Goal: Task Accomplishment & Management: Use online tool/utility

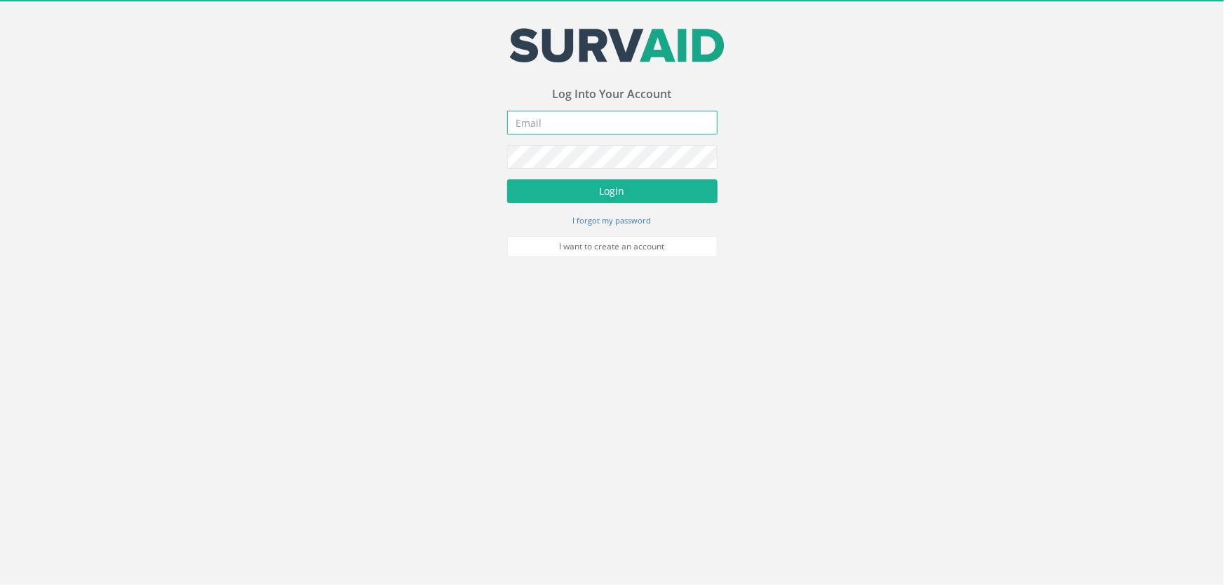
click at [576, 122] on input "email" at bounding box center [612, 123] width 210 height 24
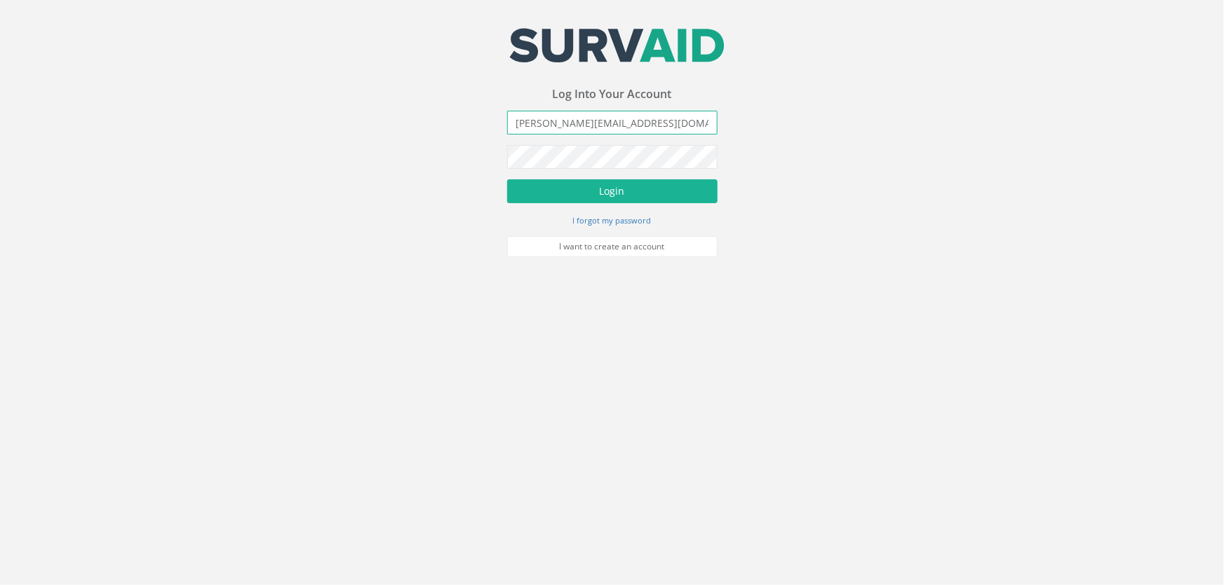
type input "[PERSON_NAME][EMAIL_ADDRESS][DOMAIN_NAME]"
click at [507, 180] on button "Login" at bounding box center [612, 192] width 210 height 24
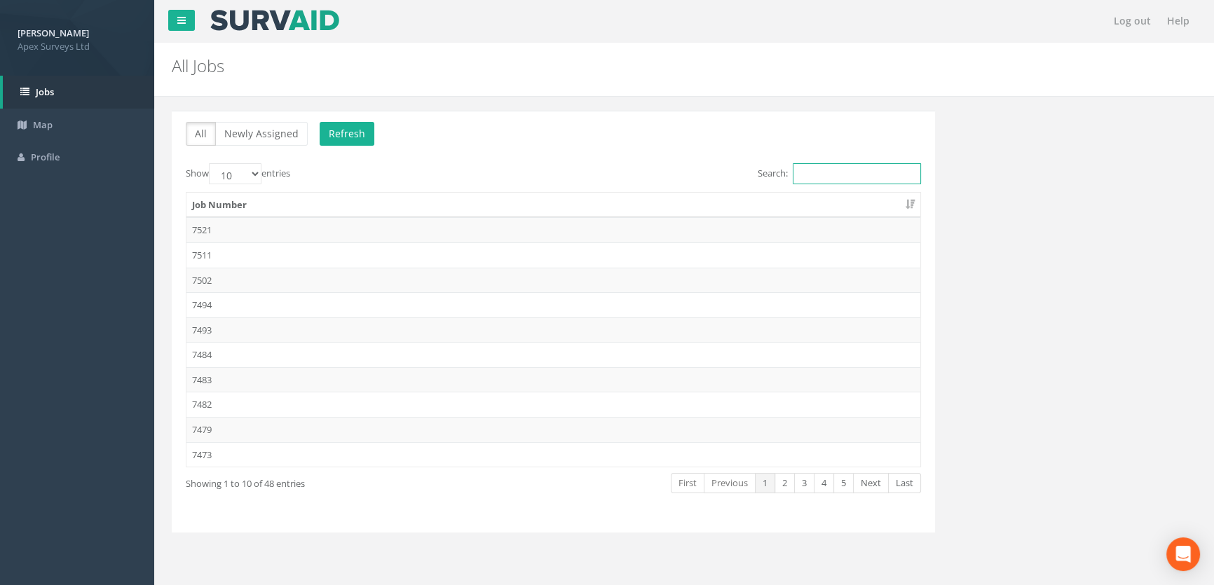
click at [813, 167] on input "Search:" at bounding box center [857, 173] width 128 height 21
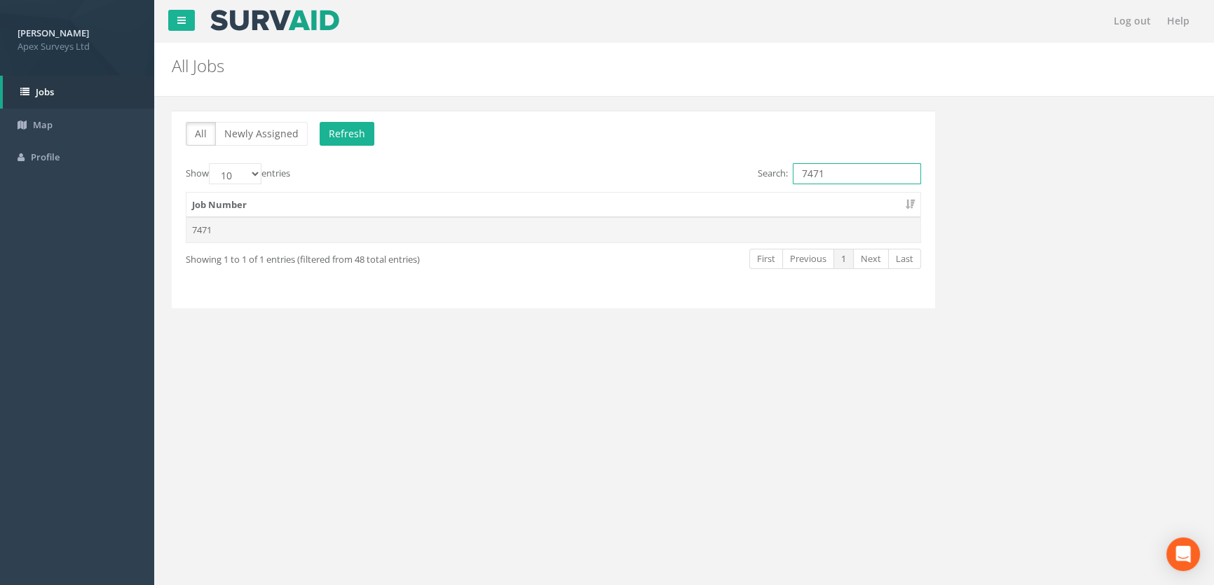
type input "7471"
click at [204, 232] on td "7471" at bounding box center [554, 229] width 734 height 25
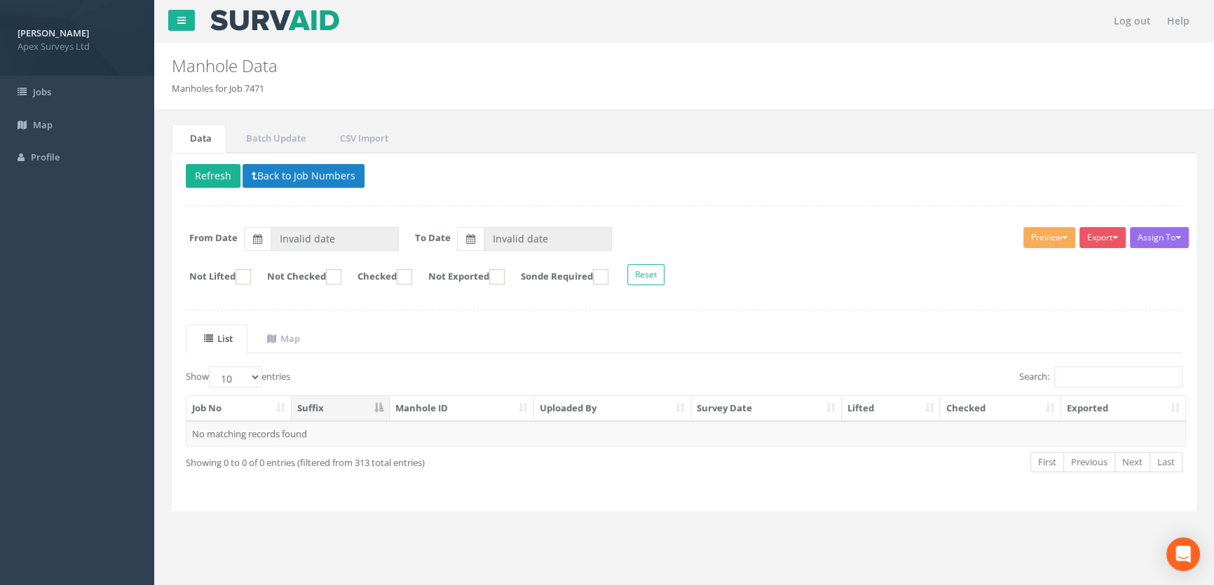
type input "[DATE]"
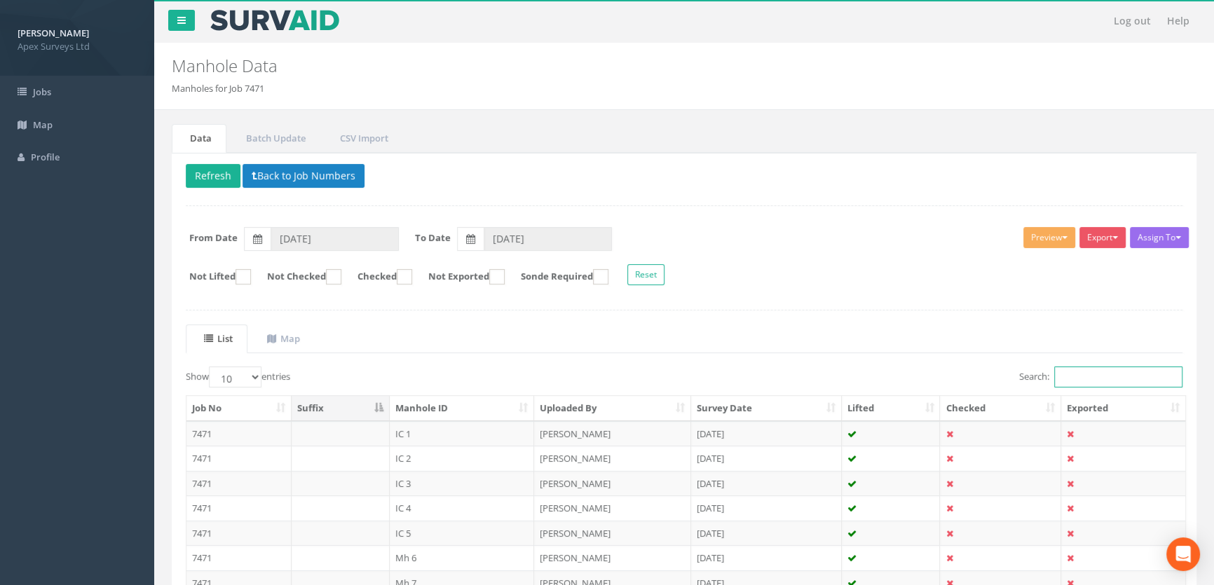
click at [1073, 374] on input "Search:" at bounding box center [1119, 377] width 128 height 21
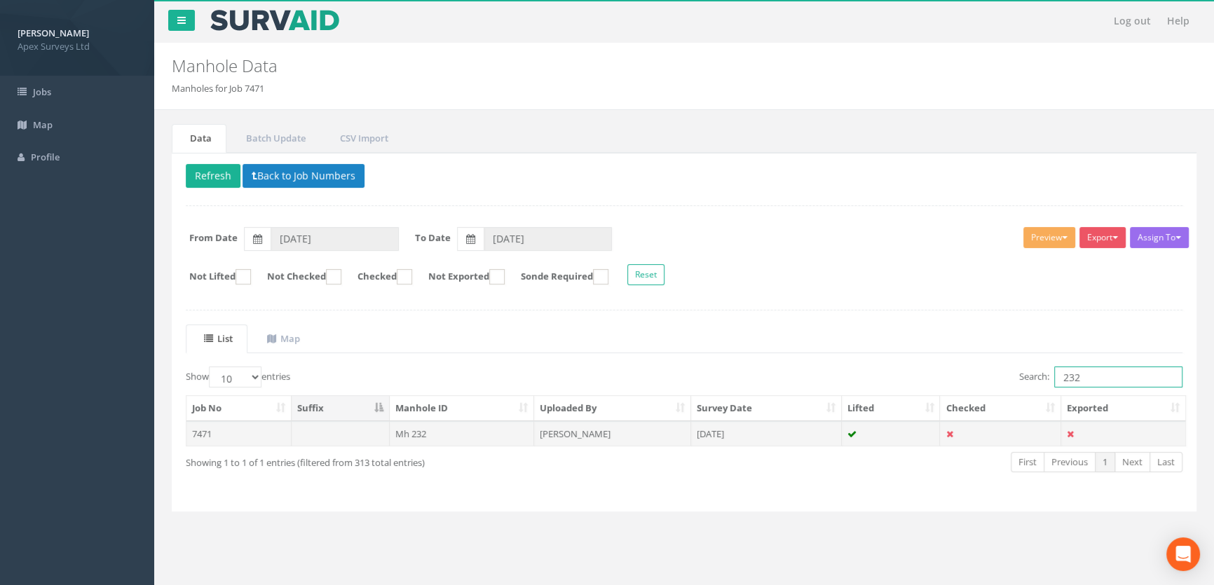
type input "232"
click at [421, 429] on td "Mh 232" at bounding box center [462, 433] width 145 height 25
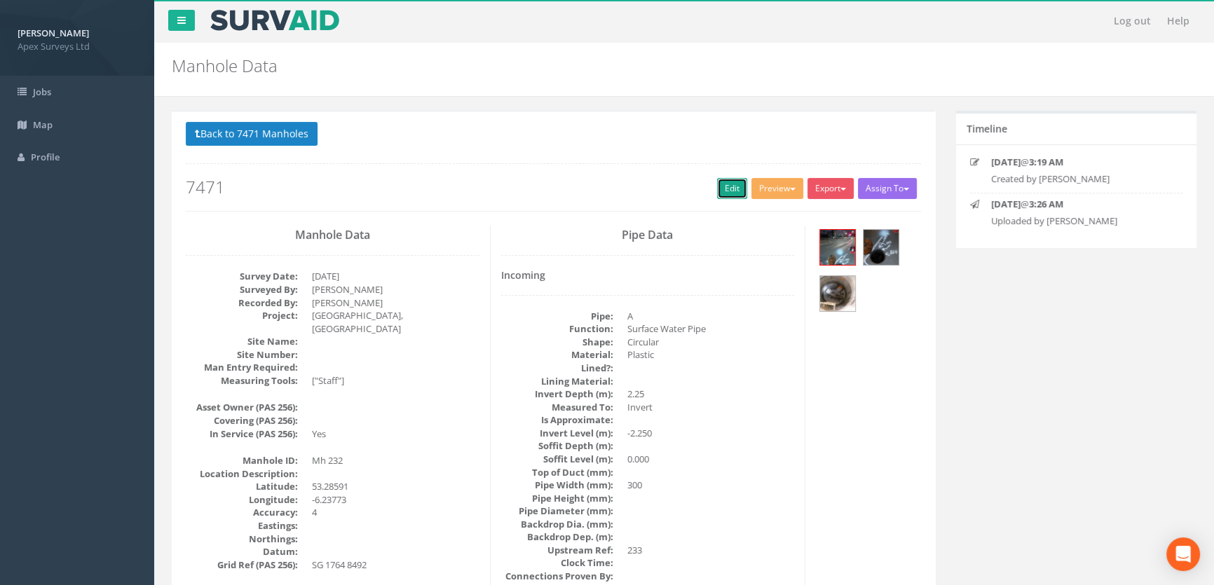
click at [724, 191] on link "Edit" at bounding box center [732, 188] width 30 height 21
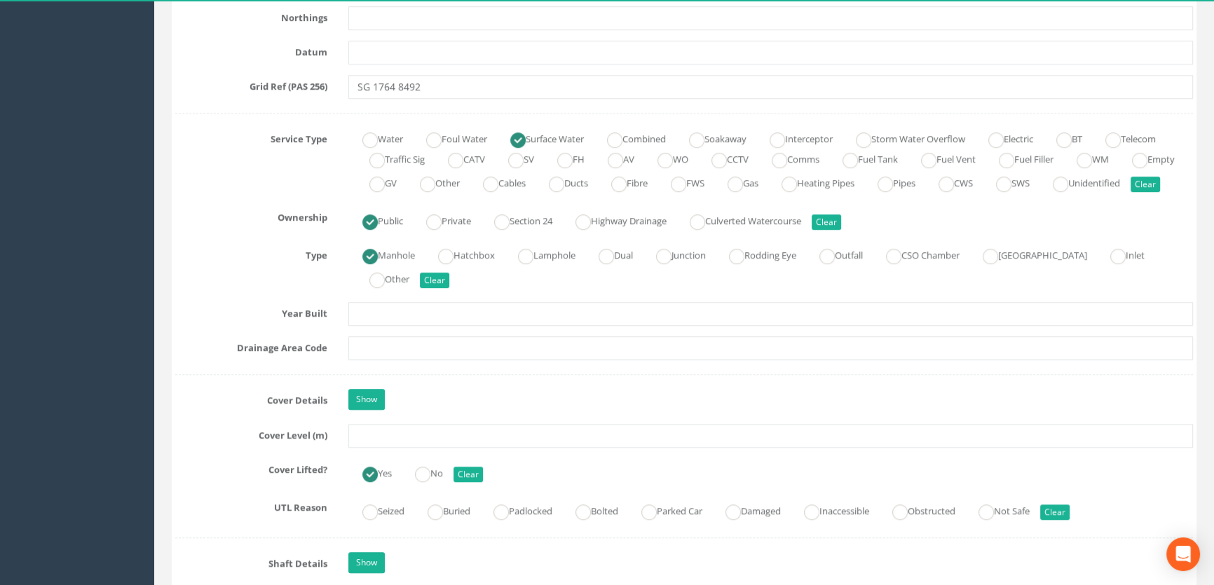
scroll to position [1020, 0]
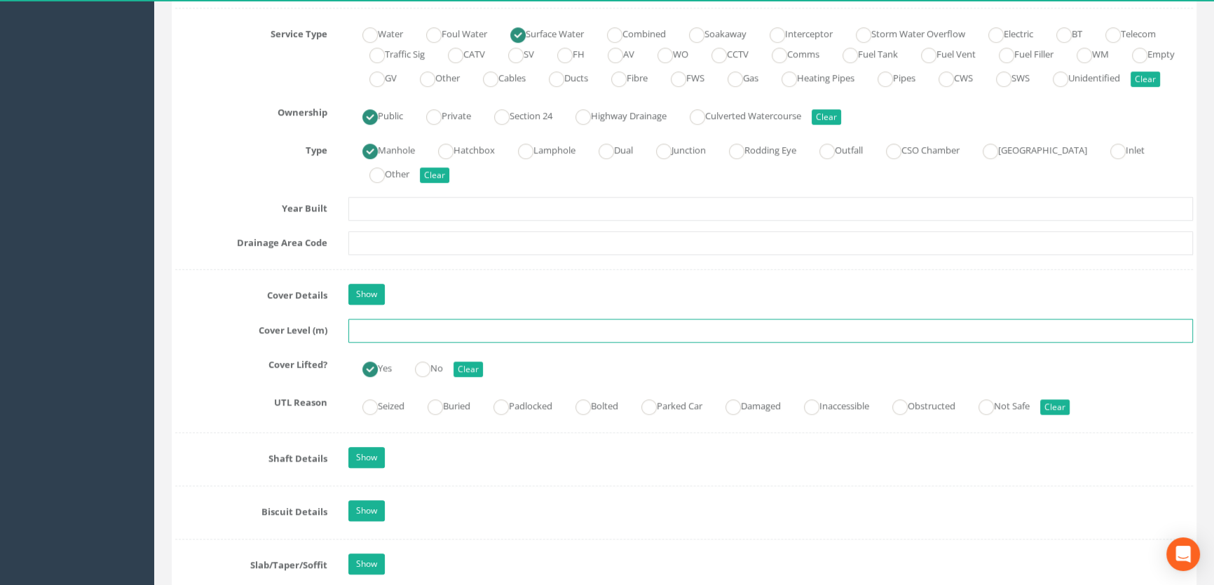
click at [377, 343] on input "text" at bounding box center [770, 331] width 845 height 24
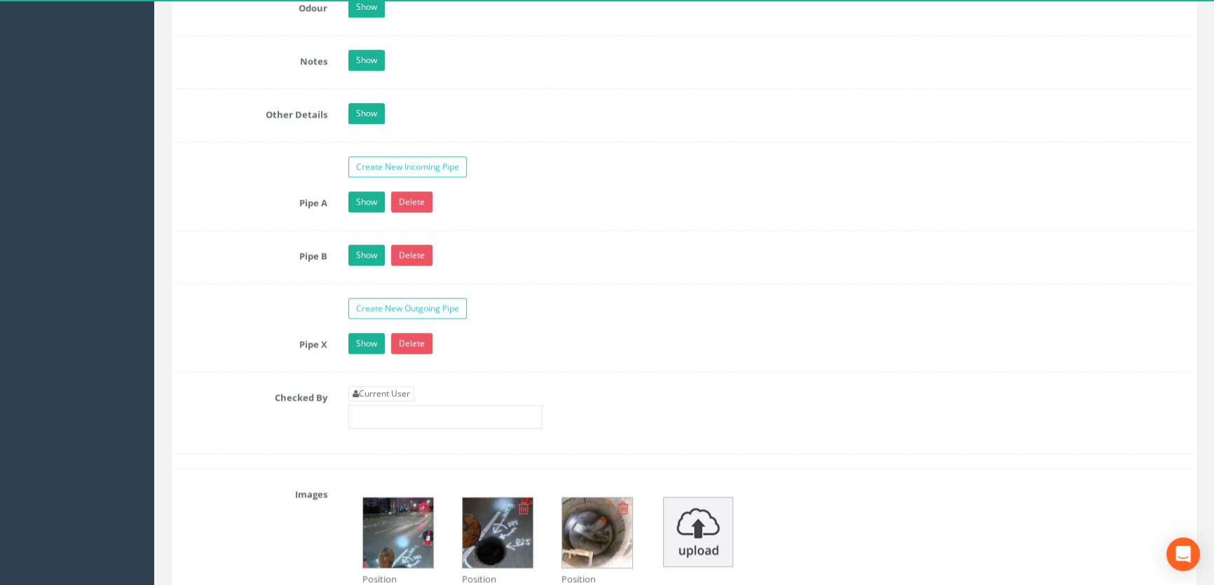
scroll to position [2230, 0]
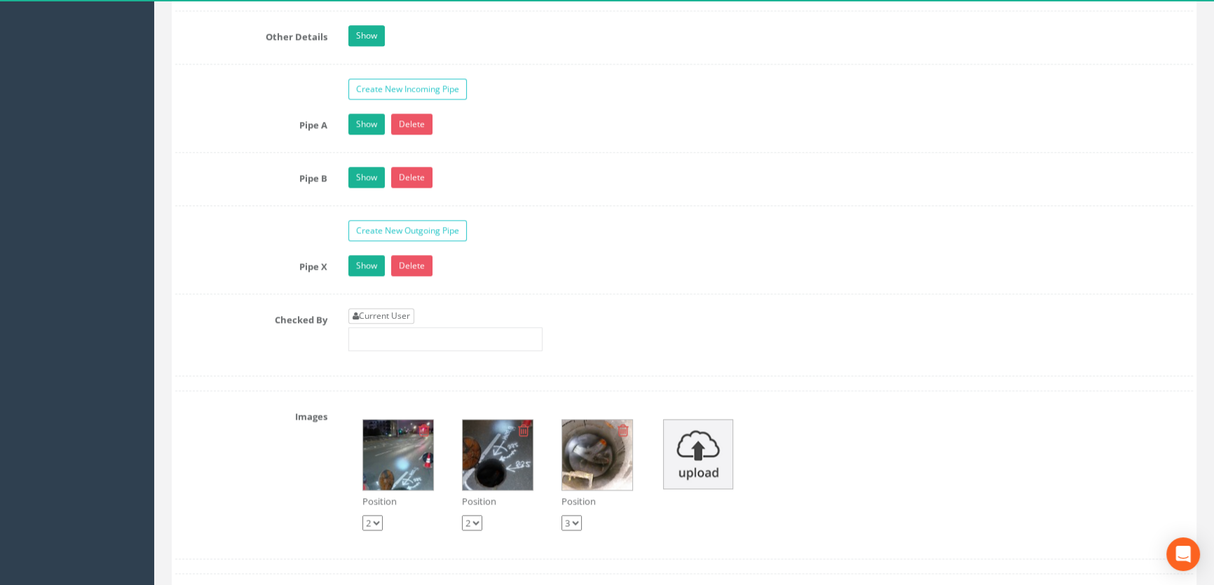
type input "65.73"
click at [398, 324] on link "Current User" at bounding box center [381, 316] width 66 height 15
type input "[PERSON_NAME]"
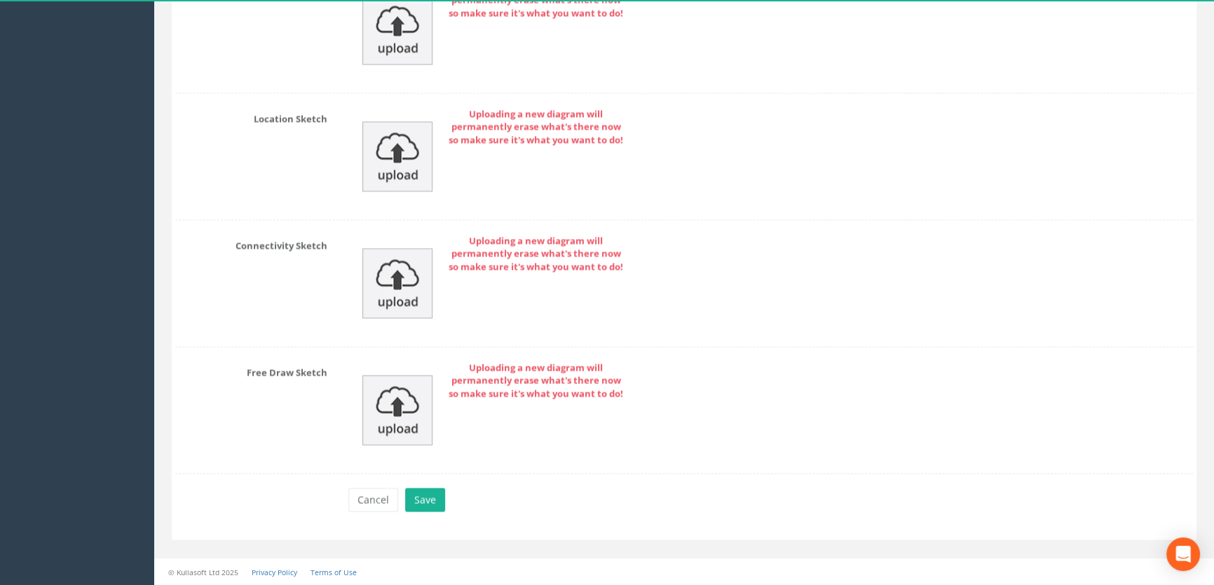
scroll to position [3157, 0]
click at [428, 505] on button "Save" at bounding box center [425, 500] width 40 height 24
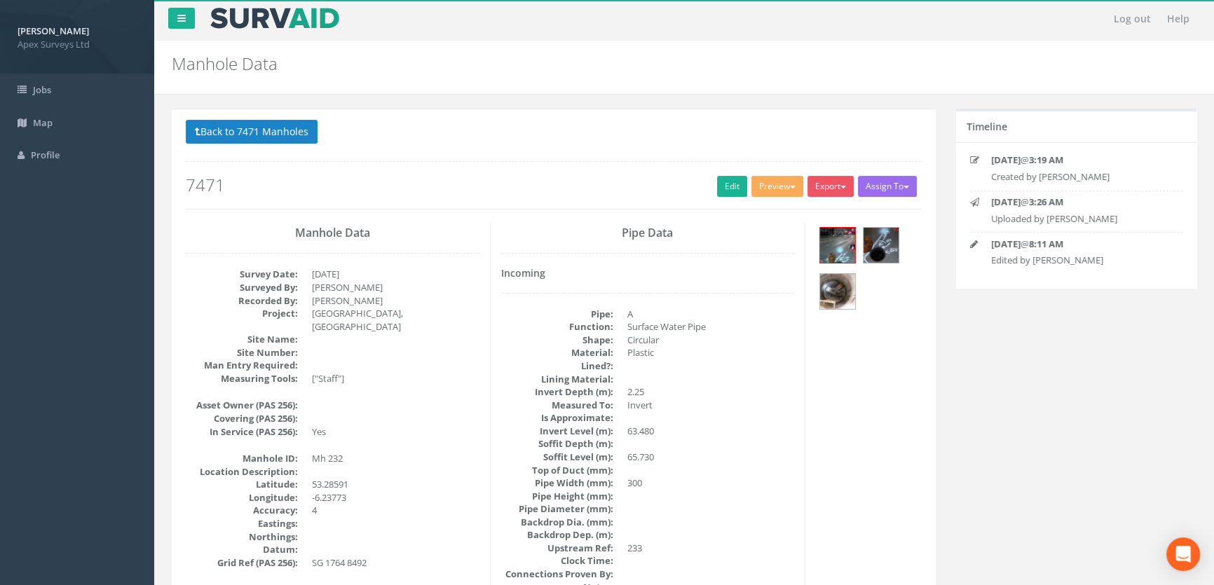
scroll to position [0, 0]
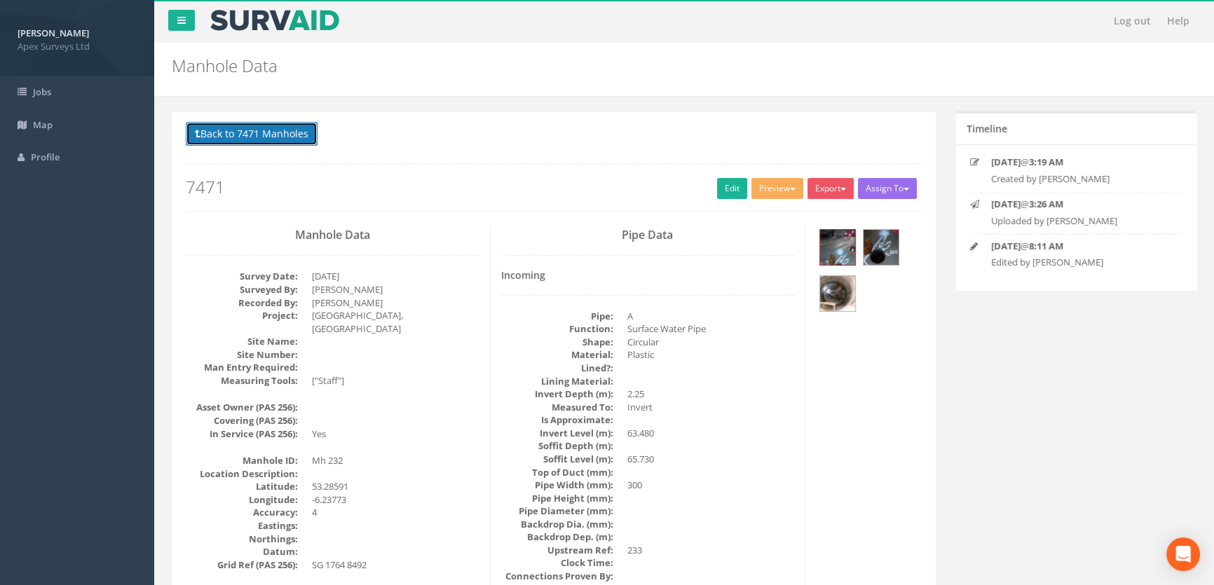
click at [224, 133] on button "Back to 7471 Manholes" at bounding box center [252, 134] width 132 height 24
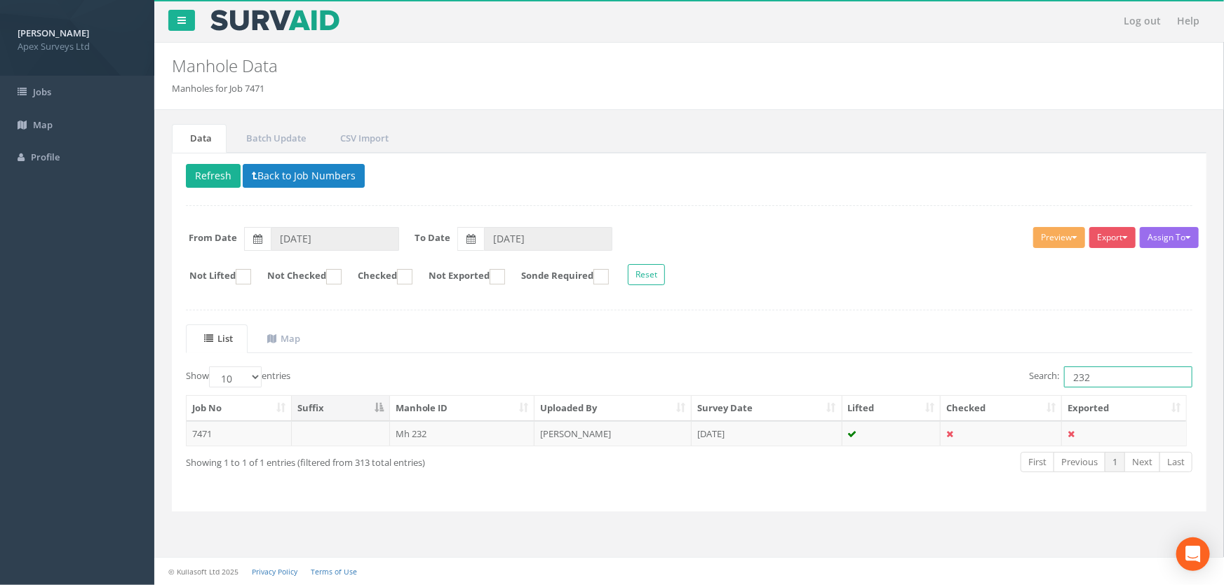
click at [1102, 374] on input "232" at bounding box center [1128, 377] width 128 height 21
click at [1090, 379] on input "233" at bounding box center [1128, 377] width 128 height 21
drag, startPoint x: 1104, startPoint y: 379, endPoint x: 1013, endPoint y: 379, distance: 91.2
click at [1013, 378] on div "Search: 234" at bounding box center [946, 379] width 493 height 25
type input "224"
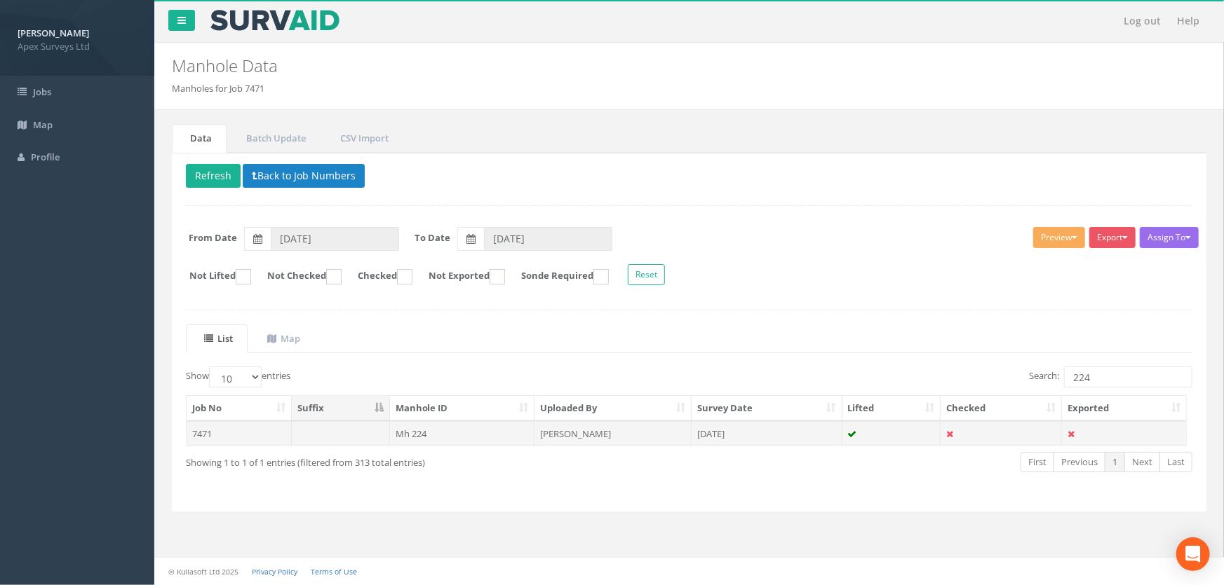
click at [434, 428] on td "Mh 224" at bounding box center [462, 433] width 145 height 25
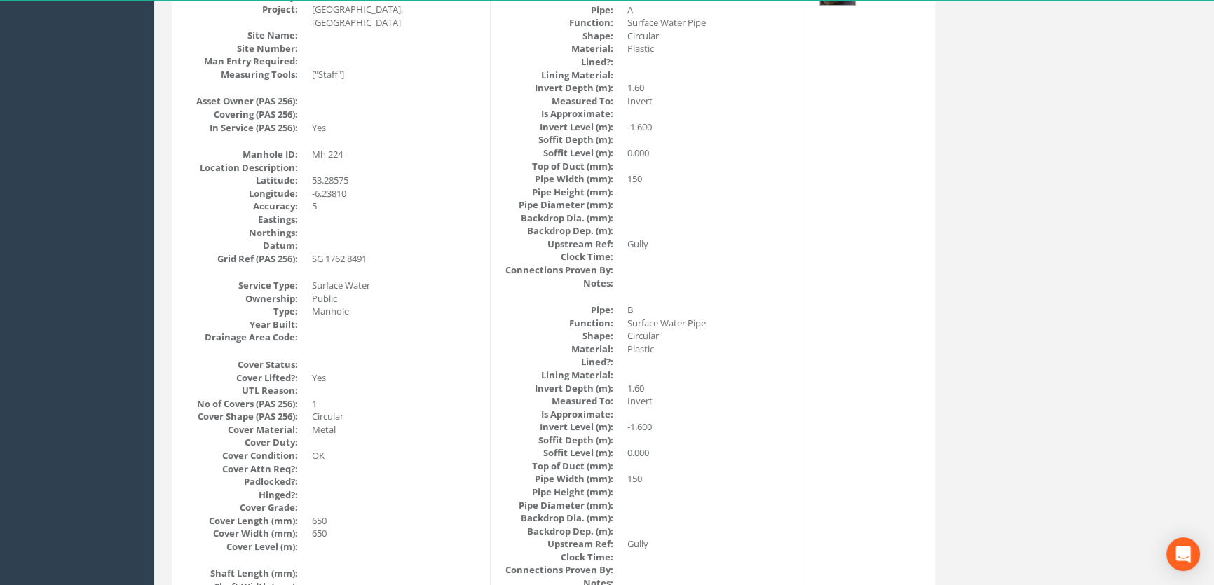
scroll to position [108, 0]
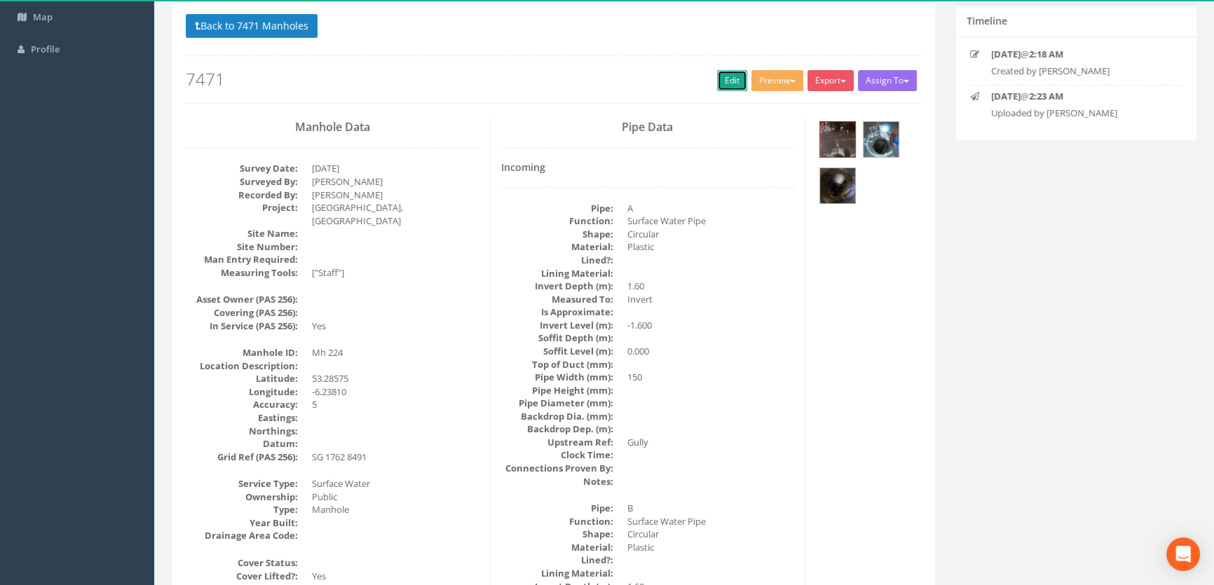
click at [734, 74] on link "Edit" at bounding box center [732, 80] width 30 height 21
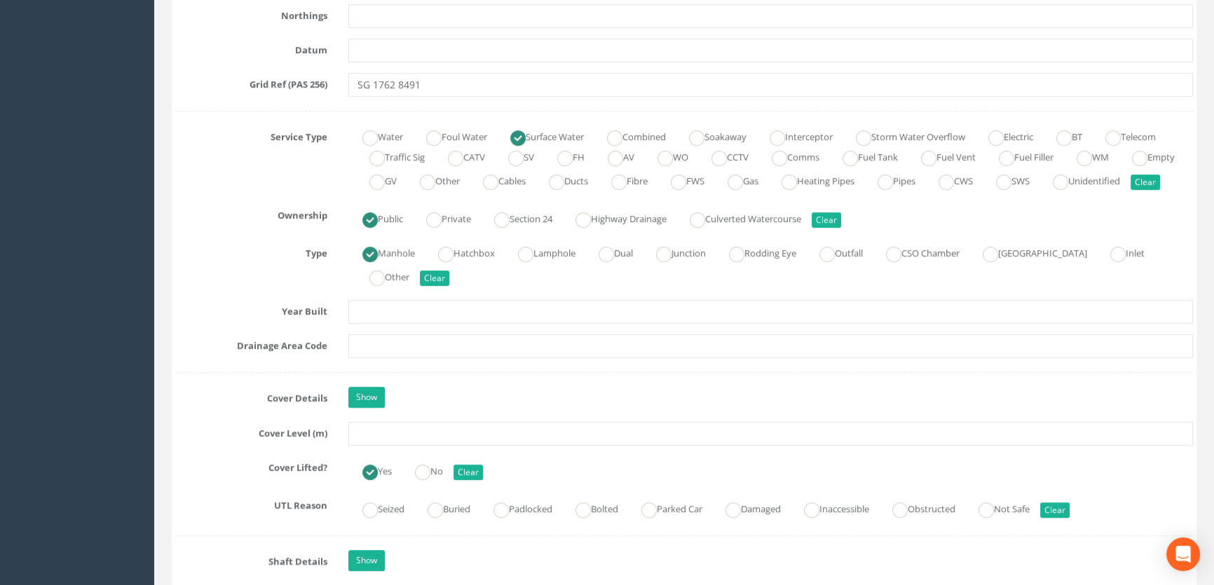
scroll to position [1064, 0]
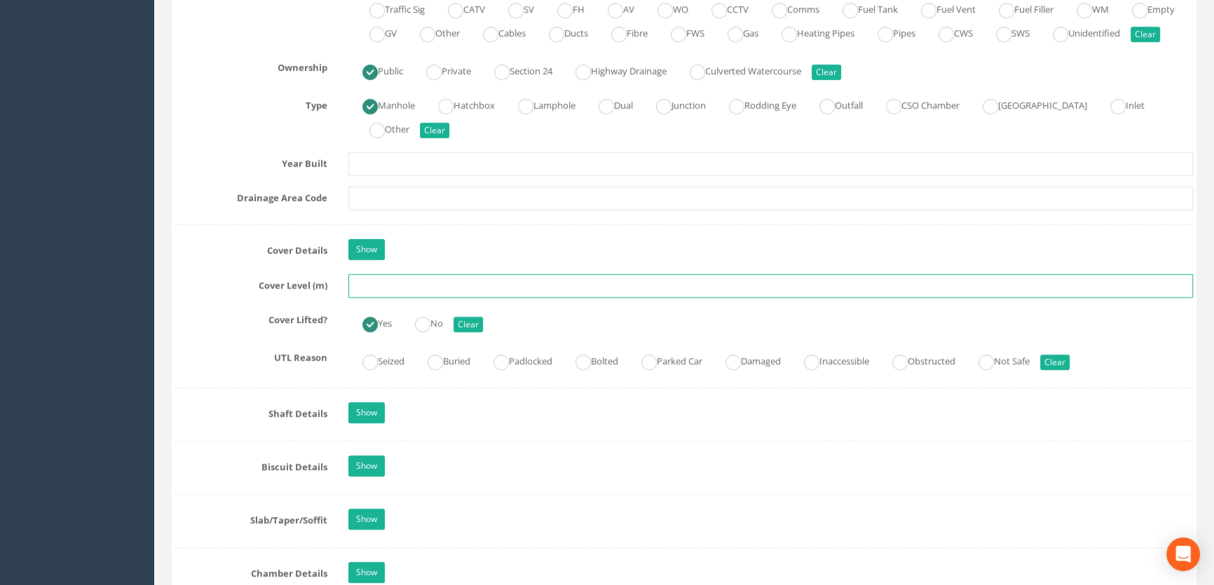
click at [377, 298] on input "text" at bounding box center [770, 286] width 845 height 24
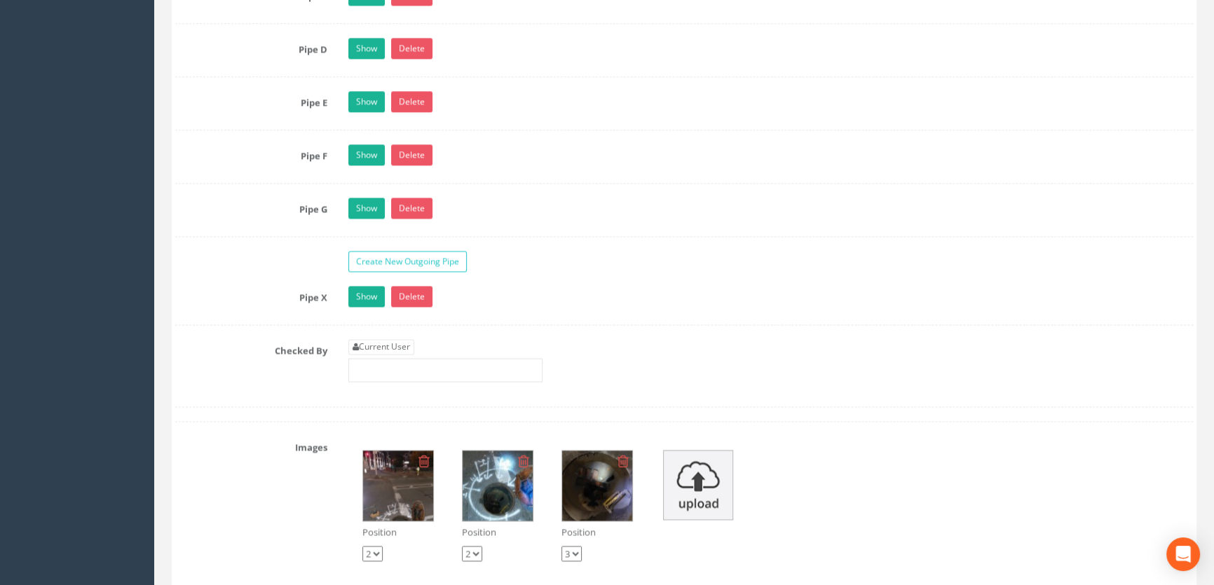
scroll to position [2467, 0]
type input "65.52"
click at [399, 354] on link "Current User" at bounding box center [381, 346] width 66 height 15
type input "[PERSON_NAME]"
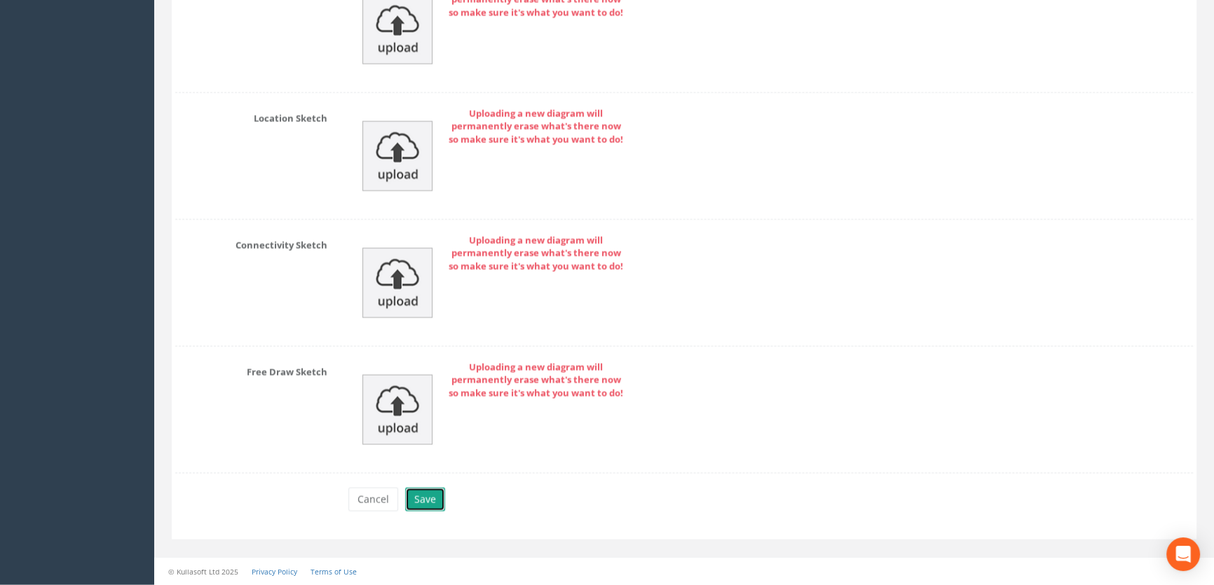
click at [428, 503] on button "Save" at bounding box center [425, 500] width 40 height 24
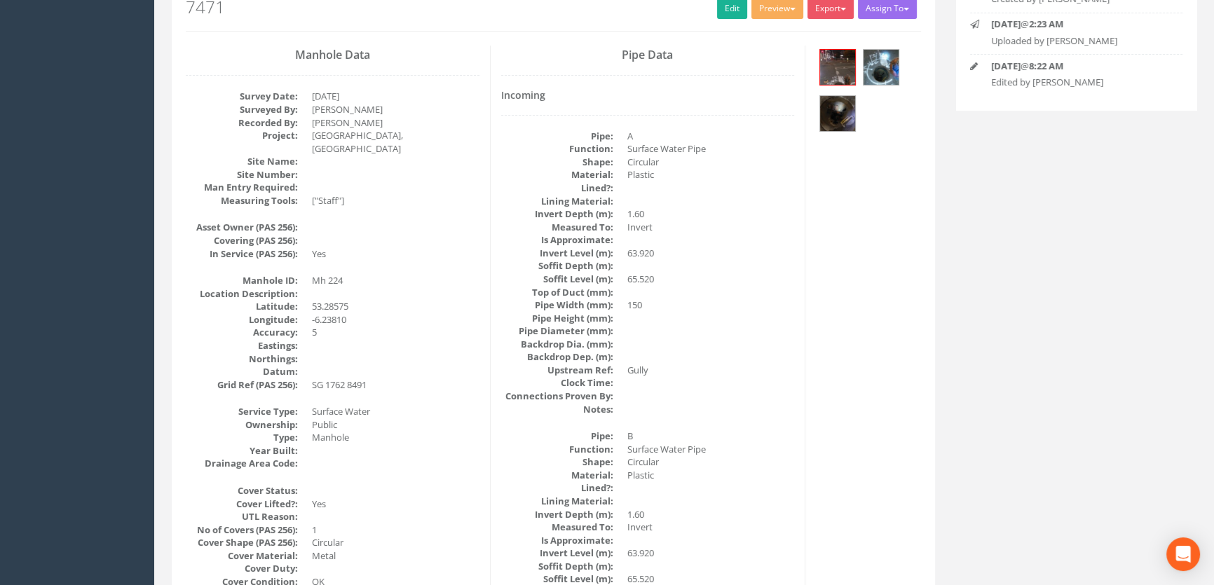
scroll to position [108, 0]
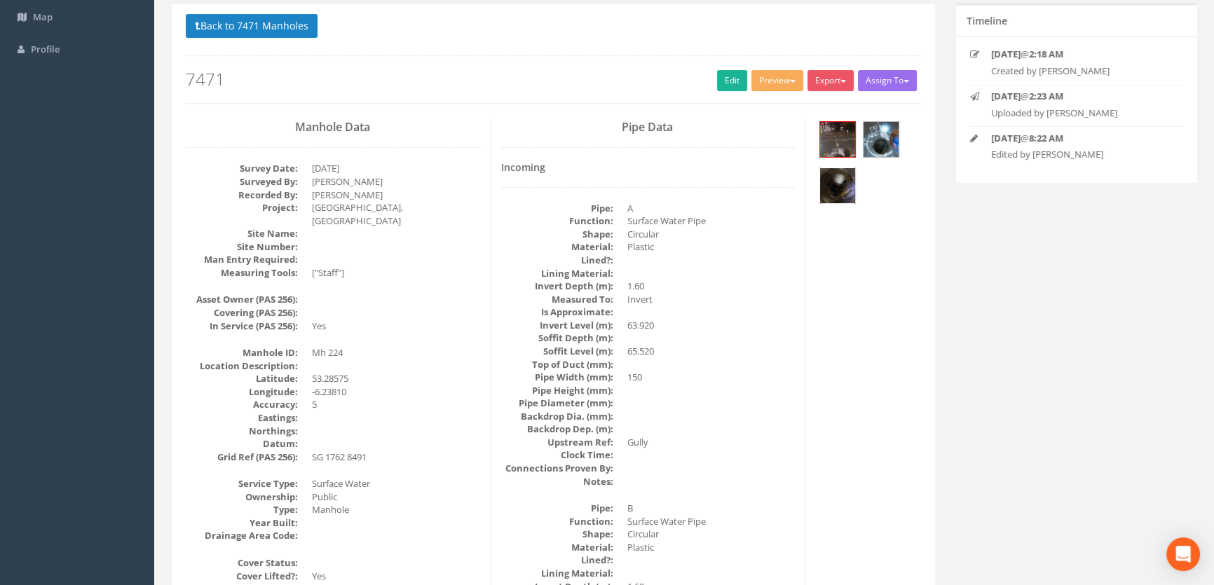
click at [837, 176] on img at bounding box center [837, 185] width 35 height 35
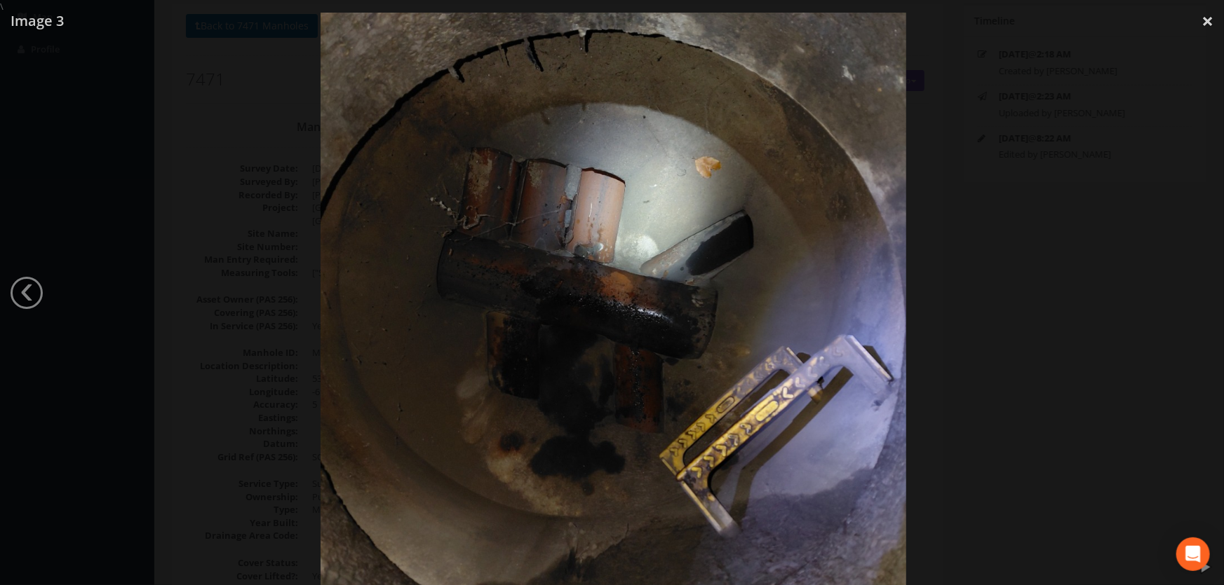
click at [230, 271] on div at bounding box center [613, 305] width 1224 height 585
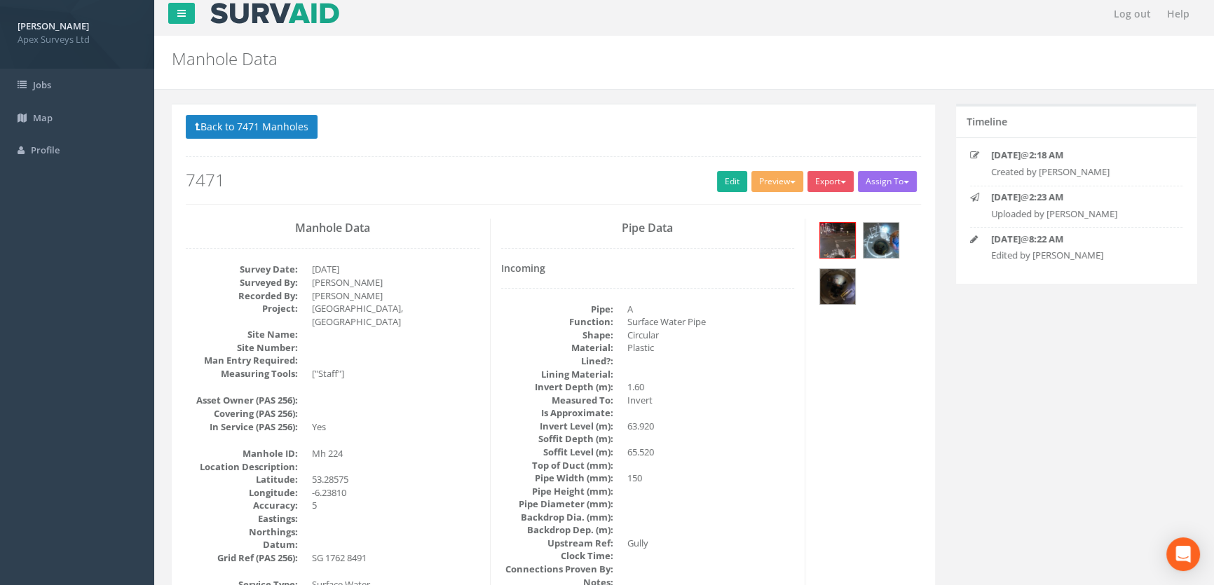
scroll to position [0, 0]
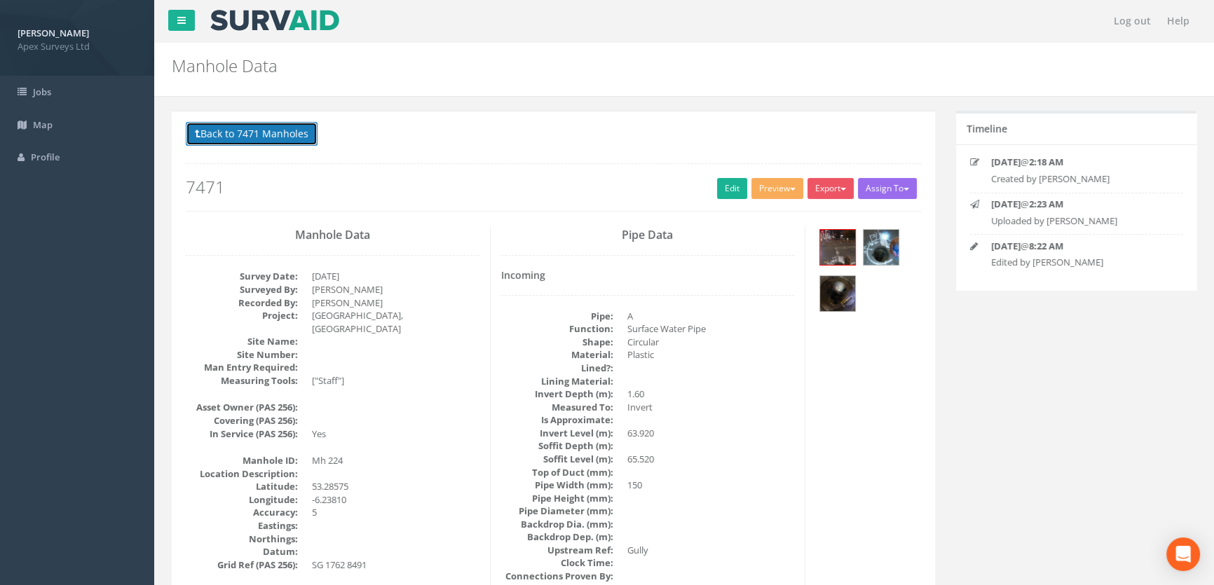
click at [245, 128] on button "Back to 7471 Manholes" at bounding box center [252, 134] width 132 height 24
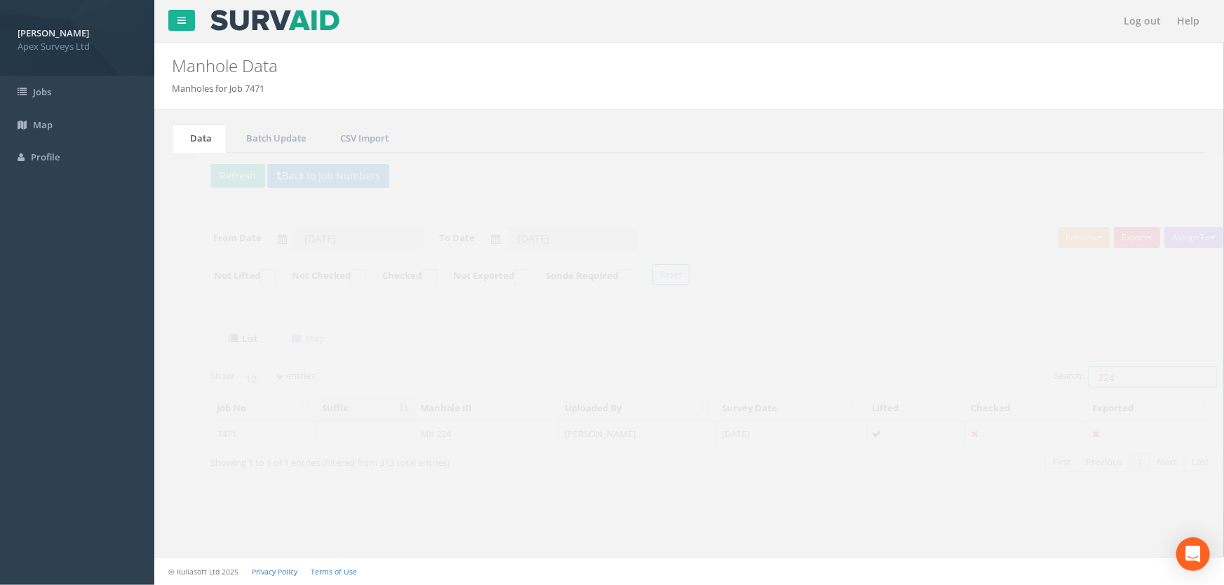
drag, startPoint x: 1111, startPoint y: 381, endPoint x: 1004, endPoint y: 367, distance: 108.1
click at [1014, 372] on div "Search: 224" at bounding box center [946, 379] width 493 height 25
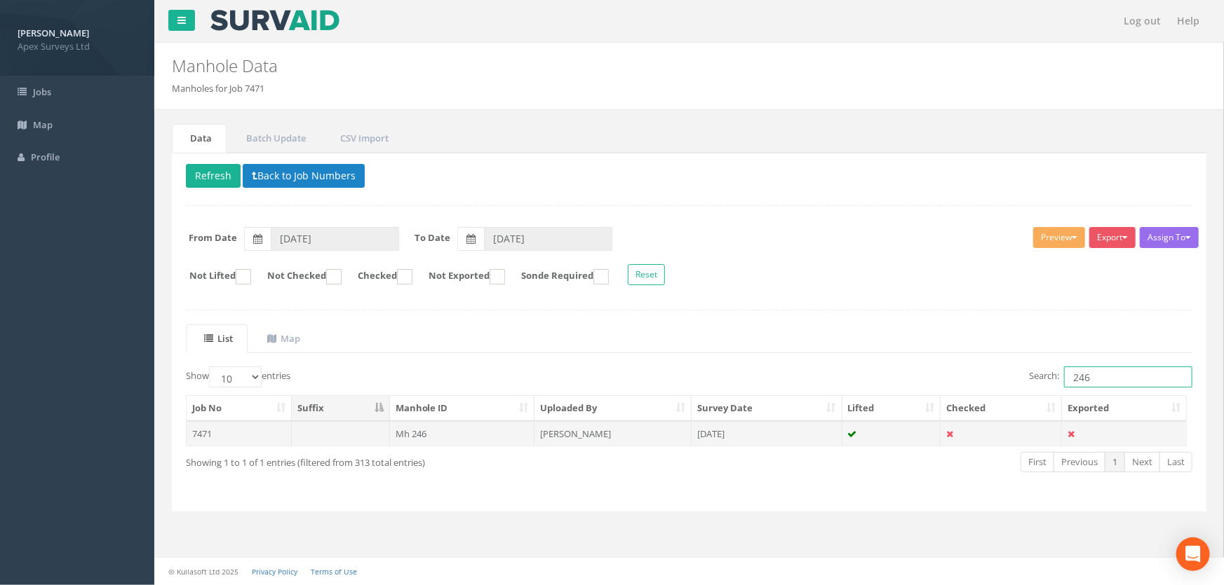
type input "246"
click at [420, 435] on td "Mh 246" at bounding box center [462, 433] width 145 height 25
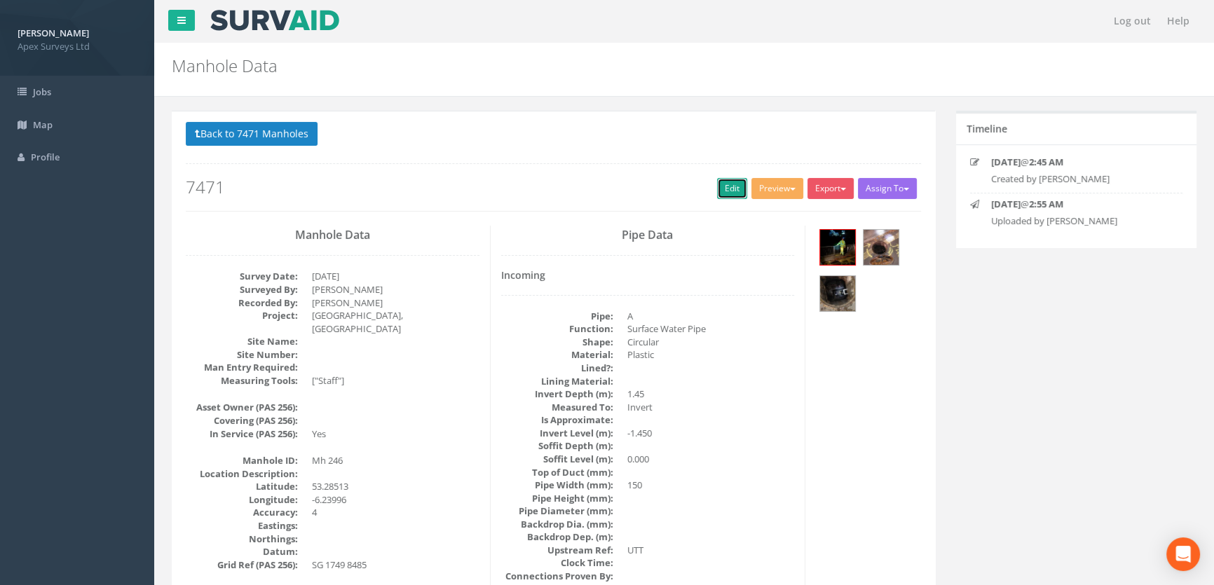
click at [722, 184] on link "Edit" at bounding box center [732, 188] width 30 height 21
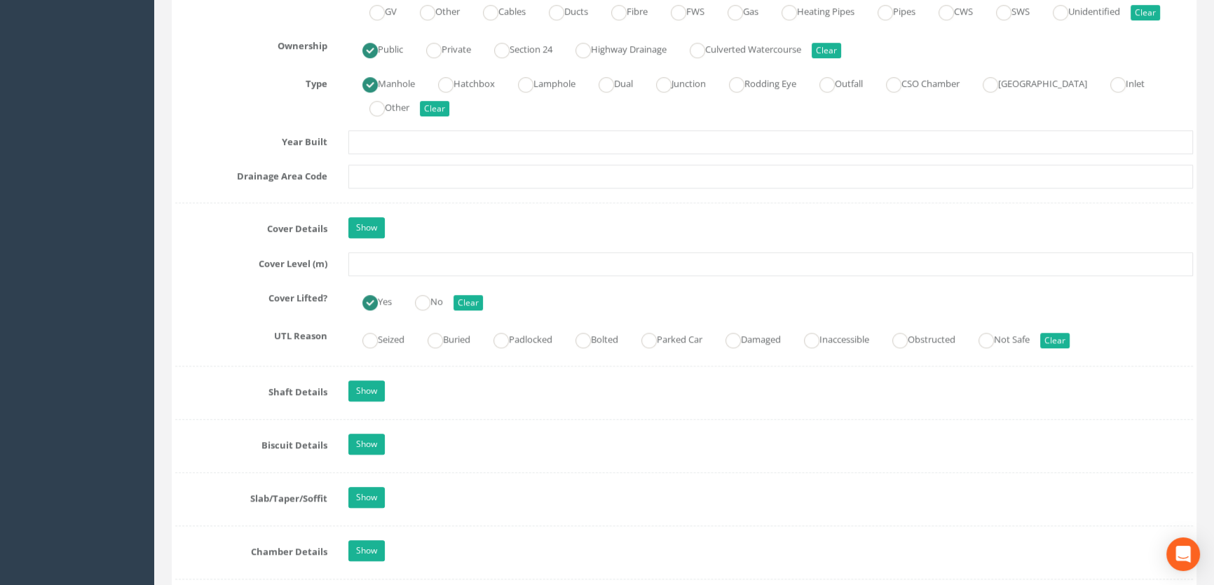
scroll to position [1083, 0]
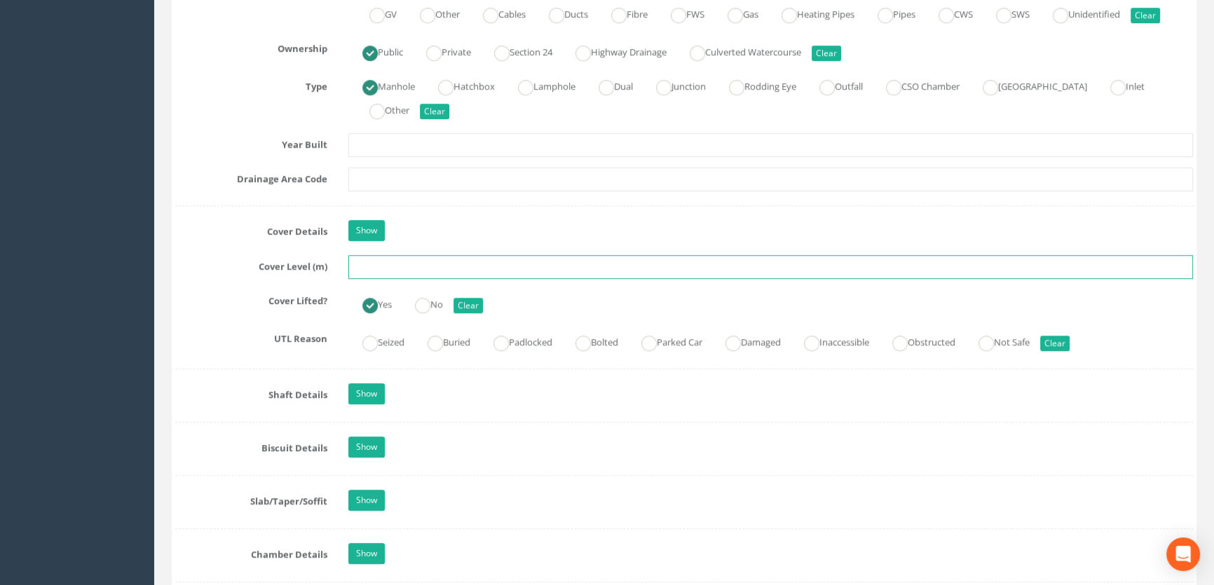
click at [361, 279] on input "text" at bounding box center [770, 267] width 845 height 24
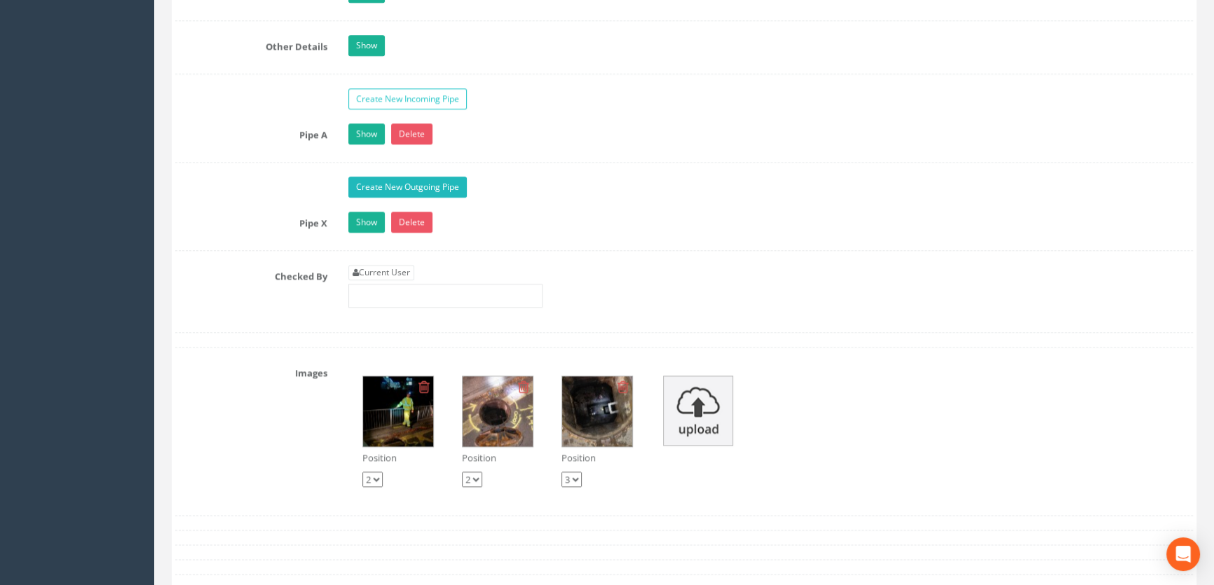
scroll to position [2422, 0]
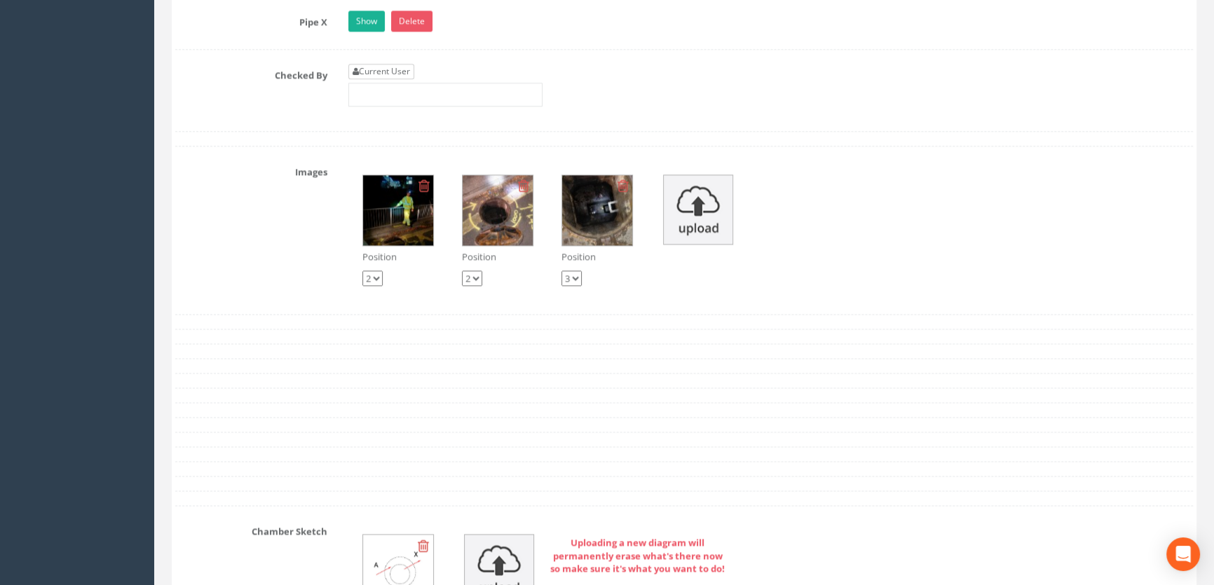
type input "68.65"
click at [370, 79] on link "Current User" at bounding box center [381, 71] width 66 height 15
type input "[PERSON_NAME]"
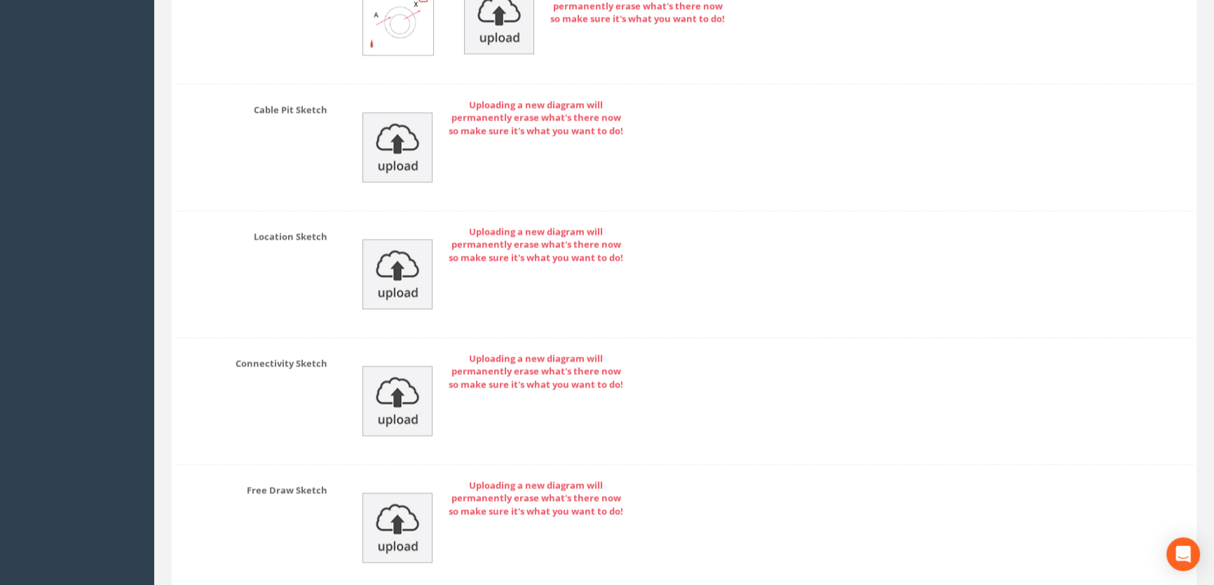
scroll to position [3105, 0]
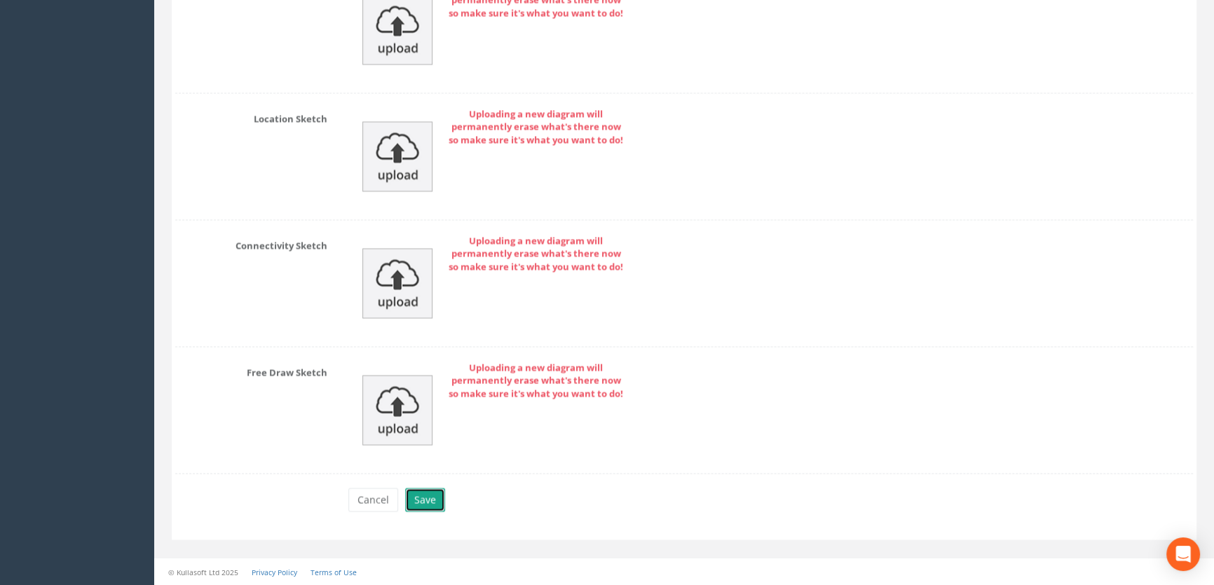
click at [414, 497] on button "Save" at bounding box center [425, 500] width 40 height 24
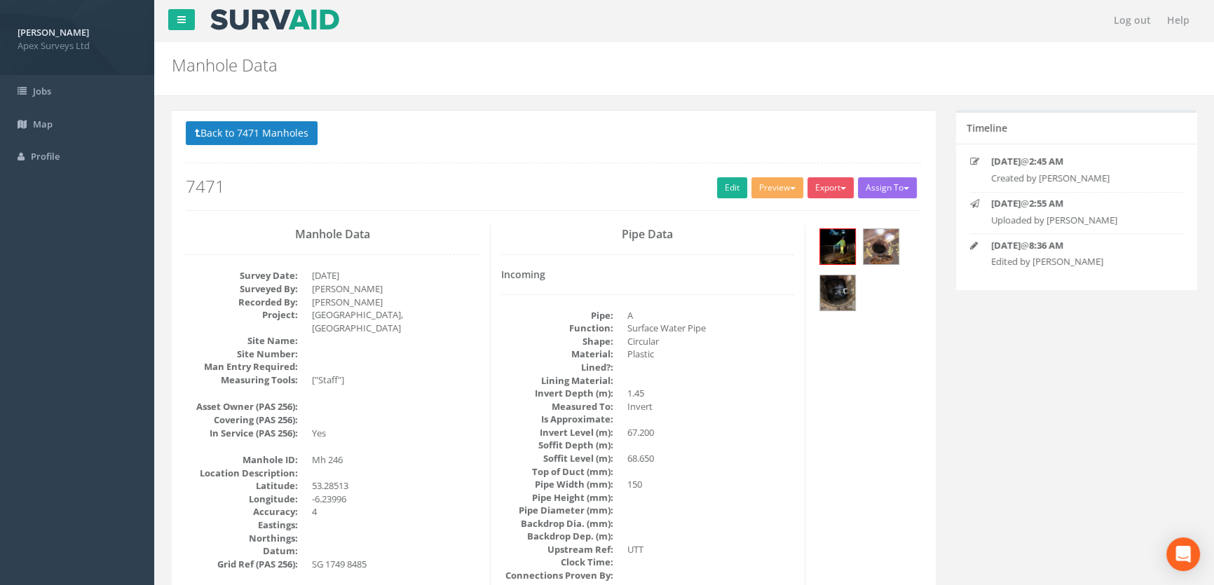
scroll to position [0, 0]
click at [253, 137] on button "Back to 7471 Manholes" at bounding box center [252, 134] width 132 height 24
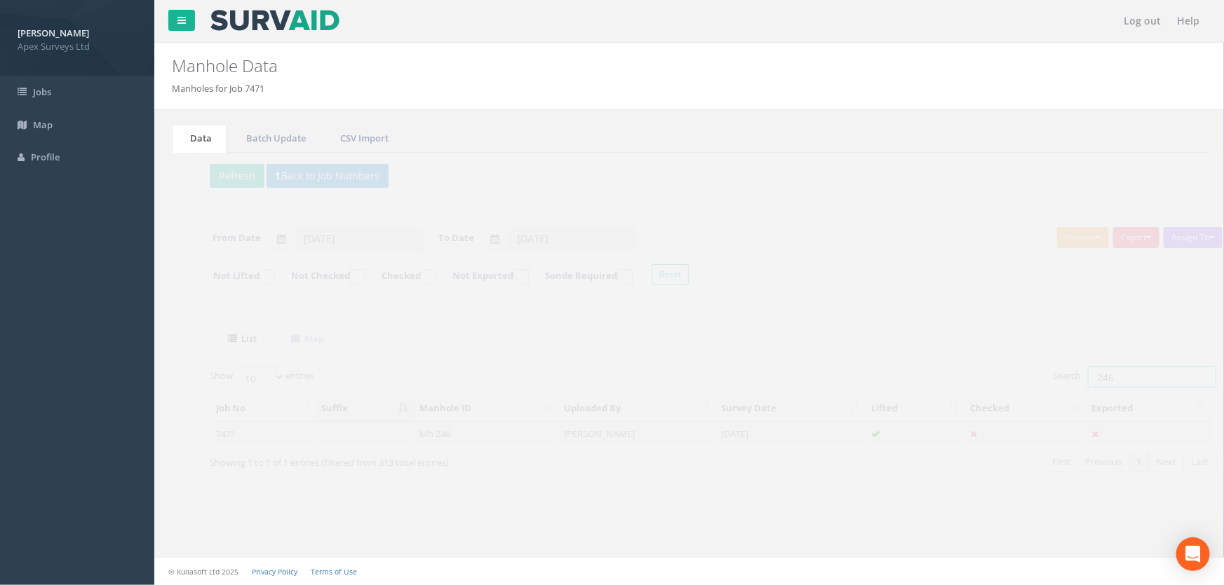
click at [1102, 375] on input "246" at bounding box center [1128, 377] width 128 height 21
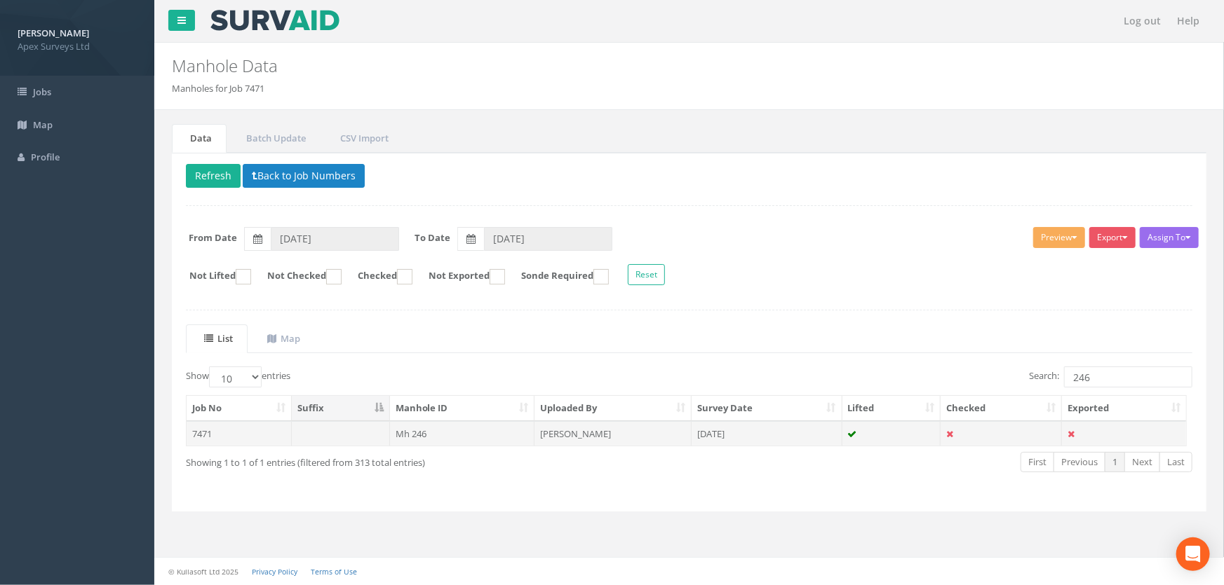
click at [414, 435] on td "Mh 246" at bounding box center [462, 433] width 145 height 25
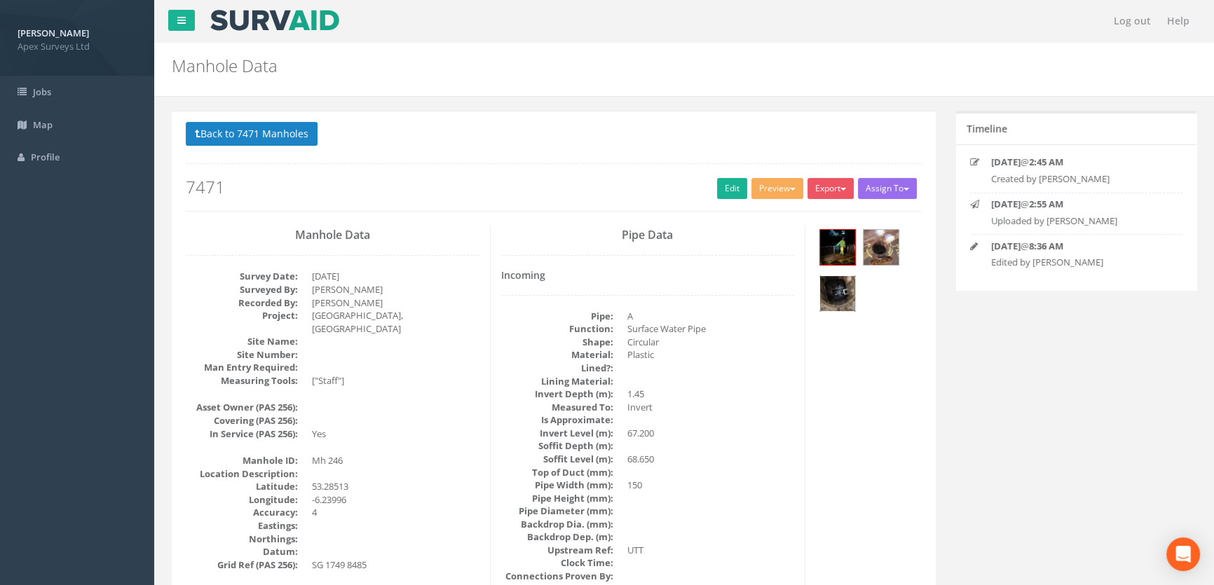
click at [843, 286] on img at bounding box center [837, 293] width 35 height 35
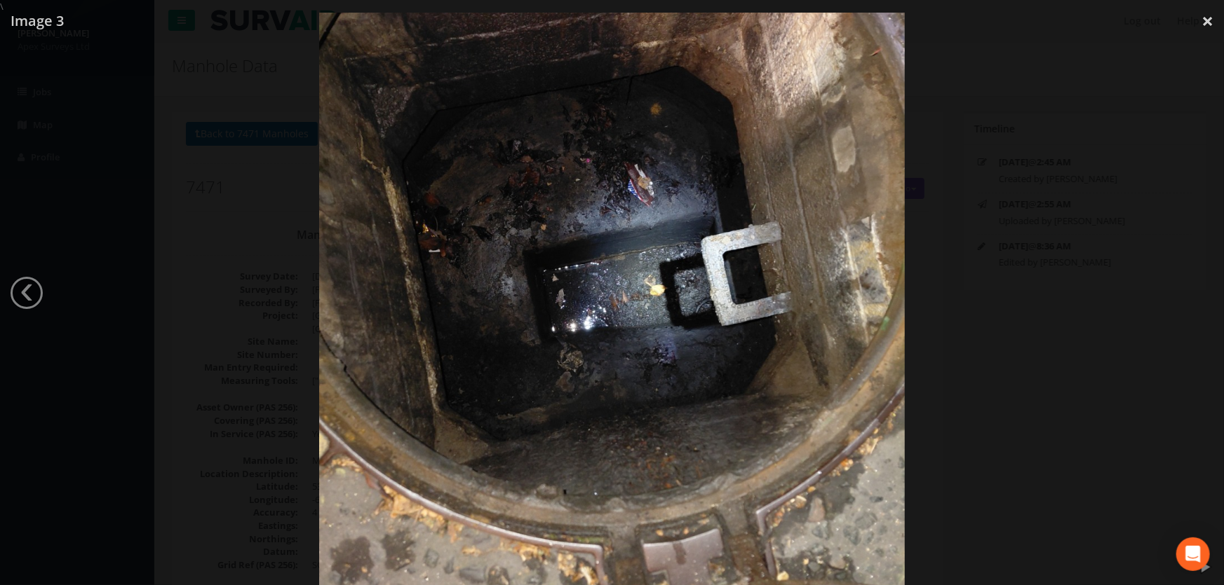
click at [256, 259] on div at bounding box center [612, 305] width 1224 height 585
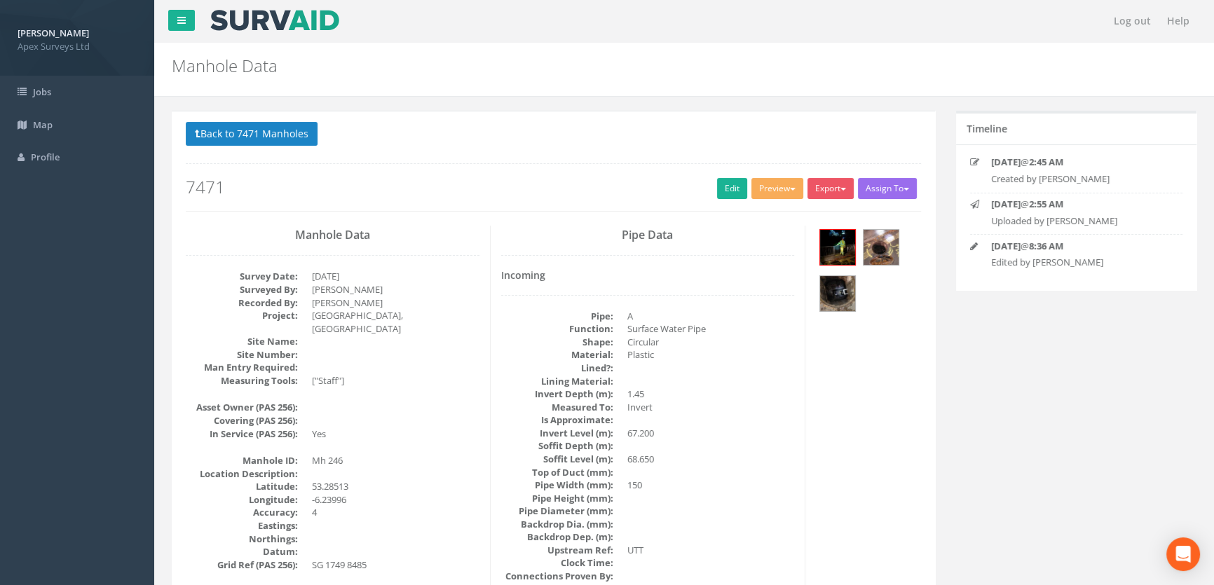
click at [818, 301] on div at bounding box center [868, 272] width 105 height 93
click at [827, 297] on img at bounding box center [837, 293] width 35 height 35
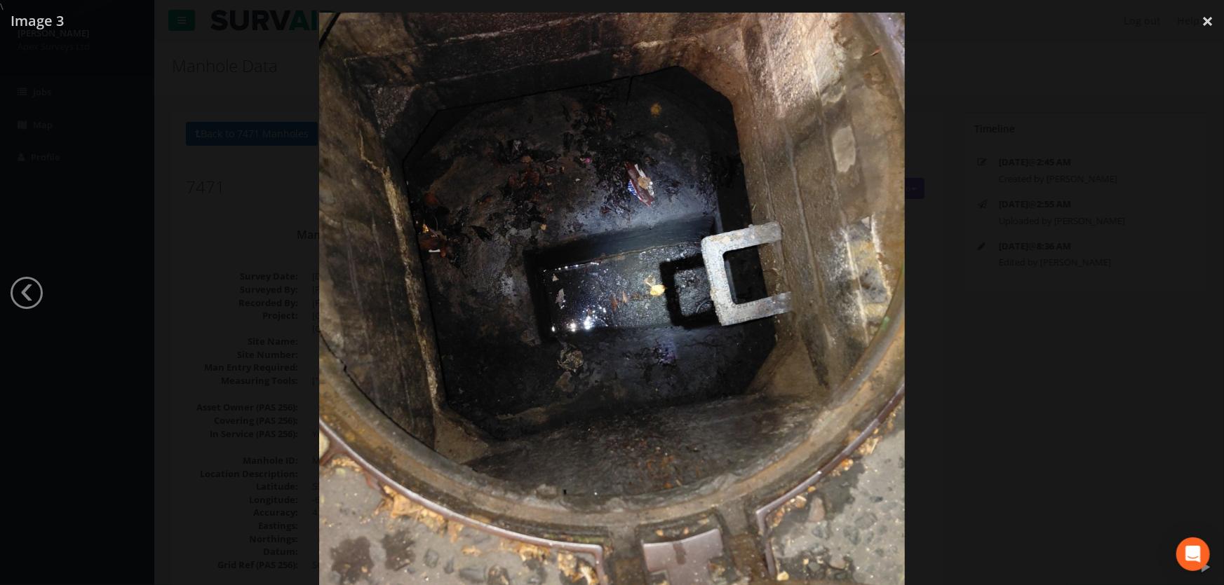
click at [196, 276] on div at bounding box center [612, 305] width 1224 height 585
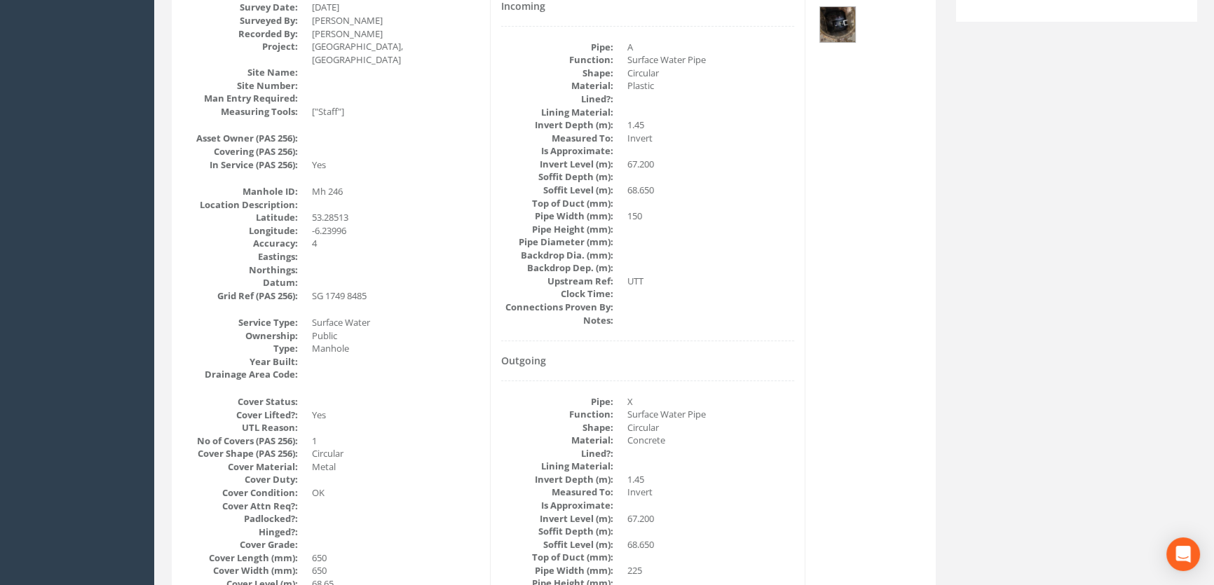
scroll to position [46, 0]
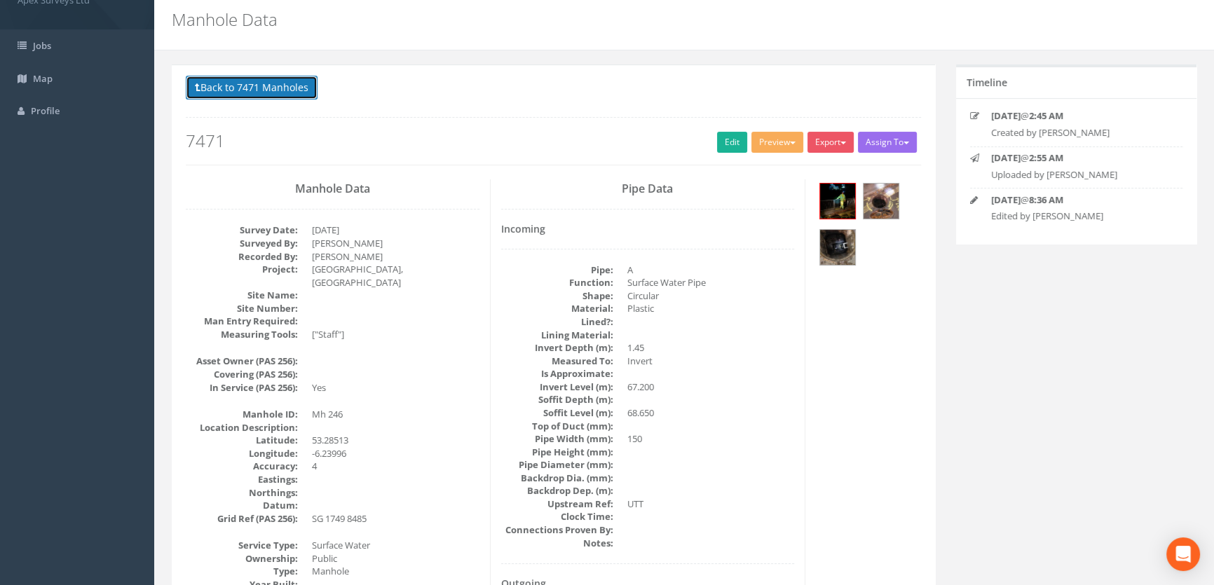
click at [264, 84] on button "Back to 7471 Manholes" at bounding box center [252, 88] width 132 height 24
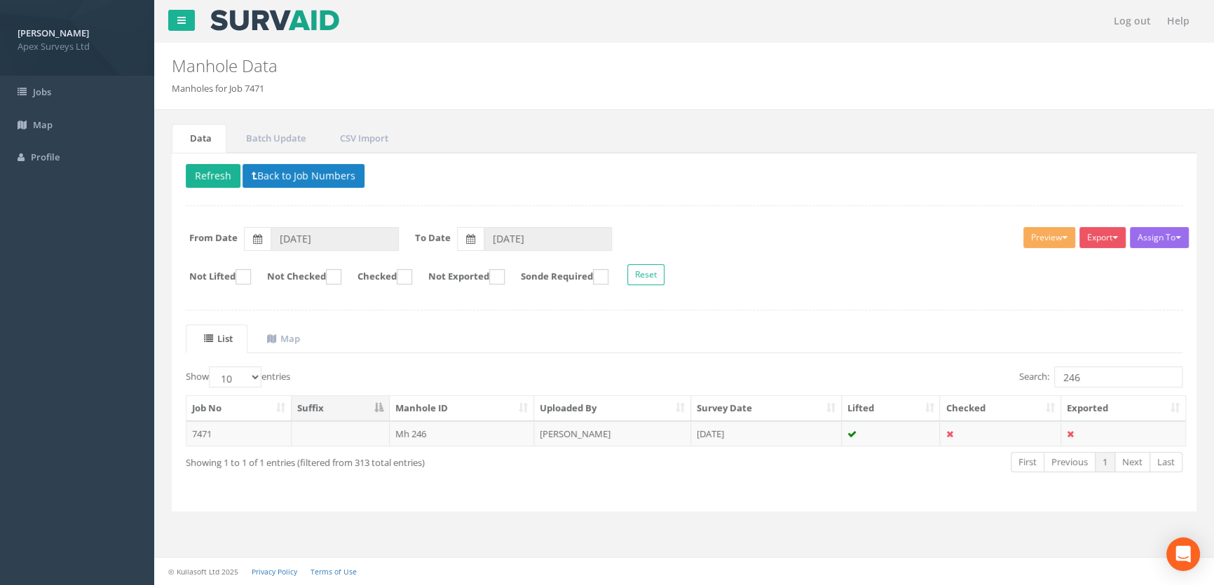
scroll to position [0, 0]
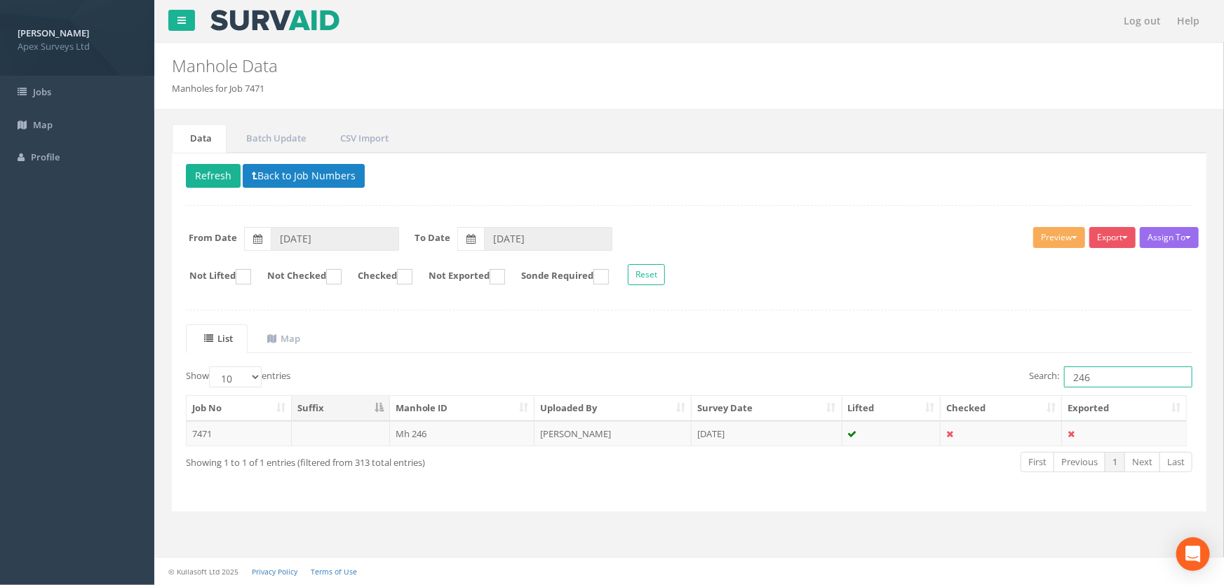
click at [1116, 377] on input "246" at bounding box center [1128, 377] width 128 height 21
type input "249"
click at [431, 433] on td "Mh 249" at bounding box center [462, 433] width 145 height 25
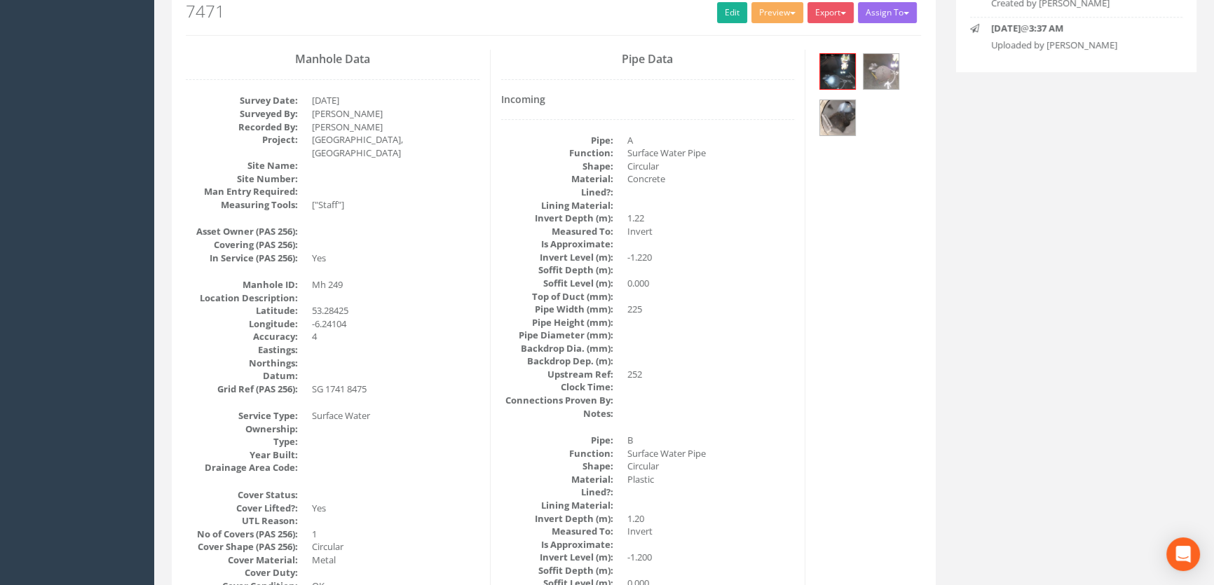
scroll to position [127, 0]
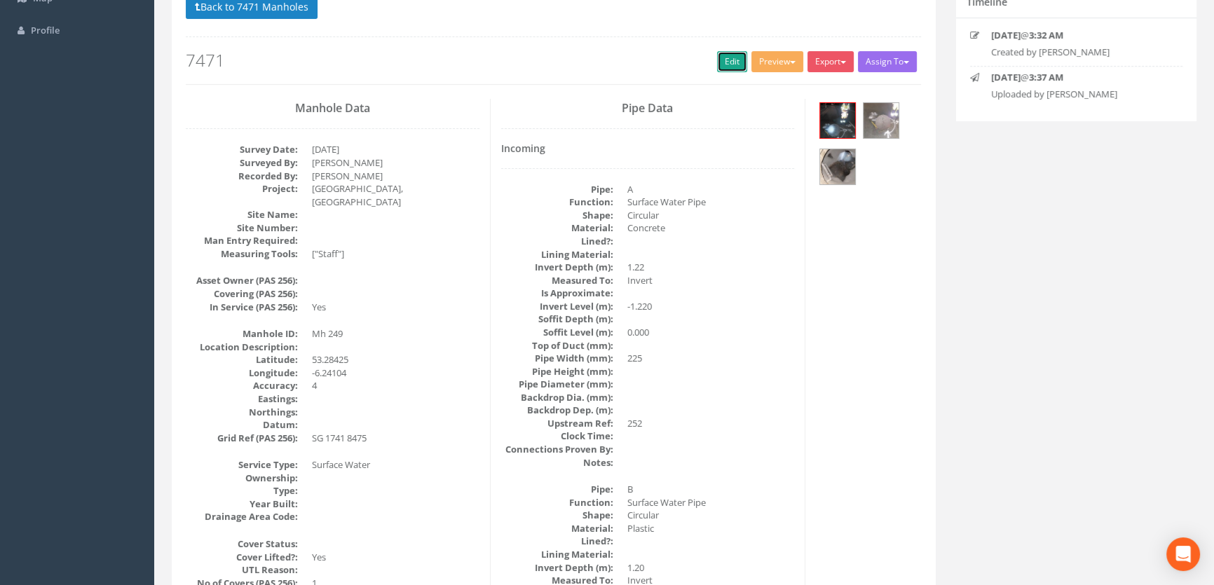
click at [724, 54] on link "Edit" at bounding box center [732, 61] width 30 height 21
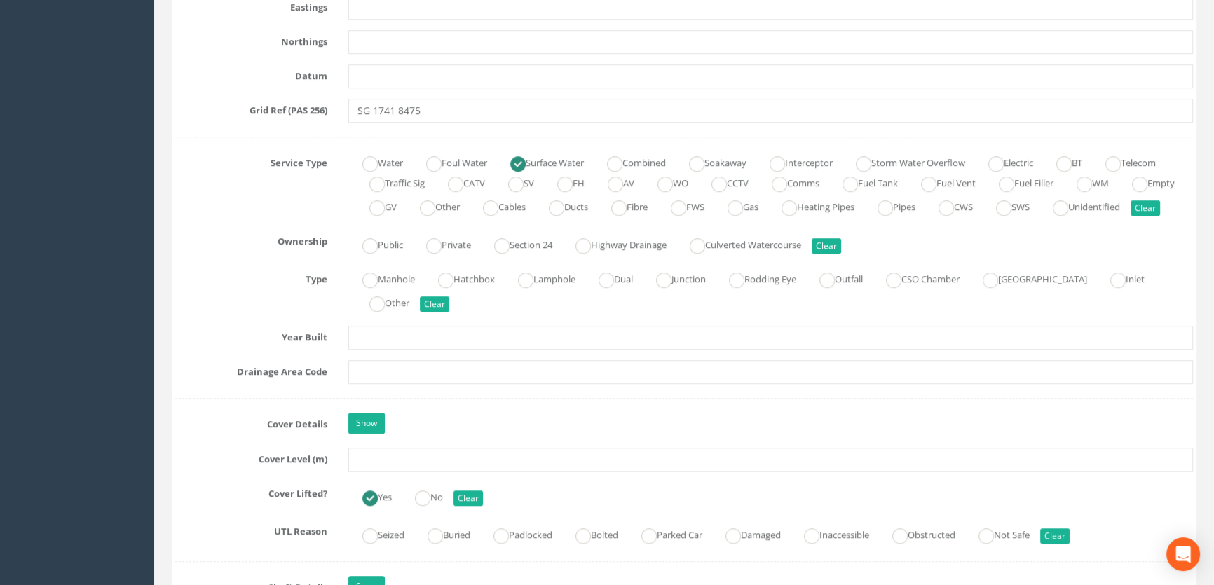
scroll to position [892, 0]
click at [378, 470] on input "text" at bounding box center [770, 459] width 845 height 24
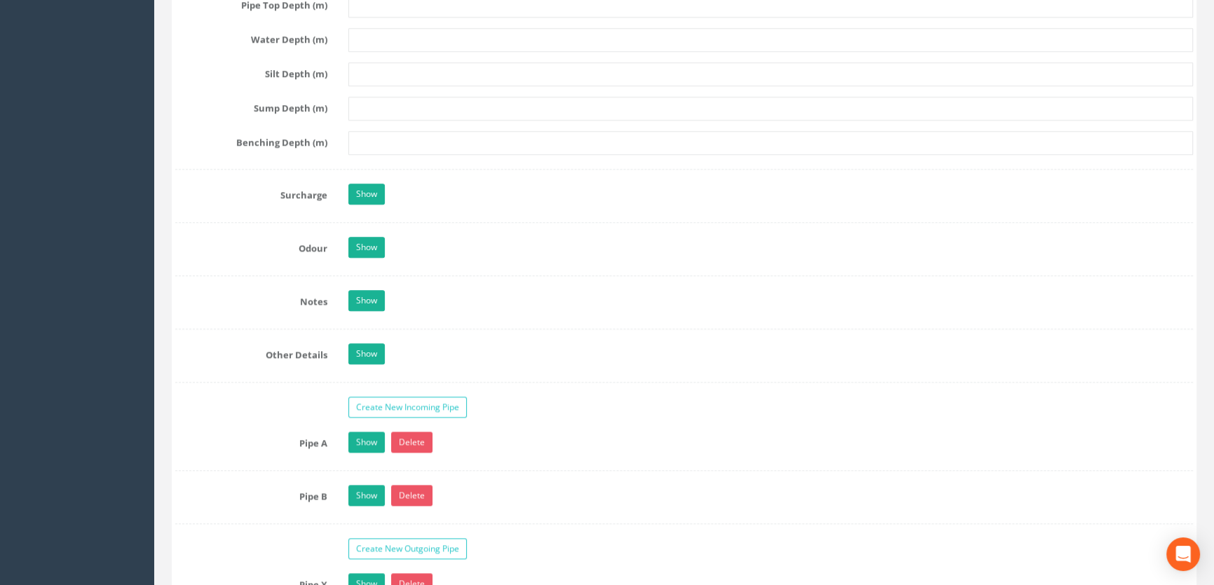
scroll to position [2294, 0]
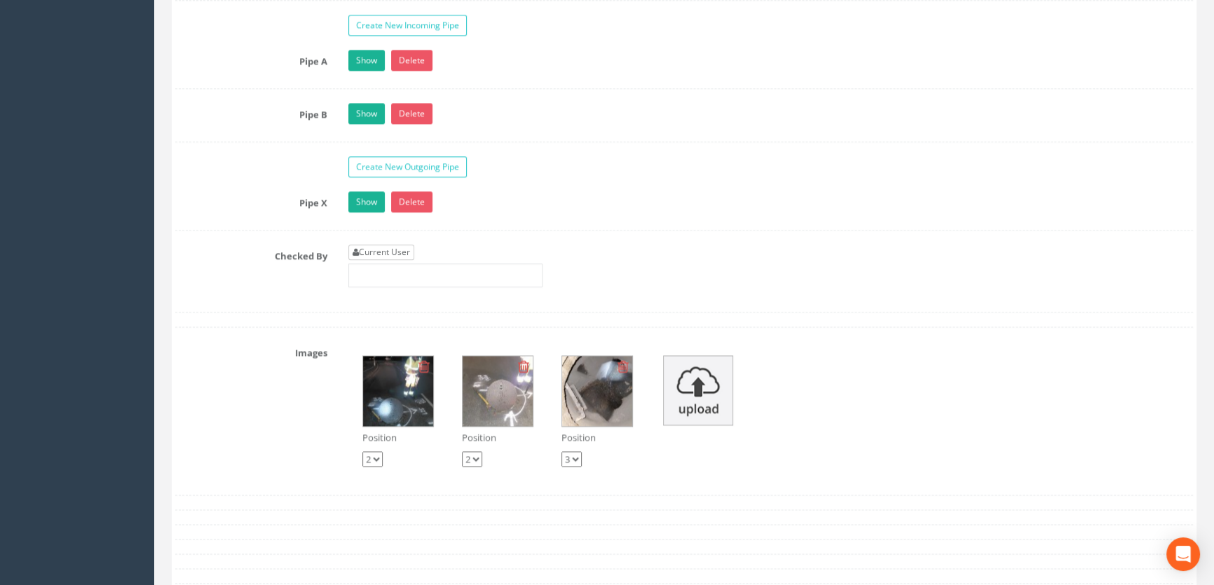
type input "70.62"
click at [395, 260] on link "Current User" at bounding box center [381, 252] width 66 height 15
type input "[PERSON_NAME]"
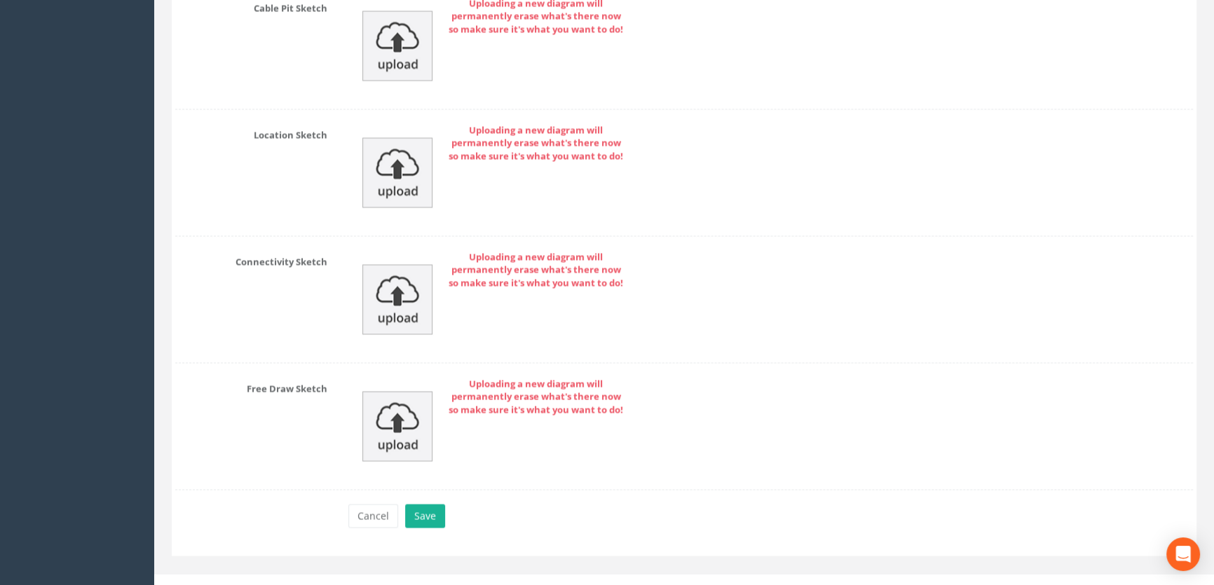
scroll to position [3157, 0]
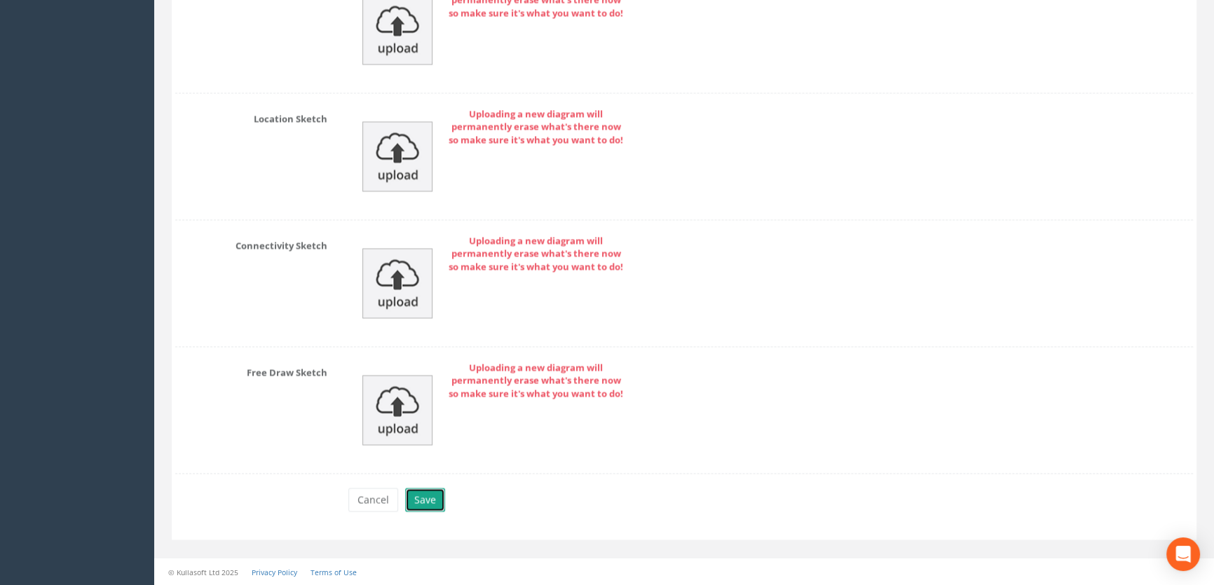
click at [434, 503] on button "Save" at bounding box center [425, 500] width 40 height 24
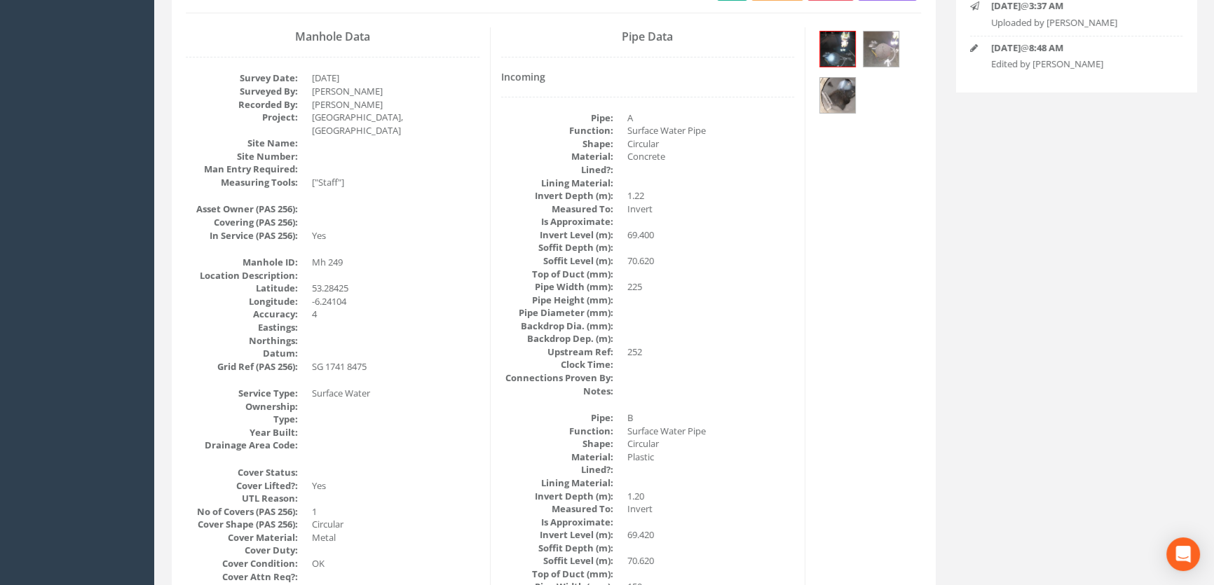
scroll to position [0, 0]
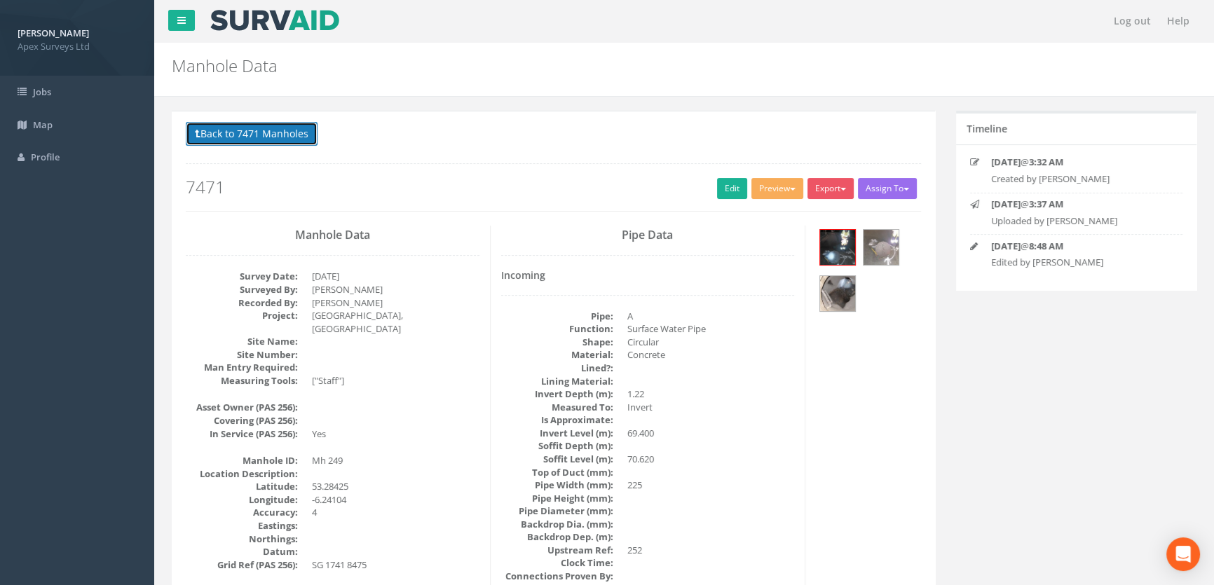
click at [315, 141] on button "Back to 7471 Manholes" at bounding box center [252, 134] width 132 height 24
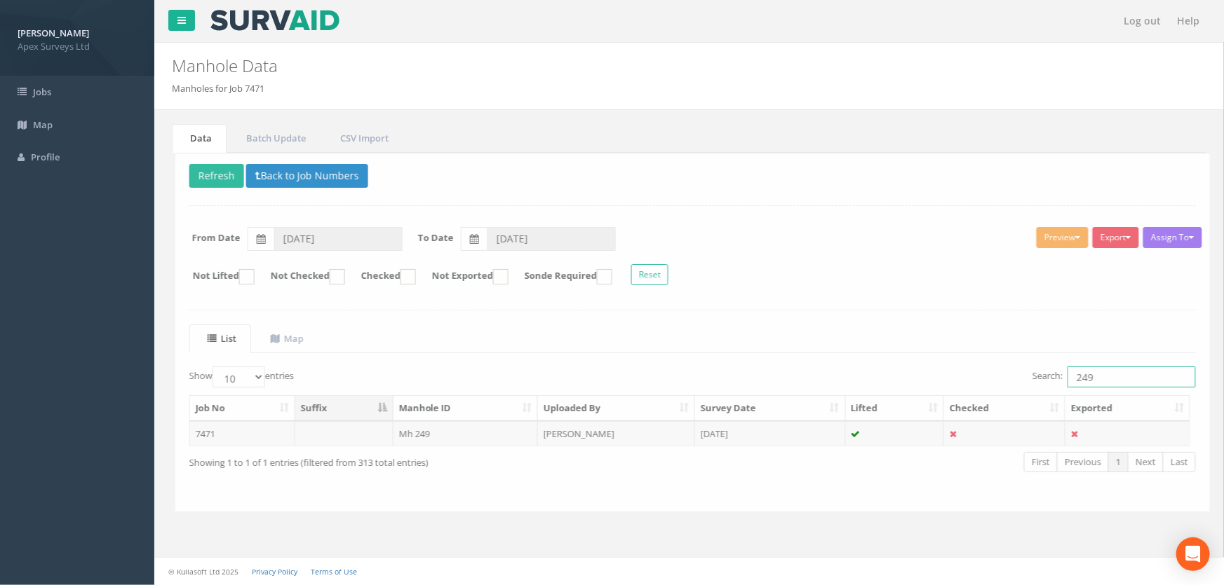
drag, startPoint x: 1099, startPoint y: 379, endPoint x: 1071, endPoint y: 379, distance: 28.0
click at [1071, 379] on input "249" at bounding box center [1128, 377] width 128 height 21
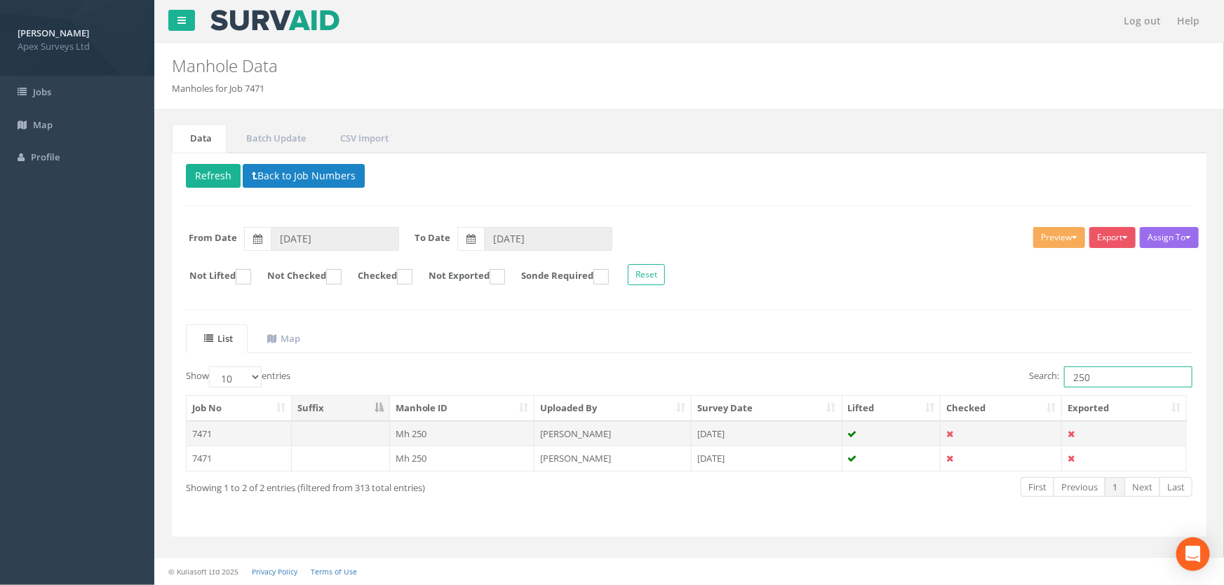
type input "250"
click at [407, 437] on td "Mh 250" at bounding box center [462, 433] width 145 height 25
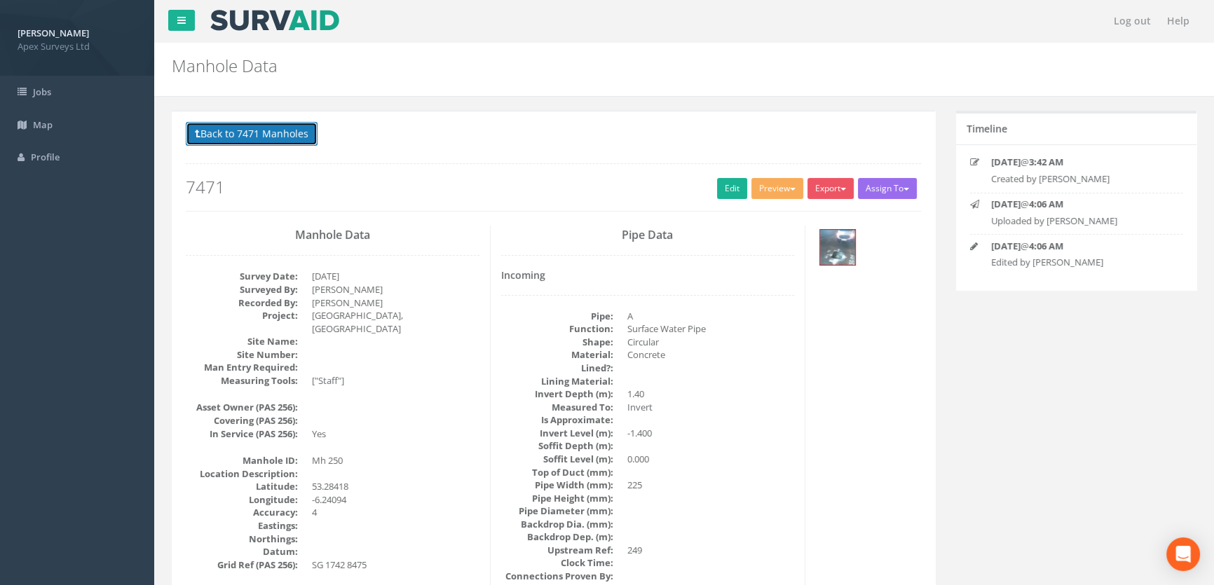
click at [254, 135] on button "Back to 7471 Manholes" at bounding box center [252, 134] width 132 height 24
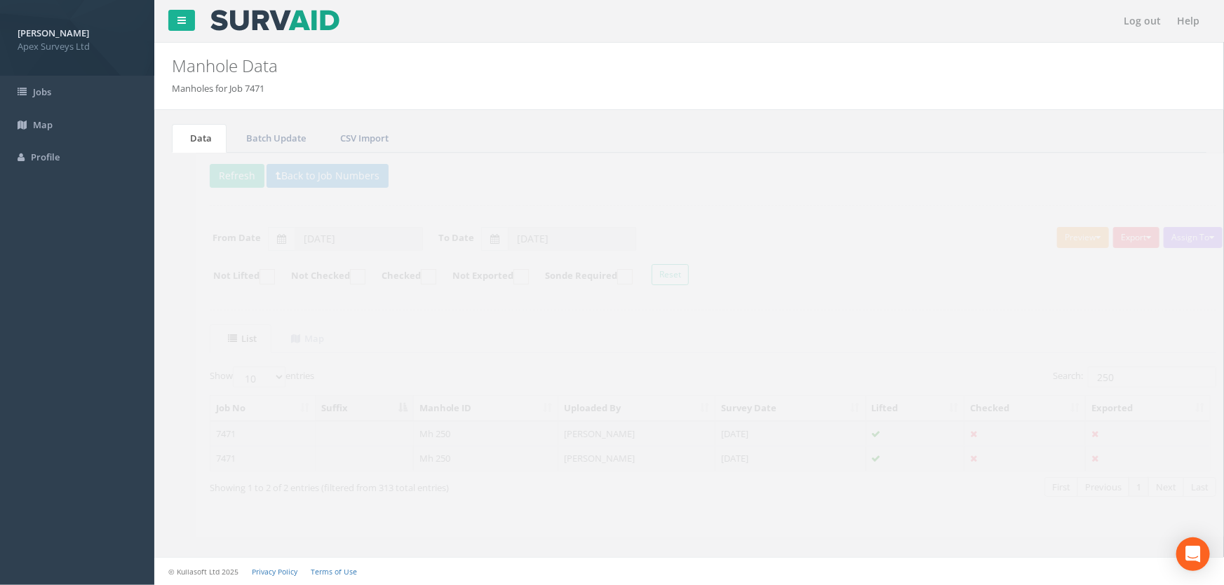
click at [402, 459] on td "Mh 250" at bounding box center [462, 458] width 145 height 25
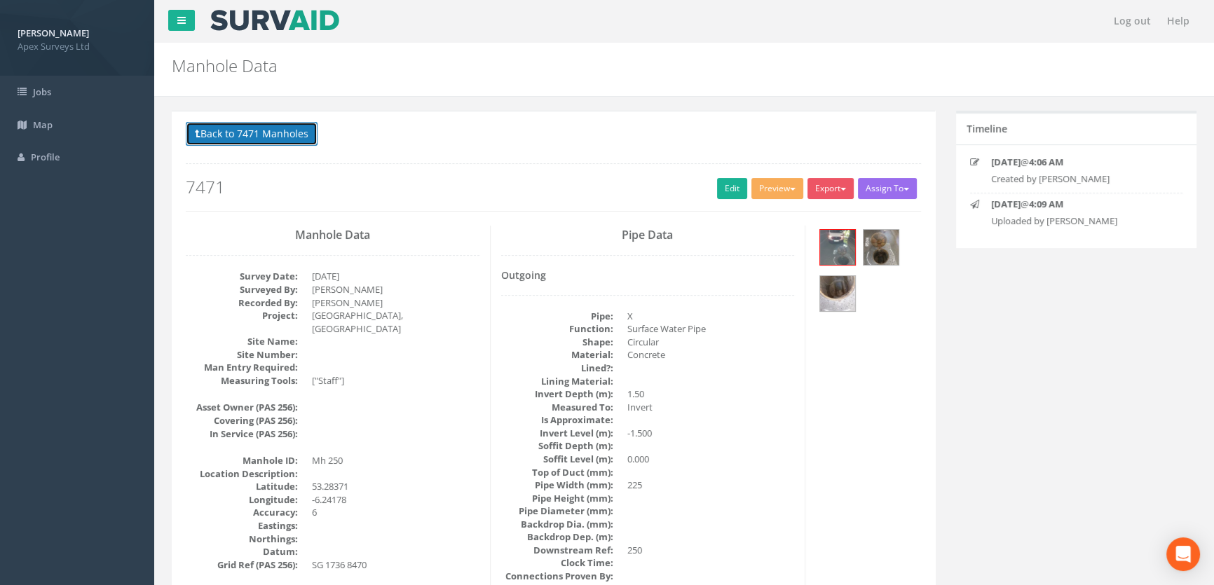
click at [301, 137] on button "Back to 7471 Manholes" at bounding box center [252, 134] width 132 height 24
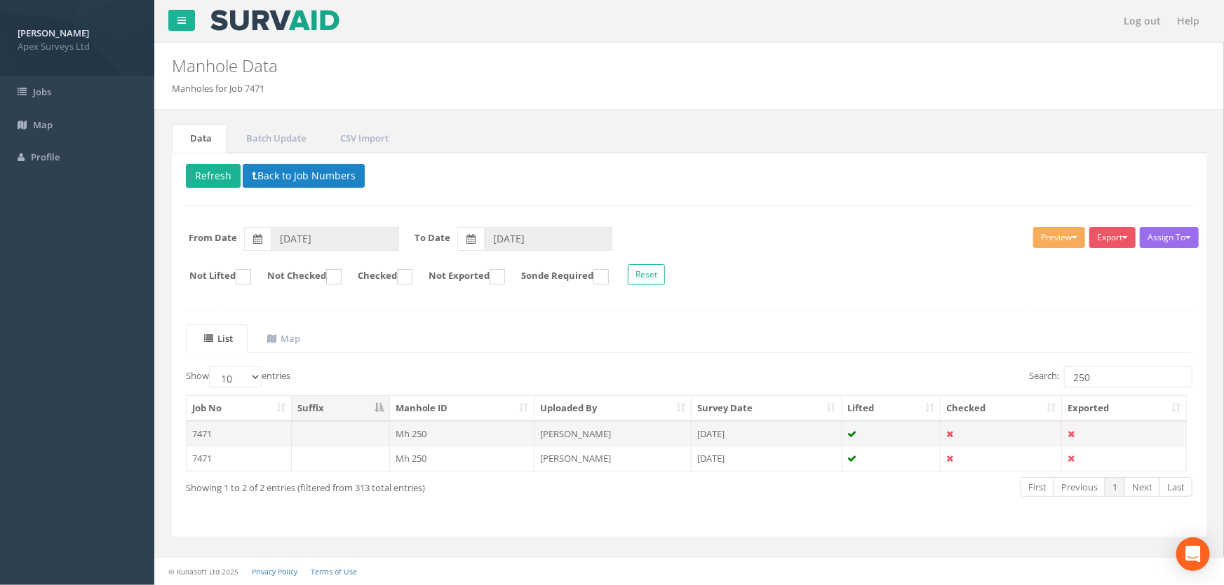
click at [445, 428] on td "Mh 250" at bounding box center [462, 433] width 145 height 25
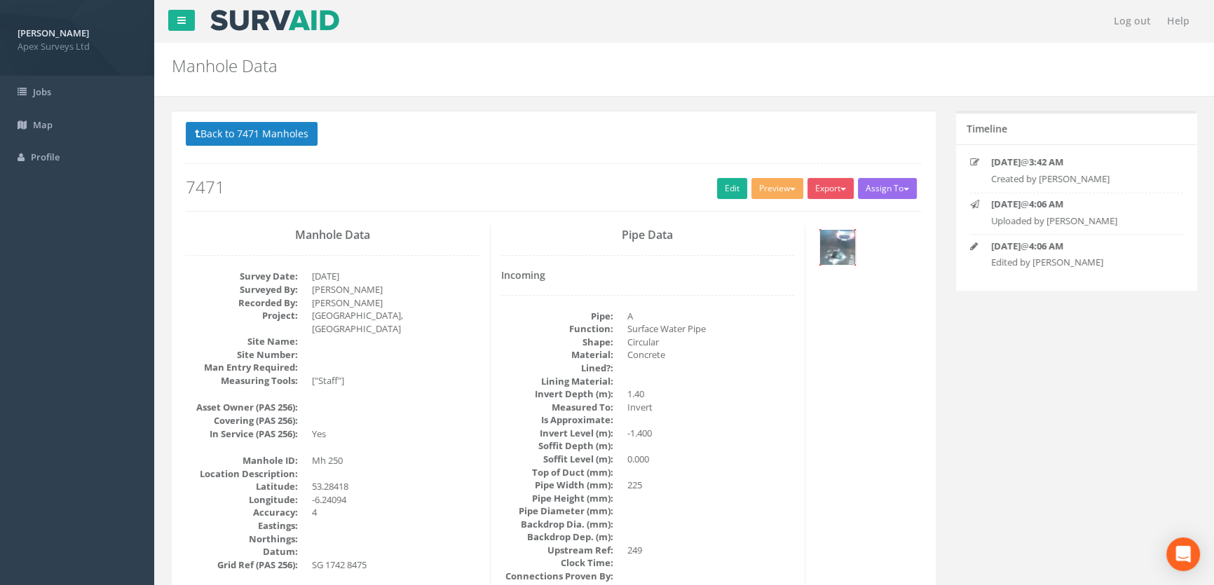
click at [844, 252] on img at bounding box center [837, 247] width 35 height 35
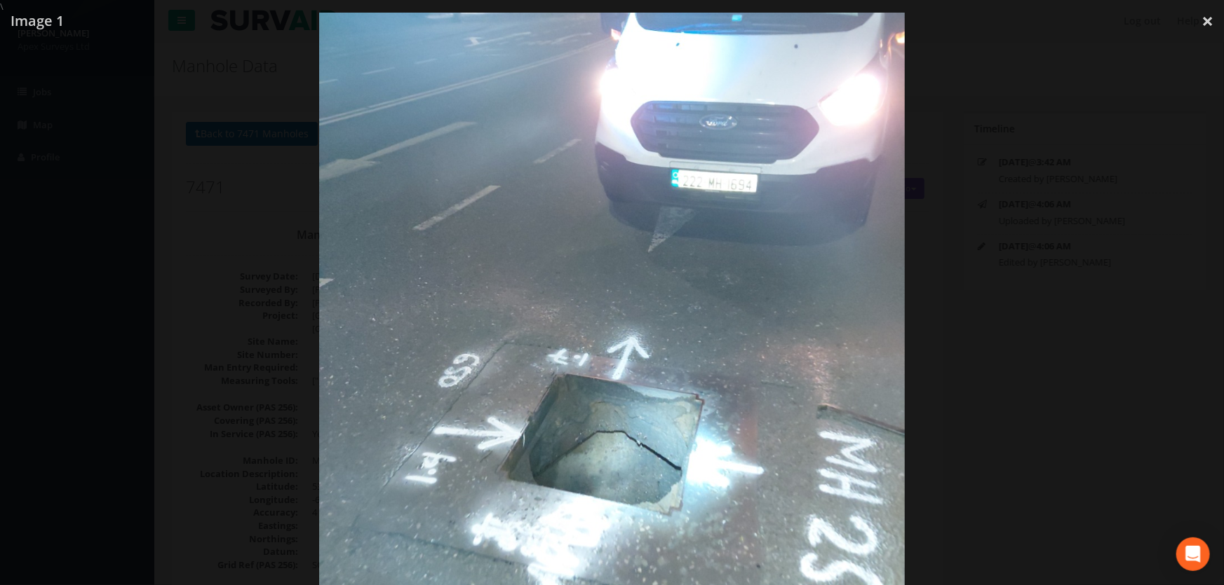
click at [172, 250] on div at bounding box center [612, 305] width 1224 height 585
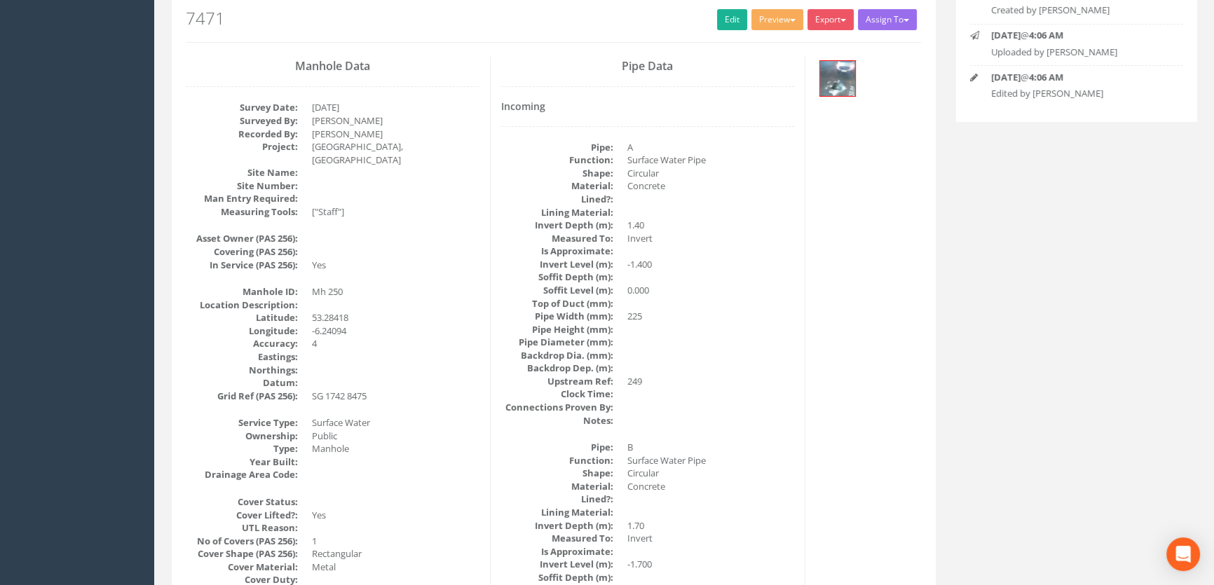
scroll to position [174, 0]
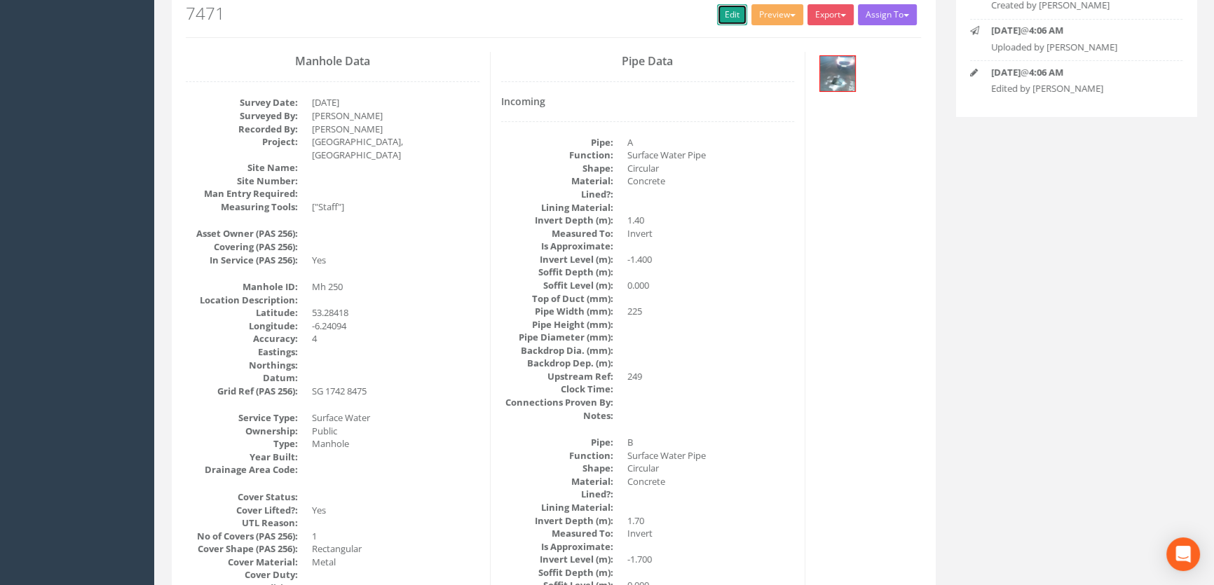
click at [729, 18] on link "Edit" at bounding box center [732, 14] width 30 height 21
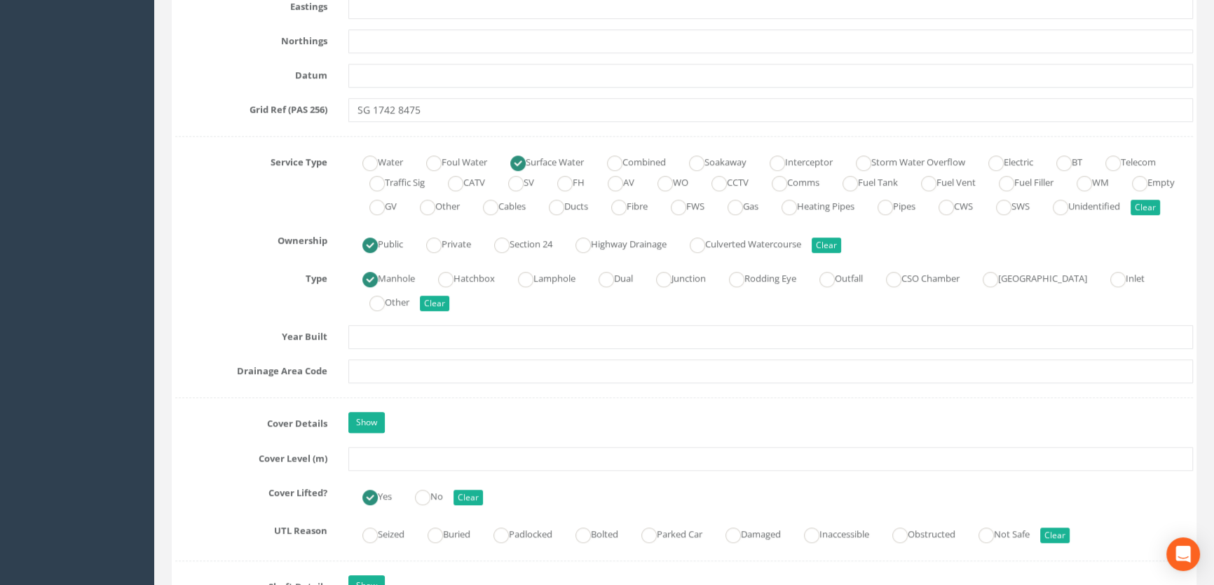
scroll to position [1003, 0]
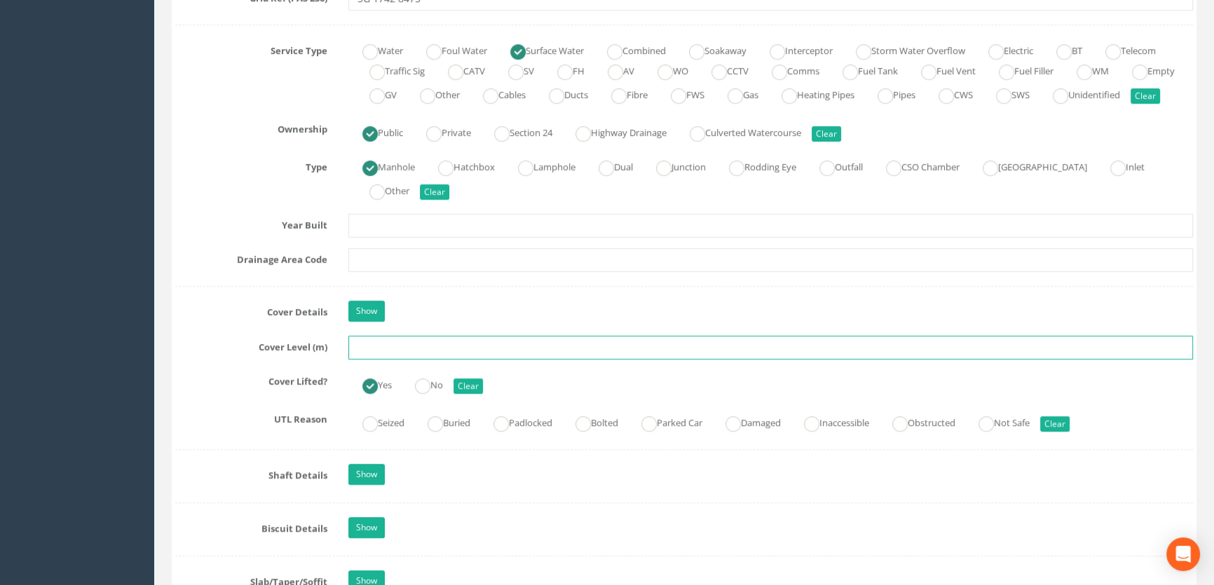
click at [365, 360] on input "text" at bounding box center [770, 348] width 845 height 24
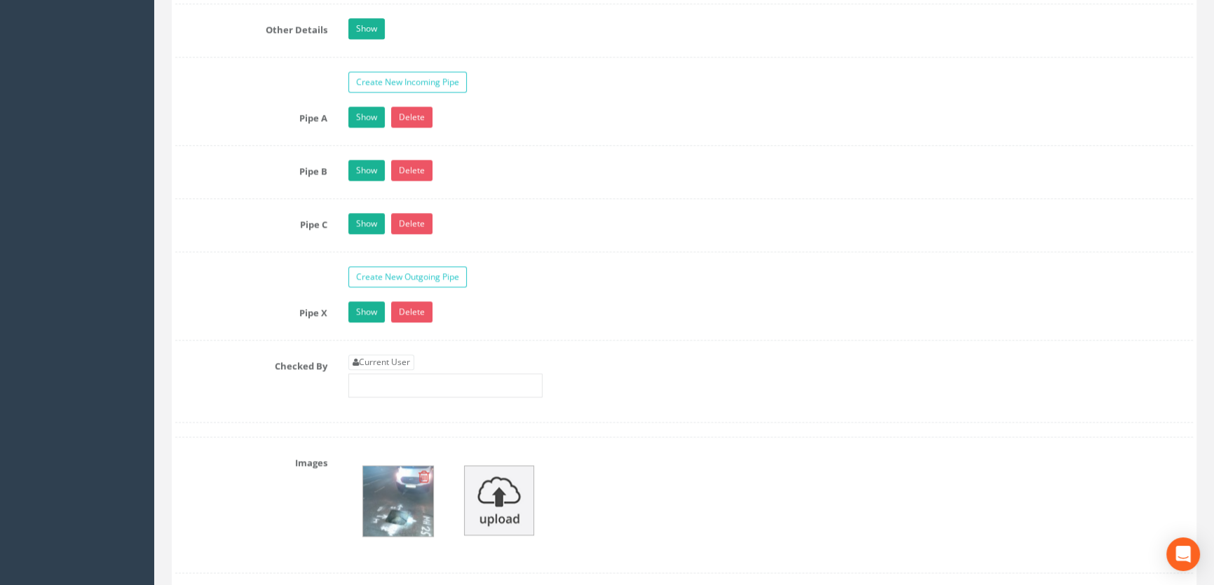
scroll to position [2277, 0]
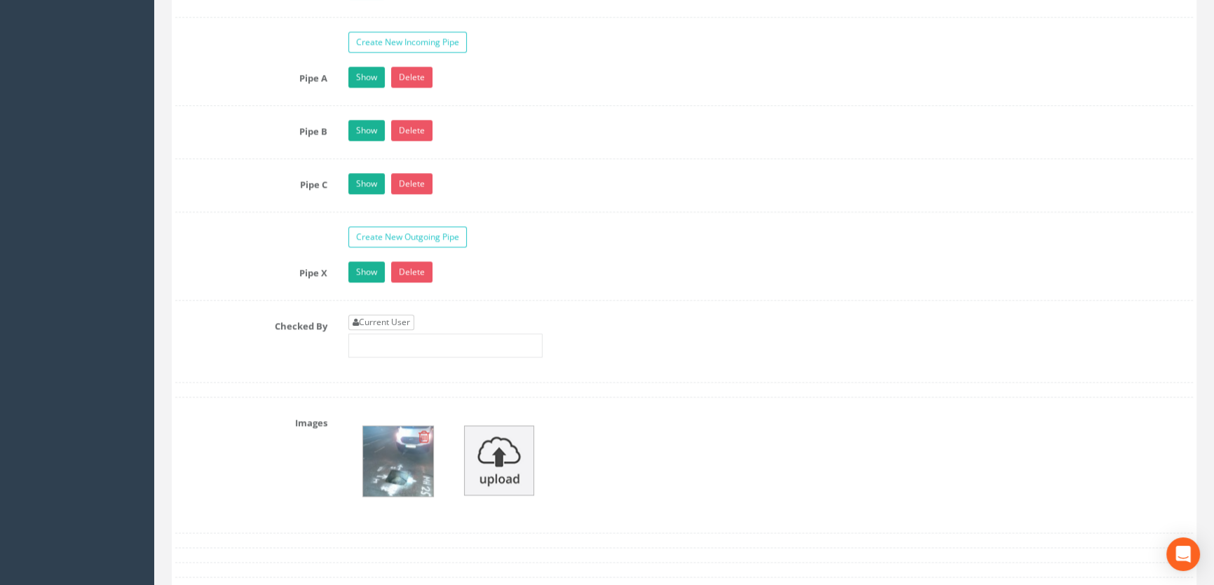
type input "70.54"
click at [395, 330] on link "Current User" at bounding box center [381, 322] width 66 height 15
type input "[PERSON_NAME]"
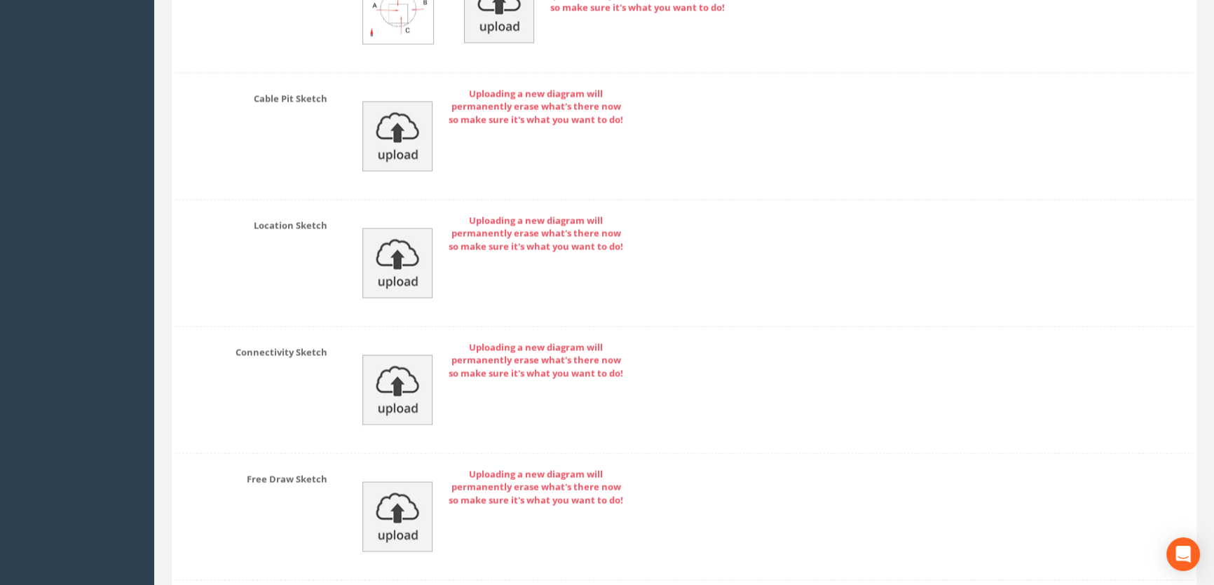
scroll to position [3180, 0]
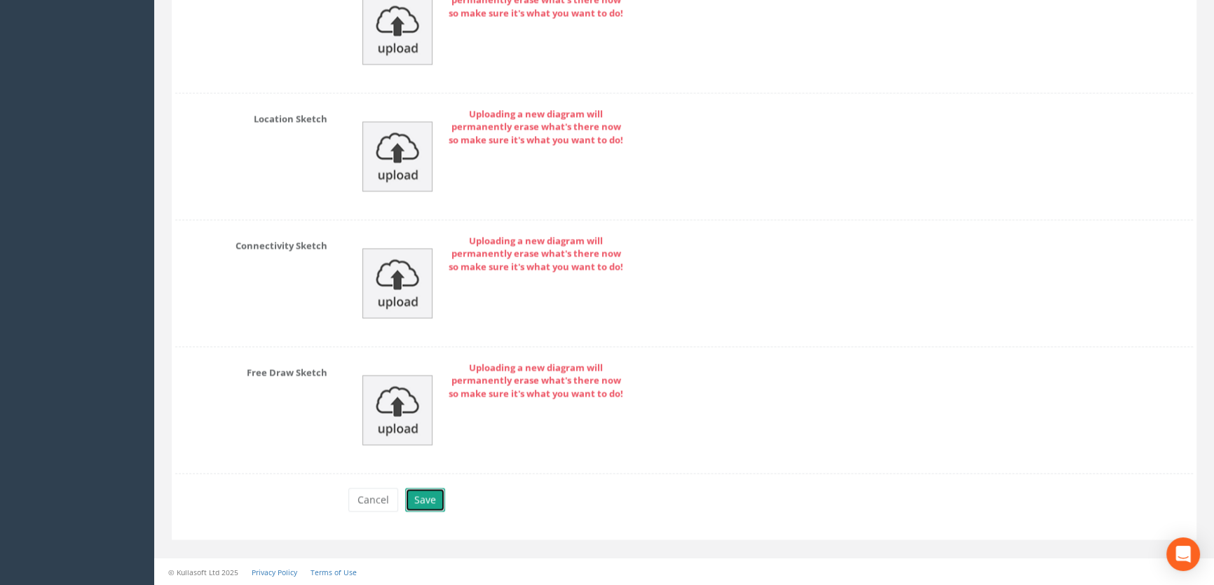
click at [426, 499] on button "Save" at bounding box center [425, 500] width 40 height 24
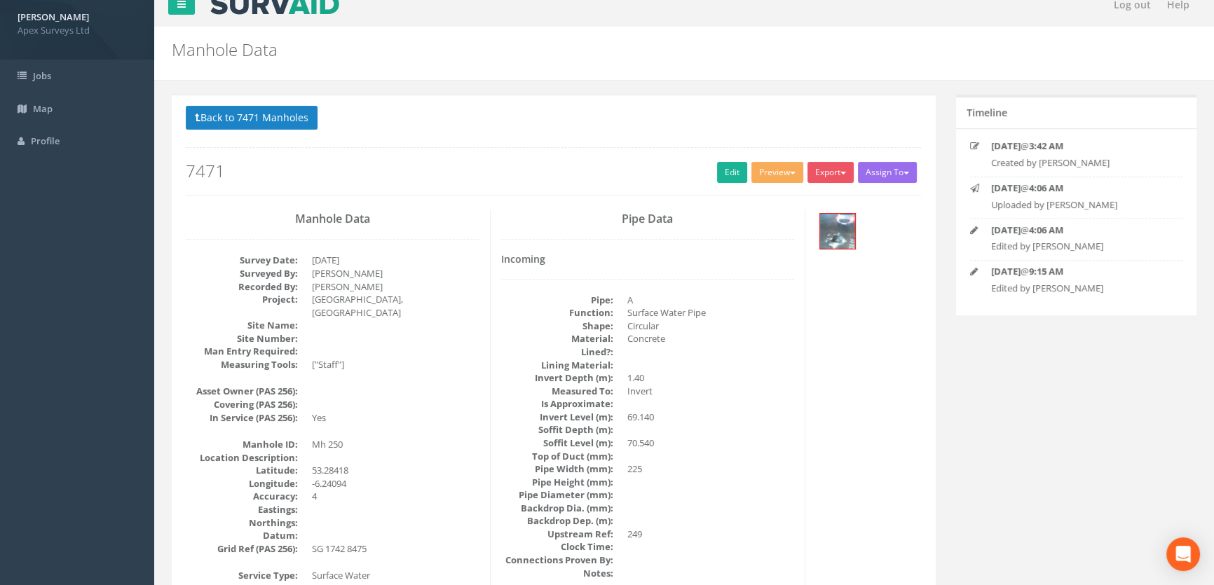
scroll to position [0, 0]
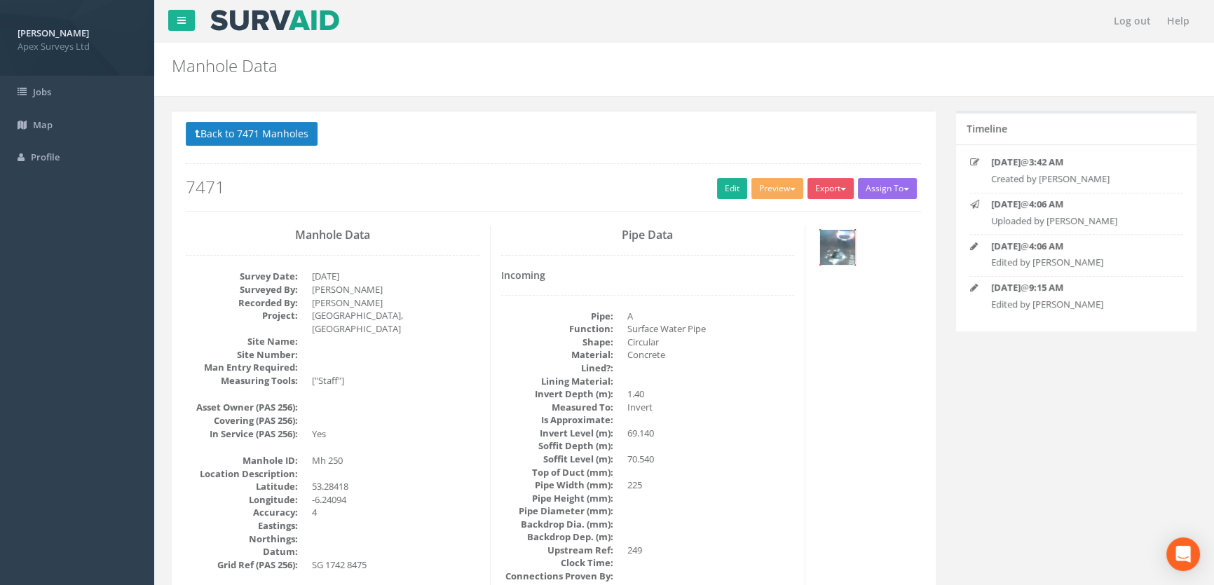
click at [838, 236] on img at bounding box center [837, 247] width 35 height 35
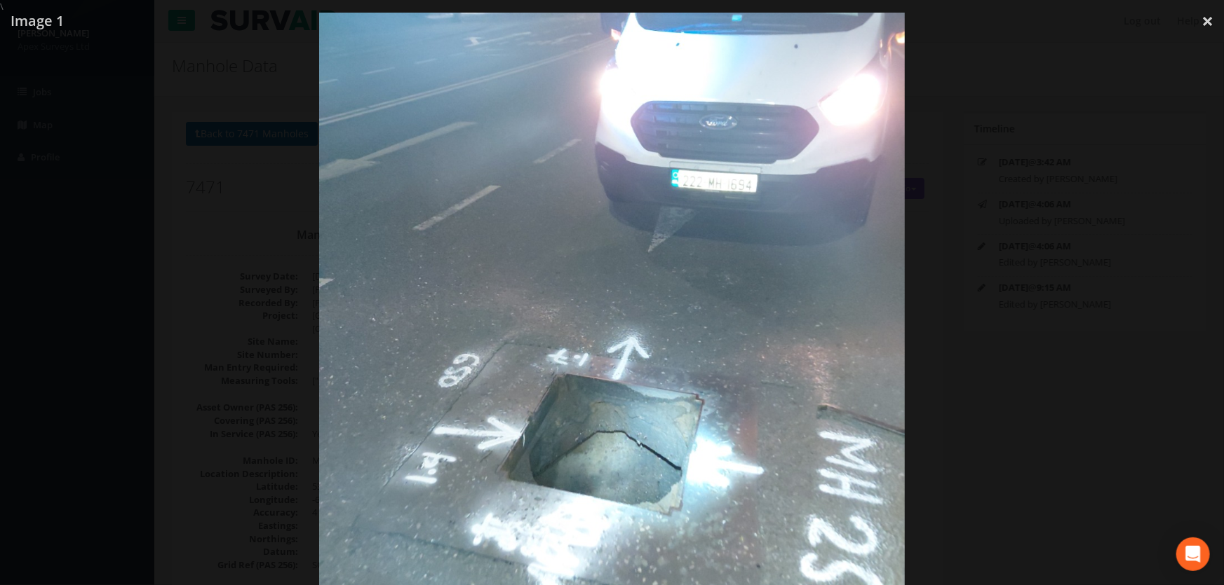
click at [224, 283] on div at bounding box center [612, 305] width 1224 height 585
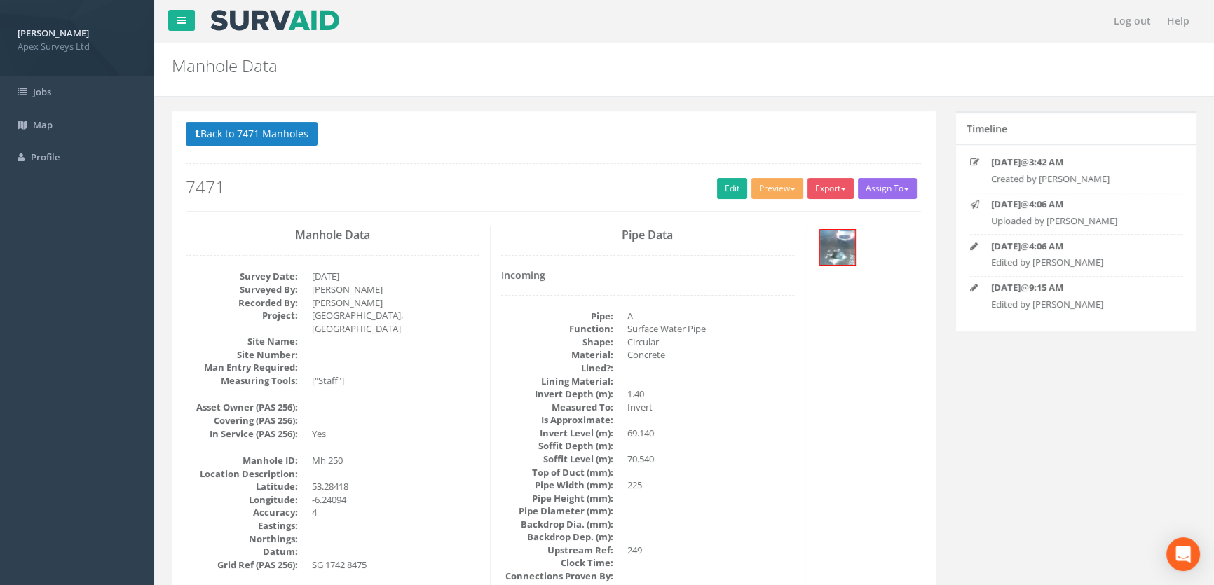
click at [244, 137] on button "Back to 7471 Manholes" at bounding box center [252, 134] width 132 height 24
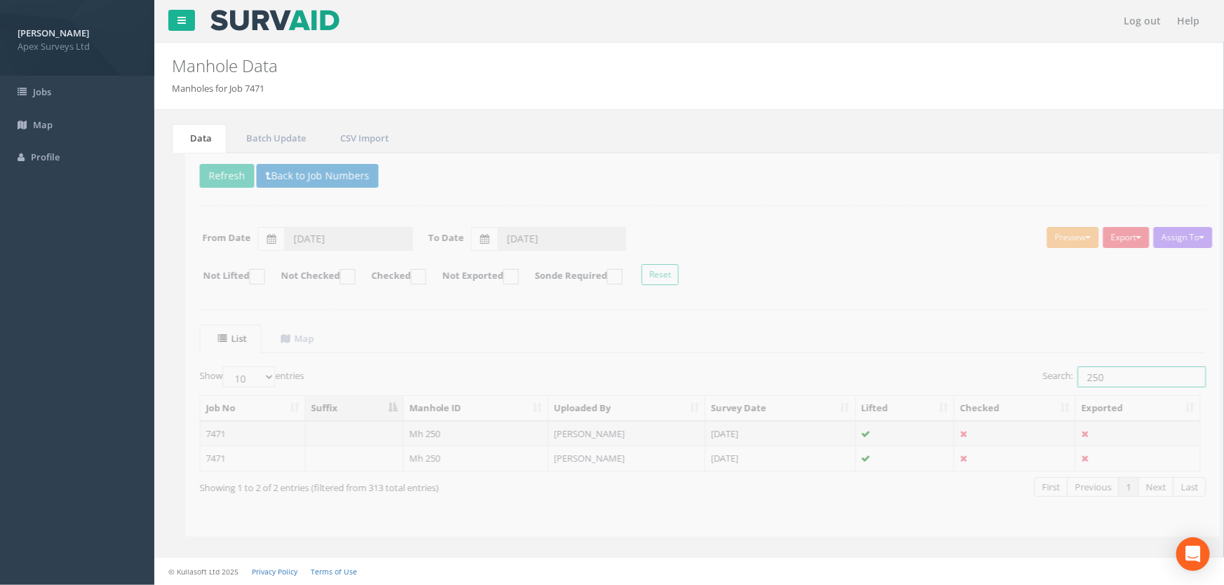
drag, startPoint x: 1092, startPoint y: 374, endPoint x: 1041, endPoint y: 375, distance: 51.2
click at [1041, 375] on label "Search: 250" at bounding box center [1110, 377] width 163 height 21
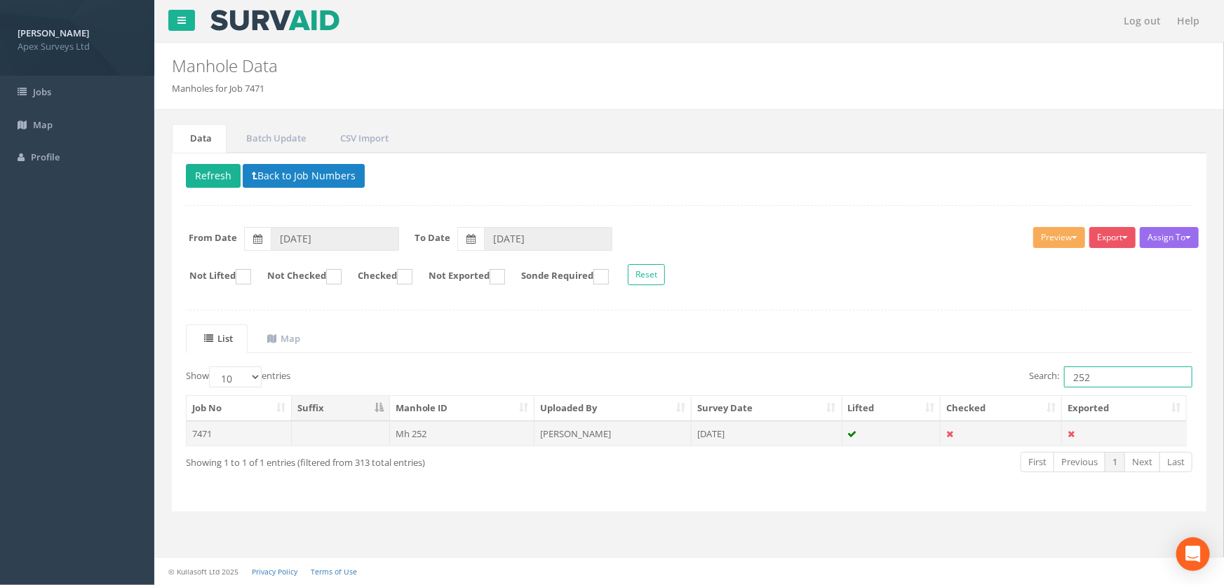
type input "252"
click at [444, 435] on td "Mh 252" at bounding box center [462, 433] width 145 height 25
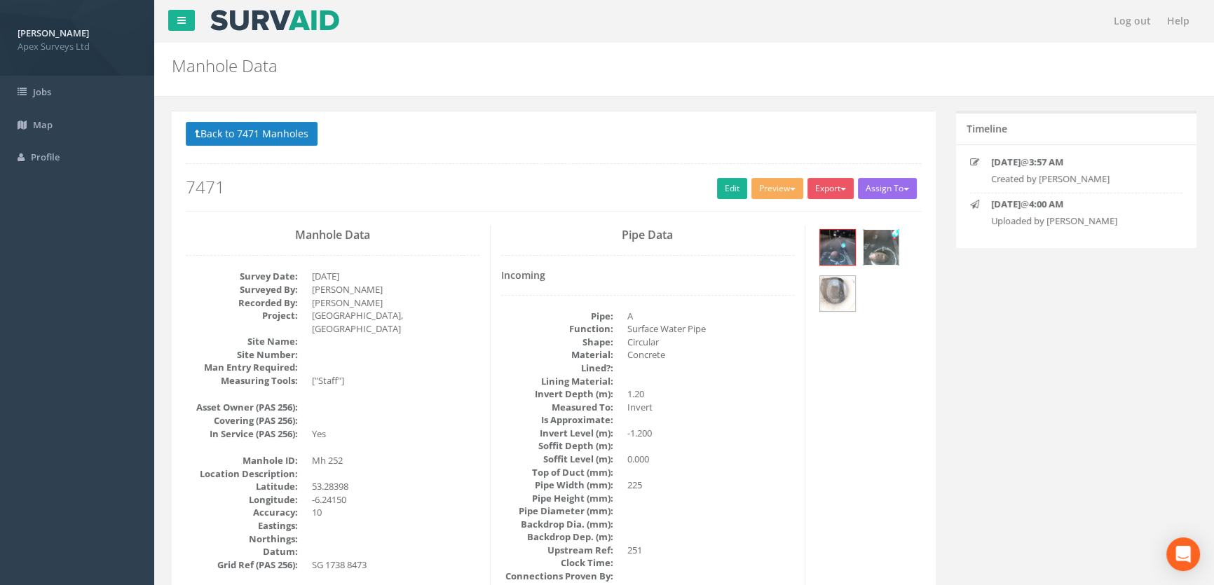
click at [884, 248] on img at bounding box center [881, 247] width 35 height 35
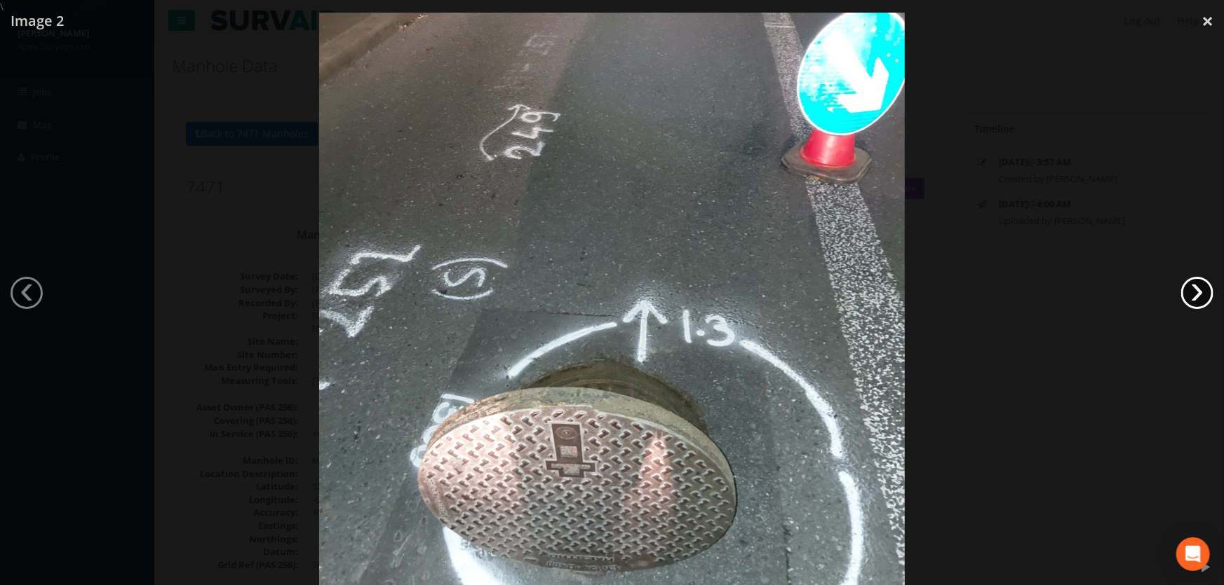
click at [1187, 292] on link "›" at bounding box center [1197, 293] width 32 height 32
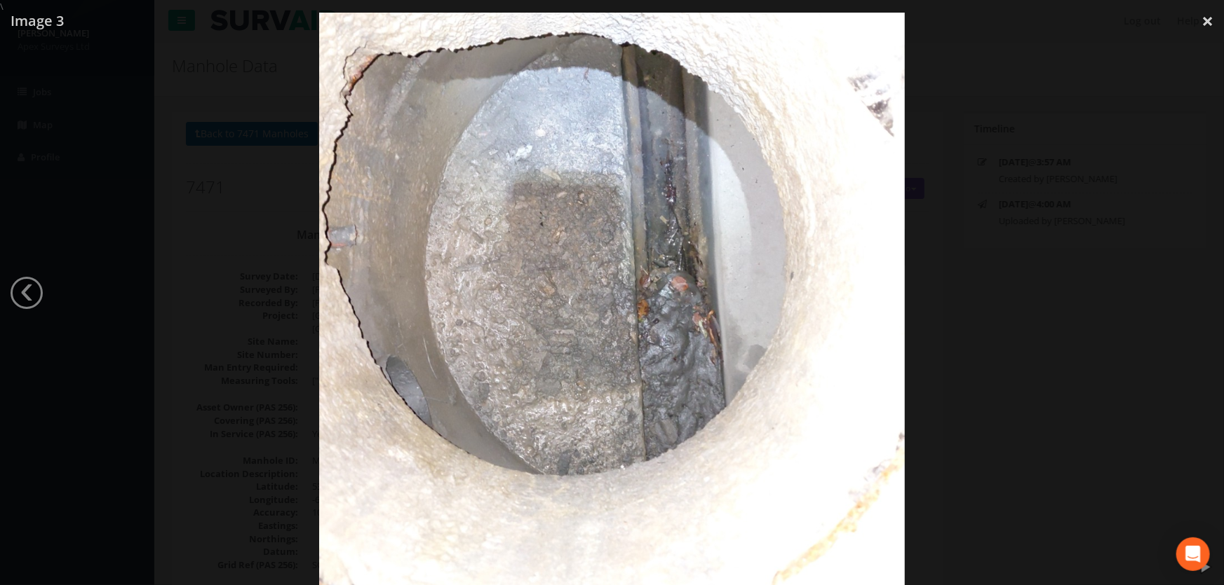
click at [196, 375] on div at bounding box center [612, 305] width 1224 height 585
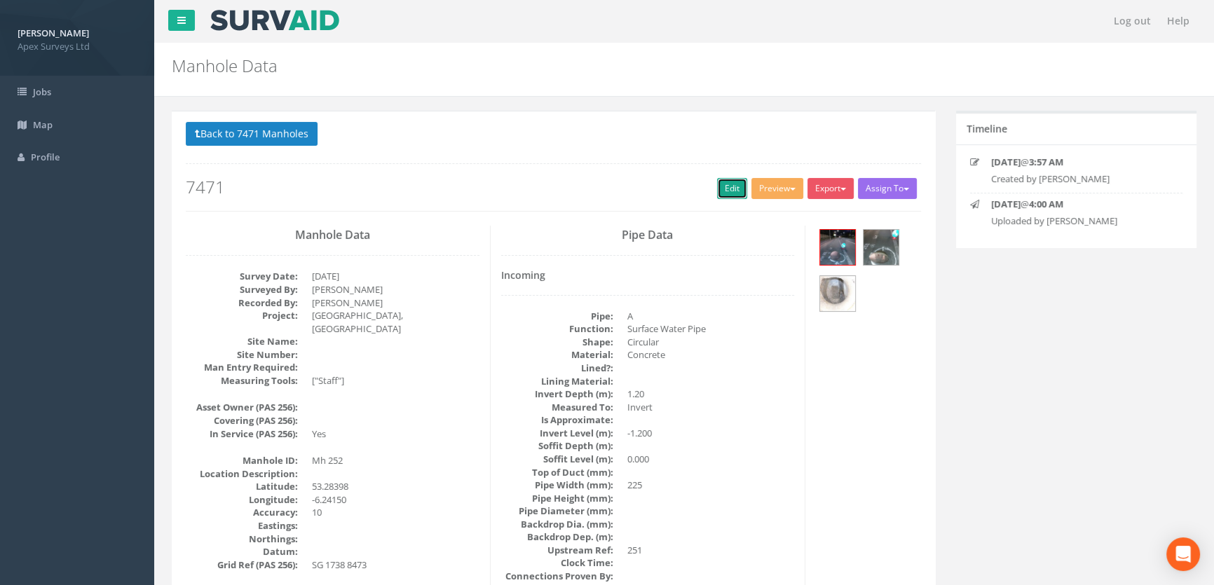
click at [729, 184] on link "Edit" at bounding box center [732, 188] width 30 height 21
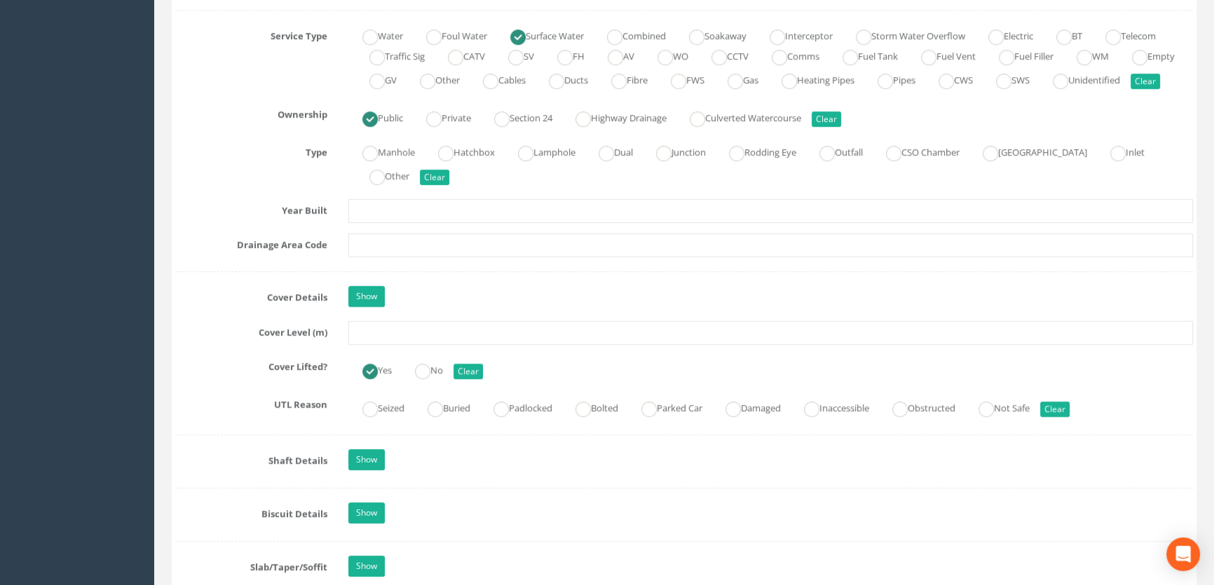
scroll to position [1147, 0]
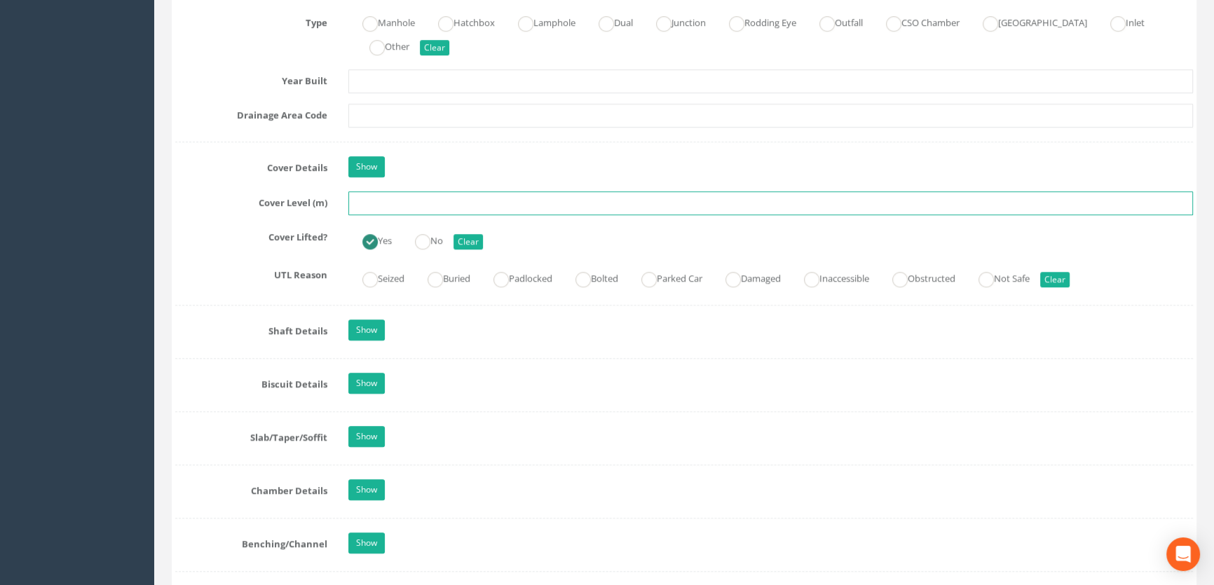
click at [375, 215] on input "text" at bounding box center [770, 203] width 845 height 24
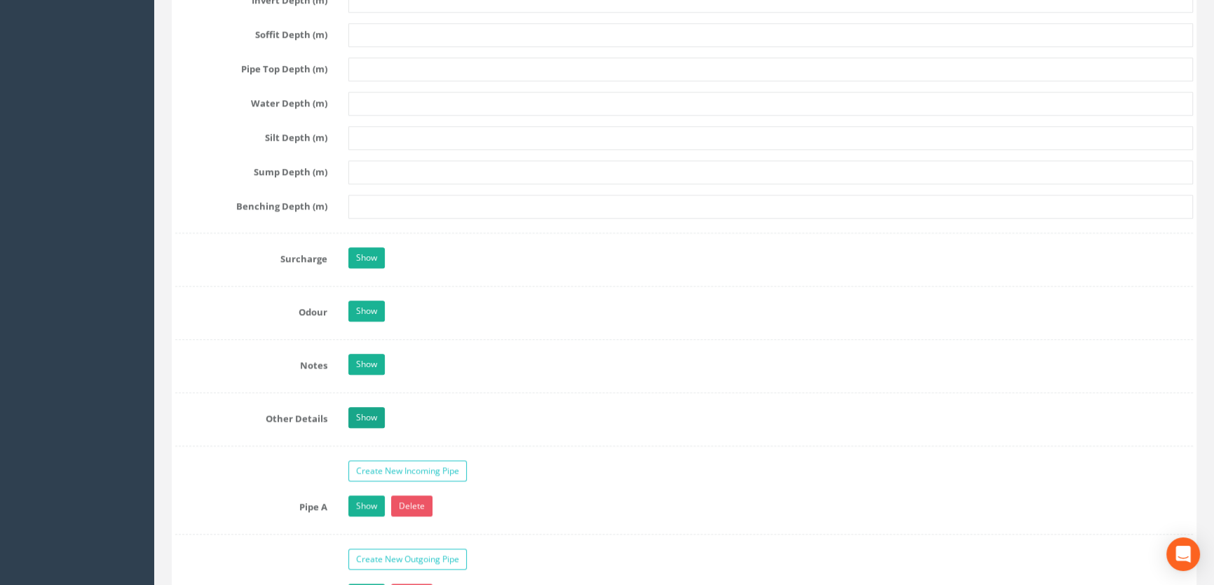
scroll to position [2230, 0]
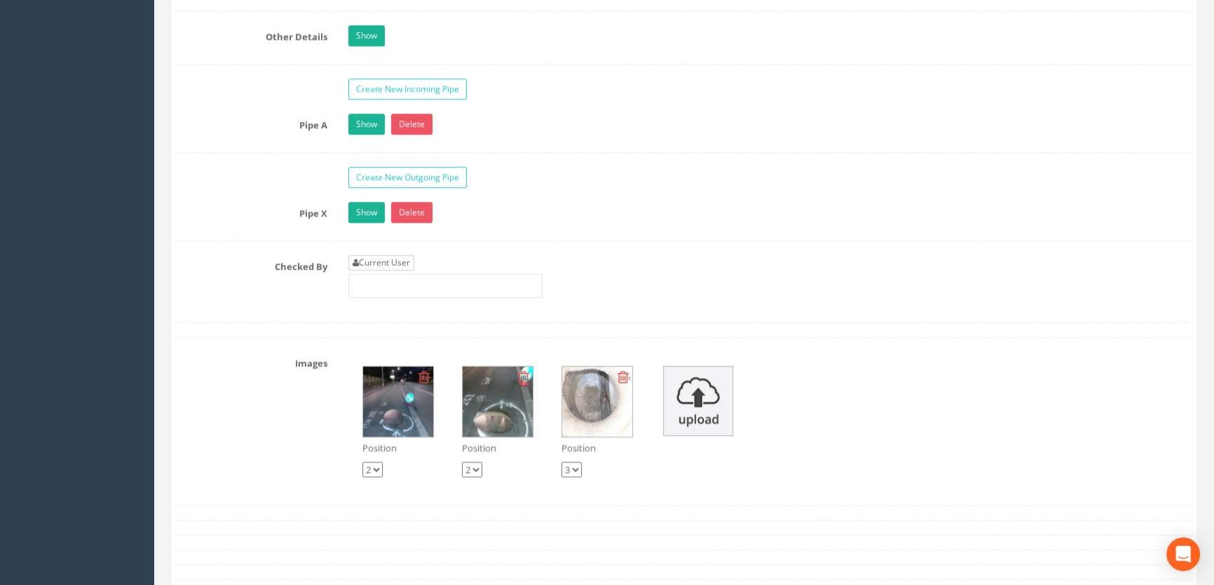
type input "70.81"
click at [400, 271] on link "Current User" at bounding box center [381, 262] width 66 height 15
type input "[PERSON_NAME]"
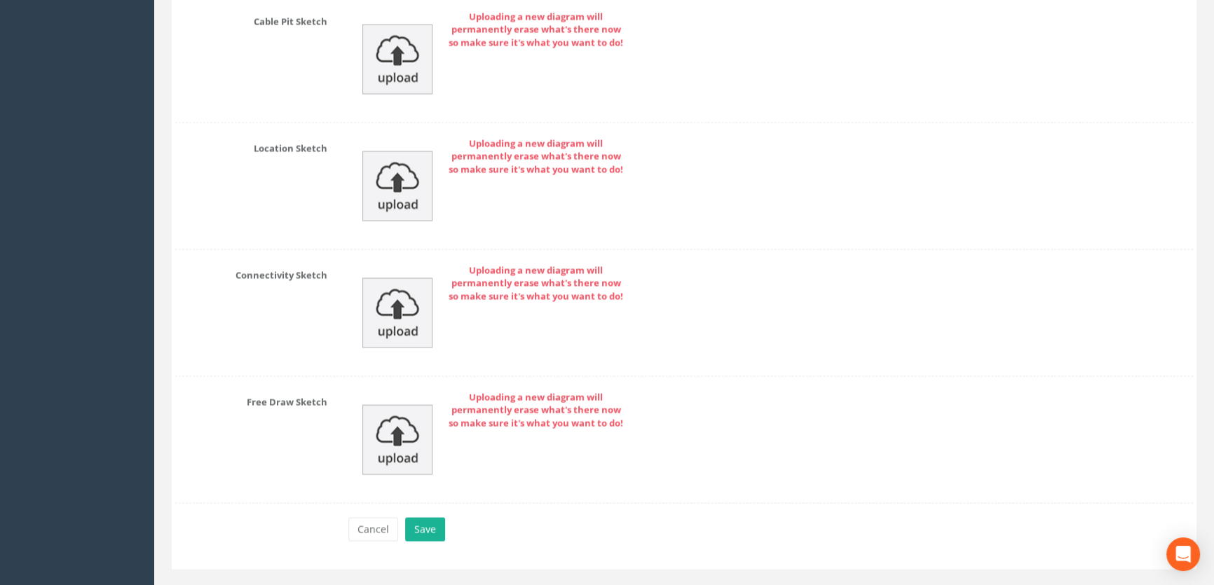
scroll to position [3105, 0]
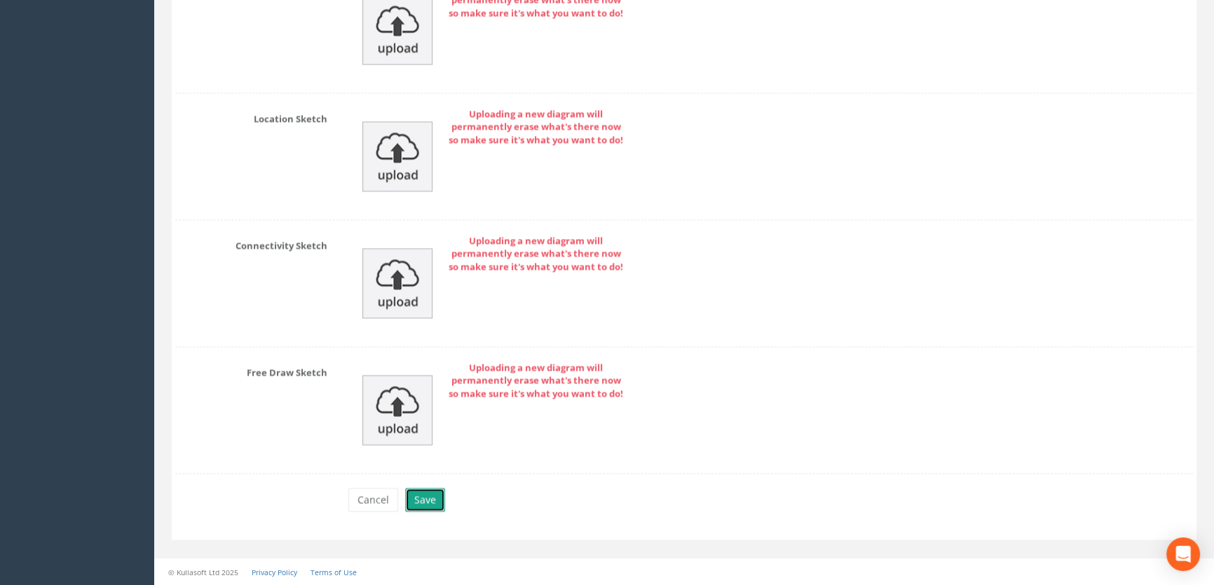
click at [420, 504] on button "Save" at bounding box center [425, 500] width 40 height 24
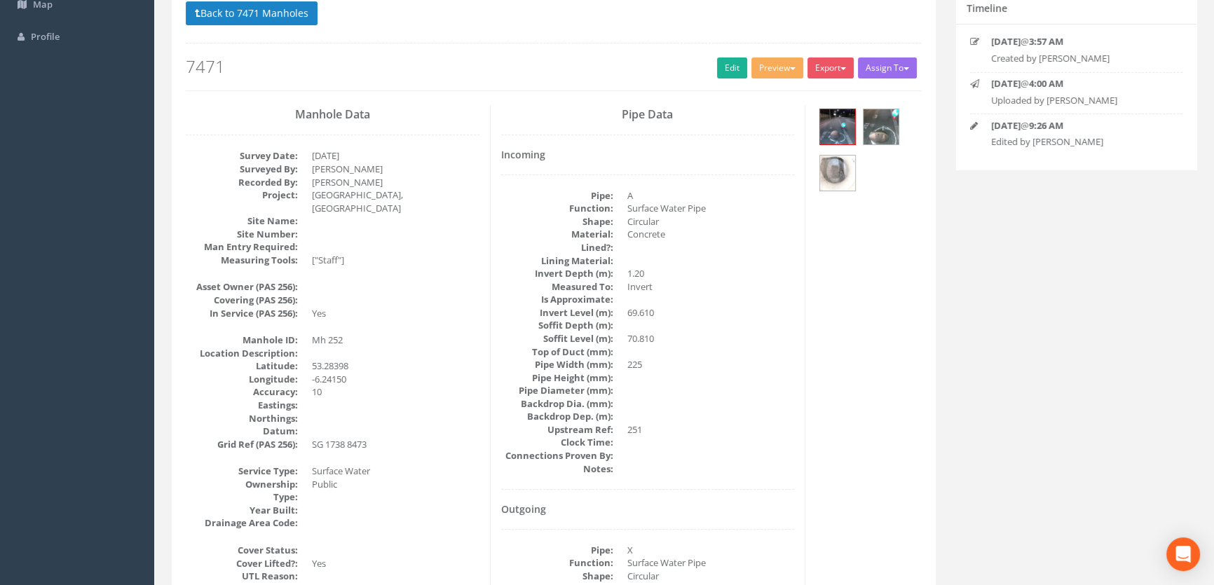
scroll to position [0, 0]
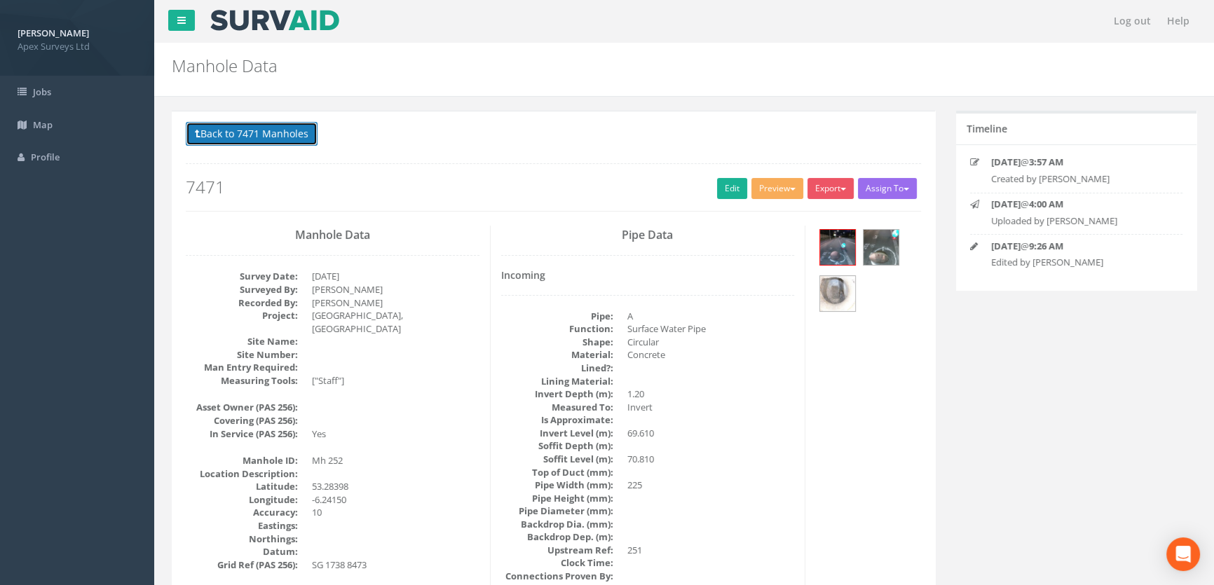
click at [257, 135] on button "Back to 7471 Manholes" at bounding box center [252, 134] width 132 height 24
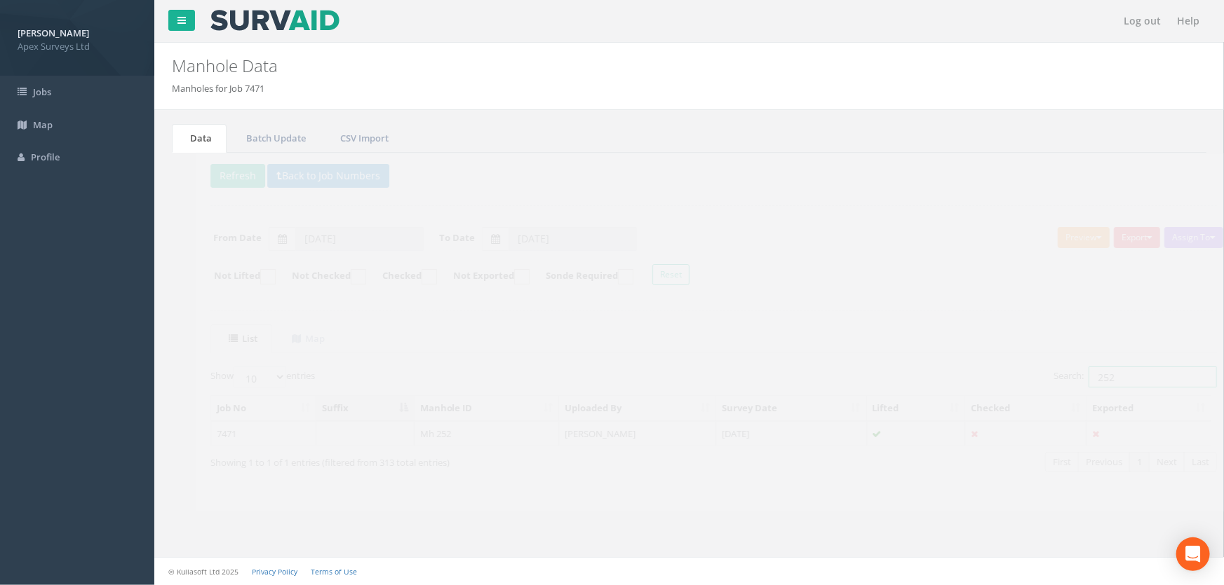
click at [1103, 372] on input "252" at bounding box center [1128, 377] width 128 height 21
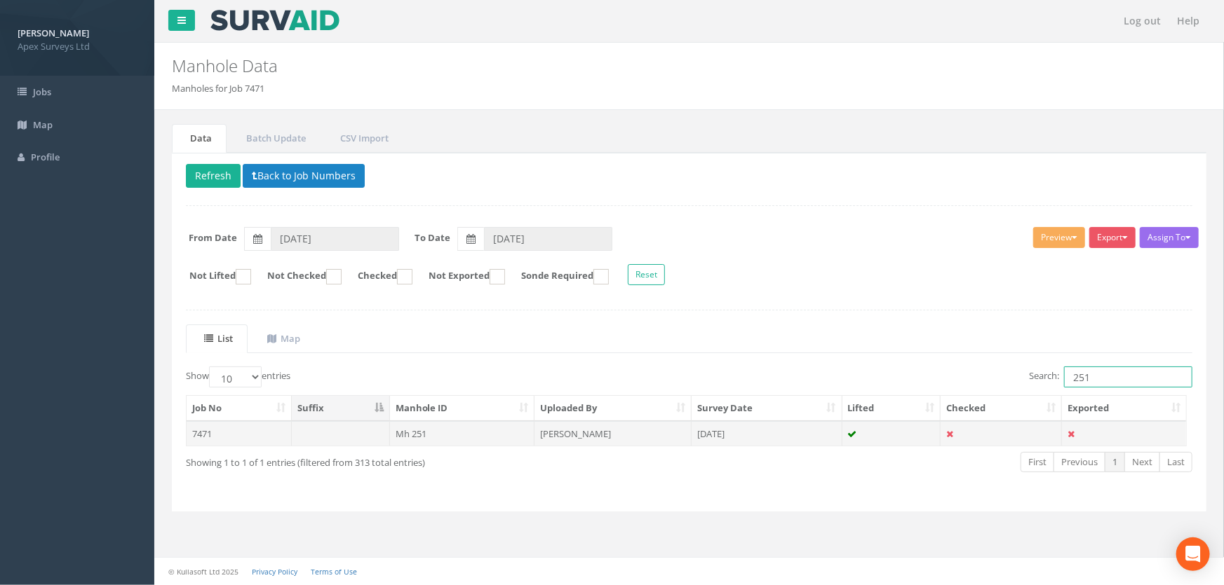
type input "251"
click at [425, 435] on td "Mh 251" at bounding box center [462, 433] width 145 height 25
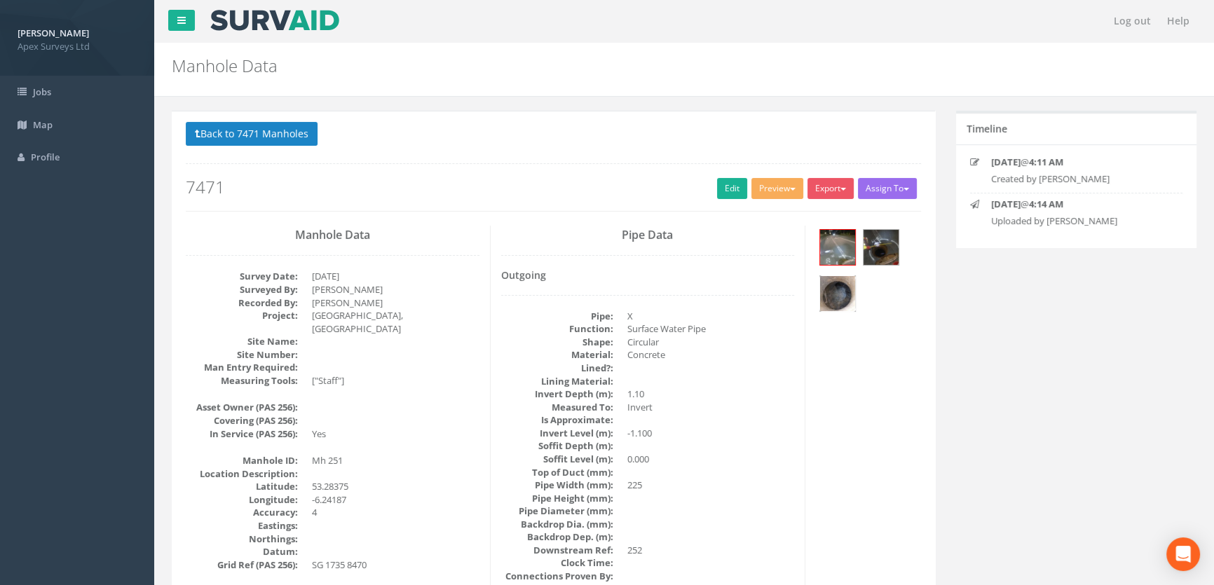
click at [834, 294] on img at bounding box center [837, 293] width 35 height 35
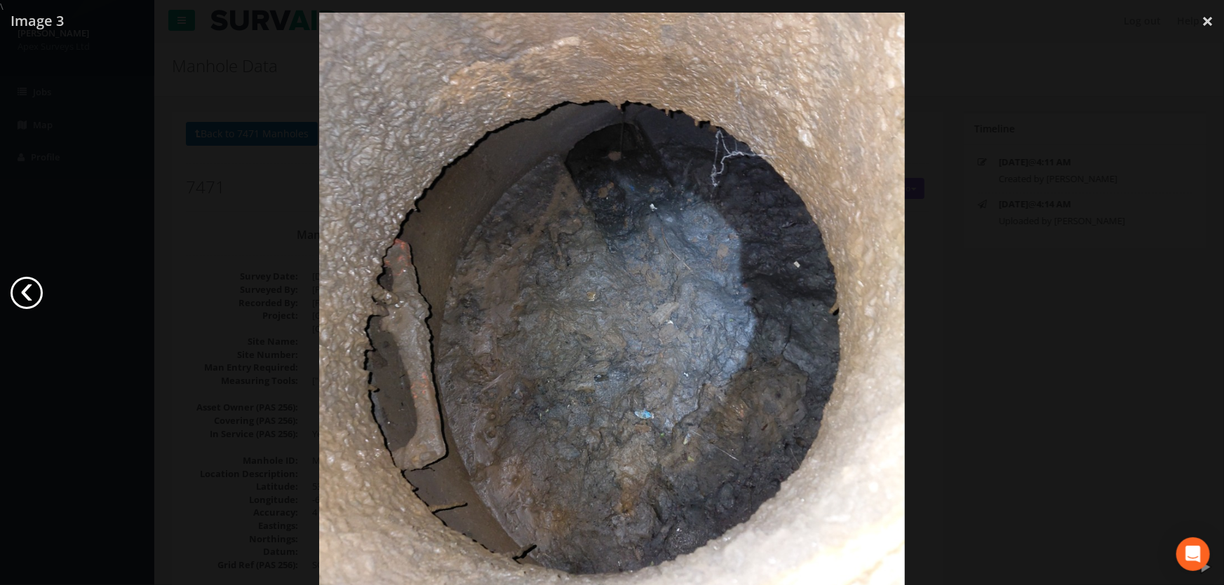
click at [20, 292] on link "‹" at bounding box center [27, 293] width 32 height 32
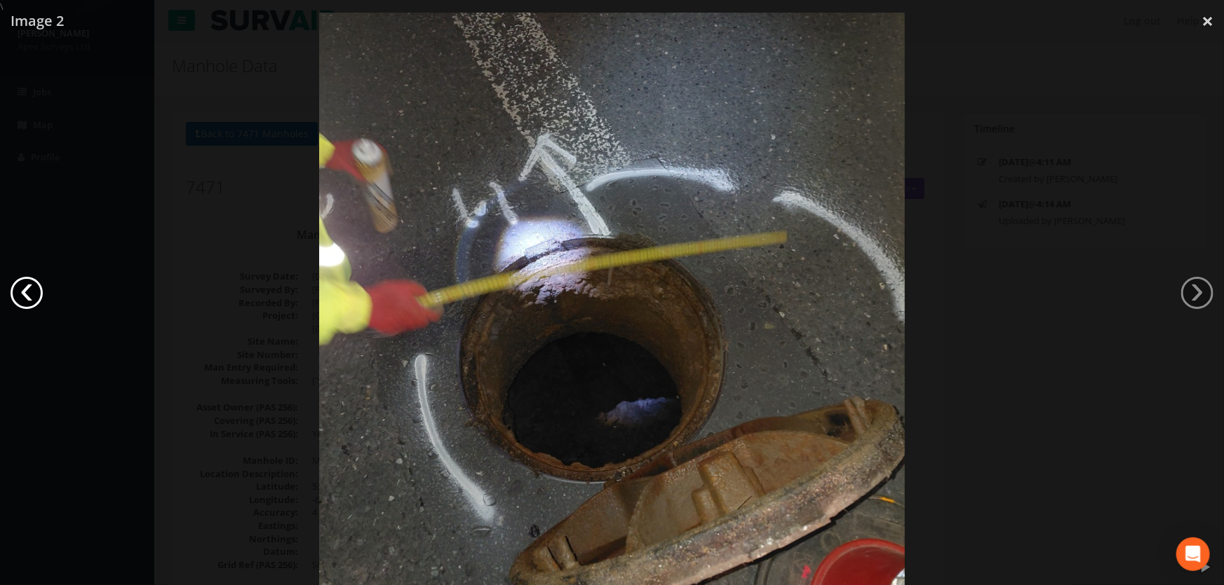
click at [20, 292] on link "‹" at bounding box center [27, 293] width 32 height 32
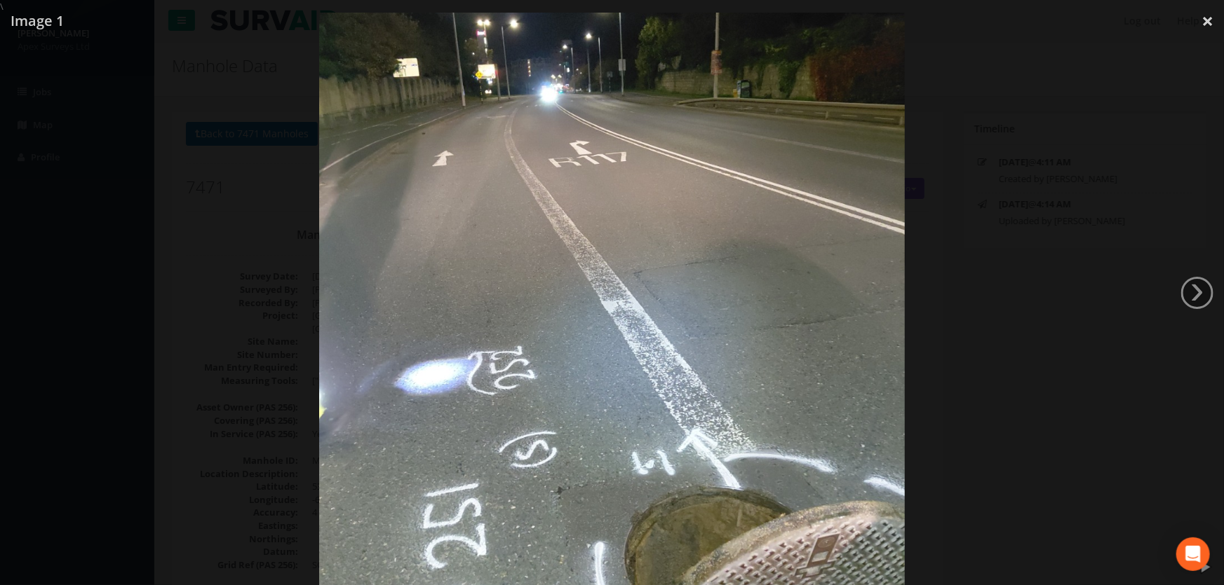
click at [20, 292] on div at bounding box center [612, 305] width 1224 height 585
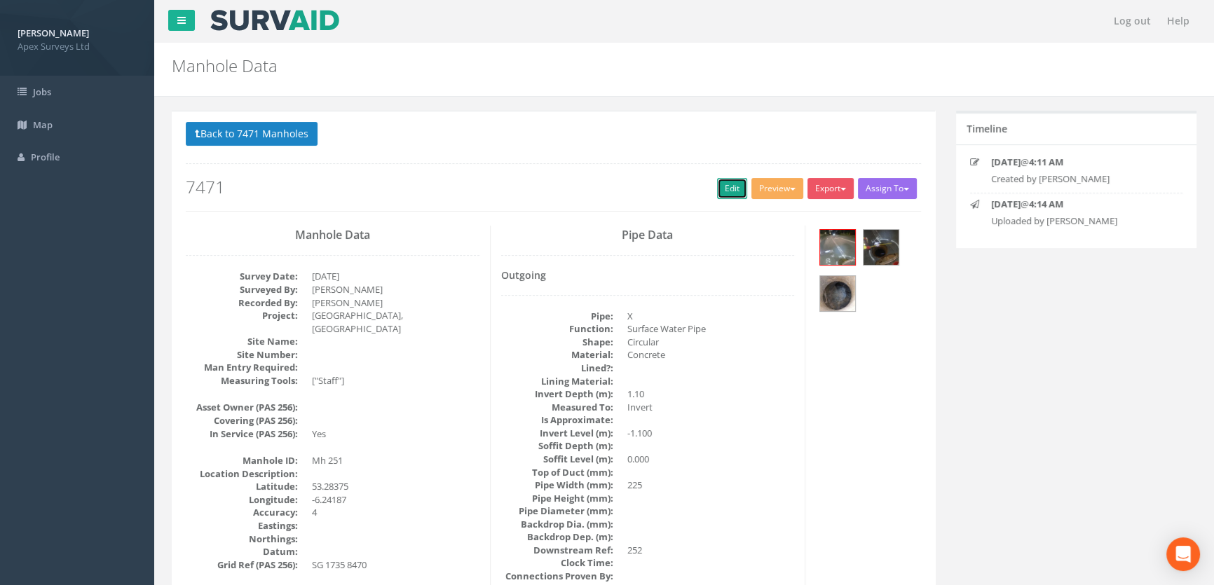
click at [729, 191] on link "Edit" at bounding box center [732, 188] width 30 height 21
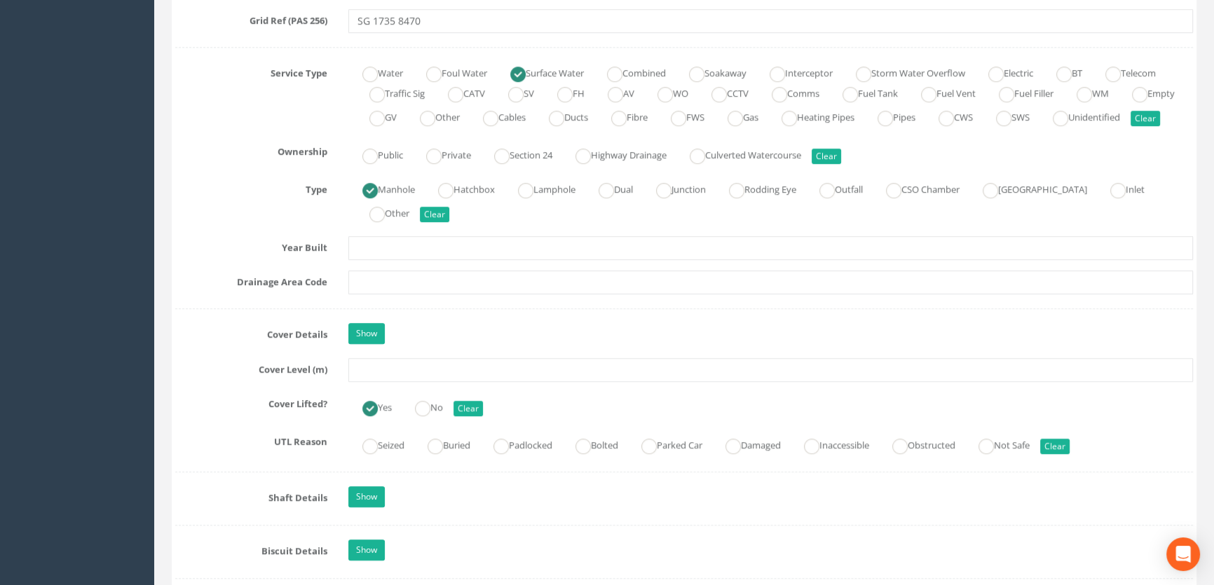
scroll to position [1147, 0]
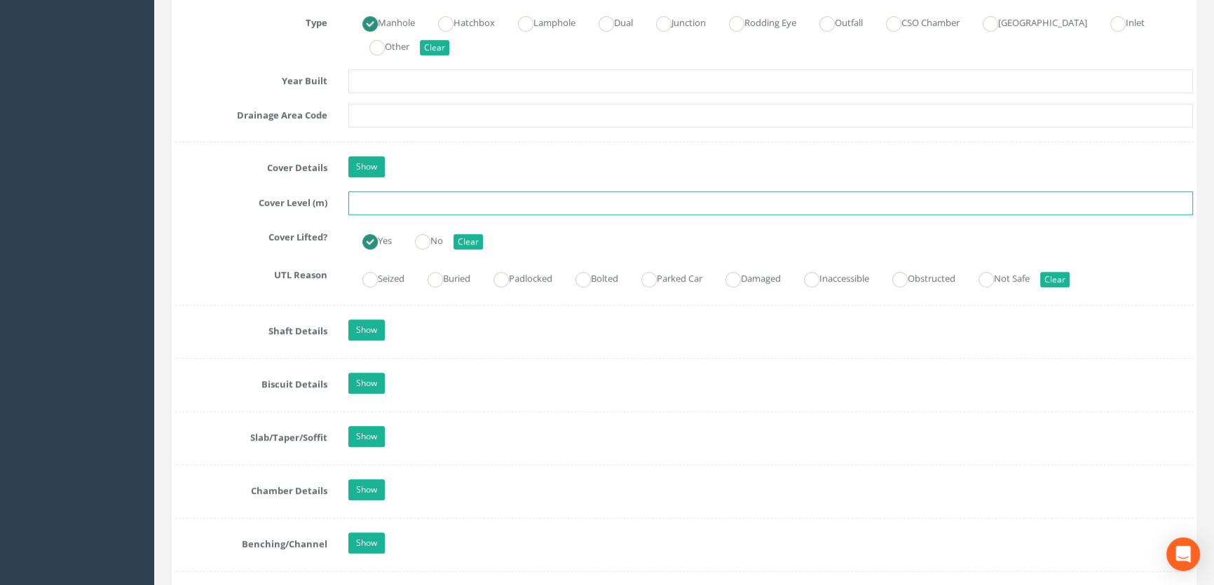
click at [393, 215] on input "text" at bounding box center [770, 203] width 845 height 24
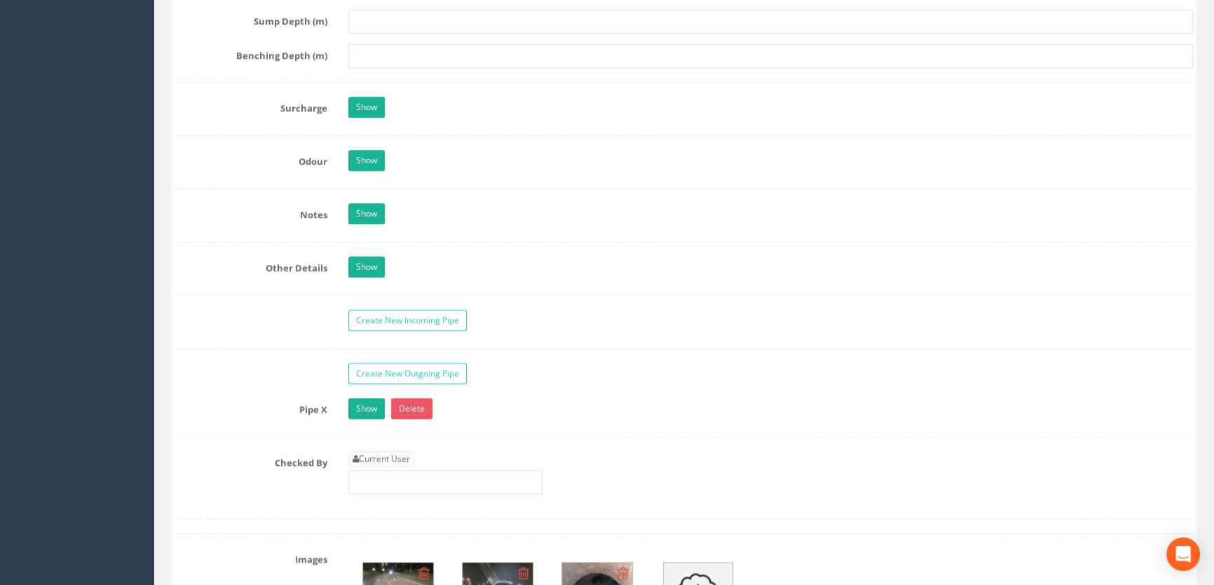
scroll to position [2167, 0]
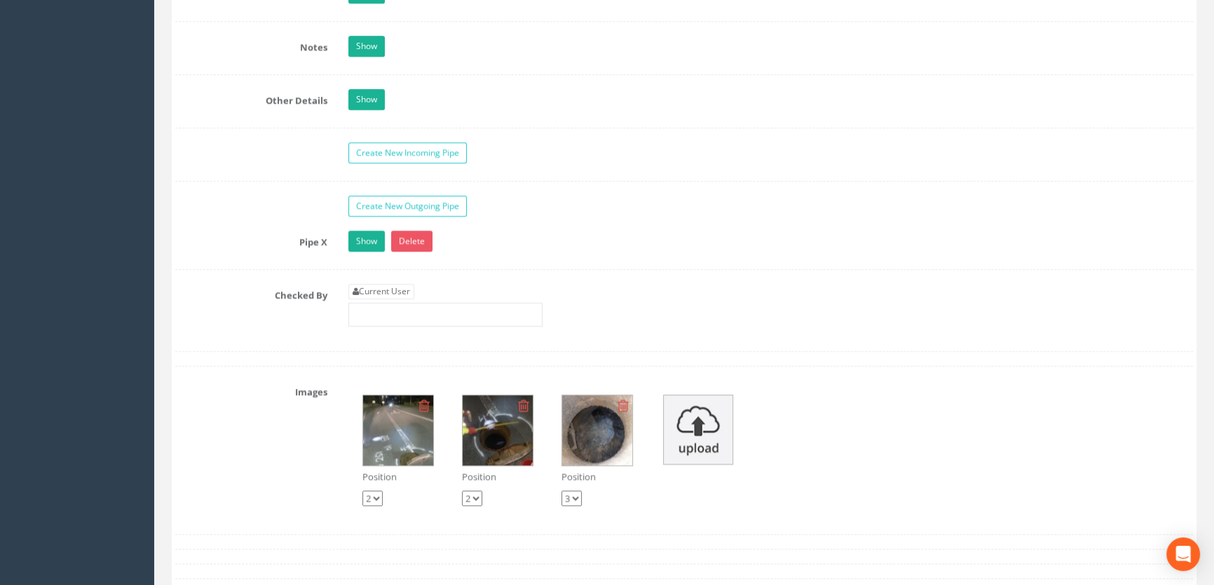
type input "71.05"
click at [394, 299] on div "Current User" at bounding box center [445, 305] width 194 height 43
click at [378, 299] on link "Current User" at bounding box center [381, 291] width 66 height 15
type input "[PERSON_NAME]"
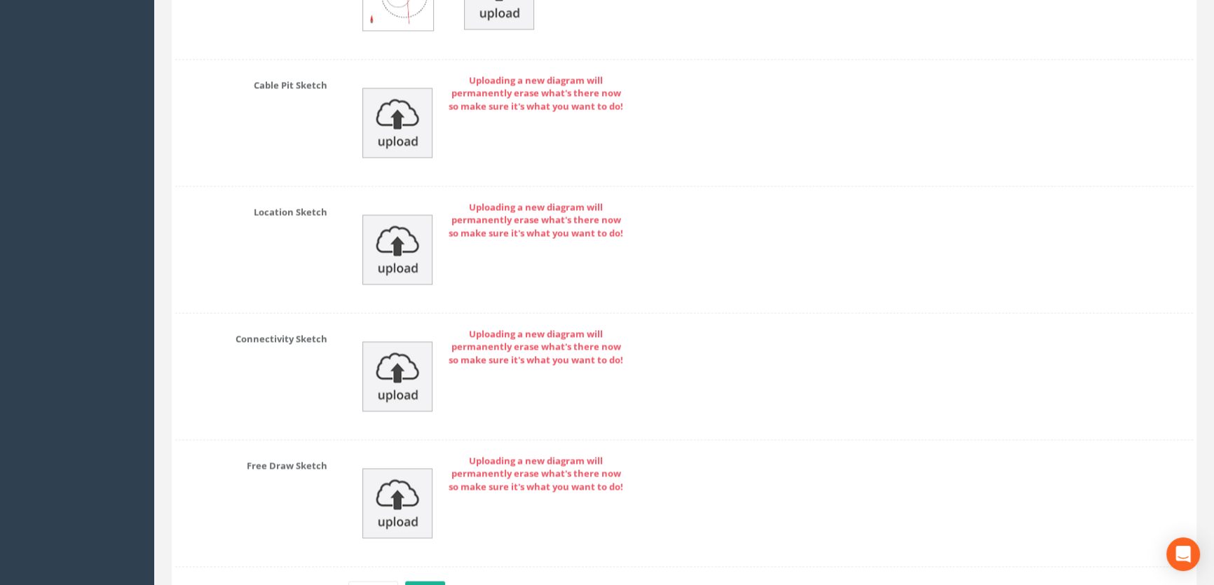
scroll to position [3070, 0]
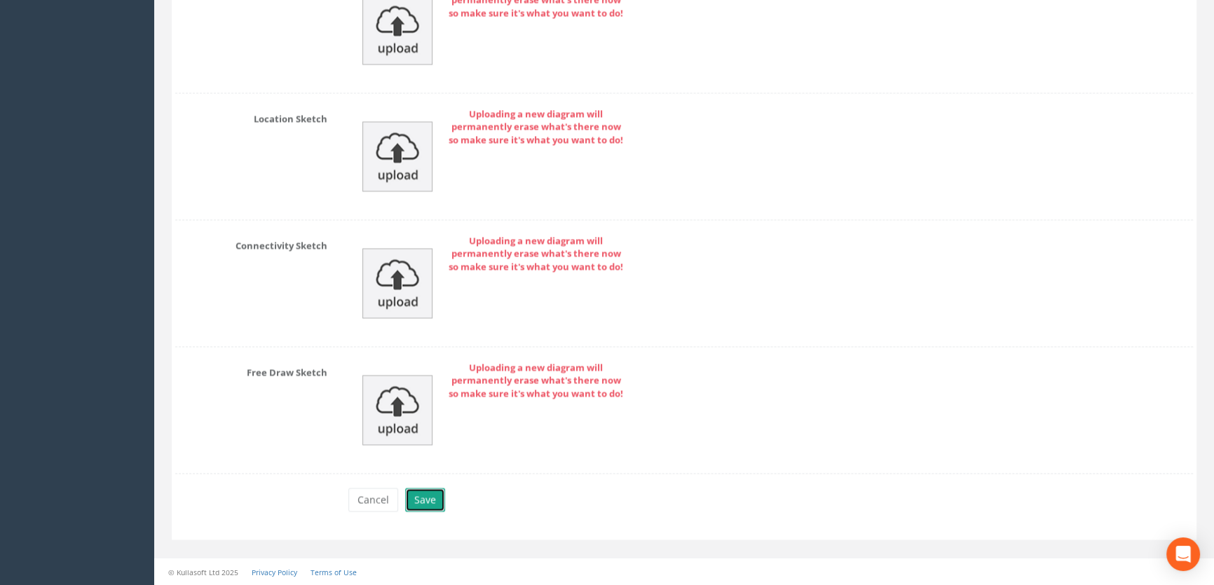
click at [406, 501] on button "Save" at bounding box center [425, 500] width 40 height 24
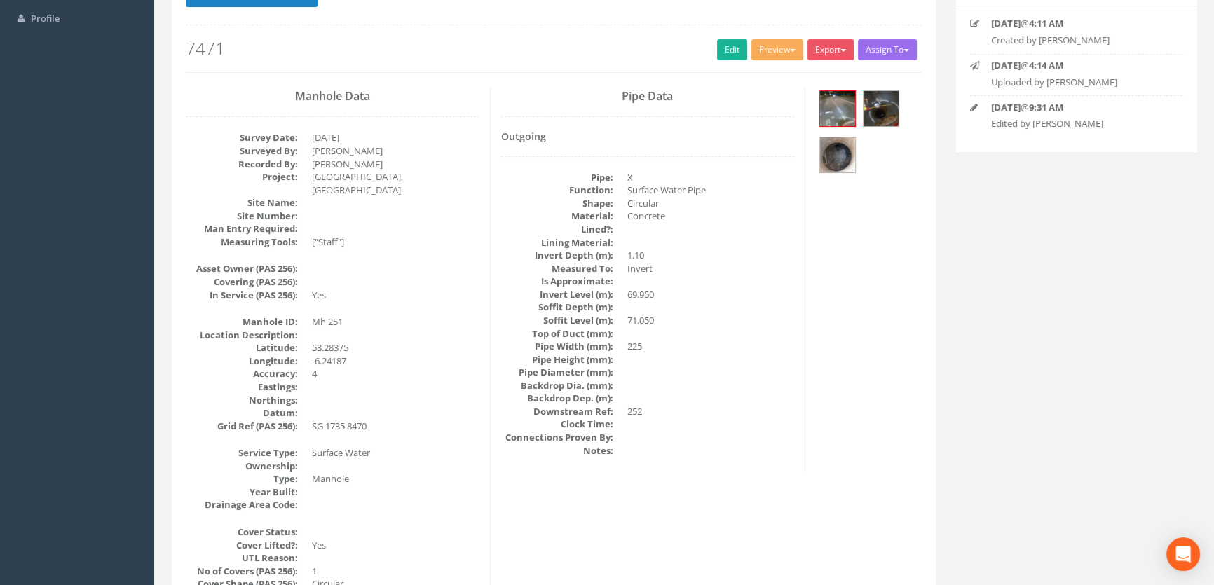
scroll to position [0, 0]
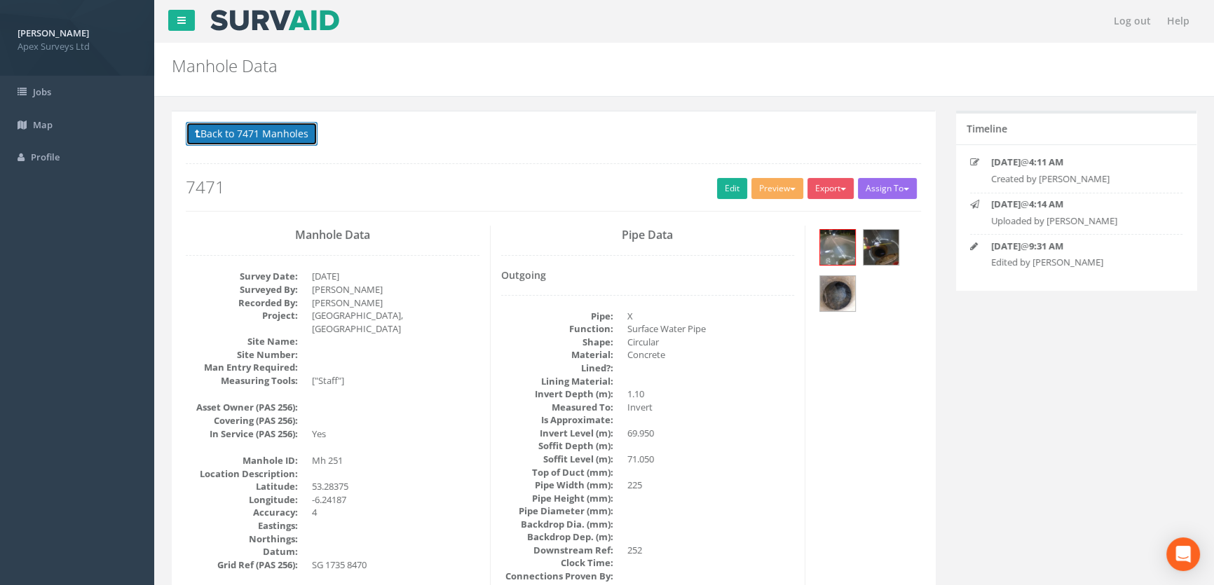
click at [266, 130] on button "Back to 7471 Manholes" at bounding box center [252, 134] width 132 height 24
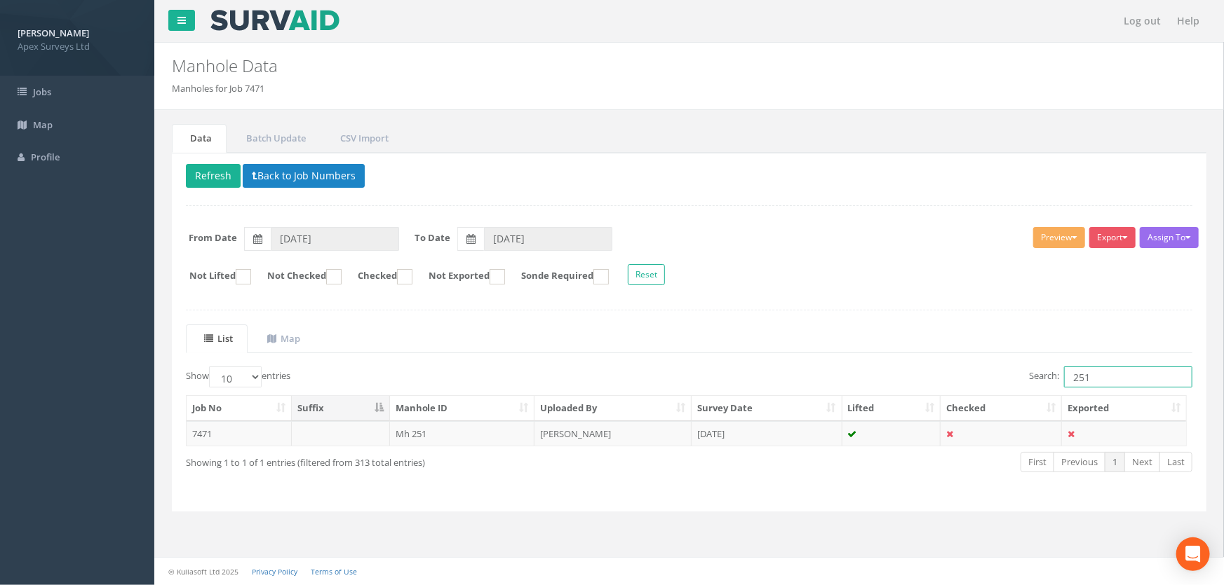
click at [1111, 372] on input "251" at bounding box center [1128, 377] width 128 height 21
type input "253"
click at [422, 435] on td "Mh 253" at bounding box center [462, 433] width 145 height 25
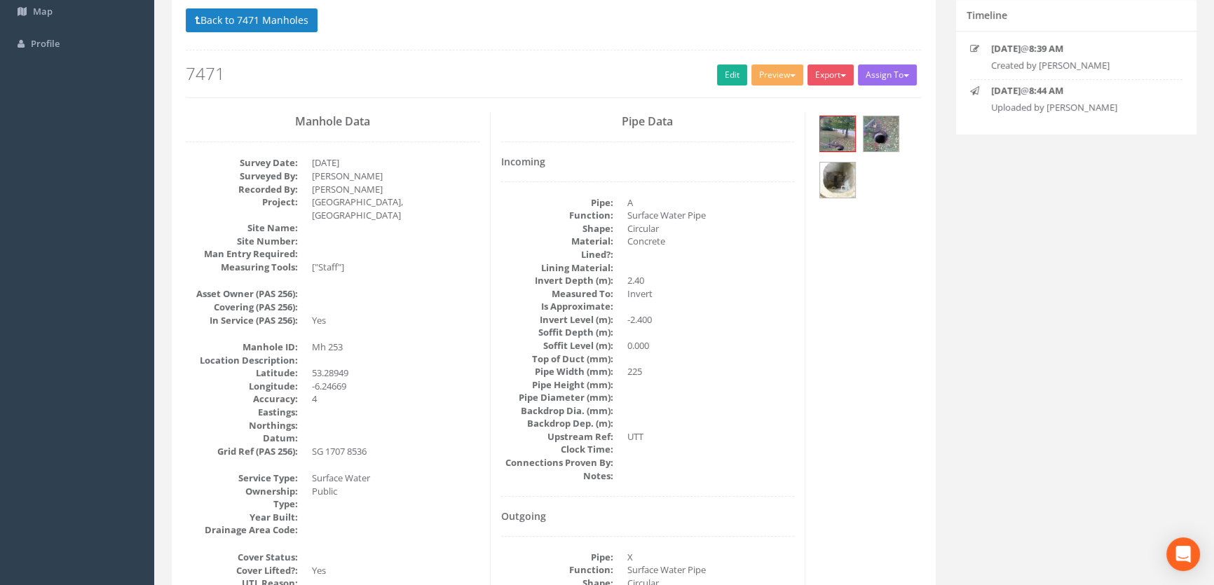
scroll to position [110, 0]
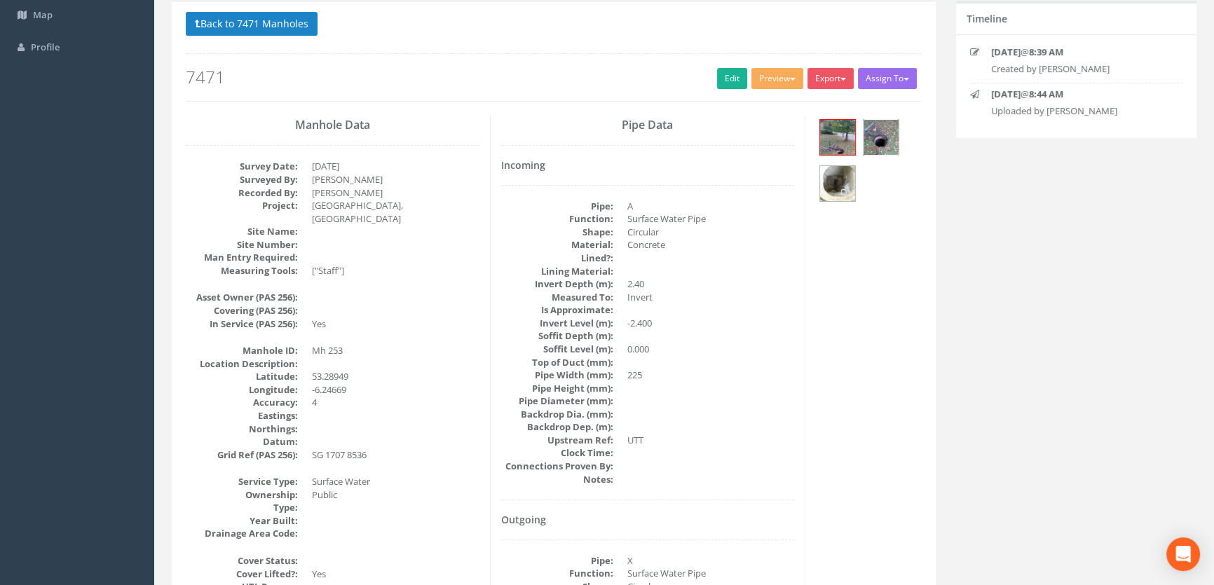
click at [884, 130] on img at bounding box center [881, 137] width 35 height 35
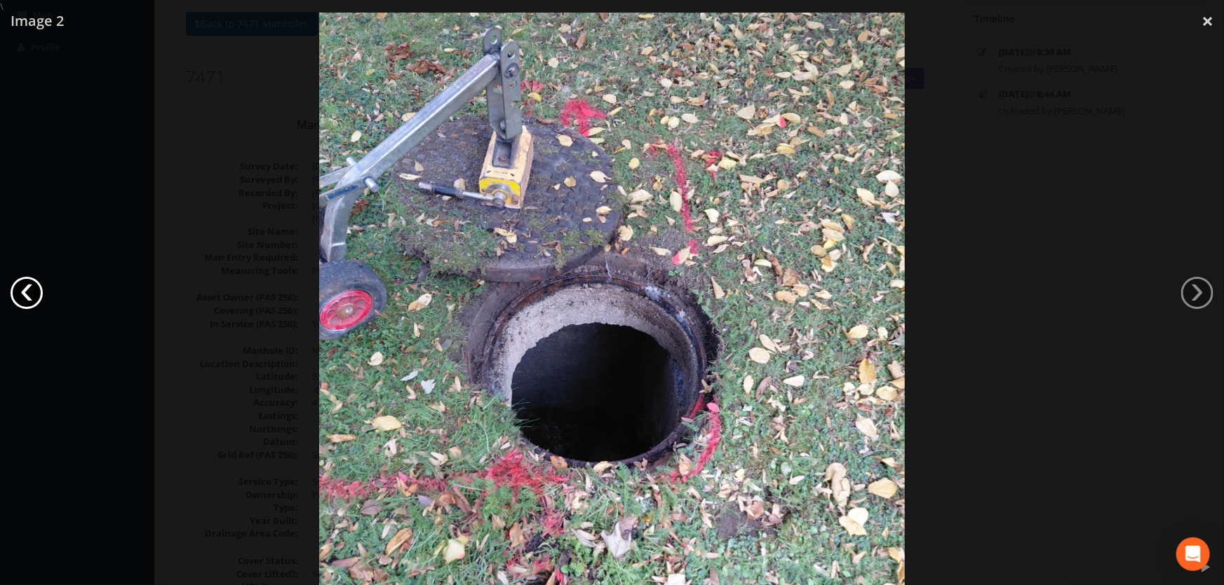
click at [35, 301] on link "‹" at bounding box center [27, 293] width 32 height 32
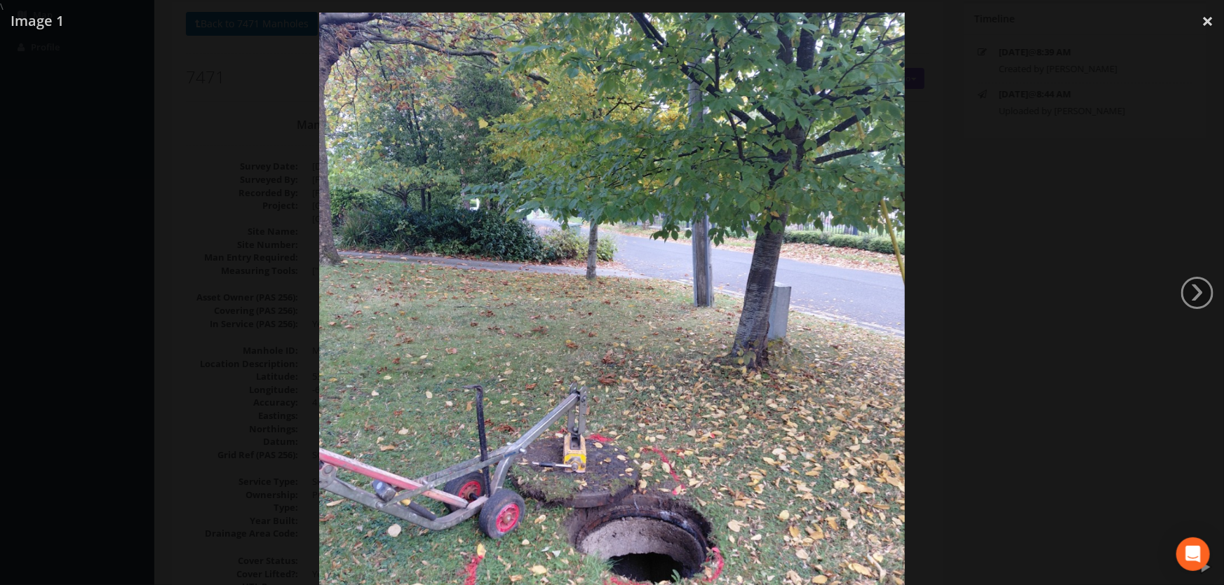
click at [188, 269] on div at bounding box center [612, 305] width 1224 height 585
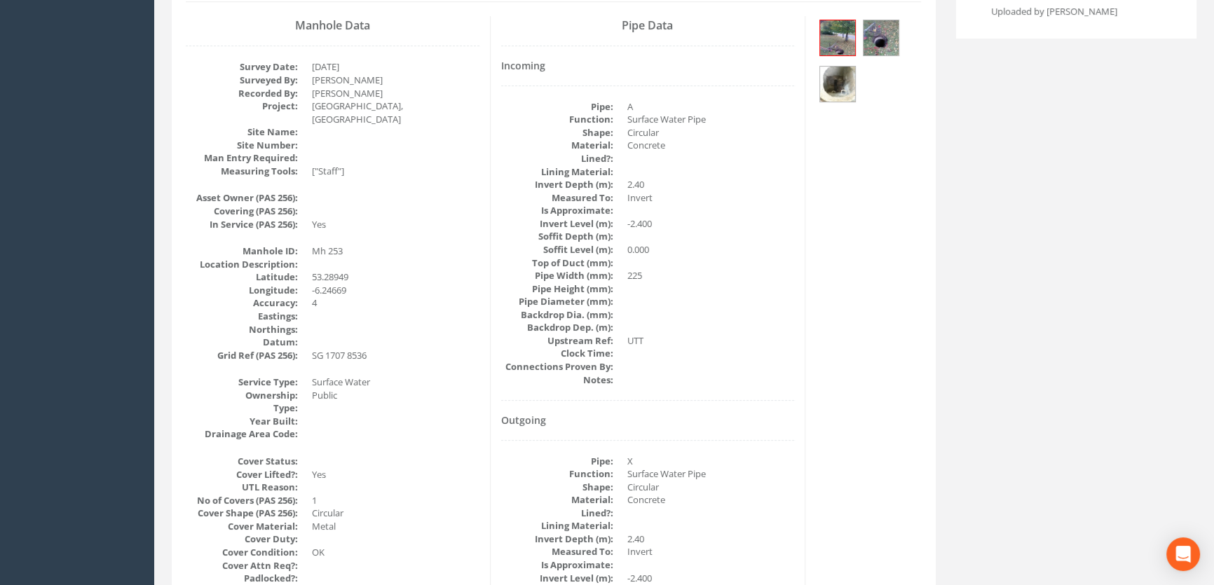
scroll to position [46, 0]
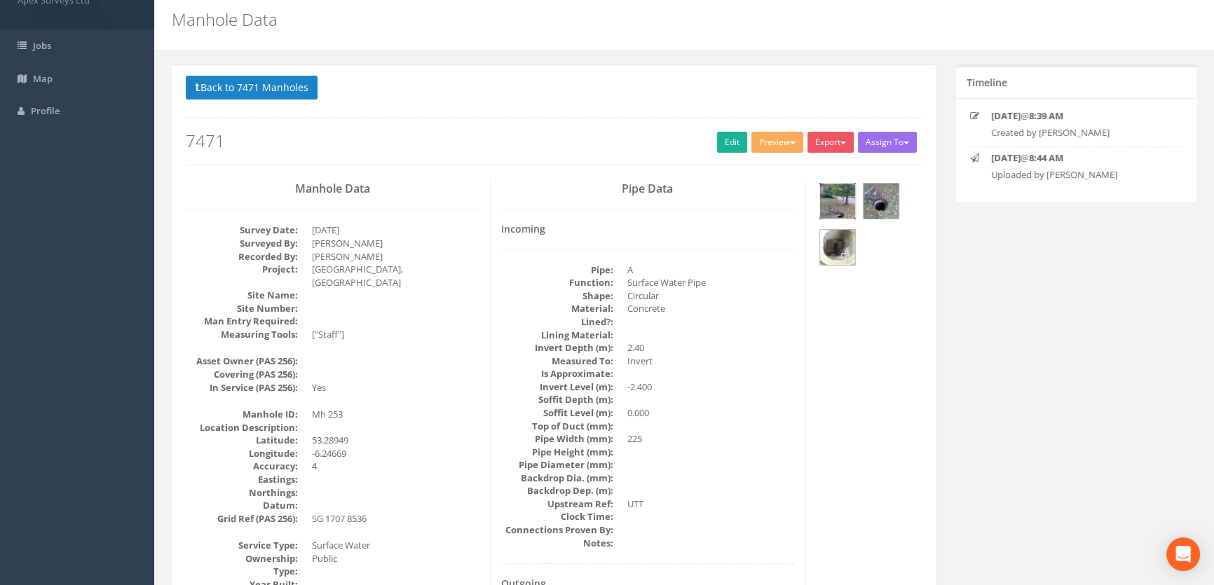
click at [844, 198] on img at bounding box center [837, 201] width 35 height 35
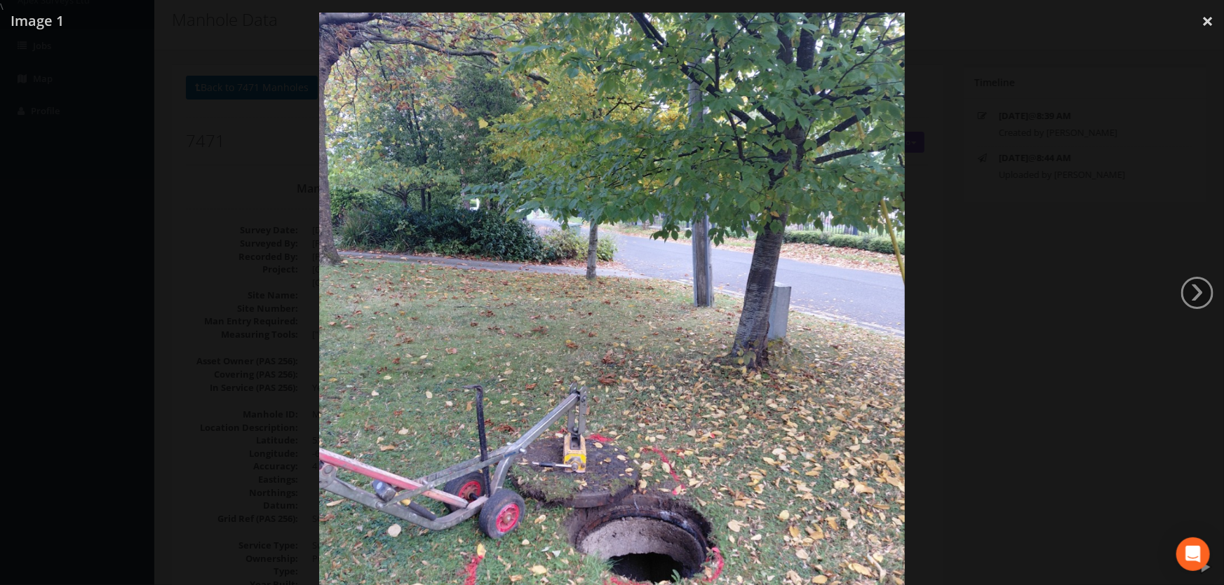
click at [1136, 290] on div at bounding box center [612, 305] width 1224 height 585
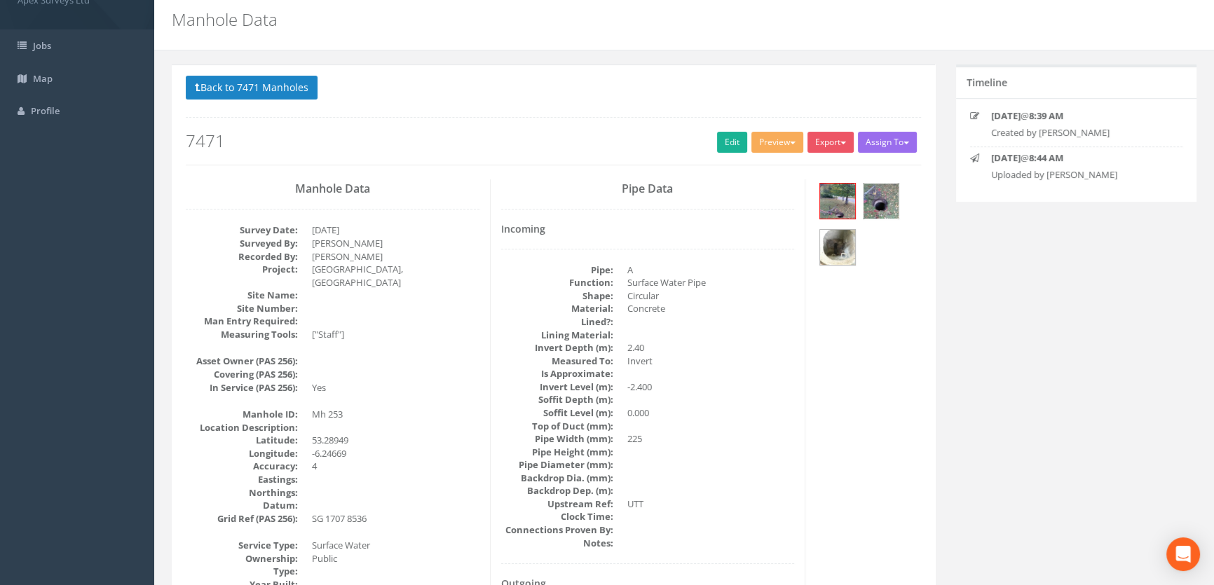
click at [872, 196] on img at bounding box center [881, 201] width 35 height 35
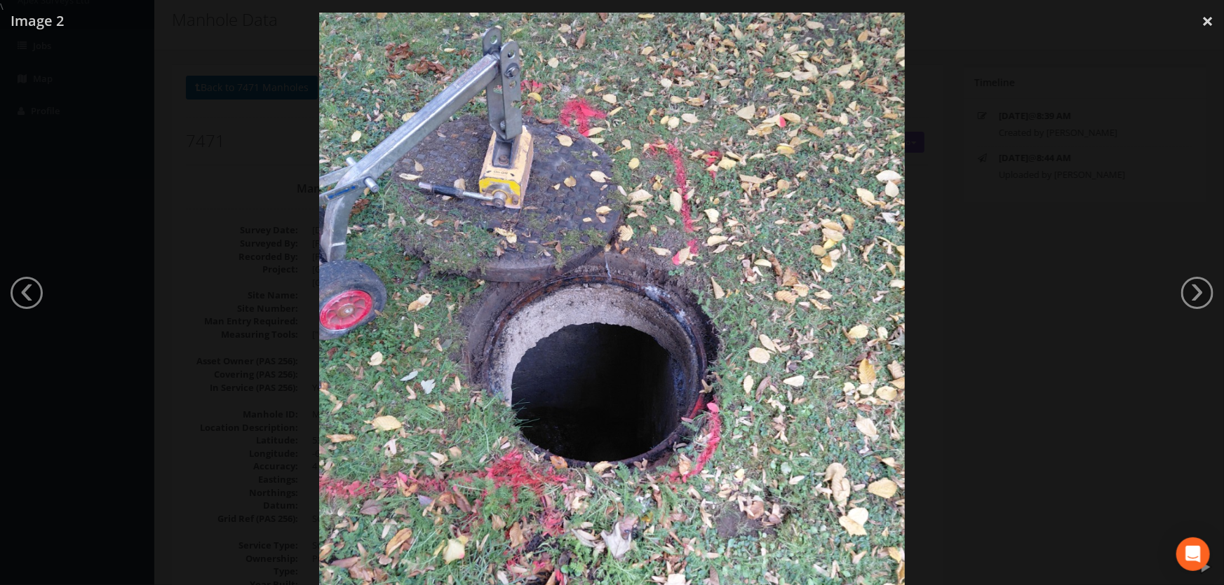
click at [1156, 297] on div at bounding box center [612, 305] width 1224 height 585
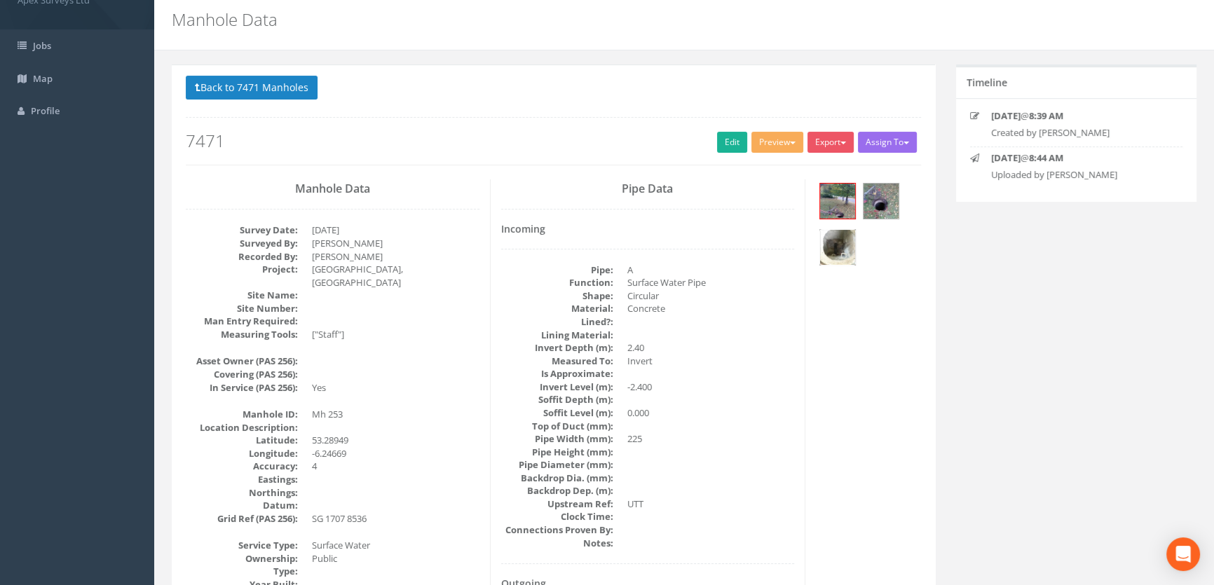
click at [830, 244] on img at bounding box center [837, 247] width 35 height 35
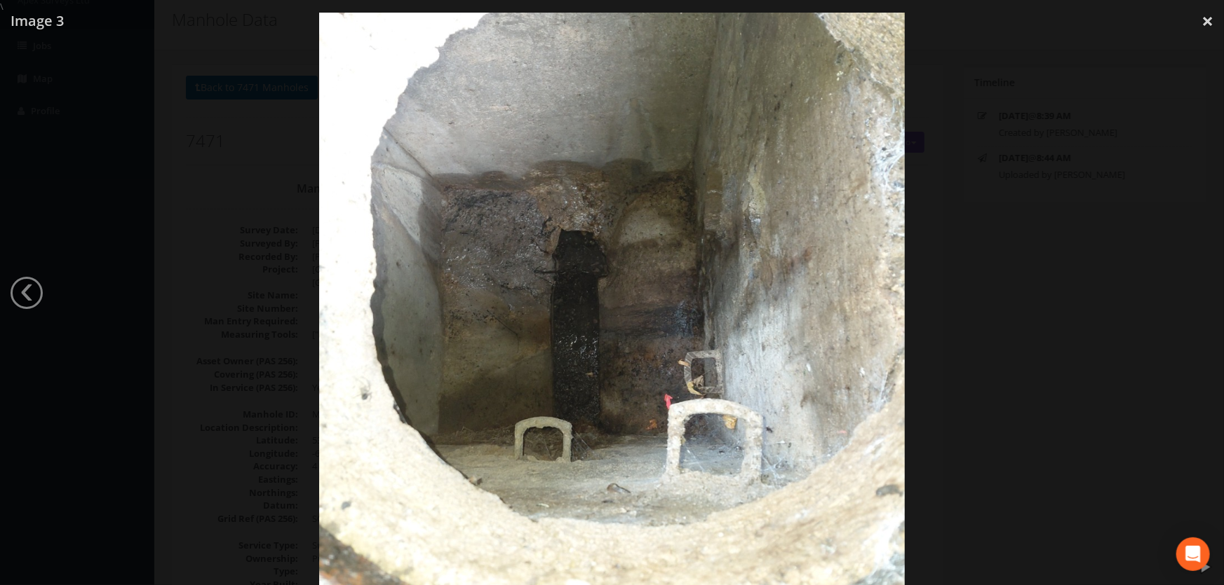
click at [51, 362] on div at bounding box center [612, 305] width 1224 height 585
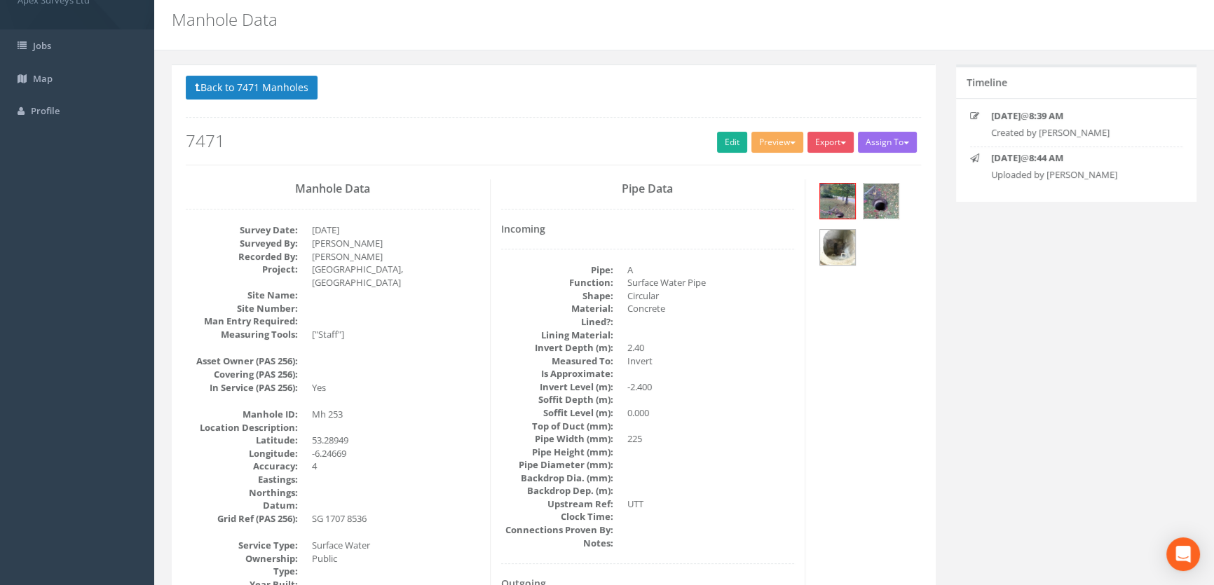
click at [886, 185] on img at bounding box center [881, 201] width 35 height 35
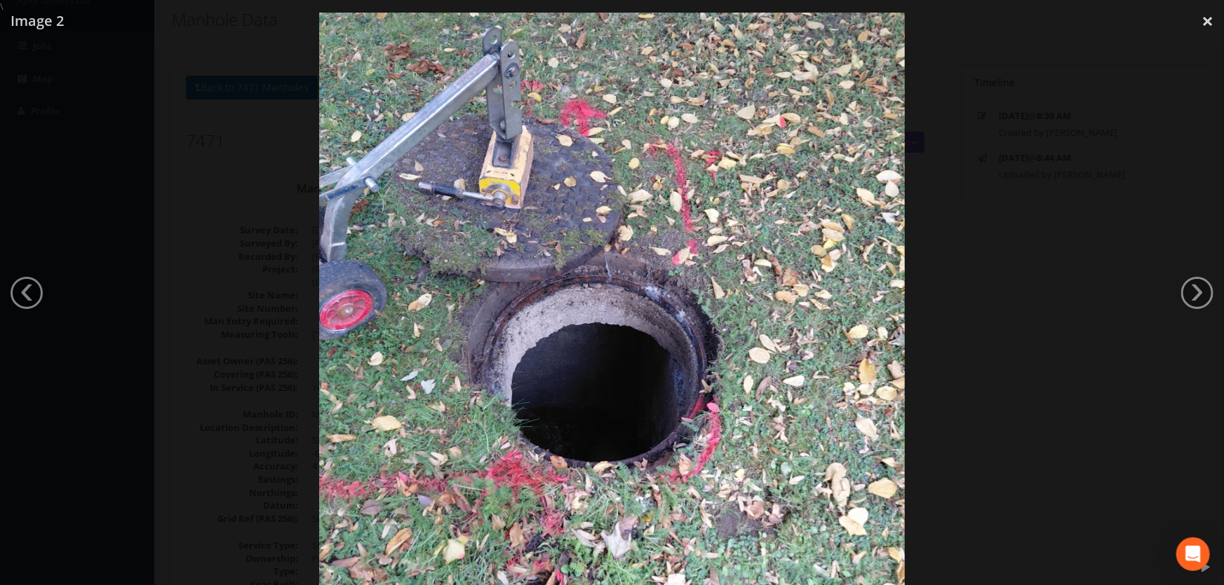
click at [33, 290] on link "‹" at bounding box center [27, 293] width 32 height 32
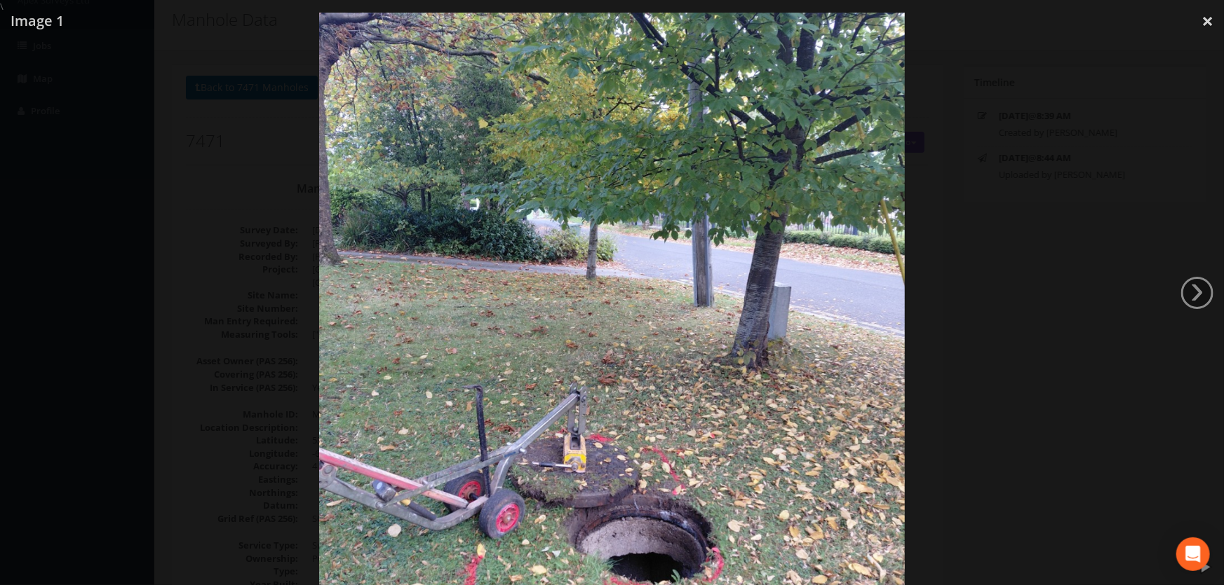
click at [184, 266] on div at bounding box center [612, 305] width 1224 height 585
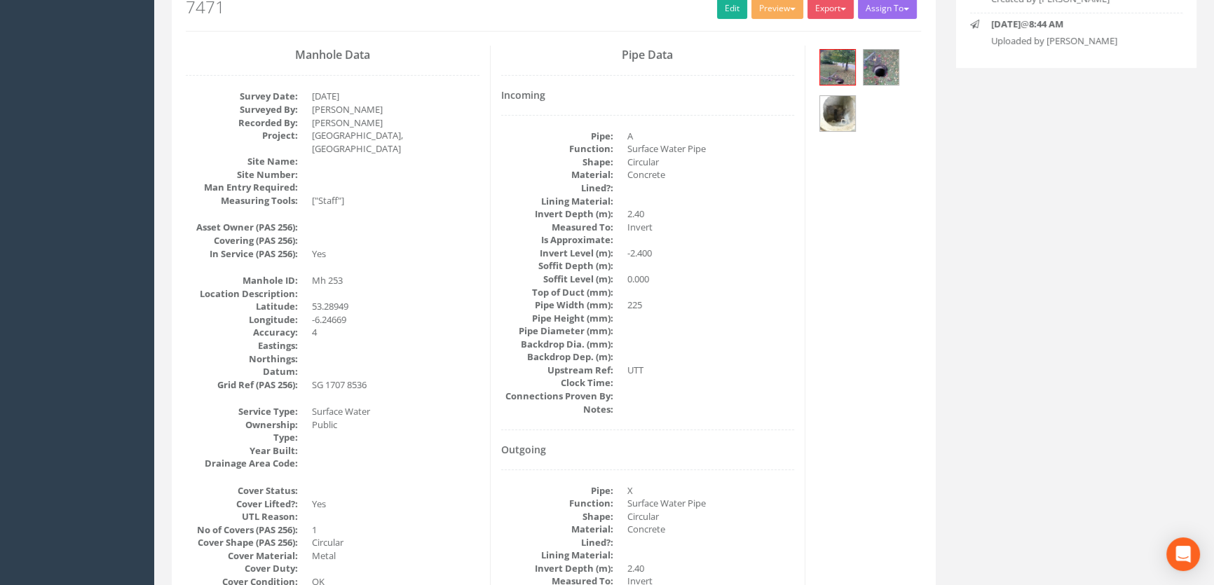
scroll to position [0, 0]
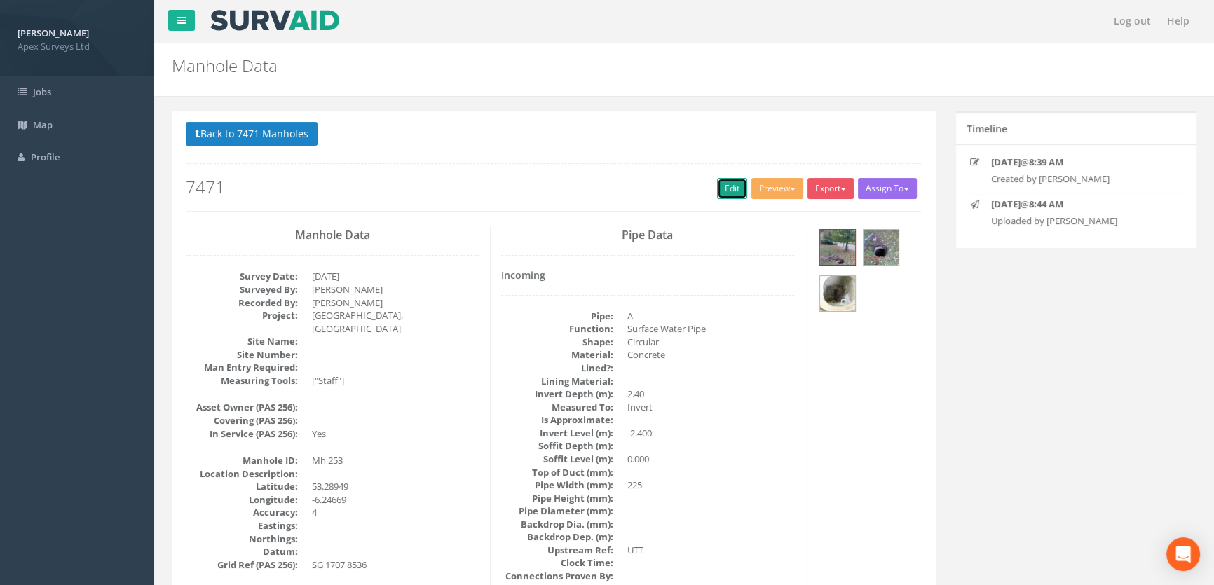
click at [724, 189] on link "Edit" at bounding box center [732, 188] width 30 height 21
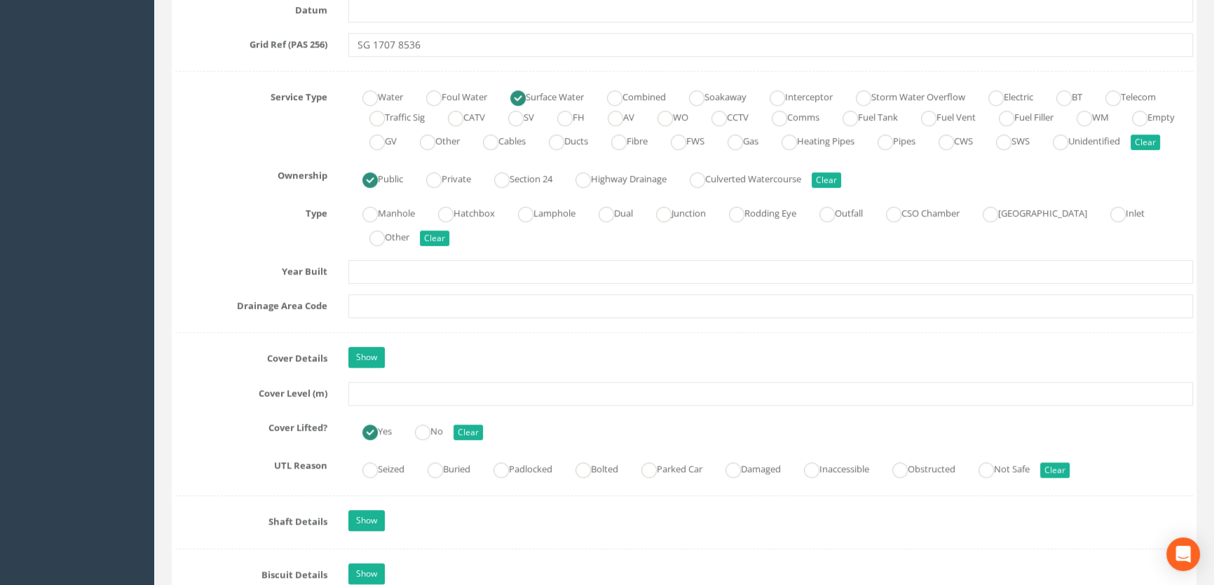
scroll to position [1020, 0]
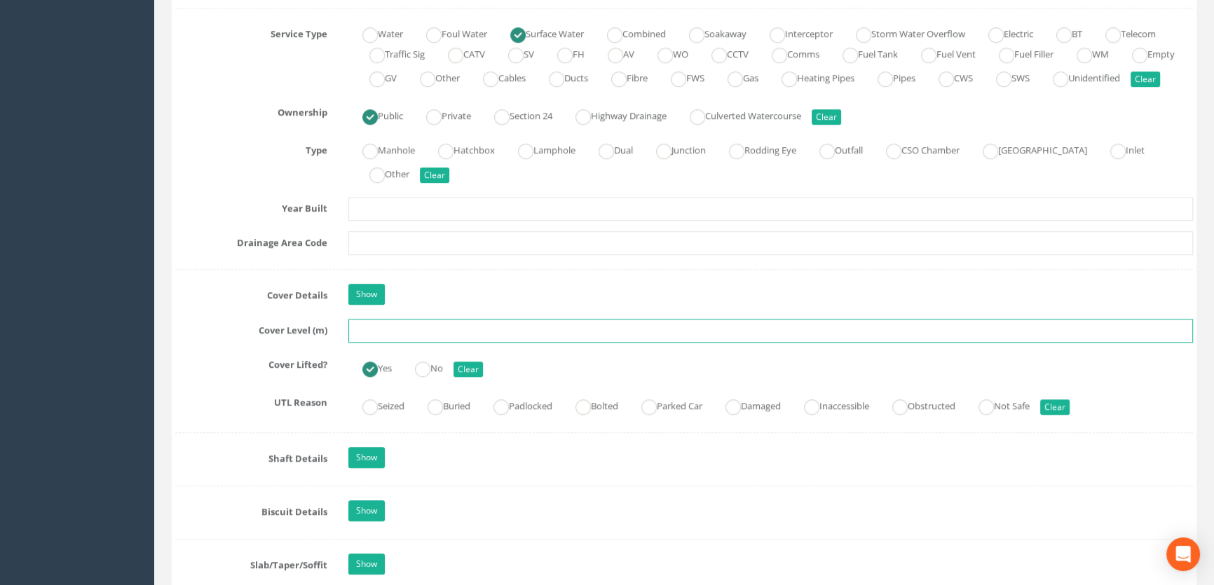
click at [356, 343] on input "text" at bounding box center [770, 331] width 845 height 24
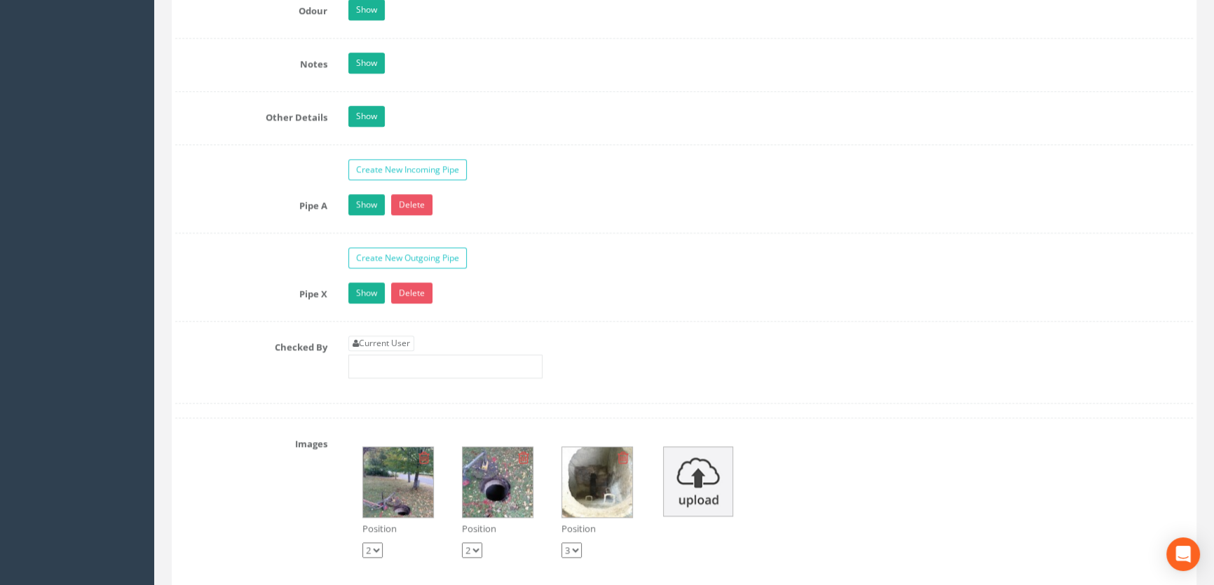
scroll to position [2167, 0]
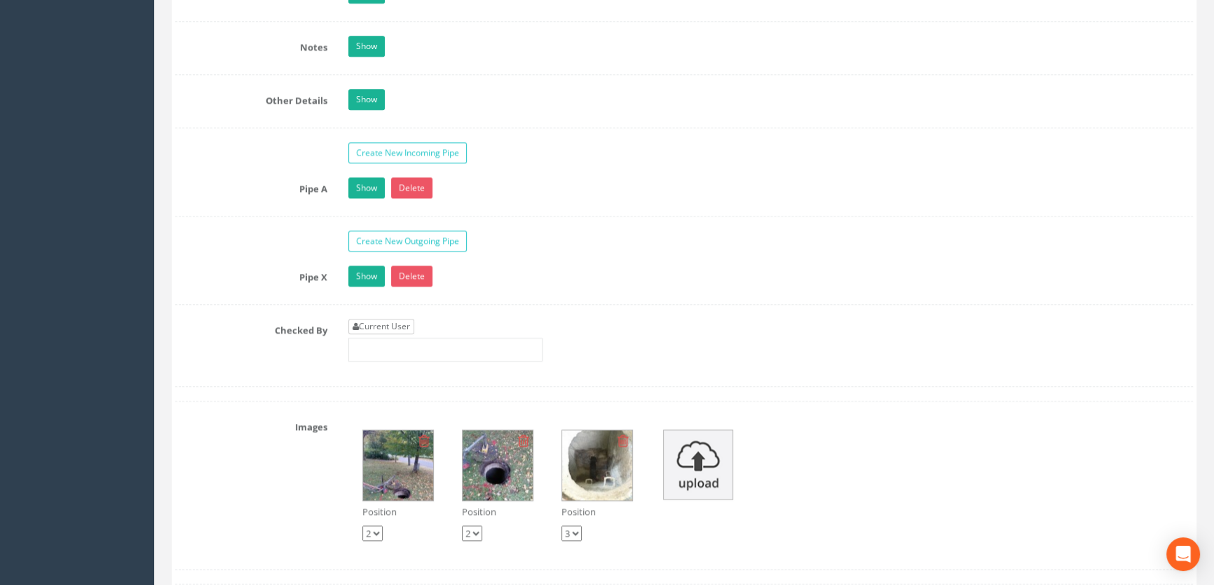
type input "71.03"
click at [405, 334] on link "Current User" at bounding box center [381, 326] width 66 height 15
type input "[PERSON_NAME]"
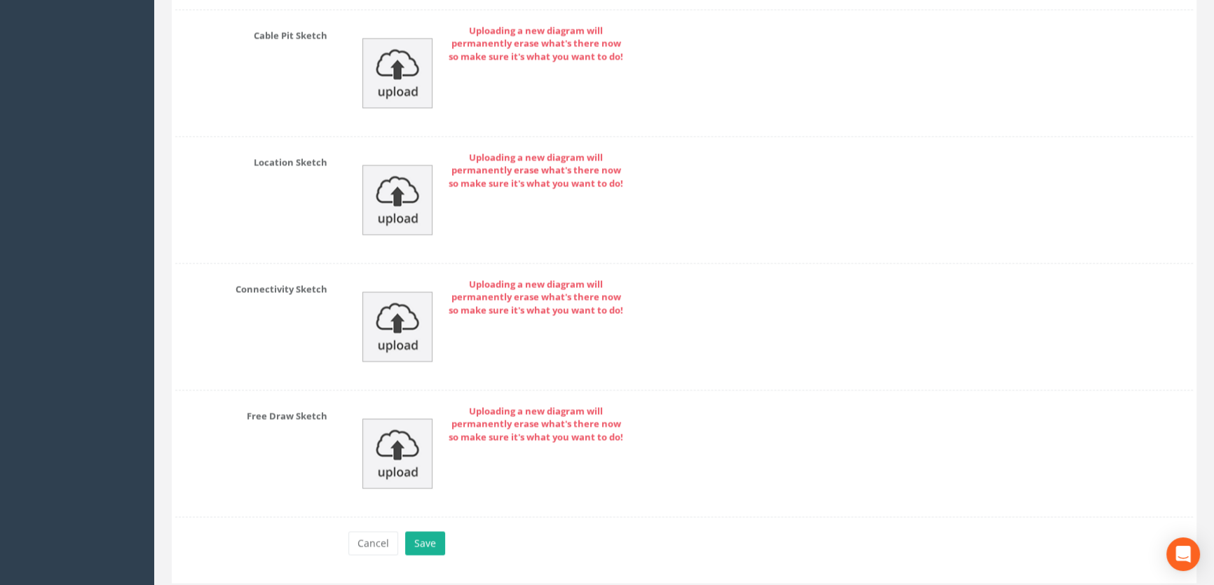
scroll to position [3105, 0]
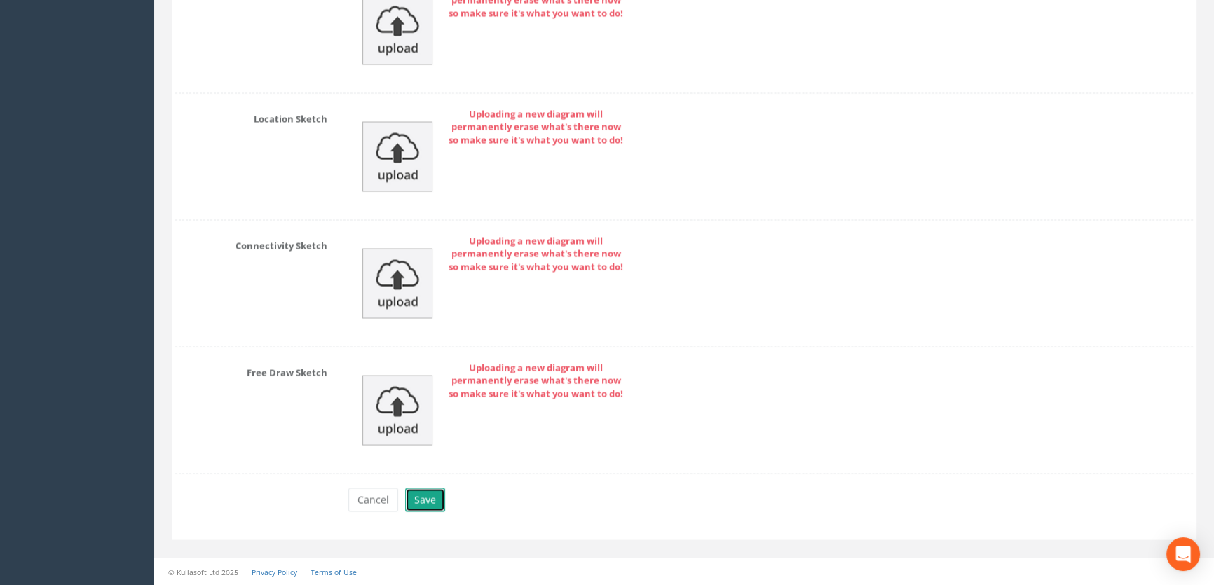
click at [433, 502] on button "Save" at bounding box center [425, 500] width 40 height 24
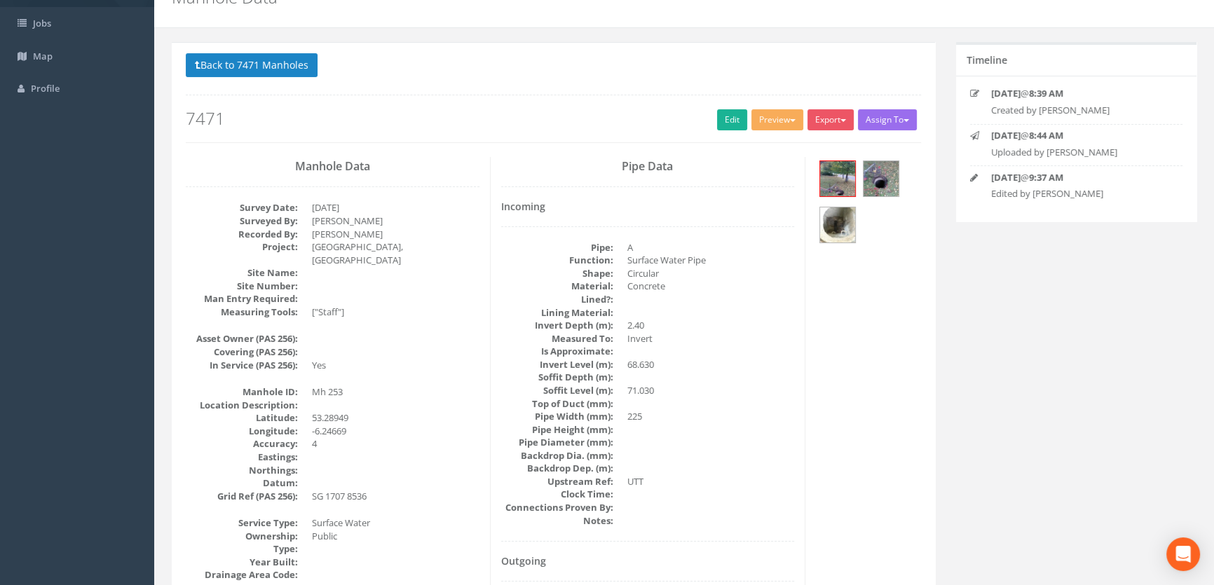
scroll to position [0, 0]
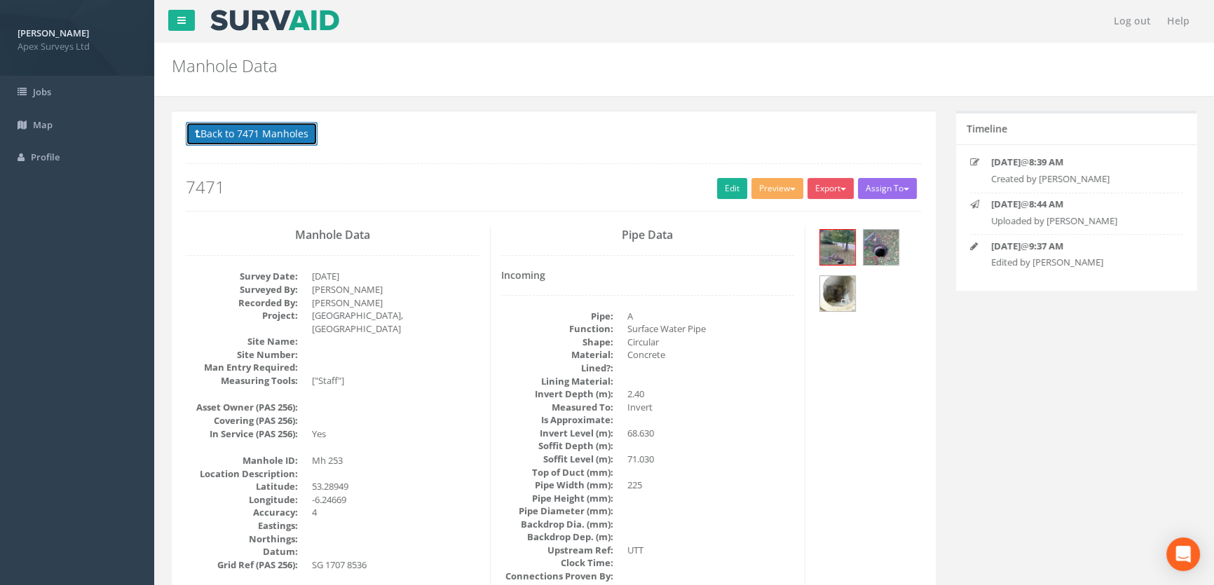
click at [276, 134] on button "Back to 7471 Manholes" at bounding box center [252, 134] width 132 height 24
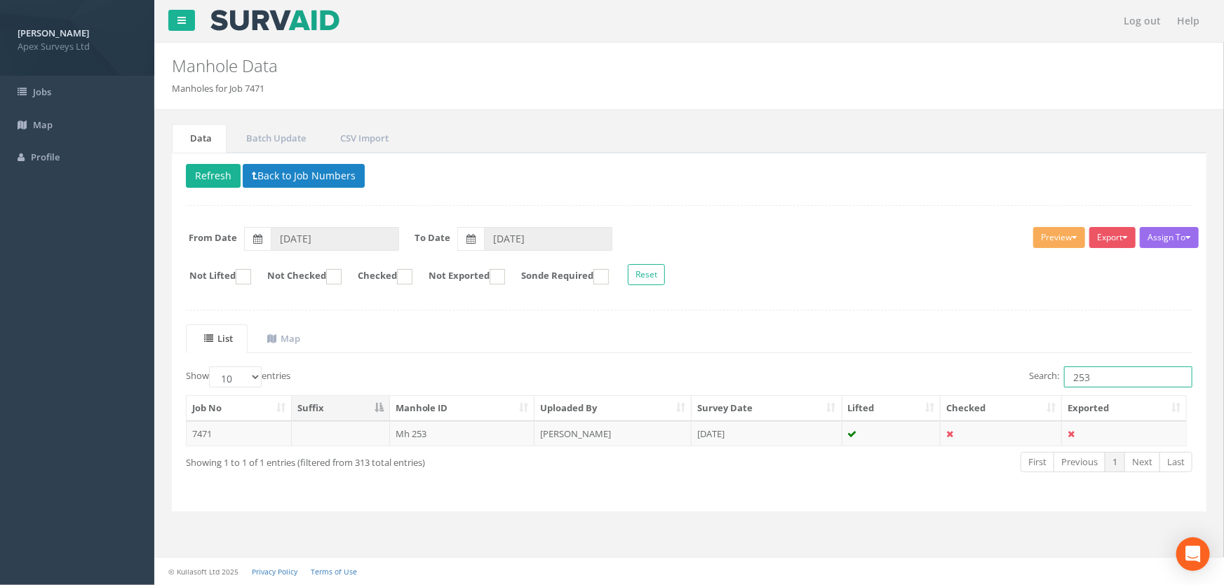
drag, startPoint x: 1097, startPoint y: 375, endPoint x: 1043, endPoint y: 373, distance: 54.0
click at [1043, 373] on label "Search: 253" at bounding box center [1110, 377] width 163 height 21
type input "517"
click at [414, 432] on td "MH517" at bounding box center [462, 433] width 145 height 25
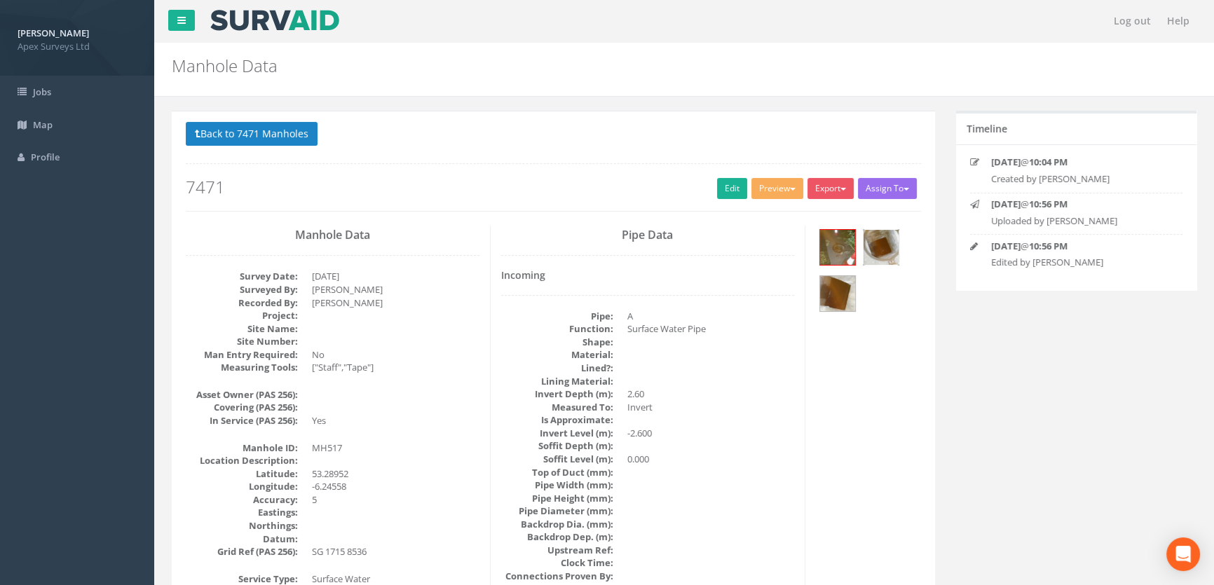
click at [890, 232] on img at bounding box center [881, 247] width 35 height 35
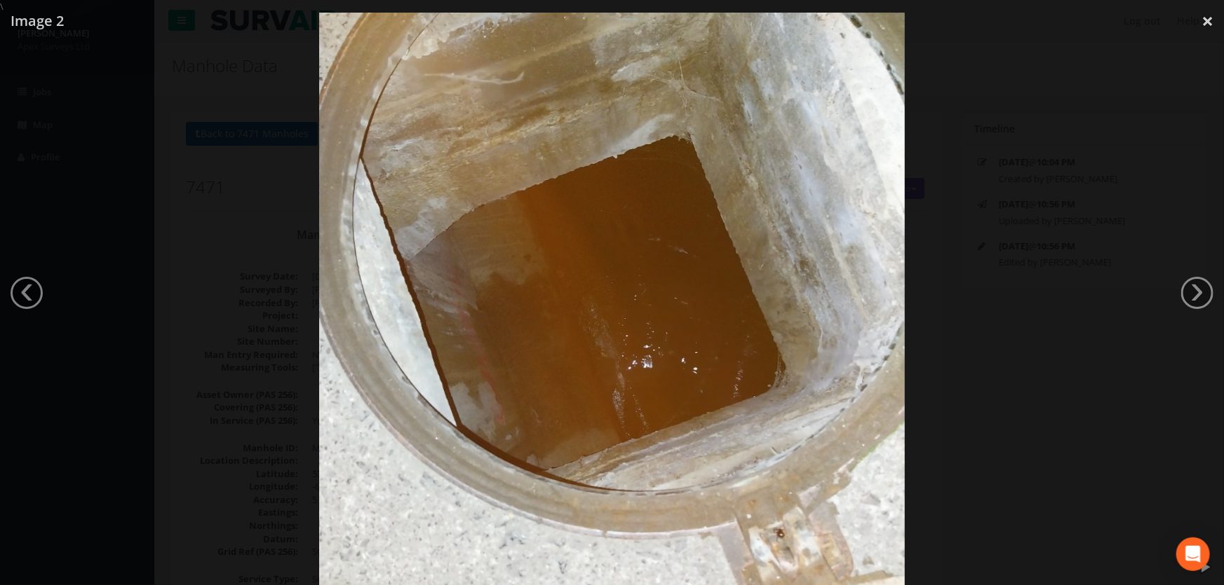
click at [262, 362] on div at bounding box center [612, 305] width 1224 height 585
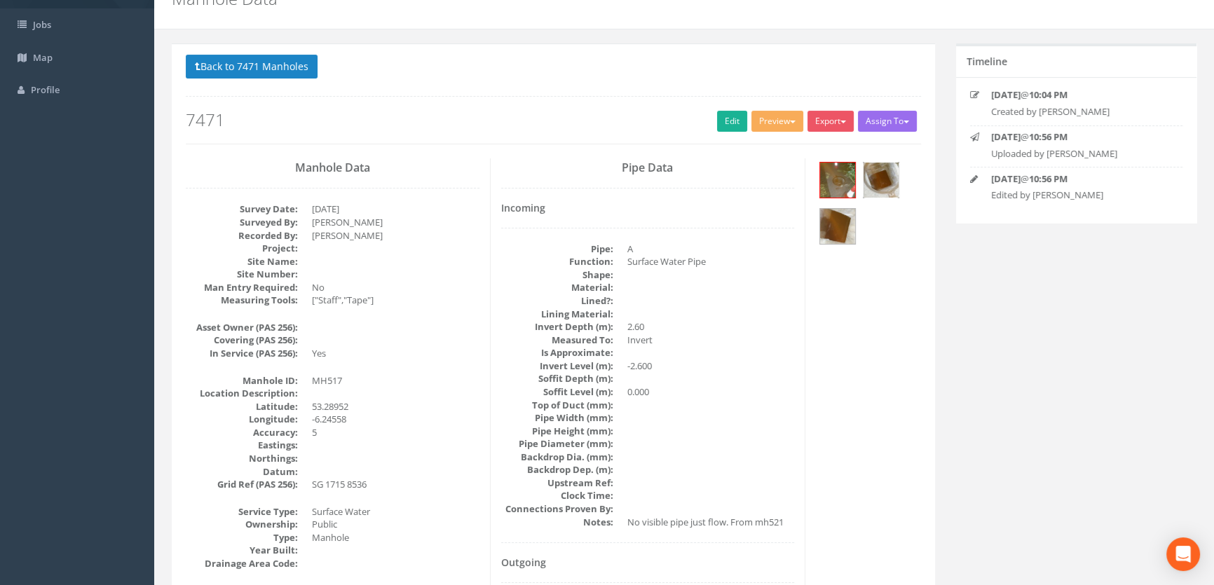
scroll to position [63, 0]
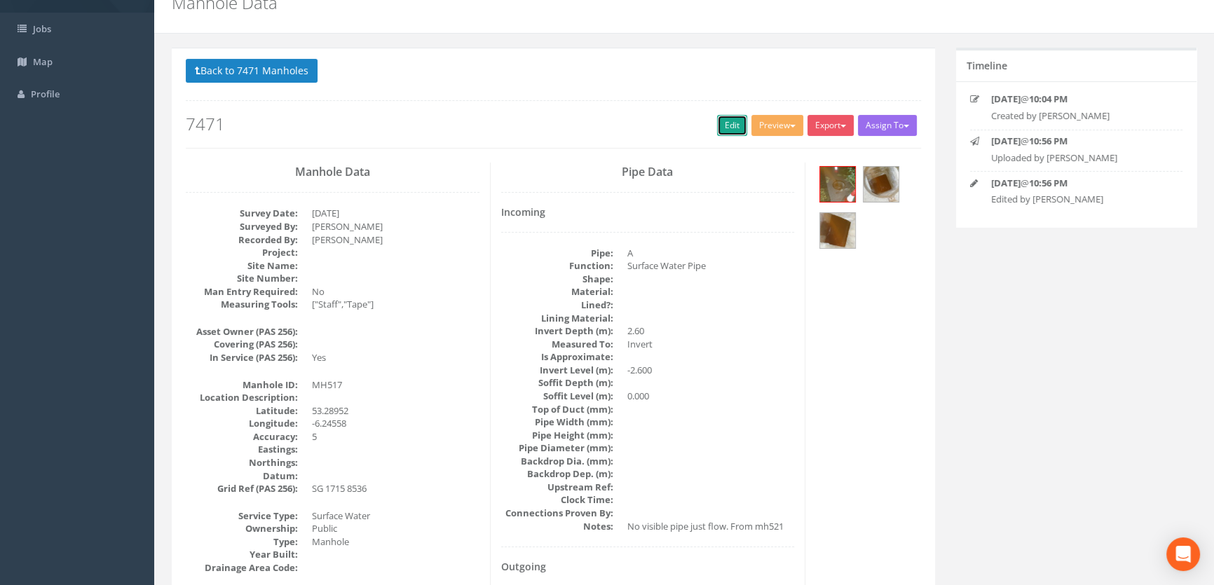
click at [717, 124] on link "Edit" at bounding box center [732, 125] width 30 height 21
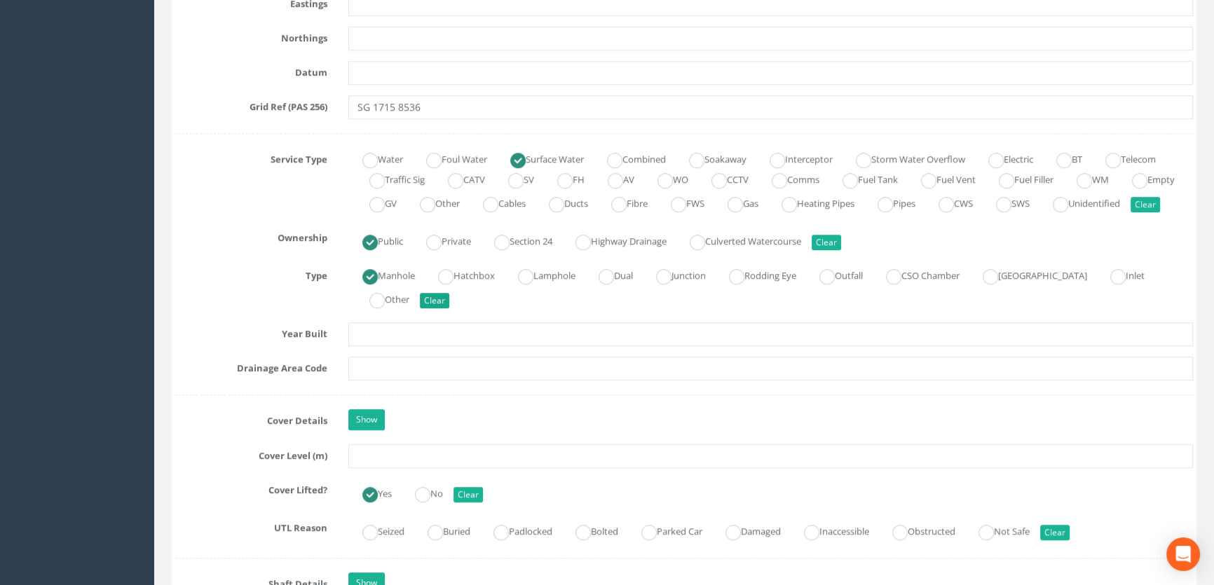
scroll to position [1020, 0]
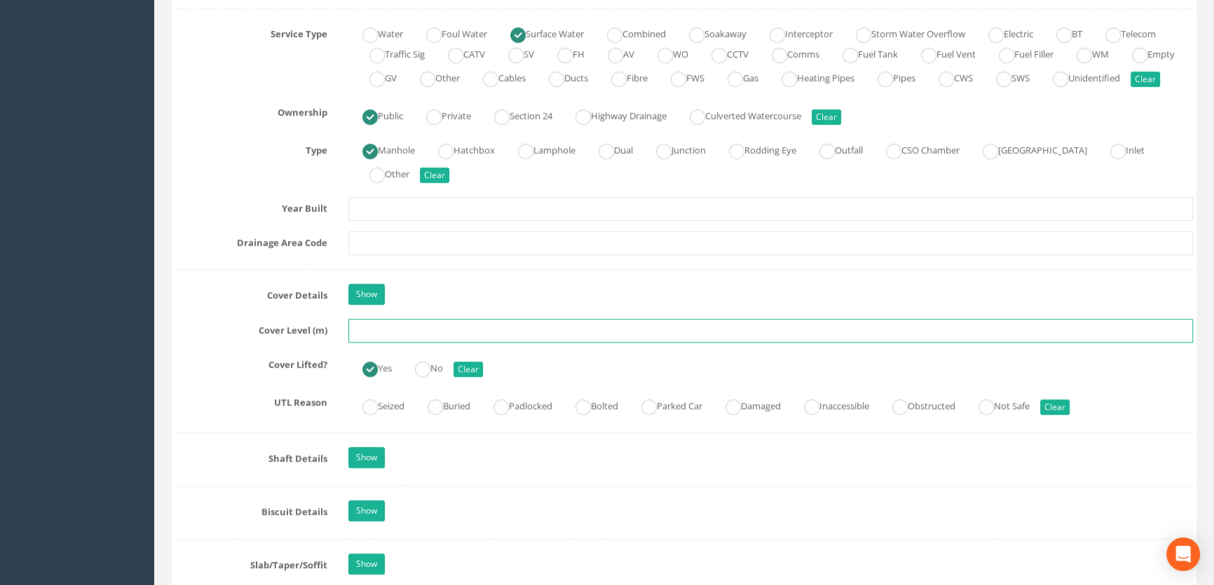
click at [388, 343] on input "text" at bounding box center [770, 331] width 845 height 24
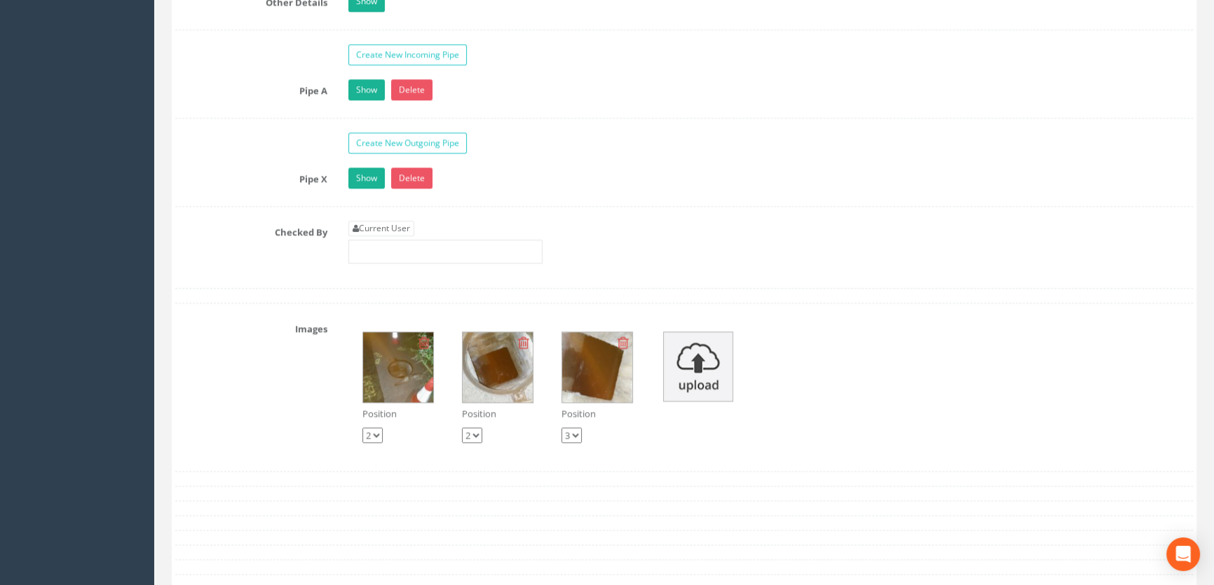
scroll to position [2358, 0]
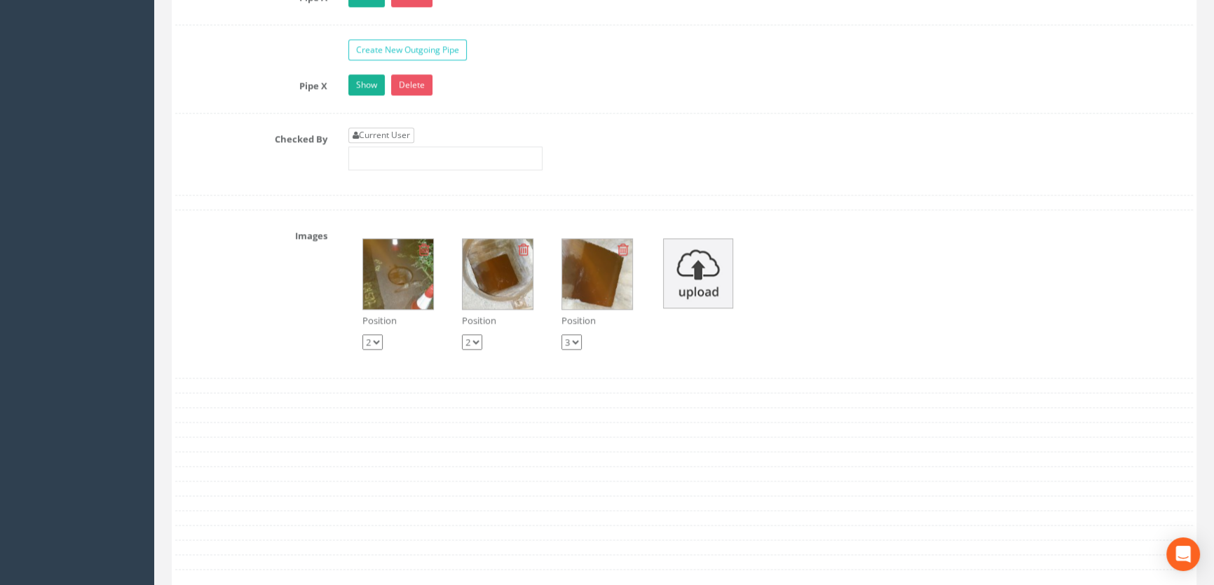
type input "47.02"
click at [374, 143] on link "Current User" at bounding box center [381, 135] width 66 height 15
type input "[PERSON_NAME]"
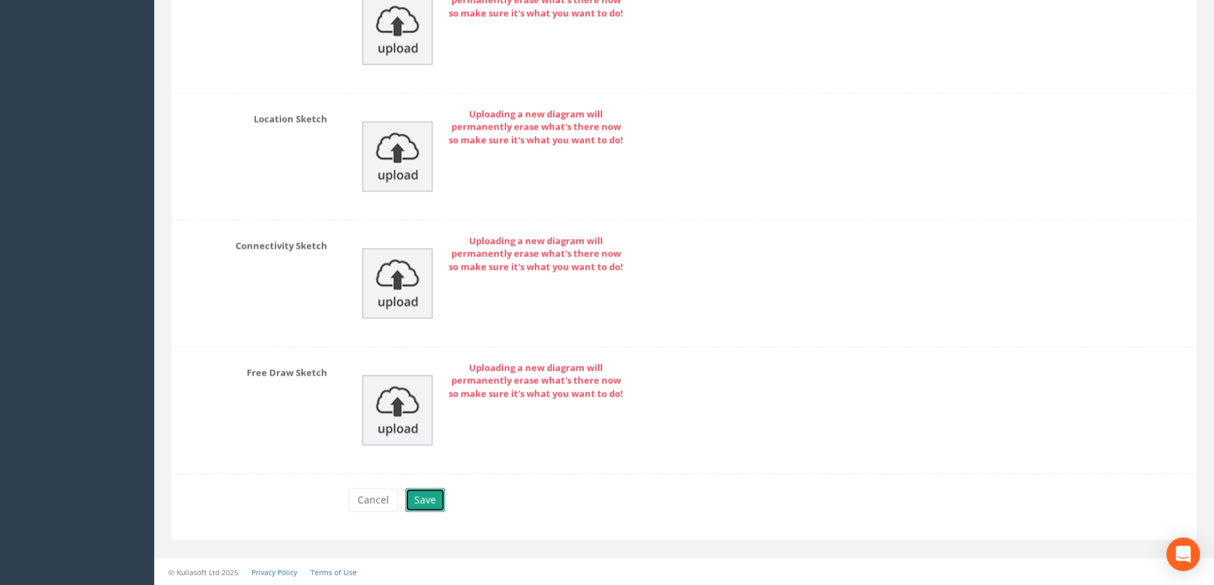
click at [428, 501] on button "Save" at bounding box center [425, 500] width 40 height 24
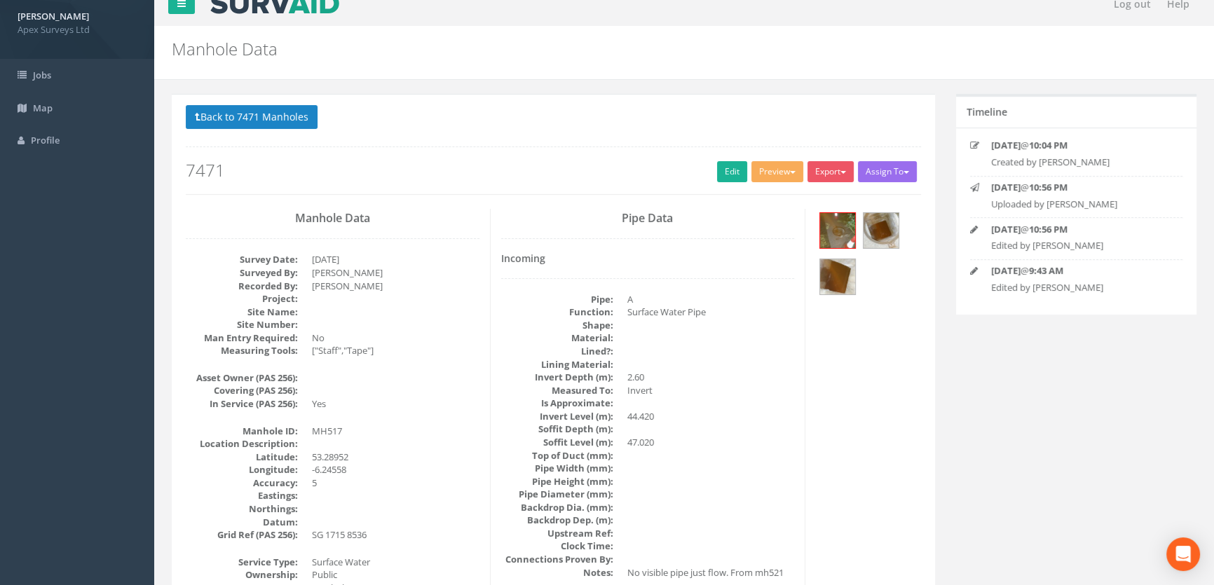
scroll to position [0, 0]
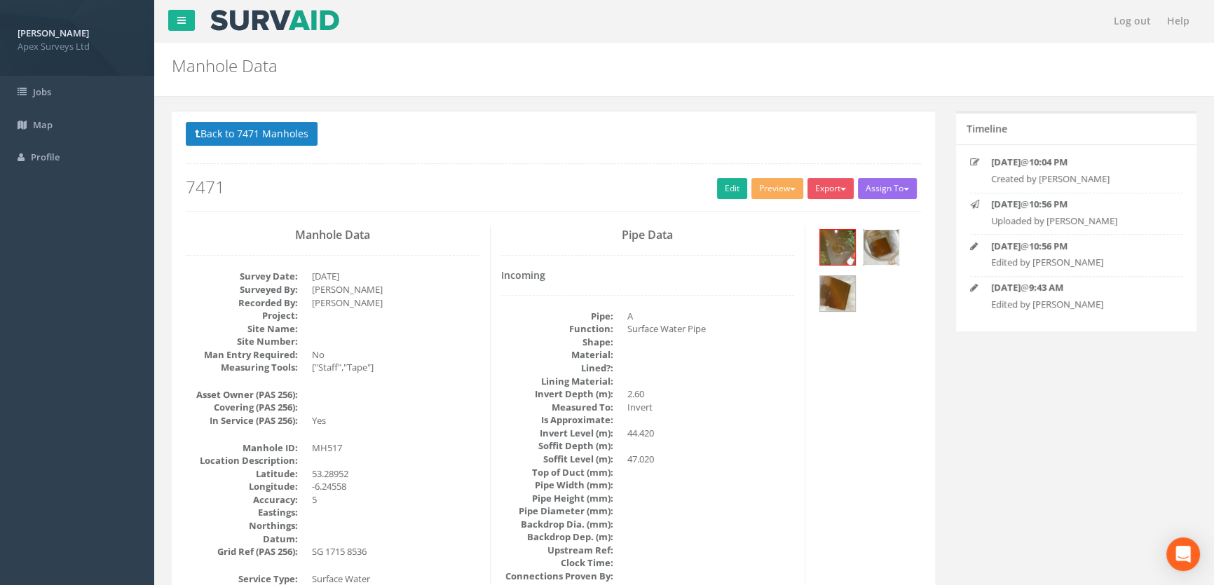
click at [874, 249] on img at bounding box center [881, 247] width 35 height 35
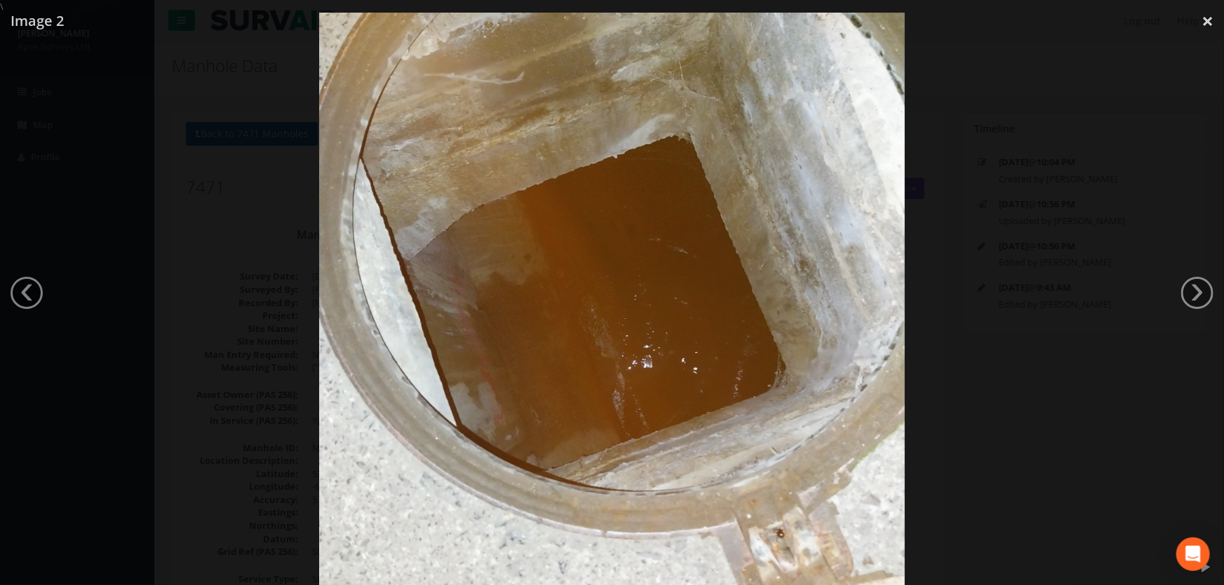
click at [245, 269] on div at bounding box center [612, 305] width 1224 height 585
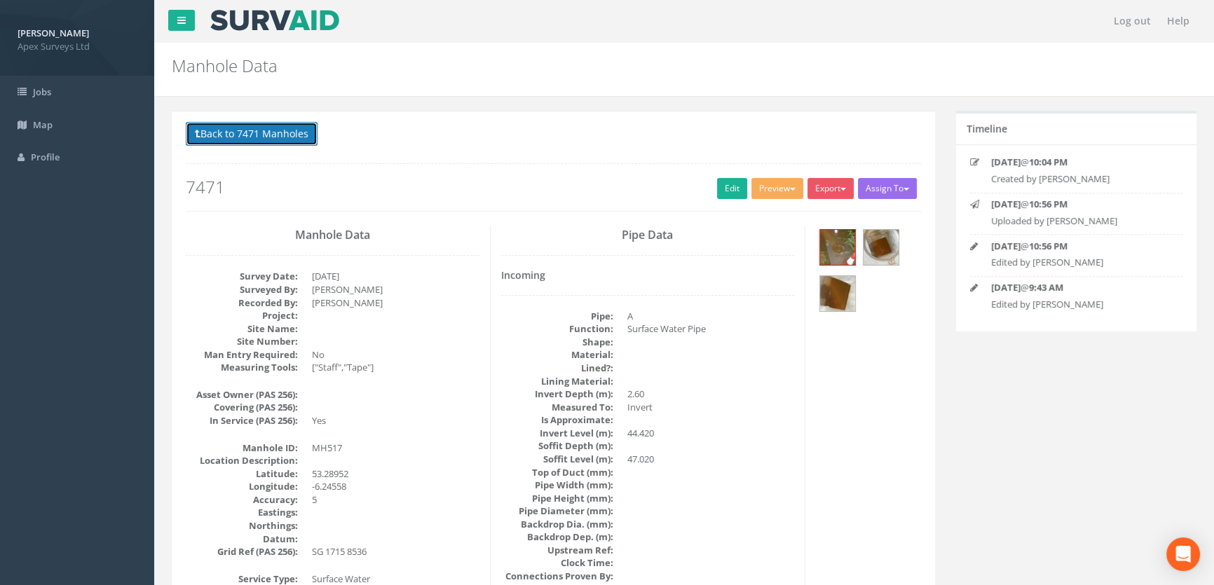
click at [267, 137] on button "Back to 7471 Manholes" at bounding box center [252, 134] width 132 height 24
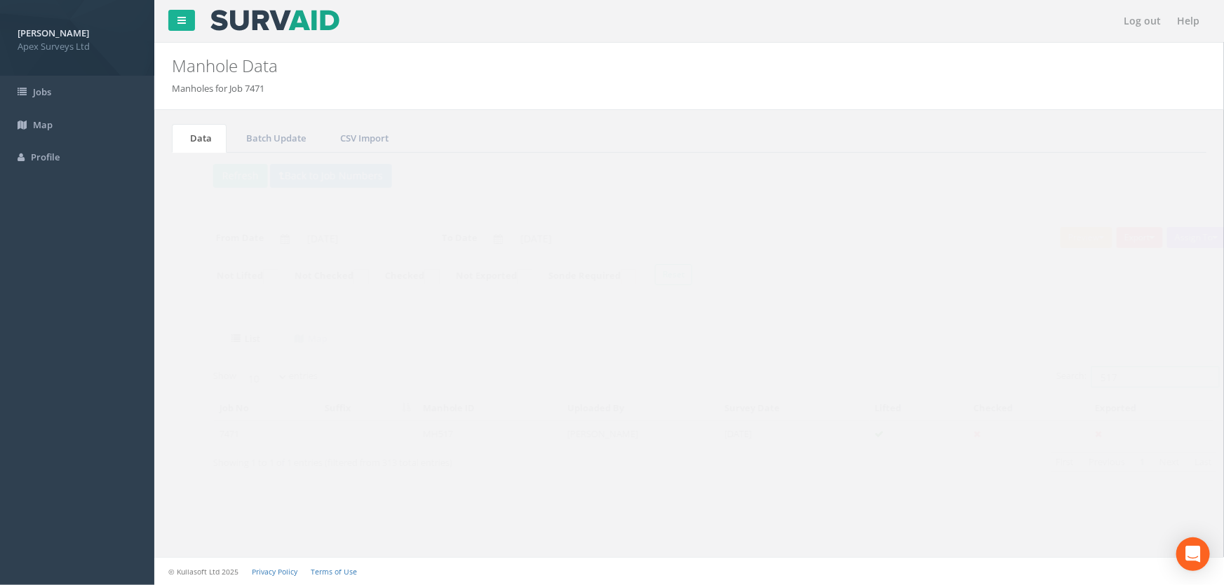
drag, startPoint x: 1104, startPoint y: 375, endPoint x: 978, endPoint y: 381, distance: 125.6
click at [979, 379] on div "Search: 517" at bounding box center [946, 379] width 493 height 25
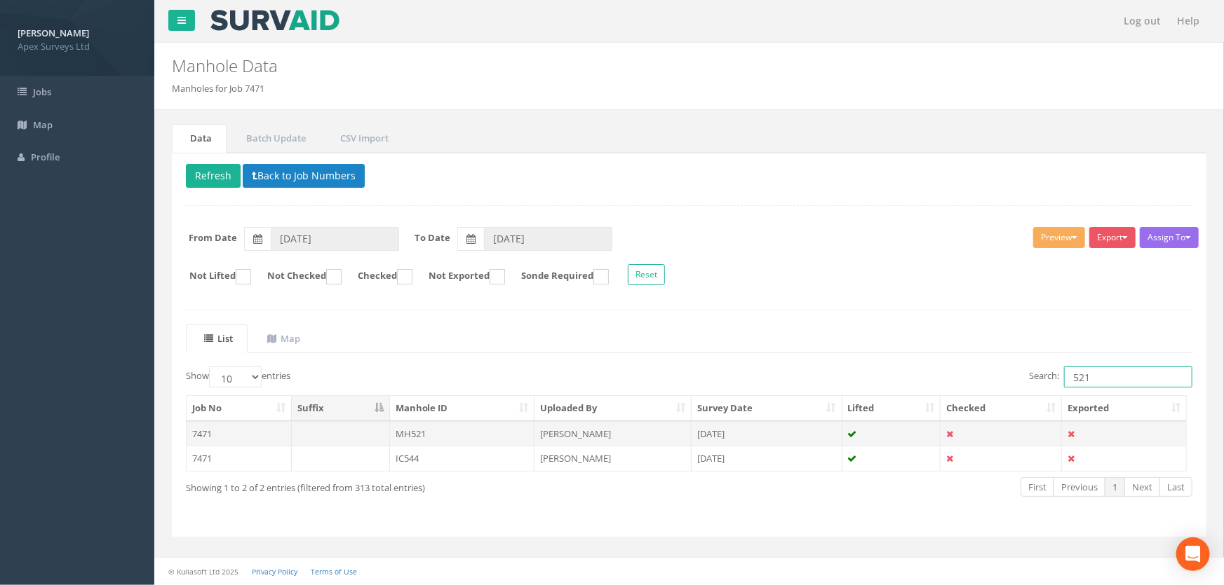
type input "521"
click at [414, 435] on td "MH521" at bounding box center [462, 433] width 145 height 25
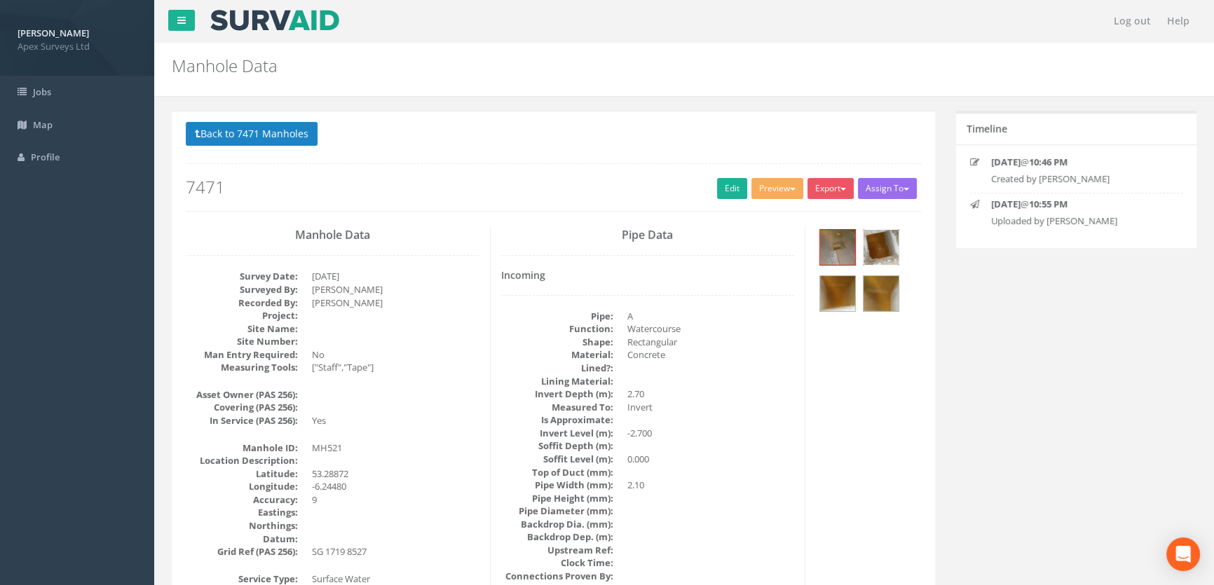
click at [889, 252] on img at bounding box center [881, 247] width 35 height 35
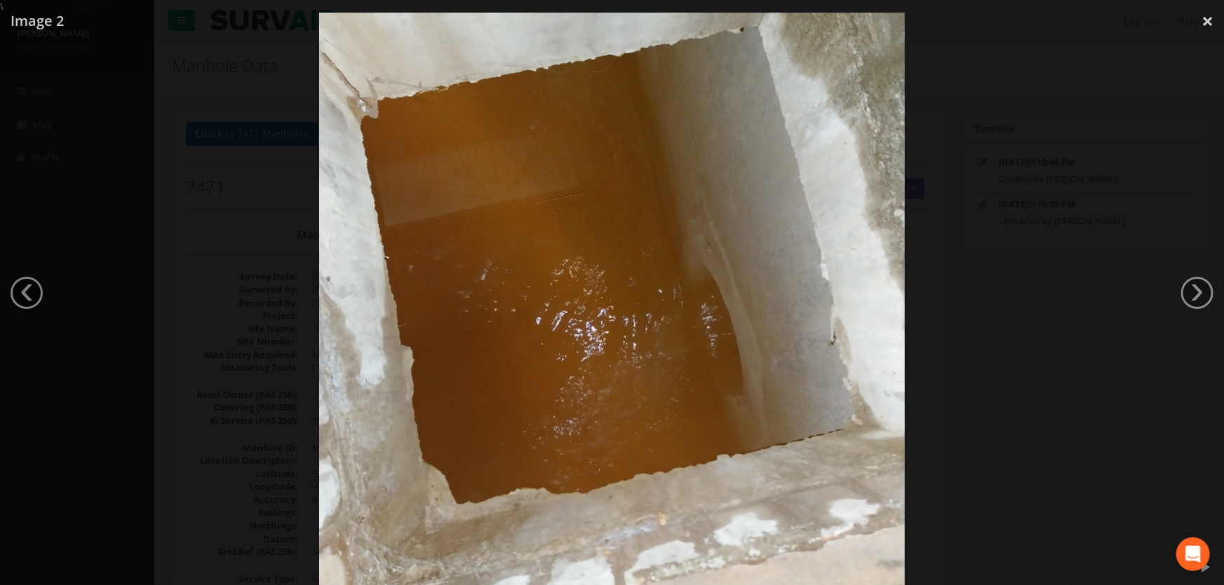
click at [231, 405] on div at bounding box center [612, 305] width 1224 height 585
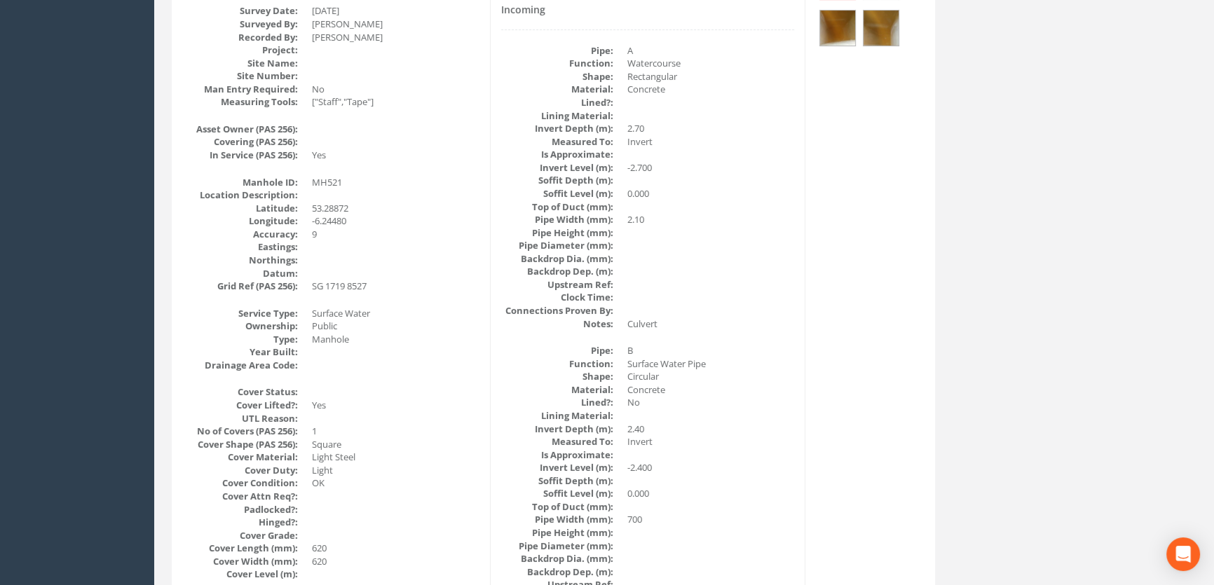
scroll to position [46, 0]
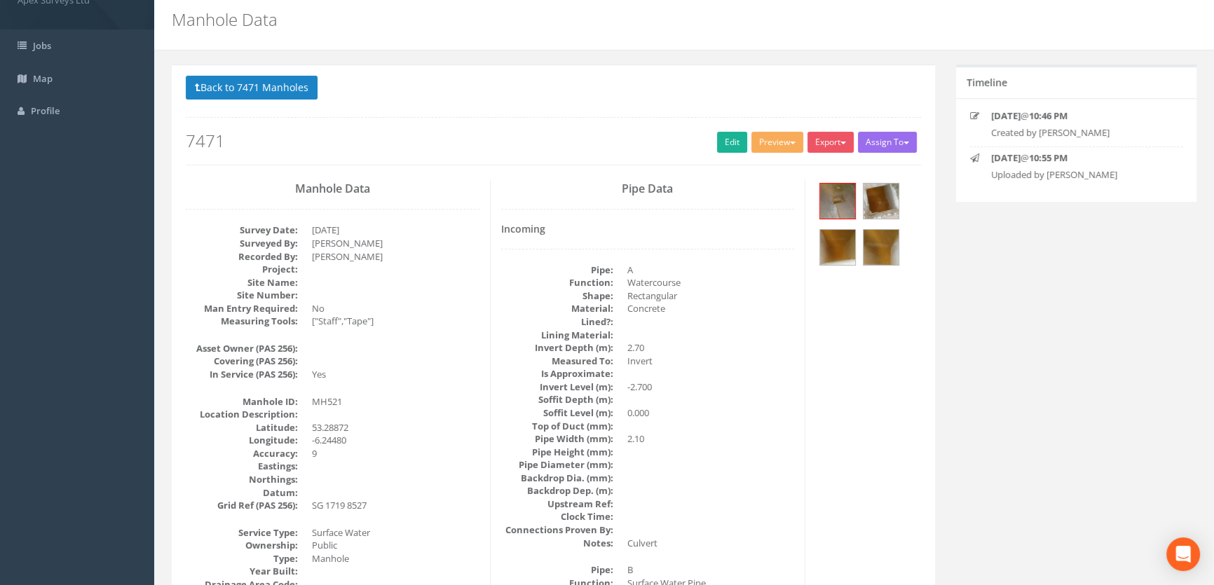
click at [674, 370] on dd at bounding box center [712, 373] width 168 height 13
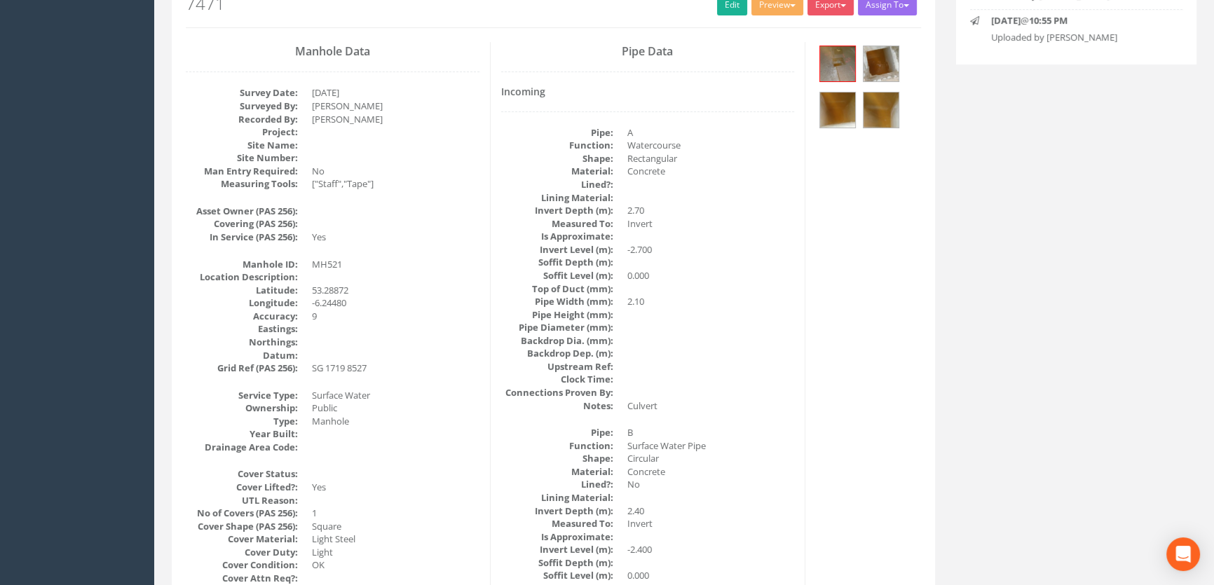
scroll to position [0, 0]
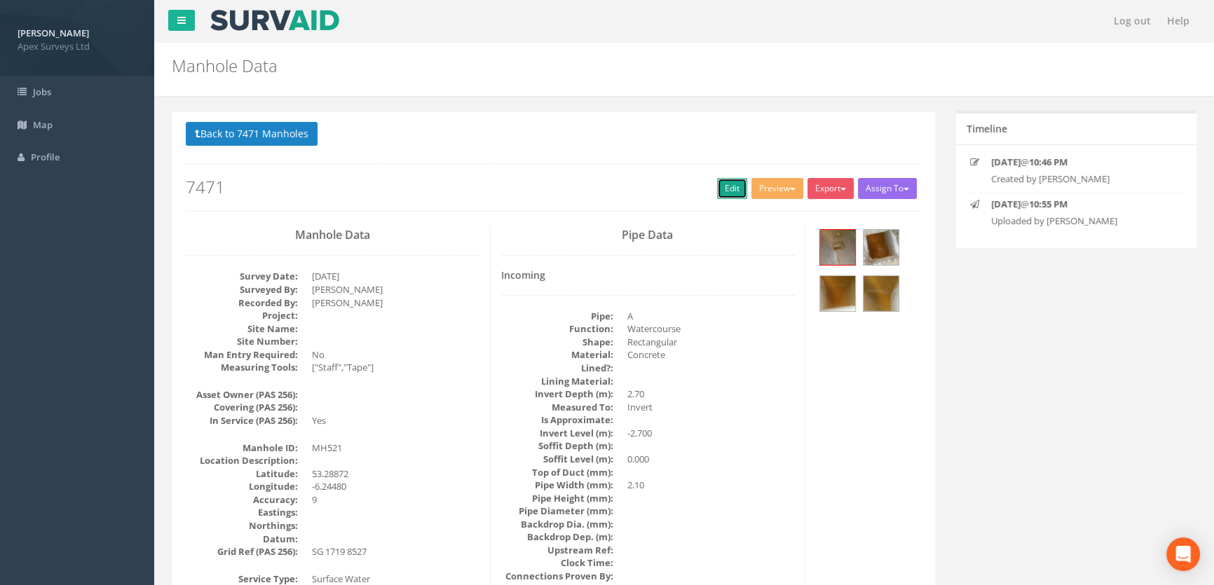
click at [724, 189] on link "Edit" at bounding box center [732, 188] width 30 height 21
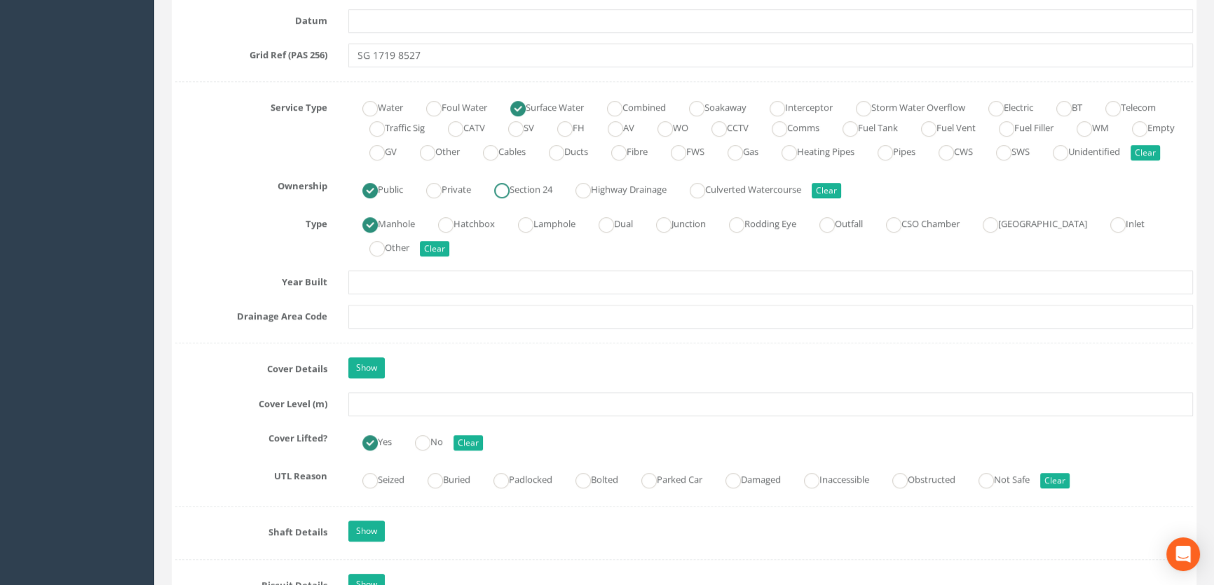
scroll to position [1020, 0]
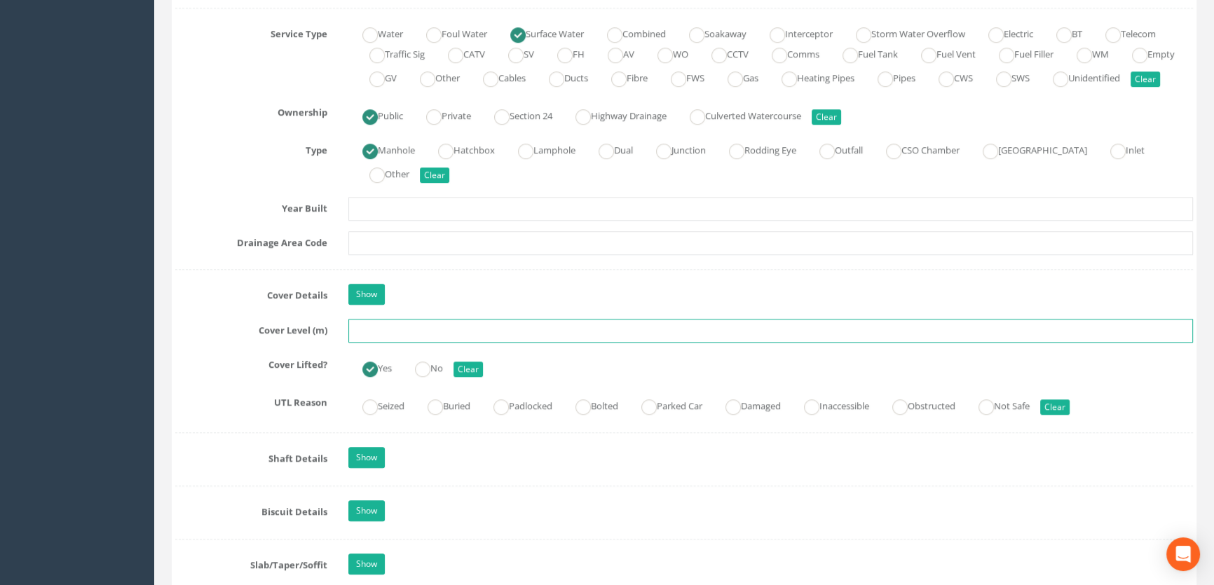
click at [360, 343] on input "text" at bounding box center [770, 331] width 845 height 24
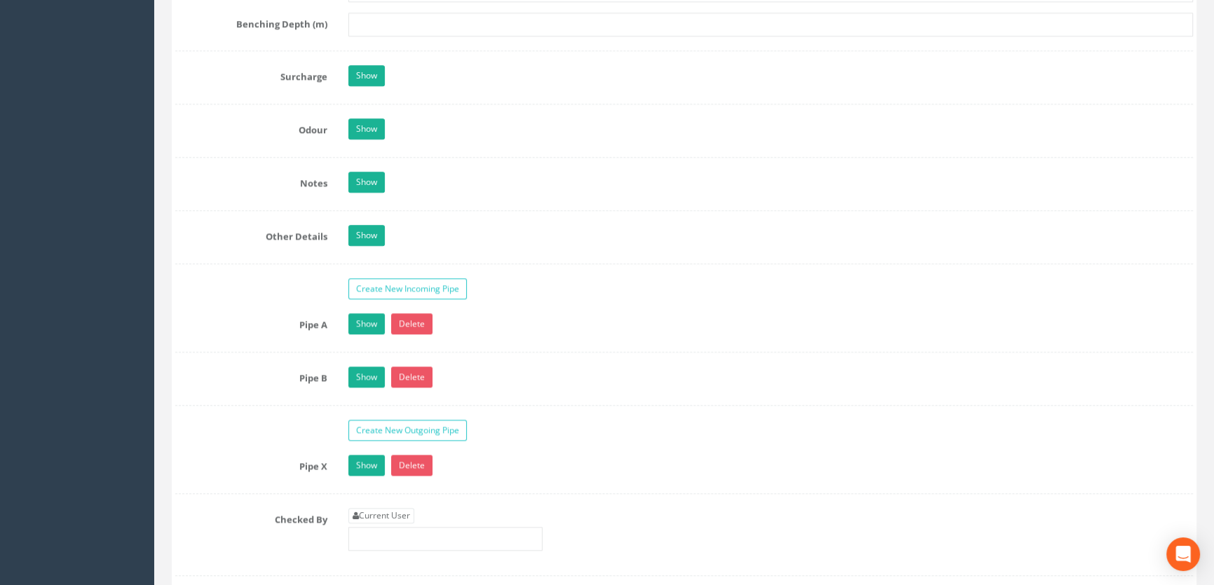
scroll to position [2294, 0]
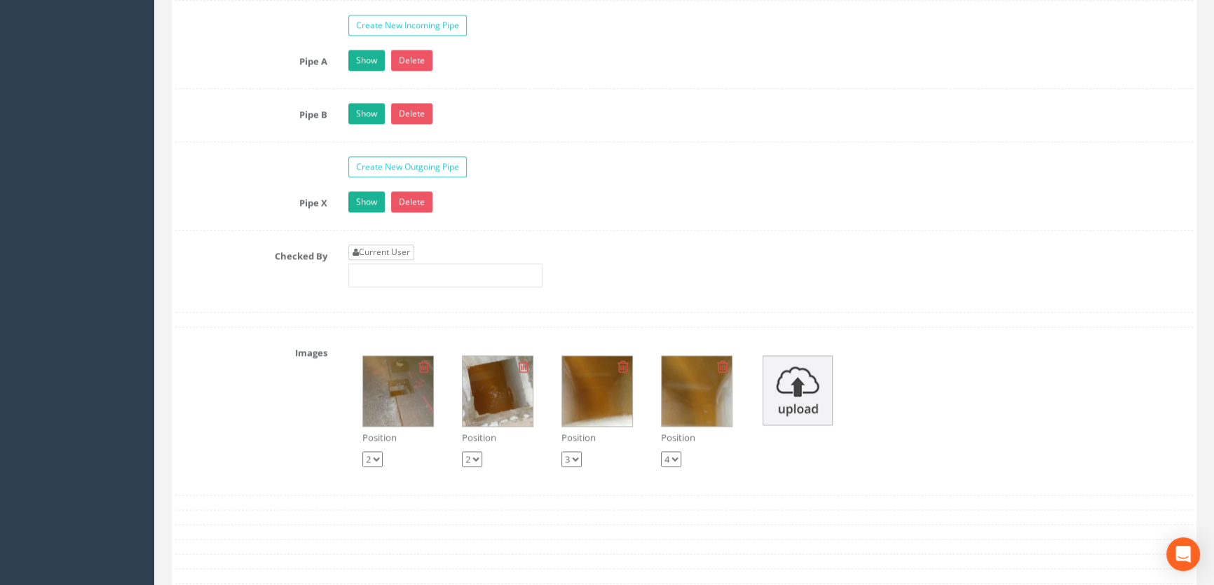
type input "48.90"
click at [405, 260] on link "Current User" at bounding box center [381, 252] width 66 height 15
type input "[PERSON_NAME]"
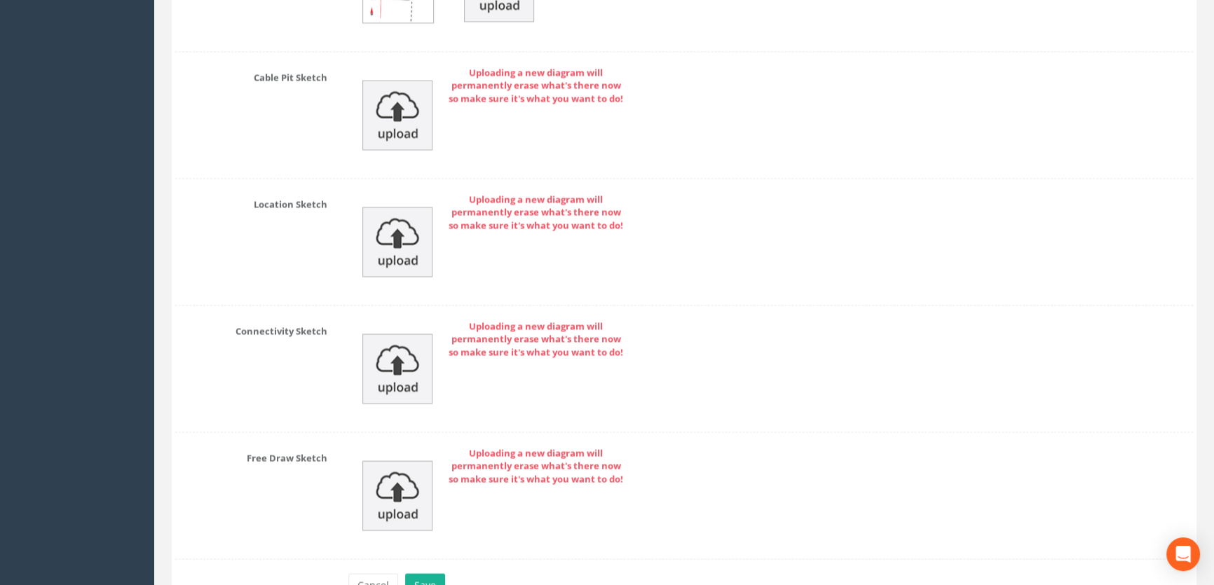
scroll to position [3157, 0]
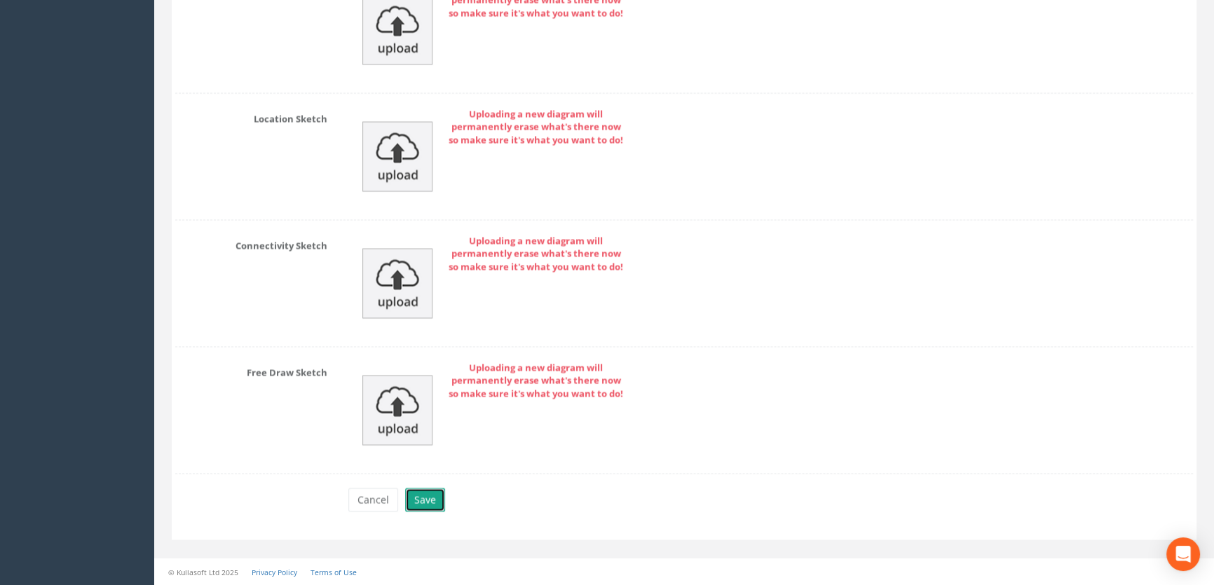
click at [434, 494] on button "Save" at bounding box center [425, 500] width 40 height 24
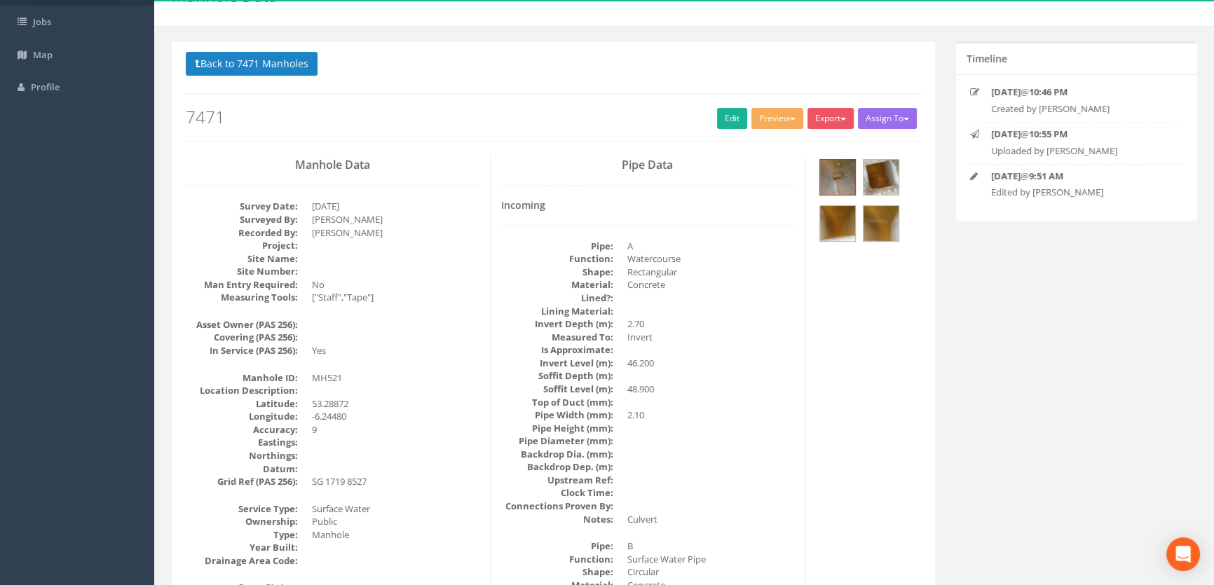
scroll to position [0, 0]
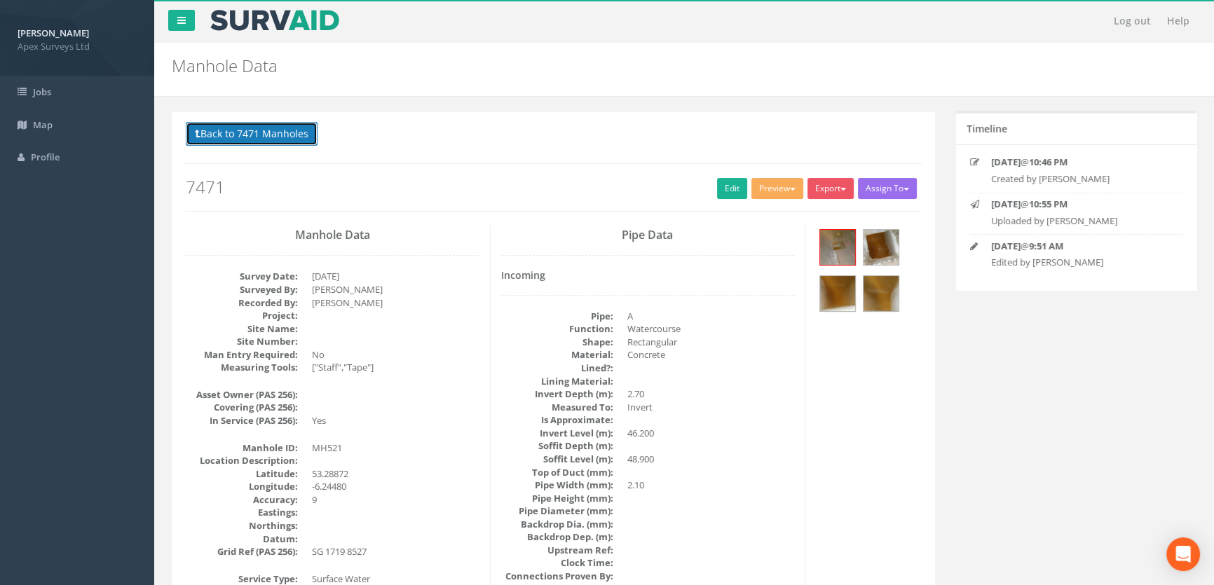
click at [299, 132] on button "Back to 7471 Manholes" at bounding box center [252, 134] width 132 height 24
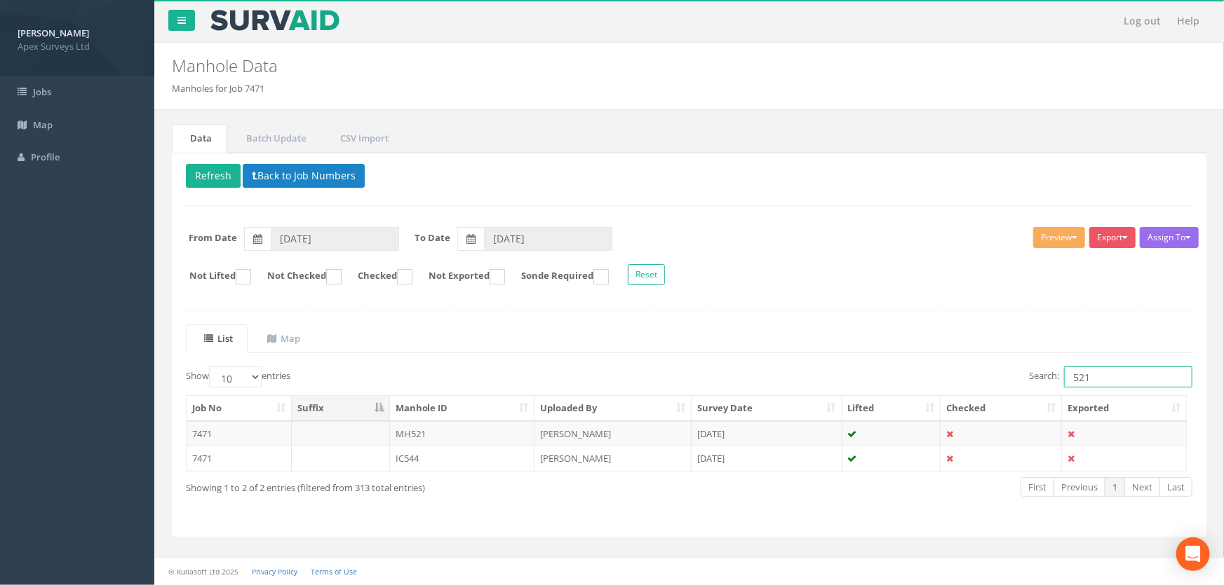
drag, startPoint x: 1106, startPoint y: 374, endPoint x: 1012, endPoint y: 365, distance: 94.4
click at [1012, 365] on div "List Map Show 10 25 50 100 entries Search: 521 Job No Suffix Manhole ID Uploade…" at bounding box center [689, 424] width 1006 height 198
type input "503"
click at [426, 428] on td "MH503" at bounding box center [462, 433] width 145 height 25
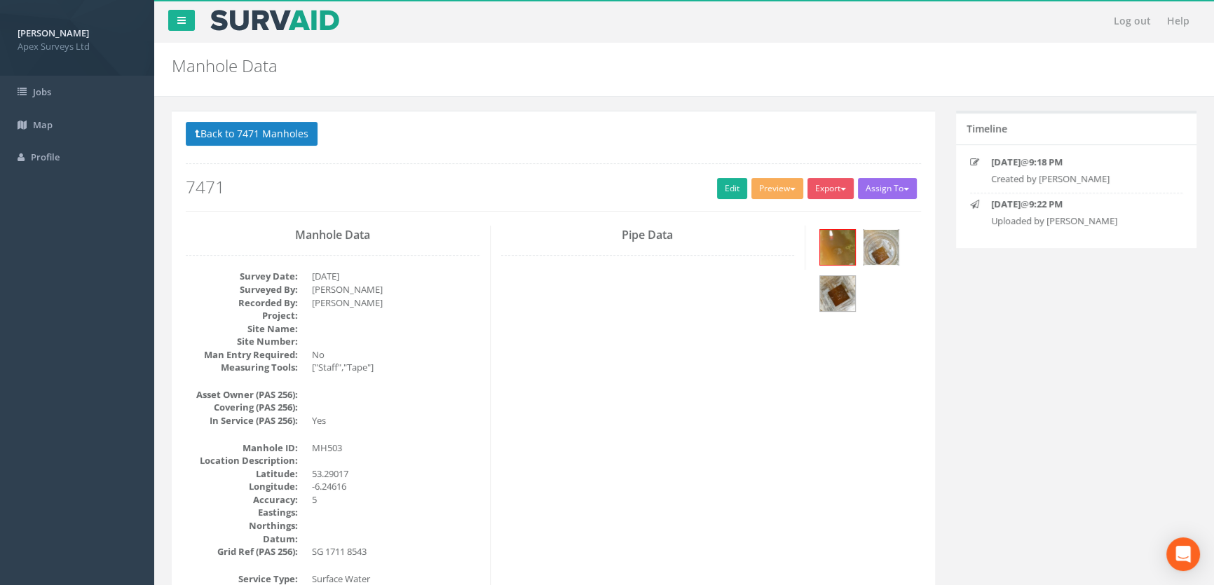
click at [893, 246] on img at bounding box center [881, 247] width 35 height 35
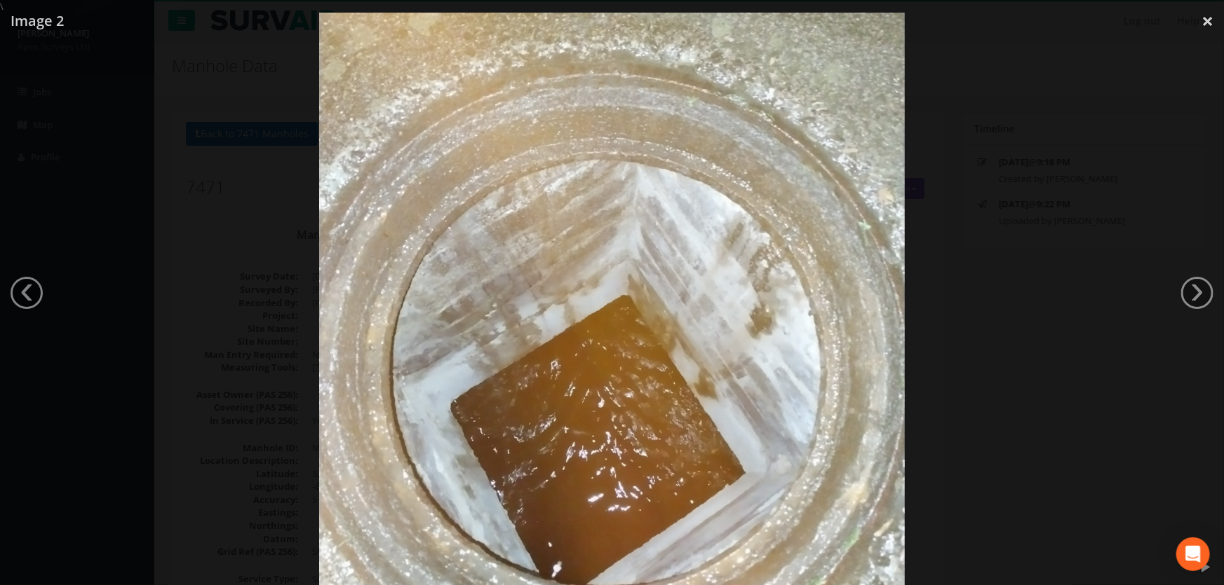
click at [166, 301] on div at bounding box center [612, 305] width 1224 height 585
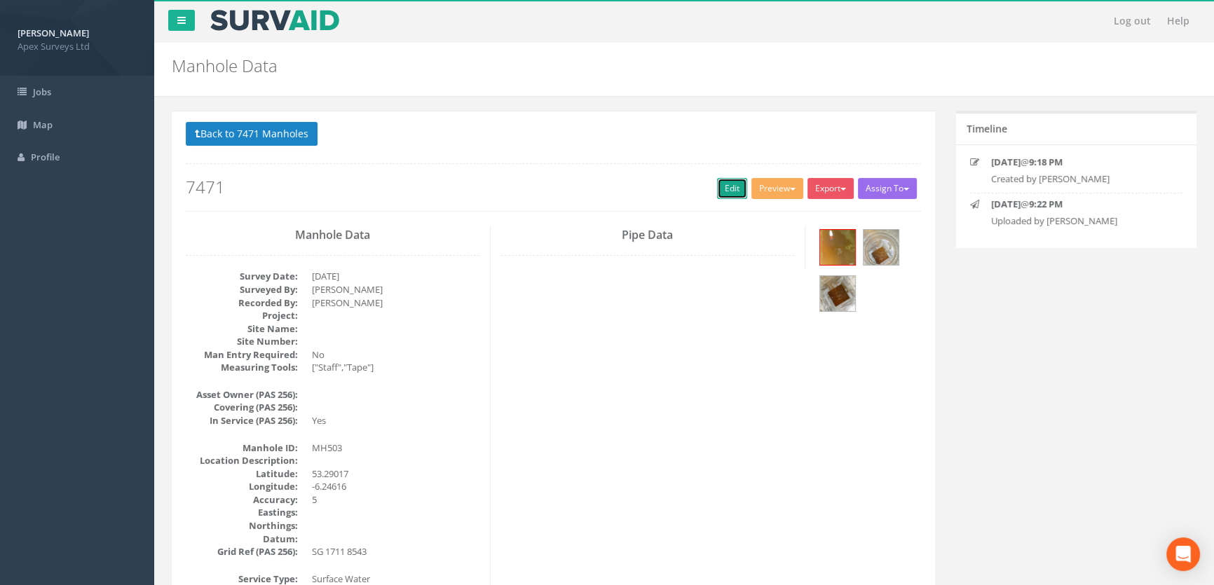
click at [735, 184] on link "Edit" at bounding box center [732, 188] width 30 height 21
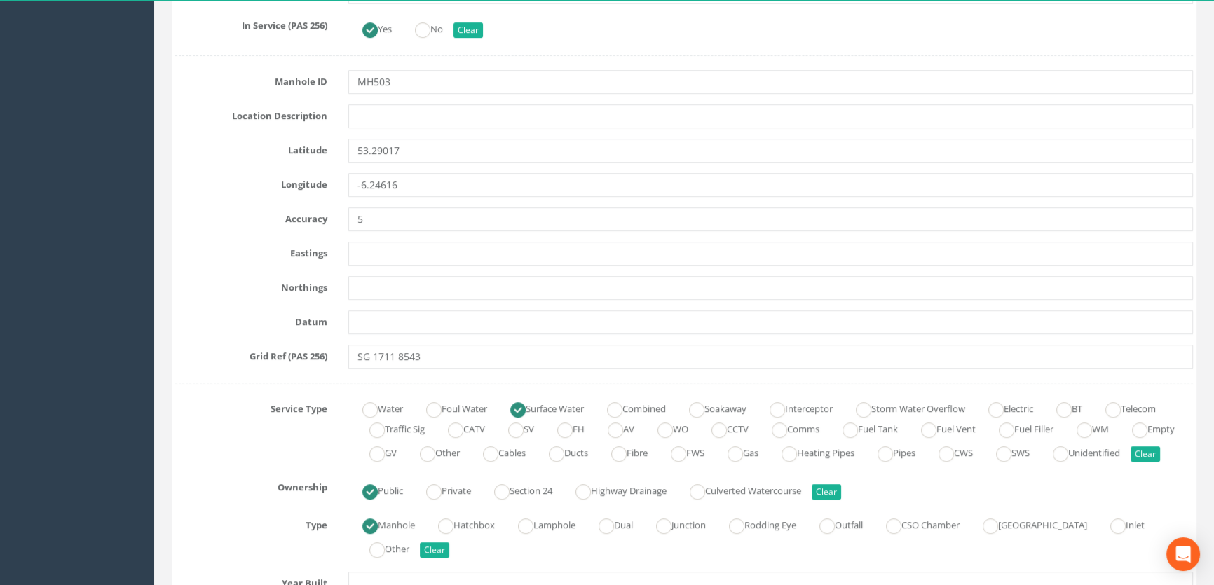
scroll to position [892, 0]
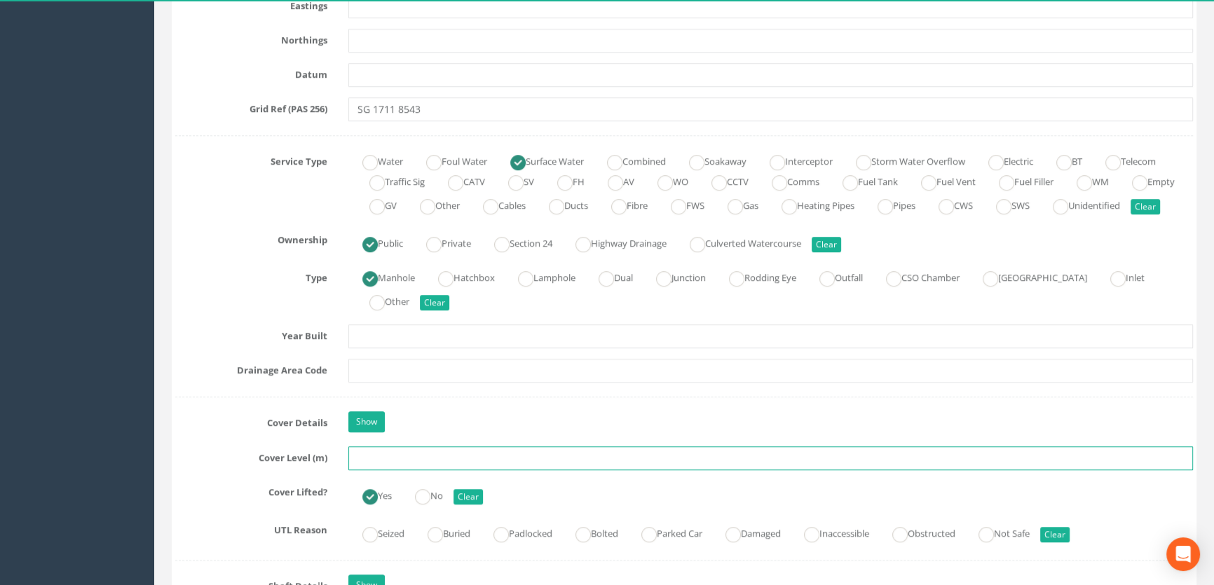
click at [374, 469] on input "text" at bounding box center [770, 459] width 845 height 24
type input "5"
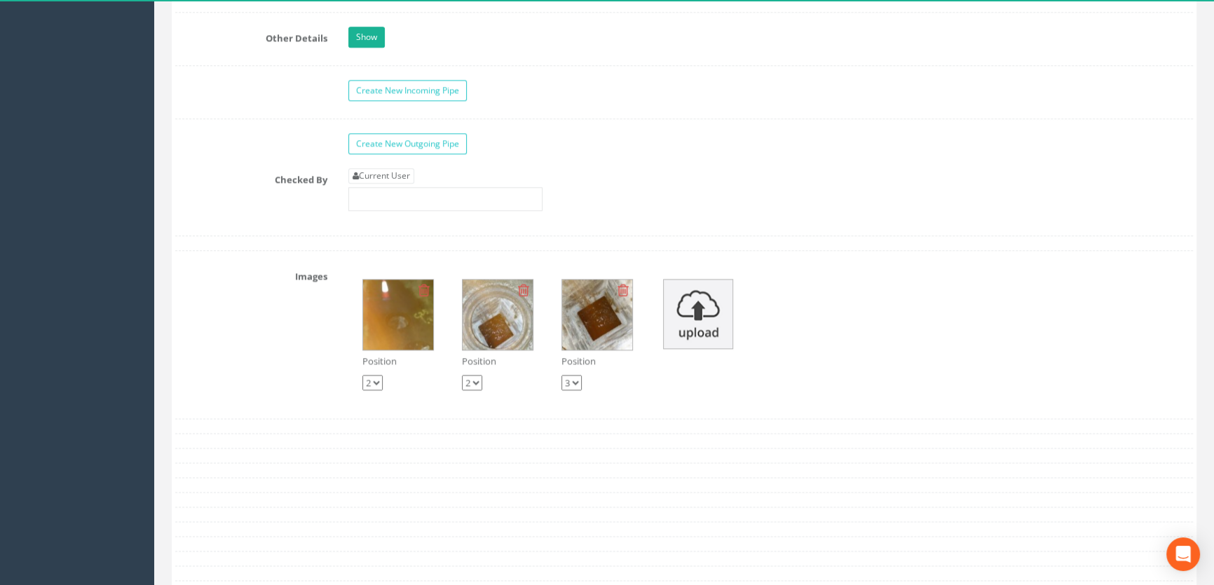
scroll to position [2230, 0]
type input "46.09"
click at [388, 182] on link "Current User" at bounding box center [381, 174] width 66 height 15
type input "[PERSON_NAME]"
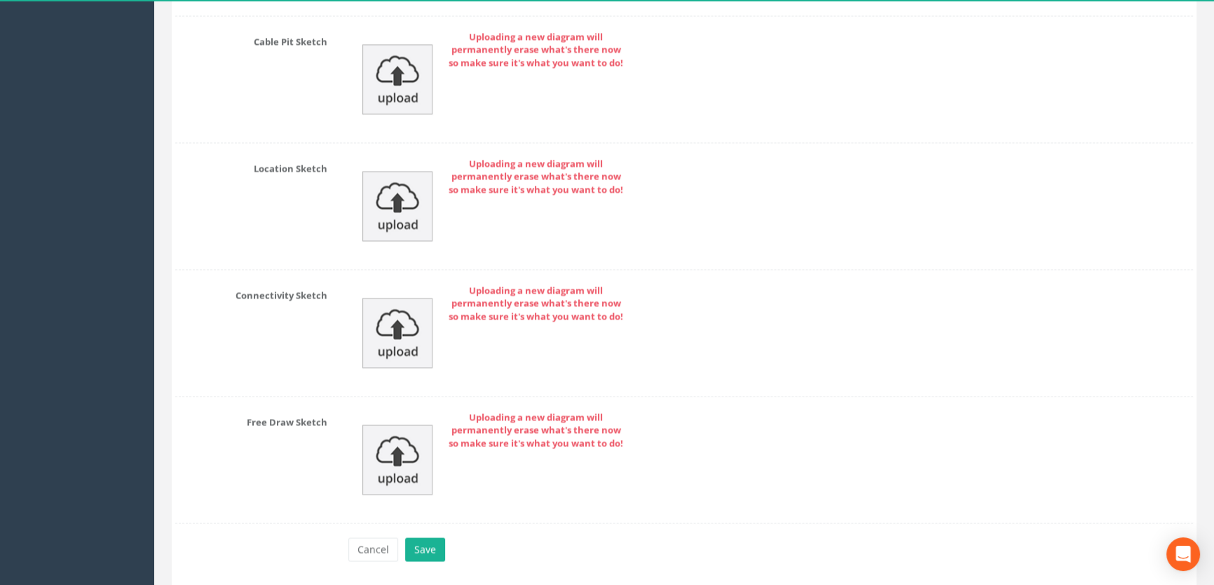
scroll to position [3017, 0]
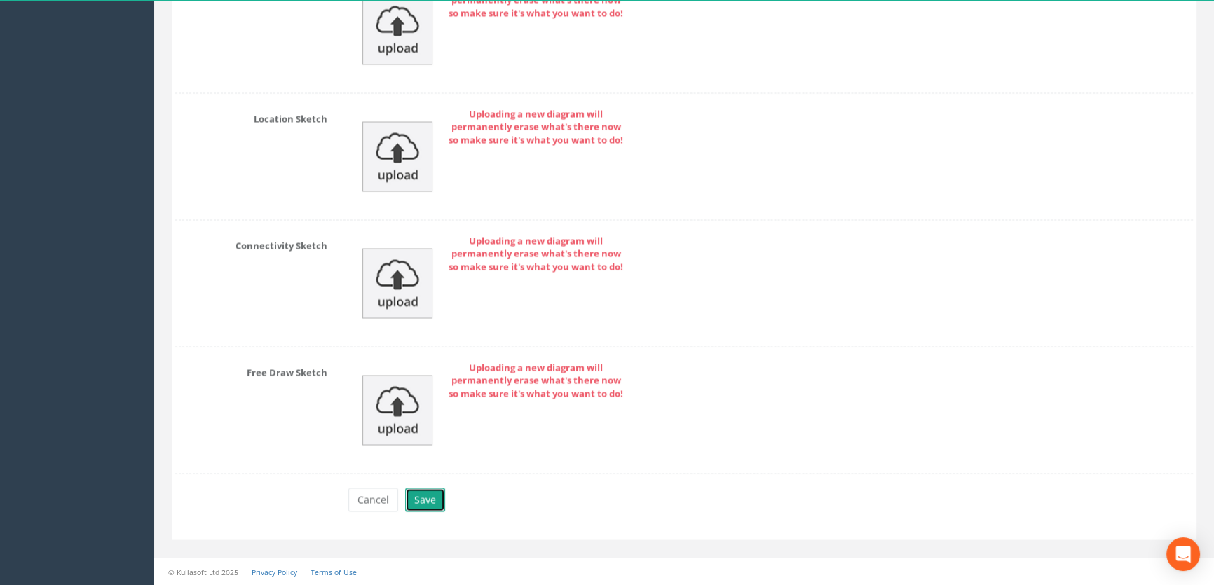
click at [410, 495] on button "Save" at bounding box center [425, 500] width 40 height 24
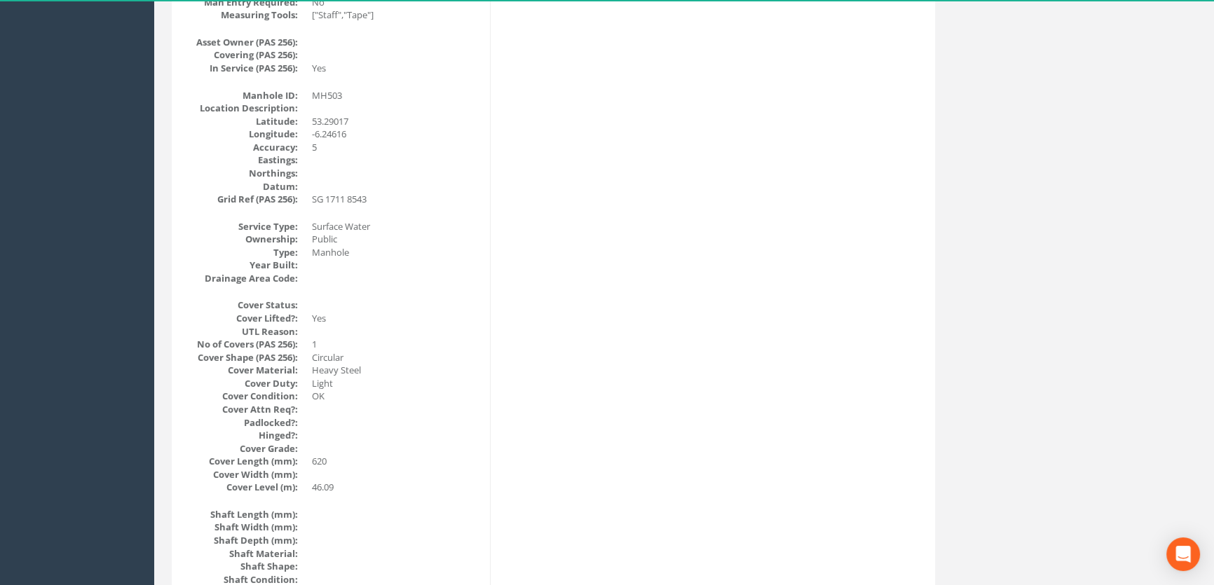
scroll to position [110, 0]
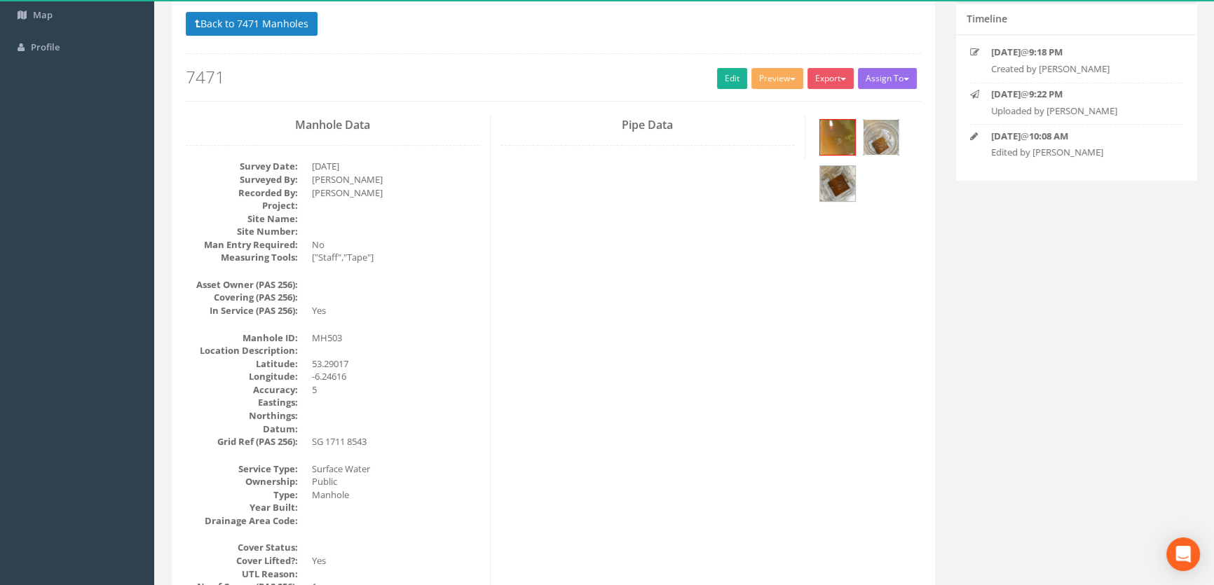
click at [878, 133] on img at bounding box center [881, 137] width 35 height 35
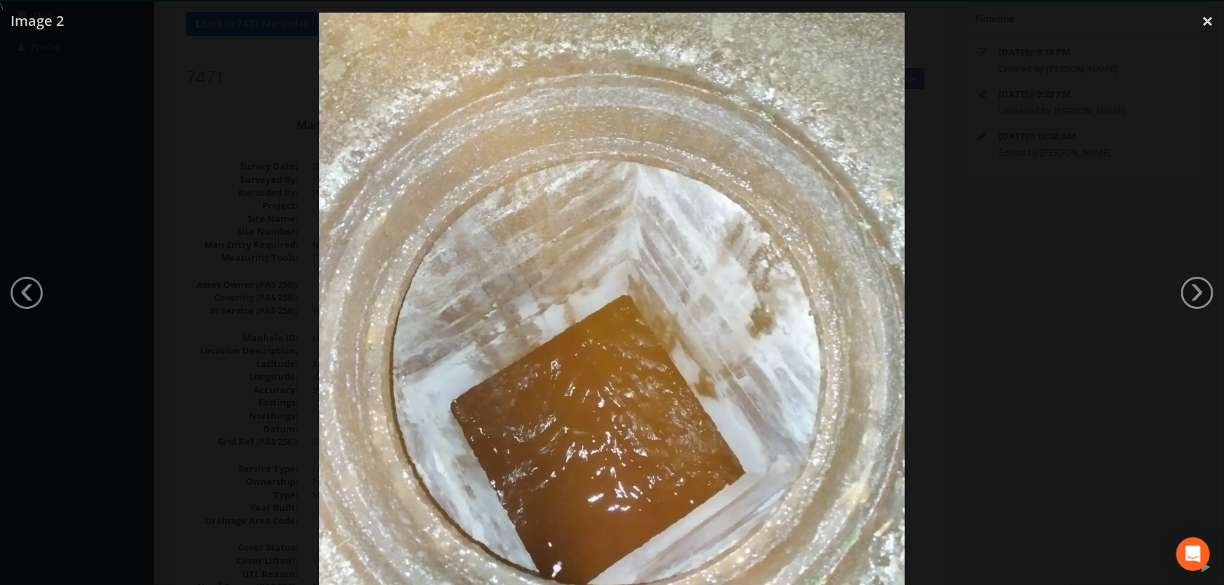
click at [189, 290] on div at bounding box center [612, 305] width 1224 height 585
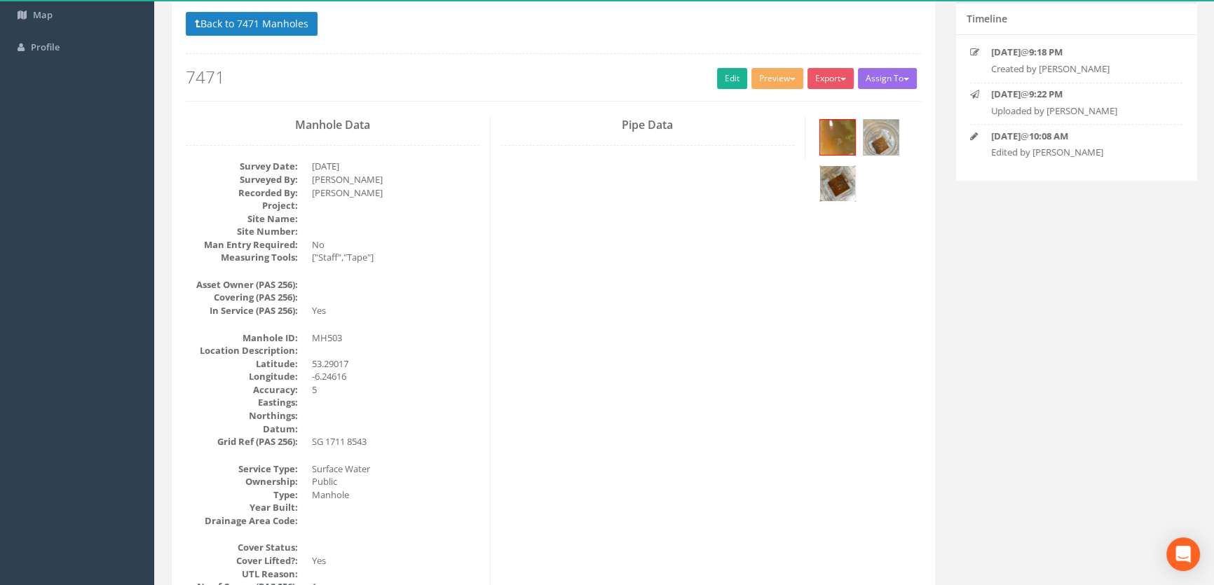
click at [841, 179] on img at bounding box center [837, 183] width 35 height 35
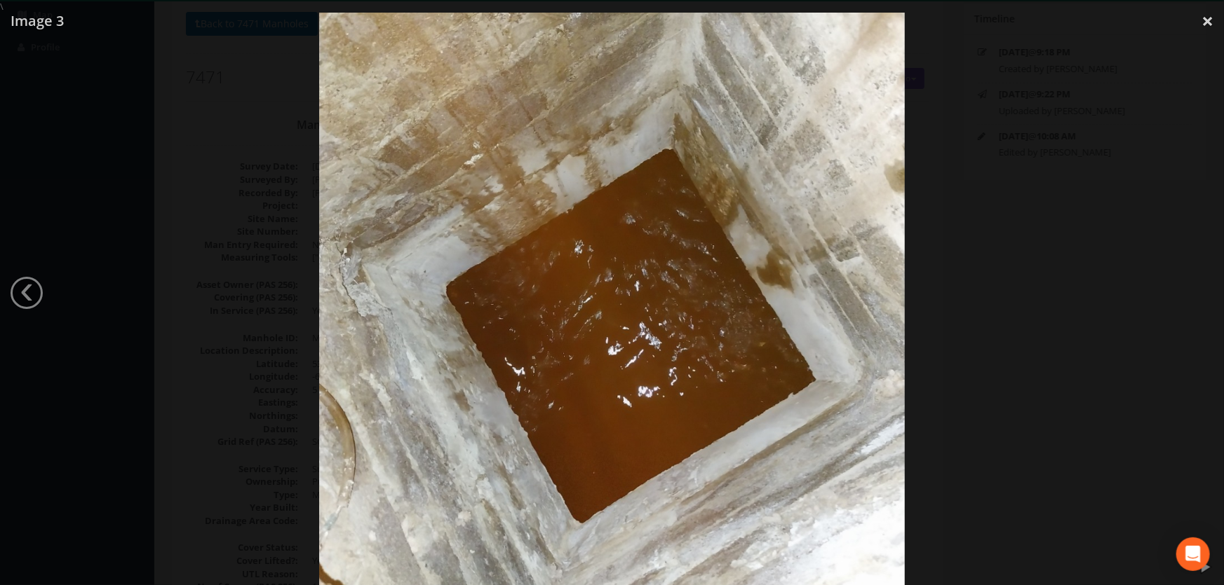
click at [203, 290] on div at bounding box center [612, 305] width 1224 height 585
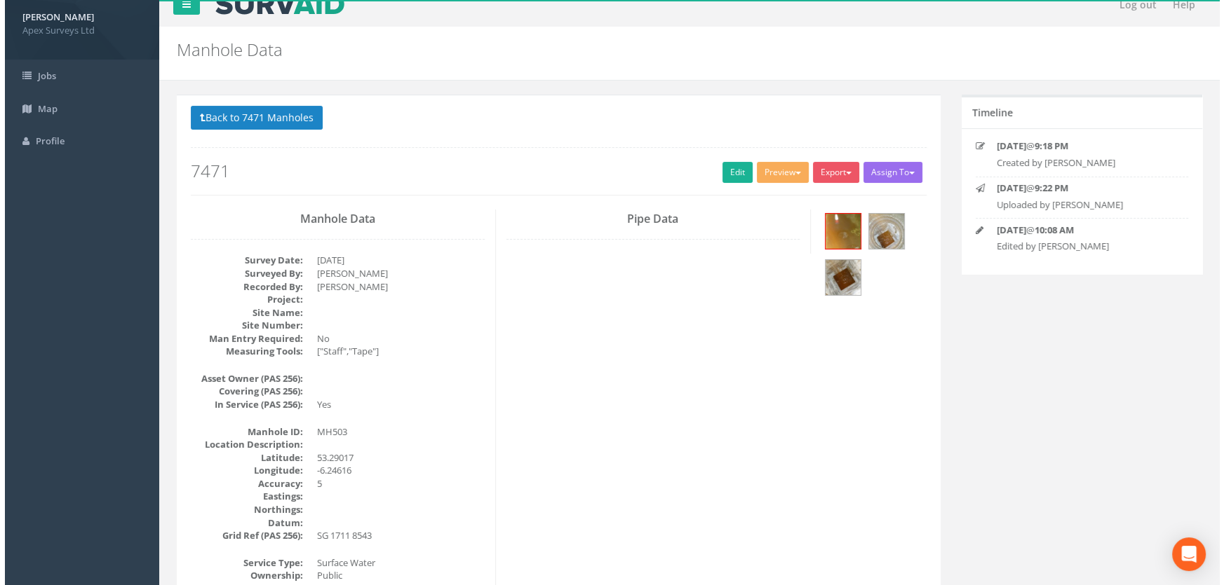
scroll to position [0, 0]
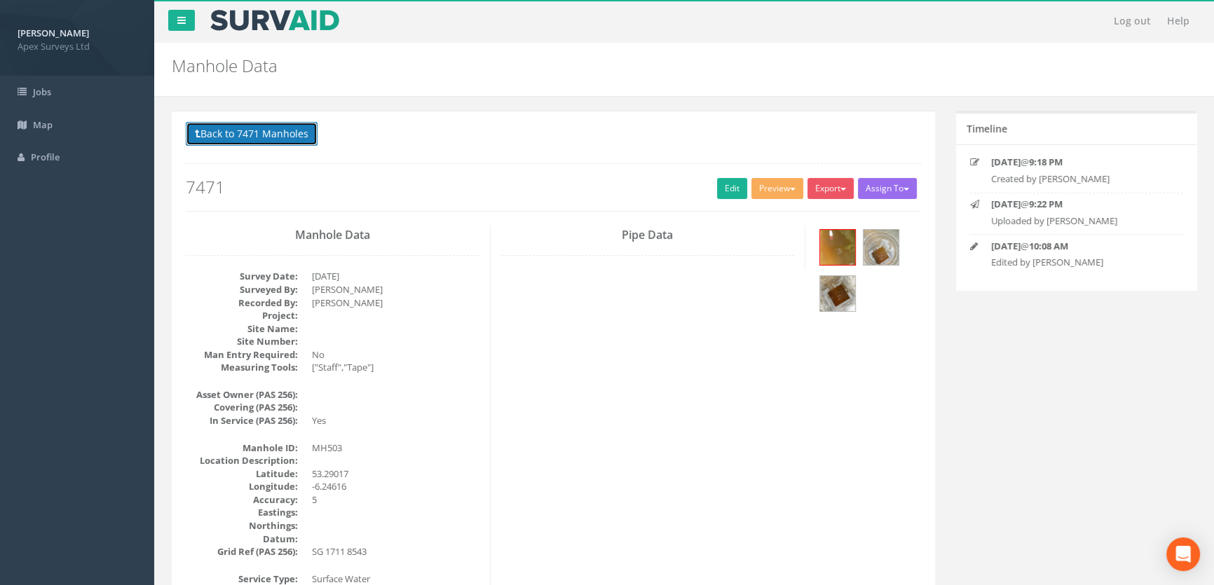
click at [240, 136] on button "Back to 7471 Manholes" at bounding box center [252, 134] width 132 height 24
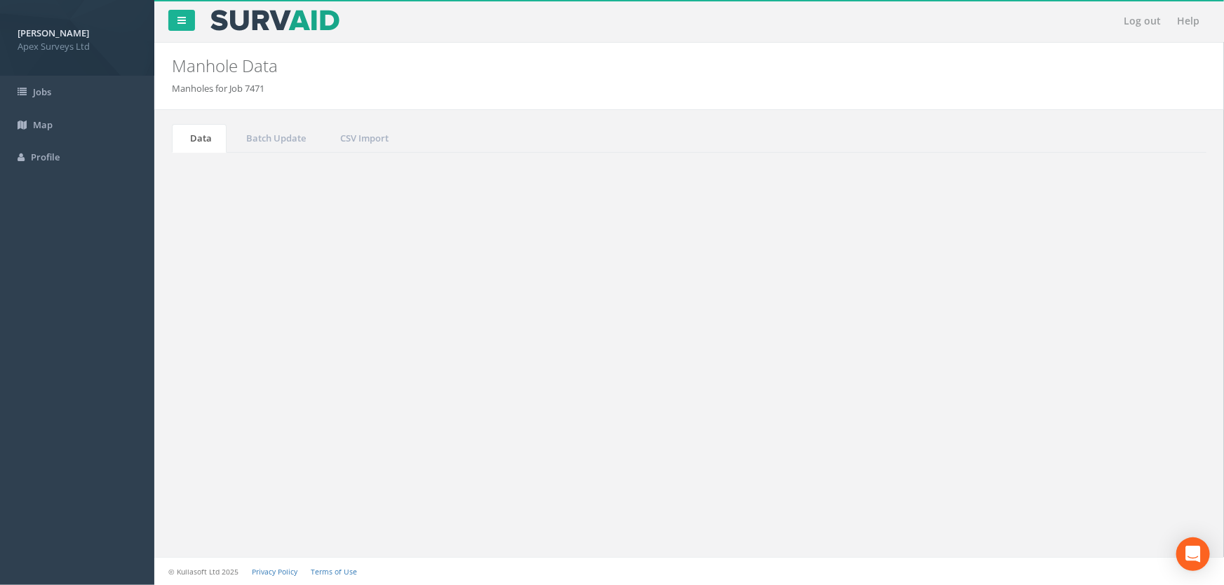
drag, startPoint x: 1099, startPoint y: 379, endPoint x: 1010, endPoint y: 378, distance: 89.8
click at [1010, 378] on div "Search: 503" at bounding box center [946, 379] width 493 height 25
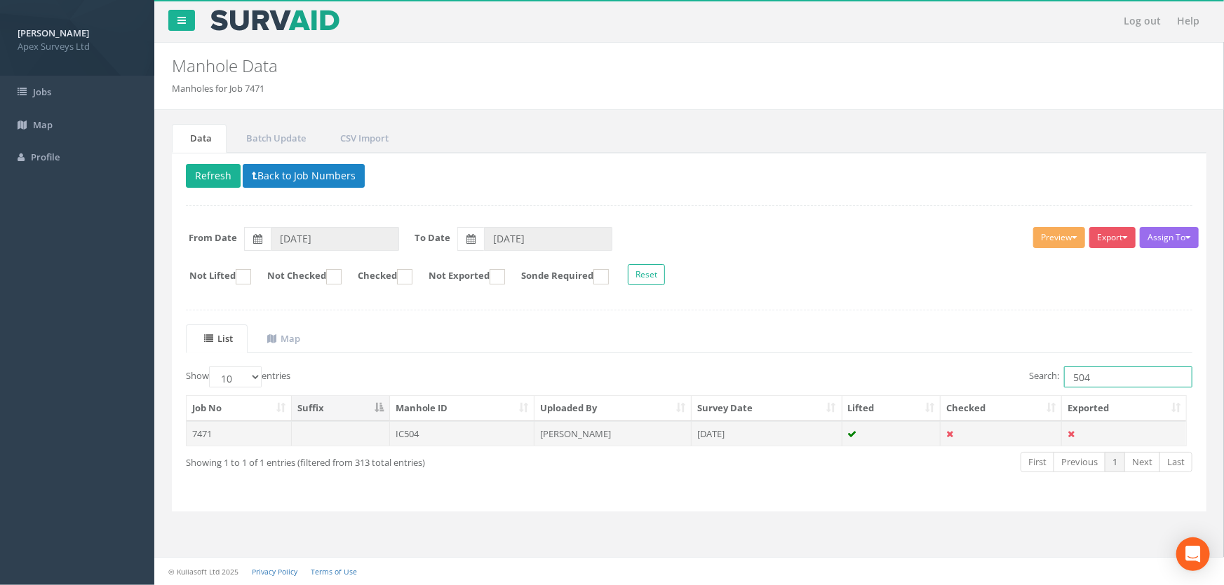
type input "504"
click at [402, 434] on td "IC504" at bounding box center [462, 433] width 145 height 25
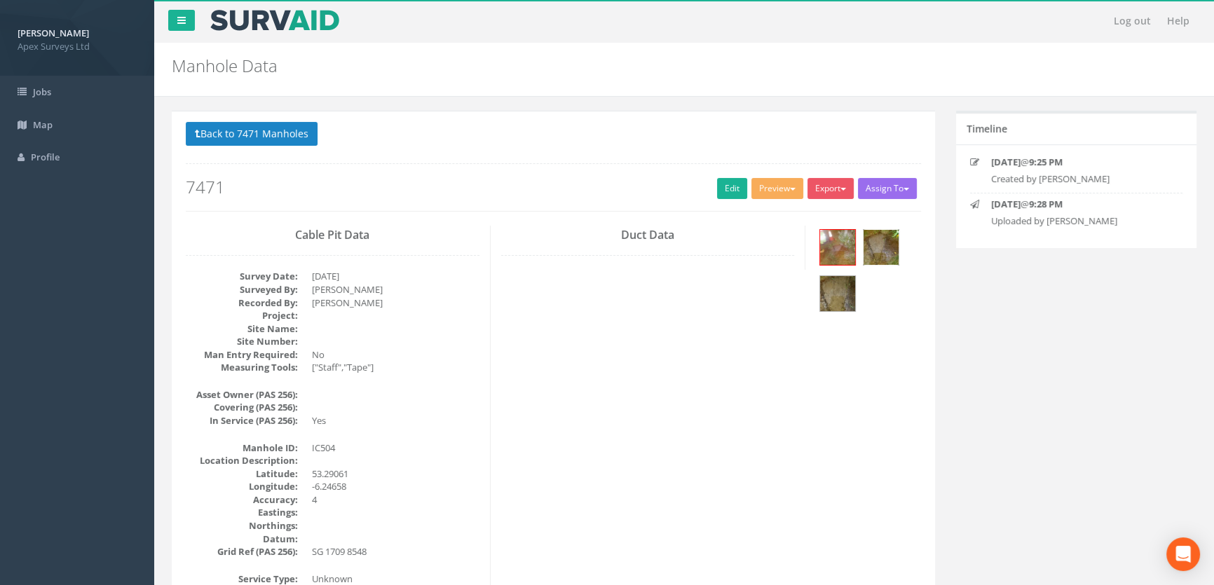
click at [879, 250] on img at bounding box center [881, 247] width 35 height 35
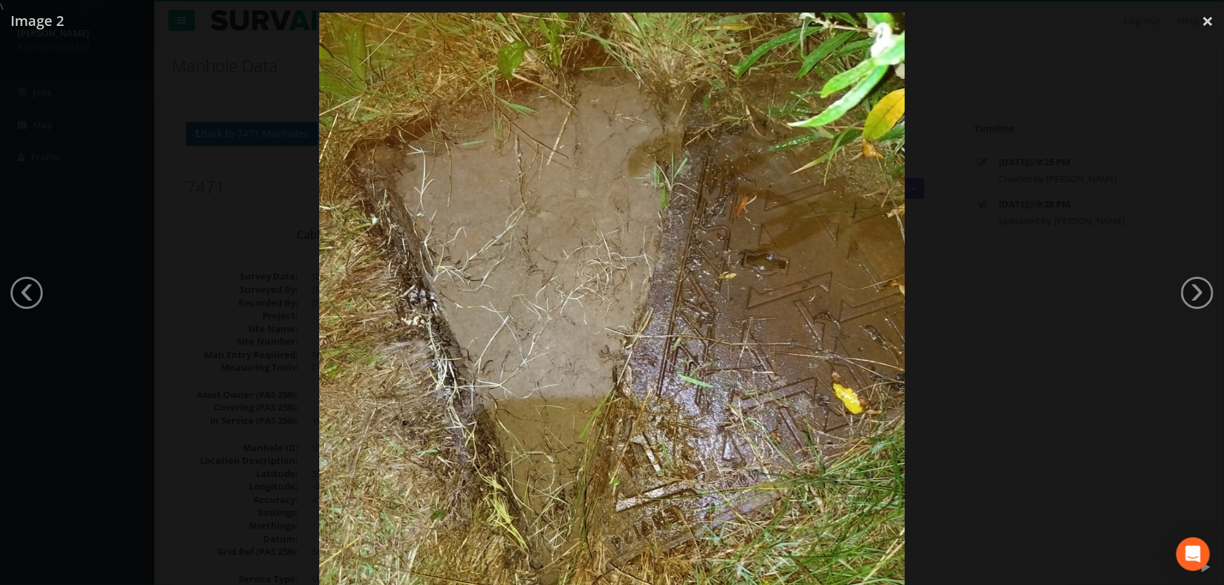
click at [250, 336] on div at bounding box center [612, 305] width 1224 height 585
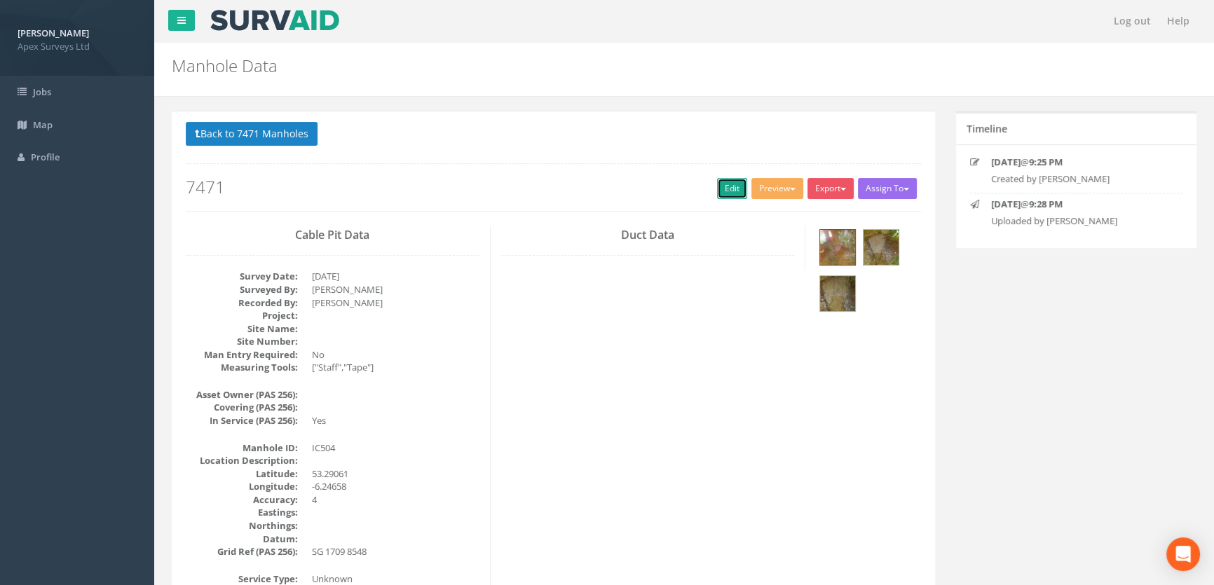
click at [722, 179] on link "Edit" at bounding box center [732, 188] width 30 height 21
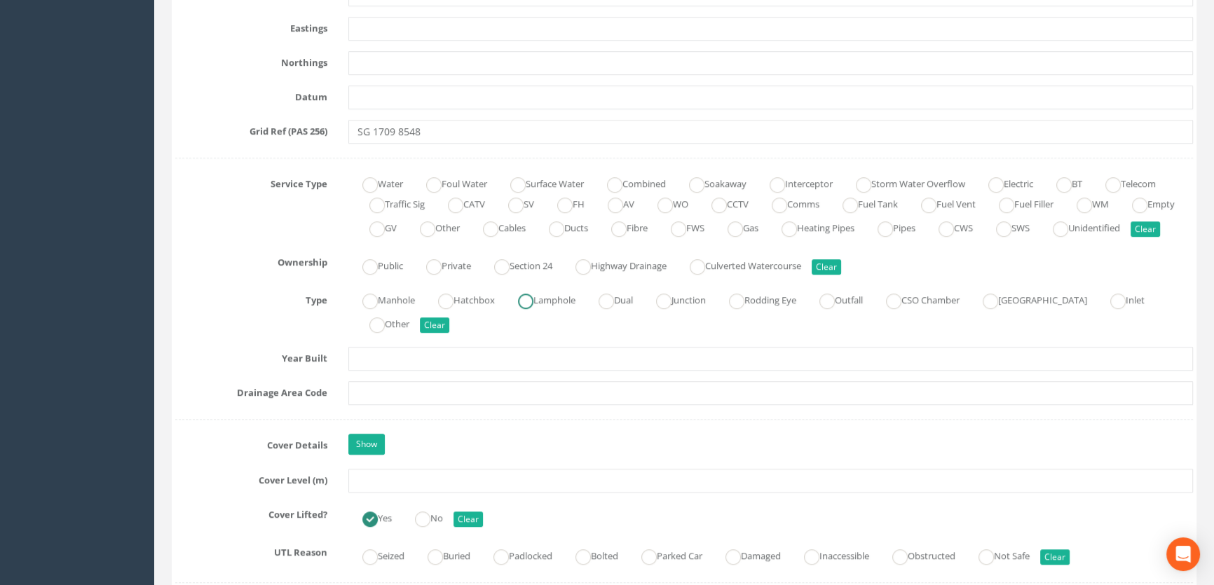
scroll to position [892, 0]
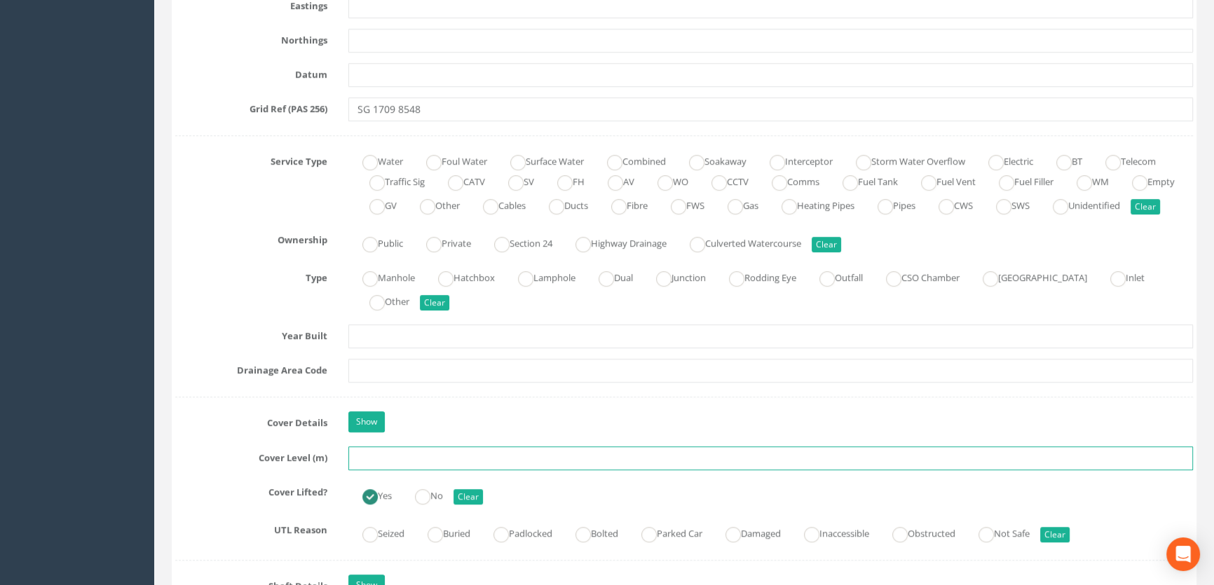
click at [369, 470] on input "text" at bounding box center [770, 459] width 845 height 24
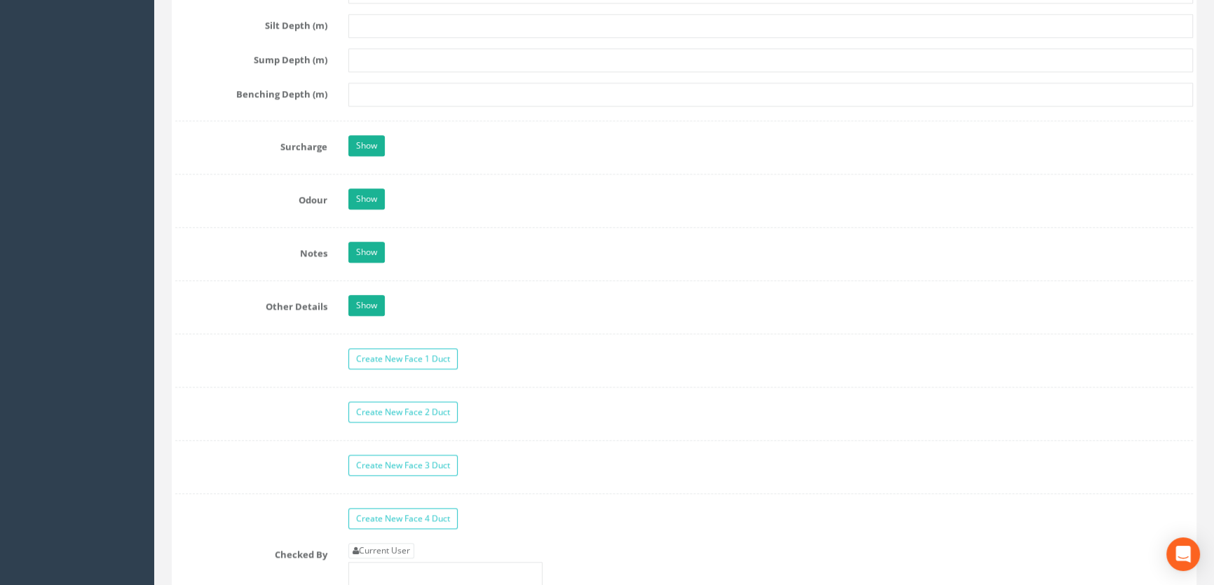
scroll to position [2104, 0]
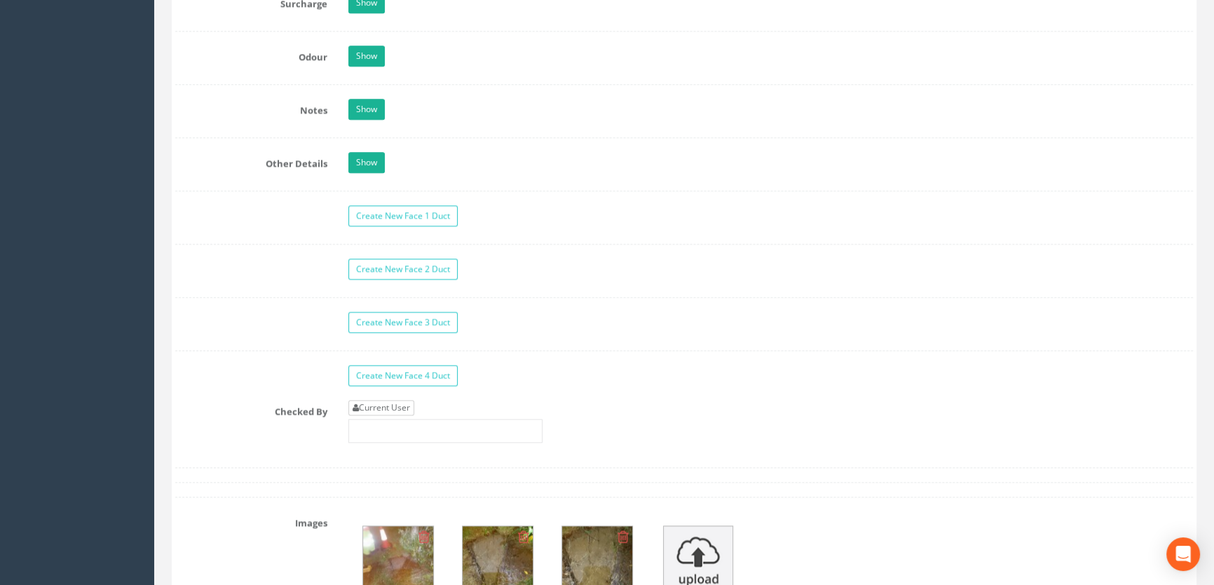
type input "45.91"
click at [377, 416] on link "Current User" at bounding box center [381, 407] width 66 height 15
type input "[PERSON_NAME]"
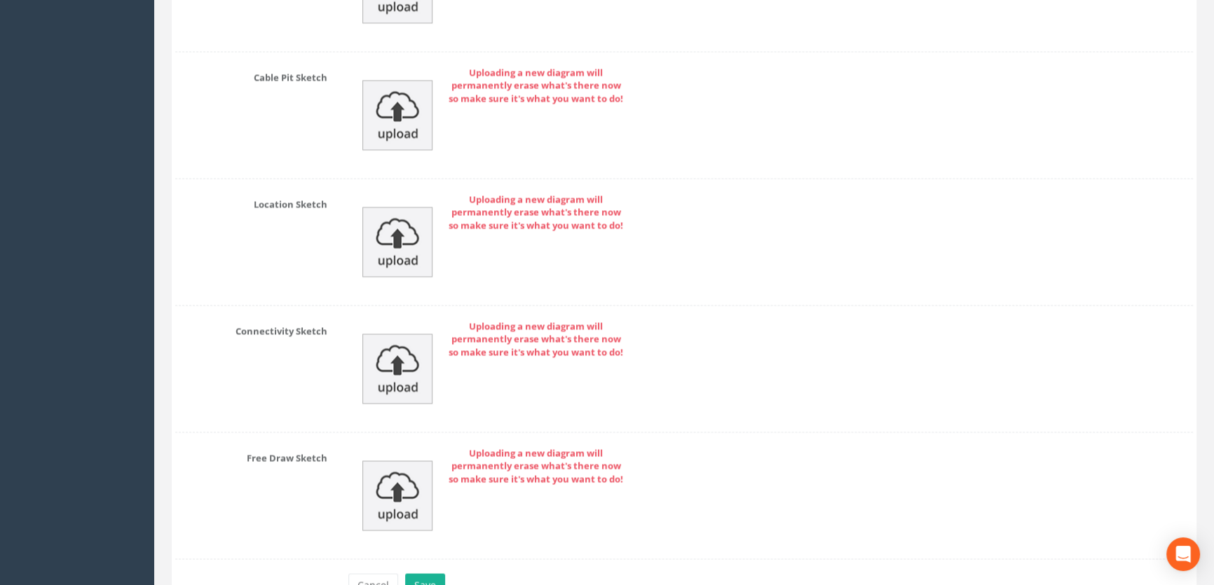
scroll to position [3136, 0]
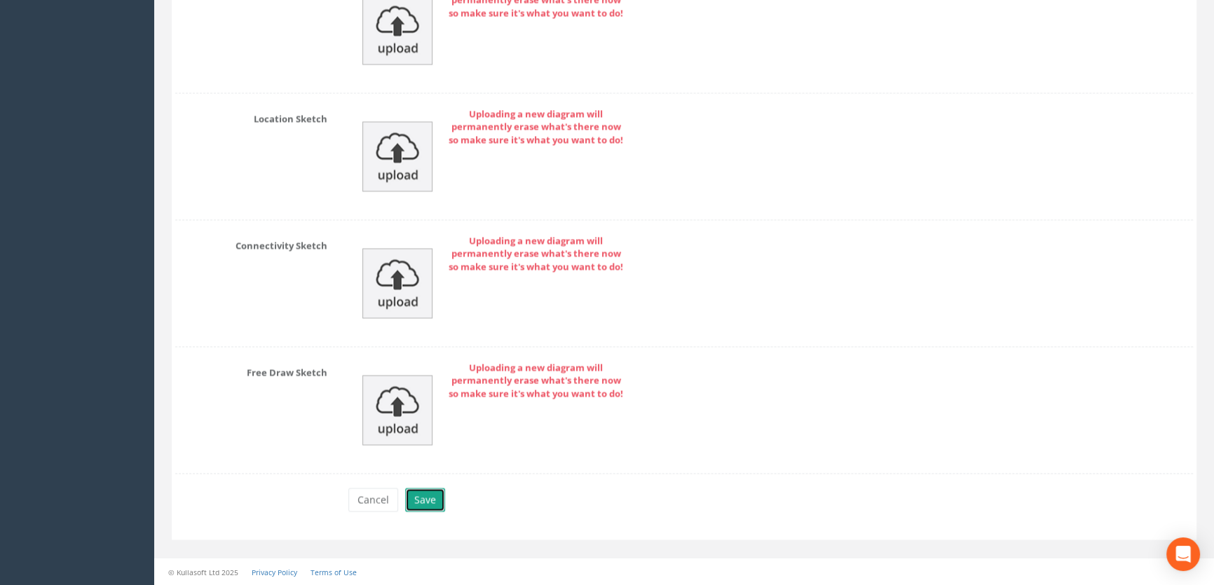
click at [408, 499] on button "Save" at bounding box center [425, 500] width 40 height 24
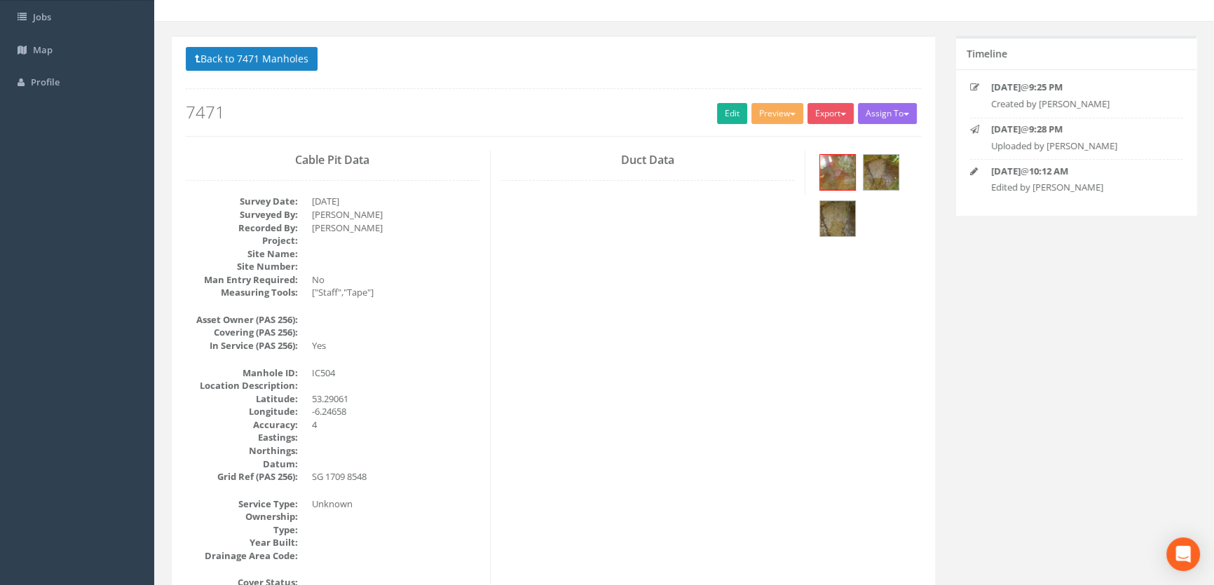
scroll to position [0, 0]
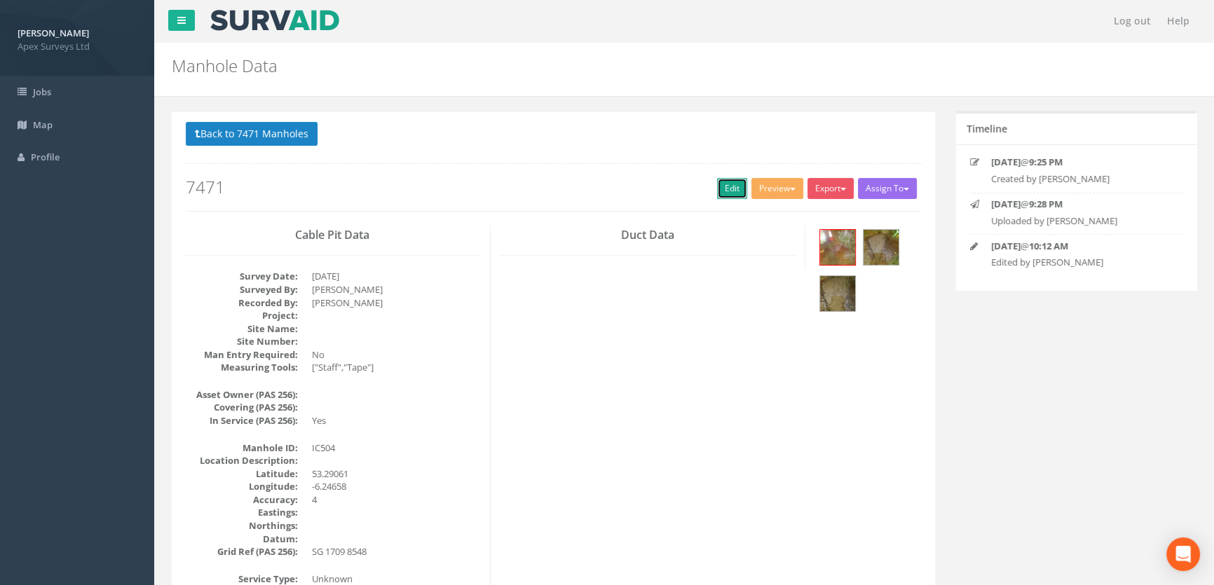
click at [722, 184] on link "Edit" at bounding box center [732, 188] width 30 height 21
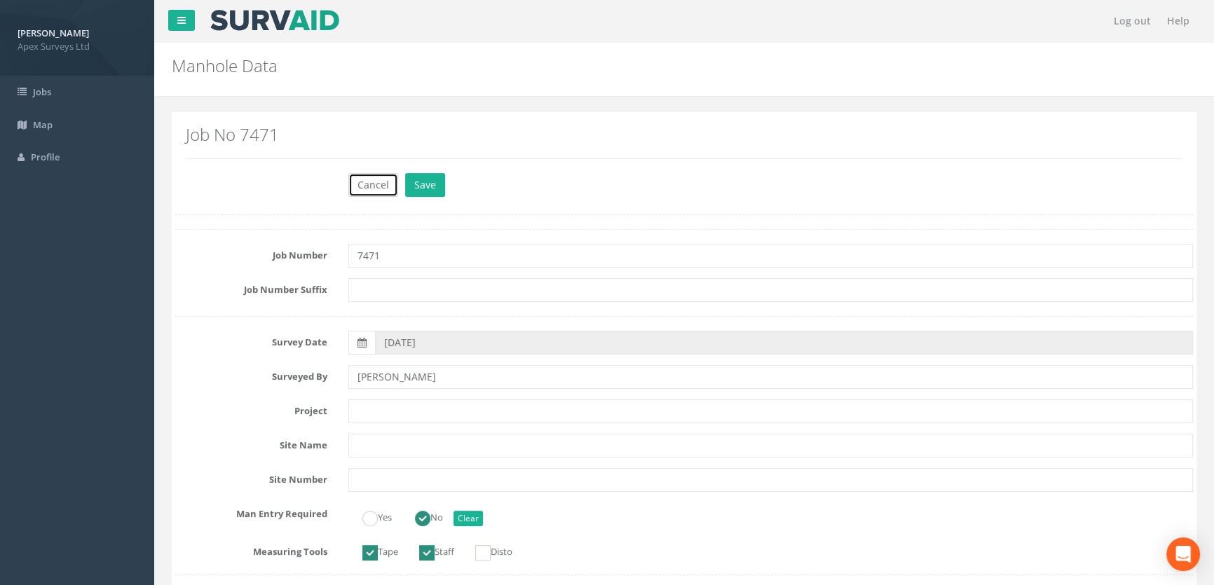
click at [369, 185] on button "Cancel" at bounding box center [373, 185] width 50 height 24
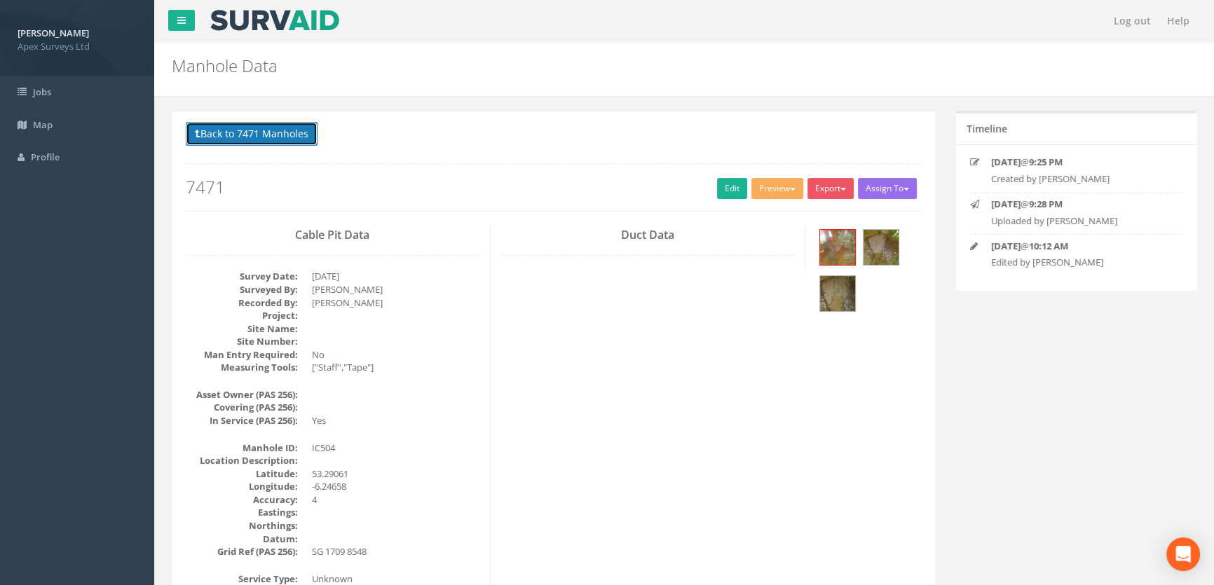
click at [248, 138] on button "Back to 7471 Manholes" at bounding box center [252, 134] width 132 height 24
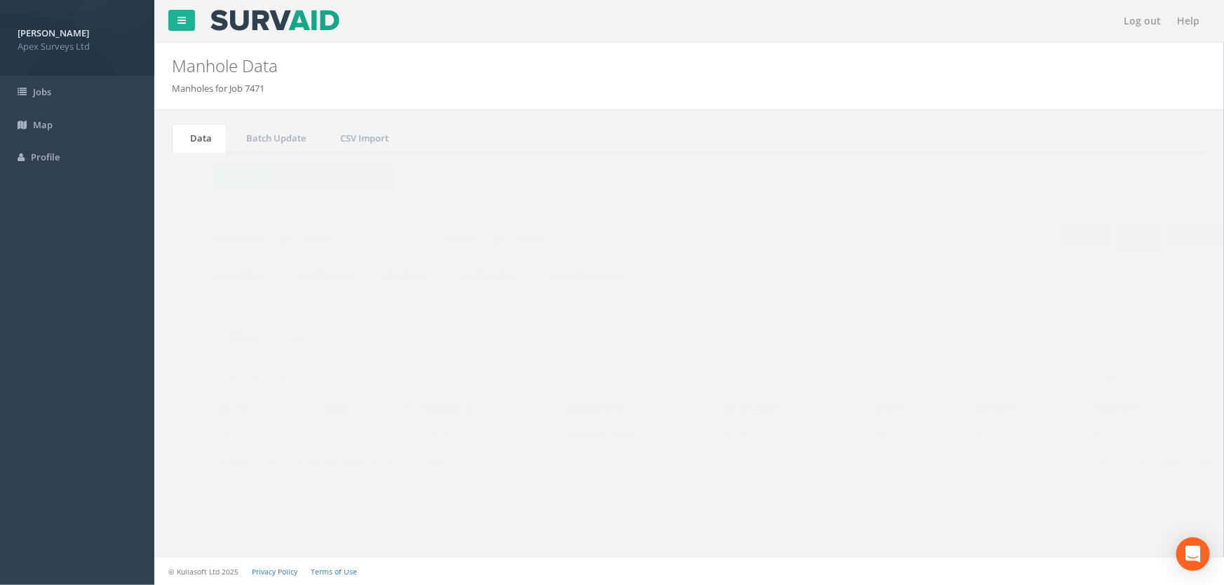
click at [1108, 369] on input "504" at bounding box center [1128, 377] width 128 height 21
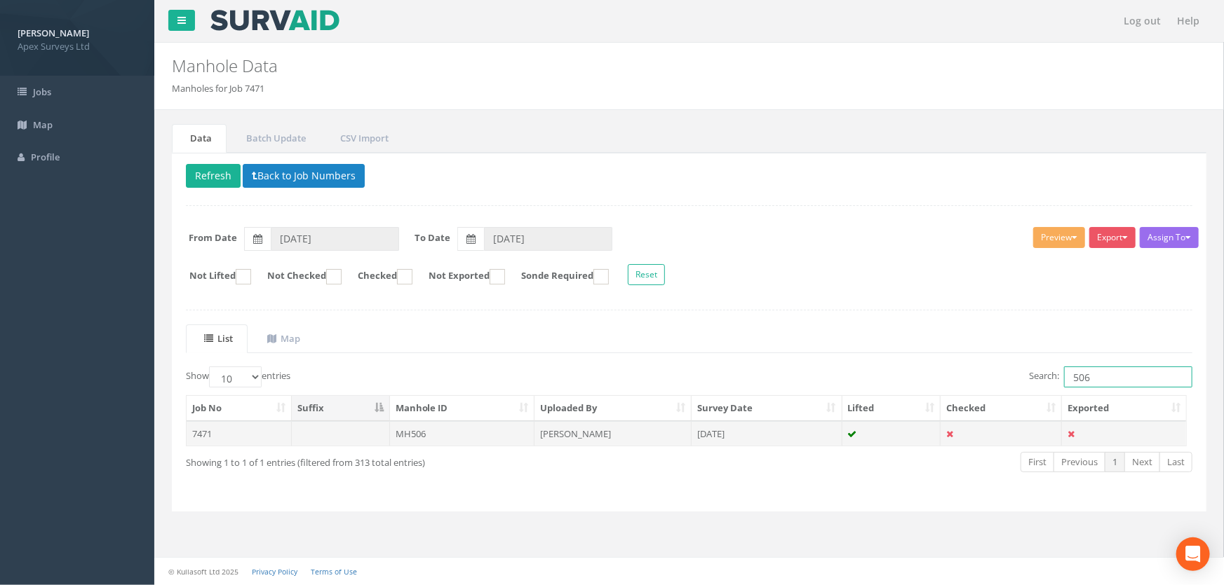
type input "506"
click at [415, 432] on td "MH506" at bounding box center [462, 433] width 145 height 25
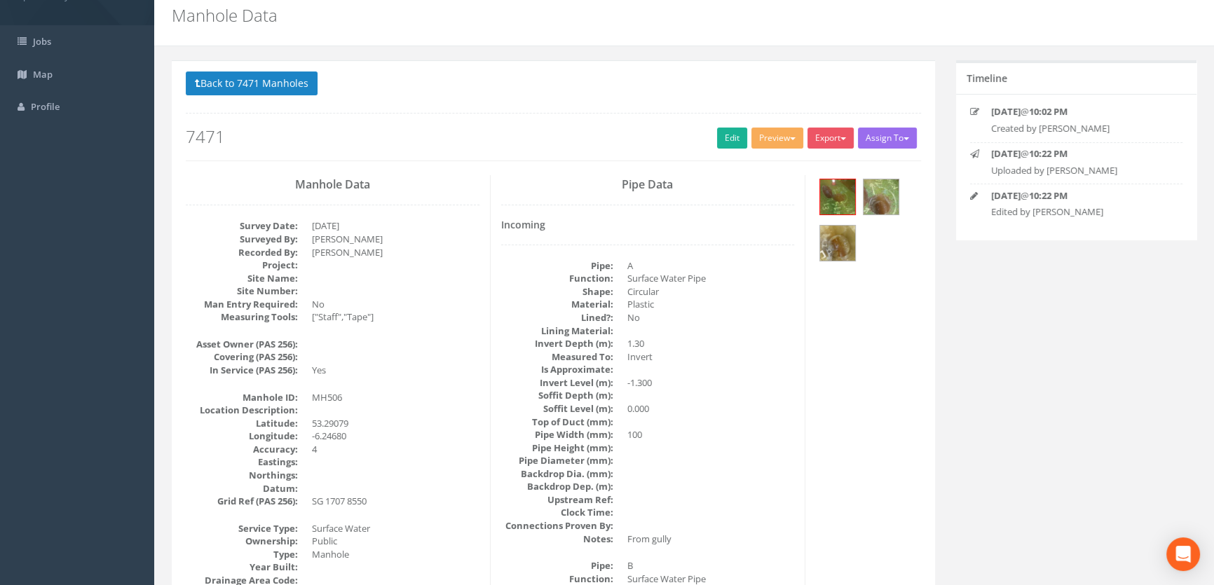
scroll to position [46, 0]
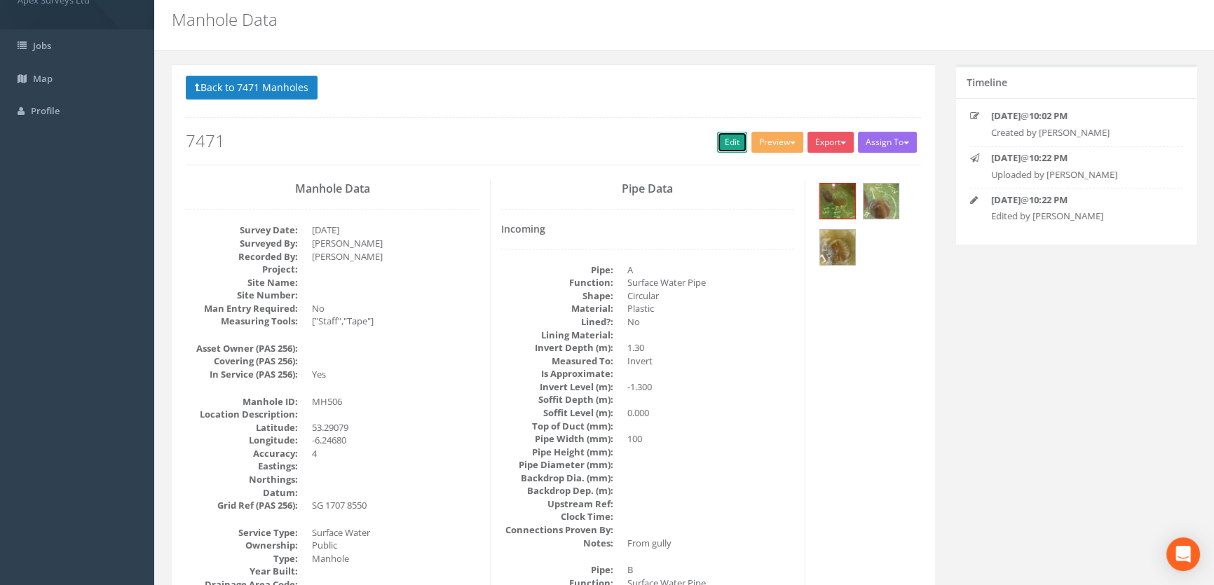
click at [718, 140] on link "Edit" at bounding box center [732, 142] width 30 height 21
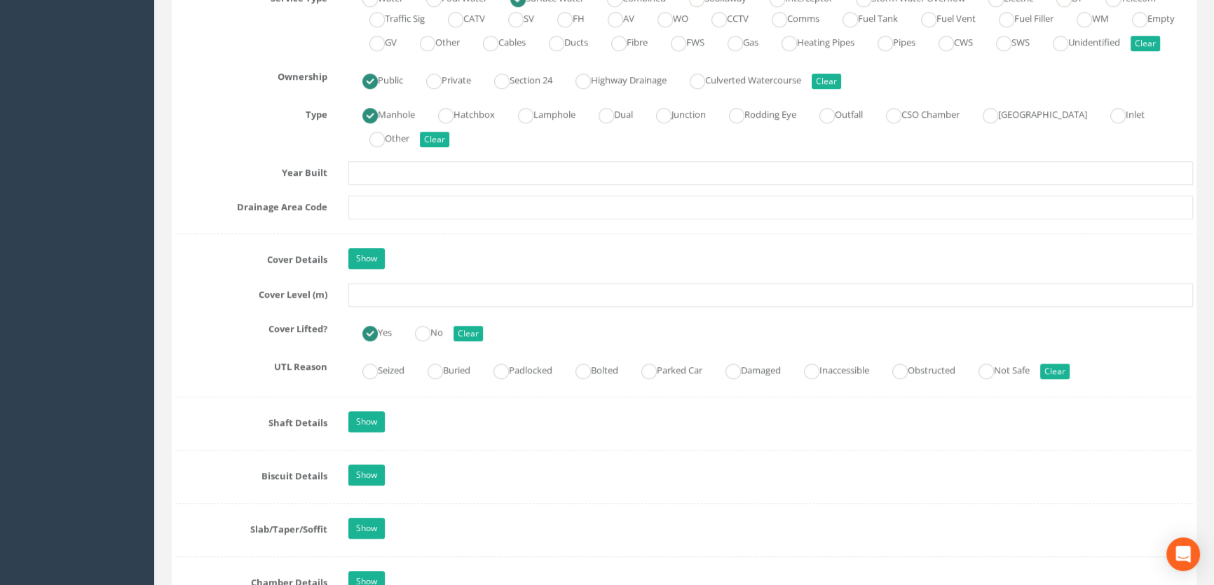
scroll to position [1066, 0]
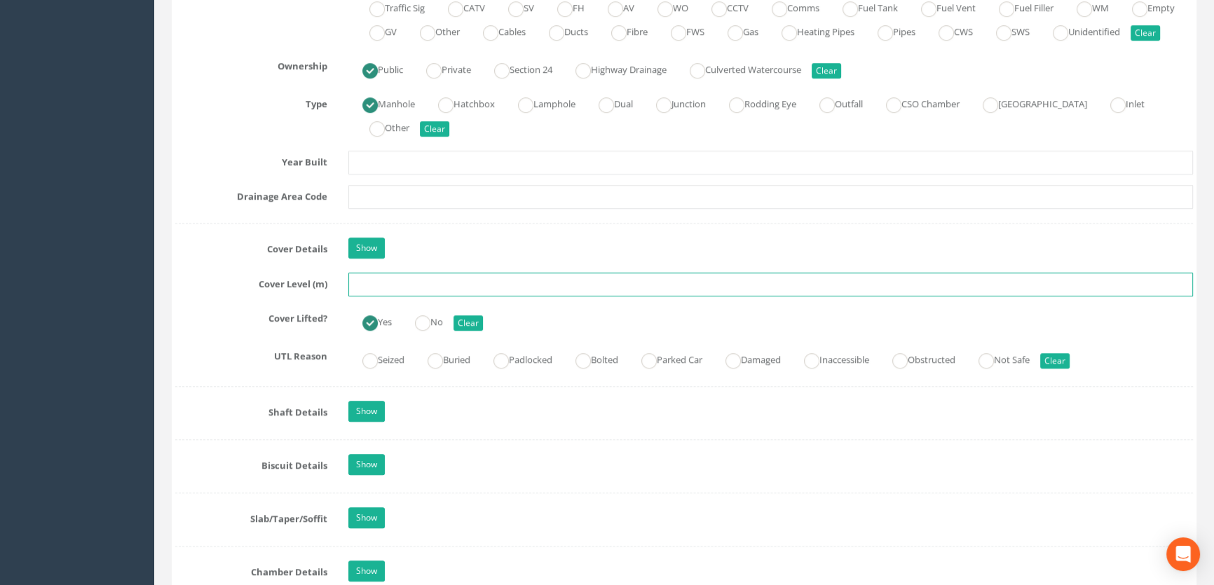
click at [400, 297] on input "text" at bounding box center [770, 285] width 845 height 24
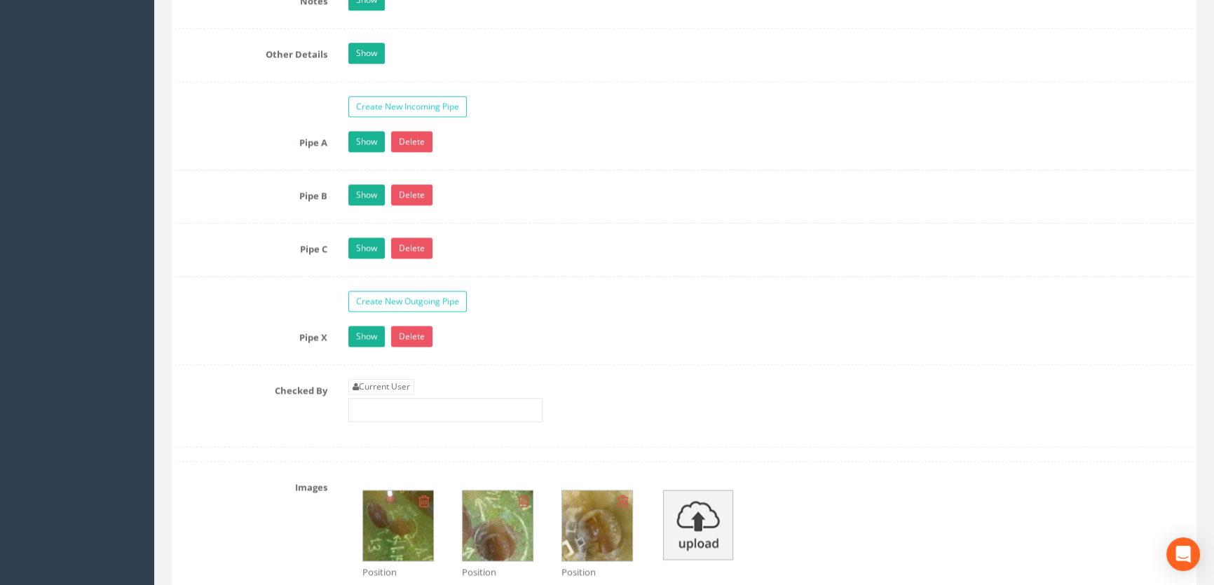
scroll to position [2277, 0]
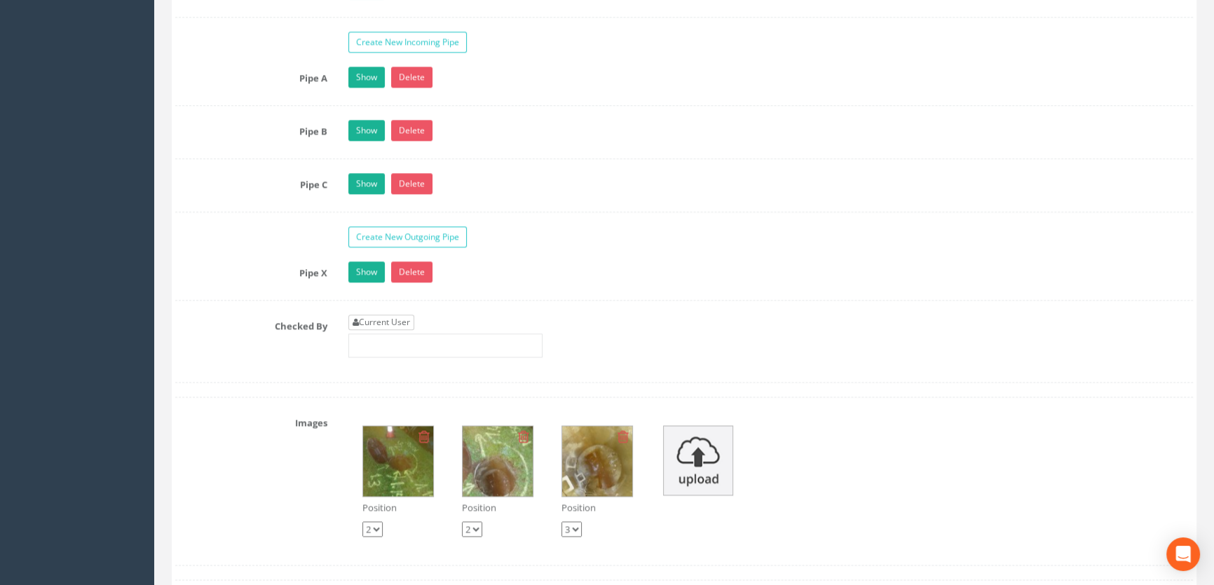
type input "45.68"
click at [398, 330] on link "Current User" at bounding box center [381, 322] width 66 height 15
type input "[PERSON_NAME]"
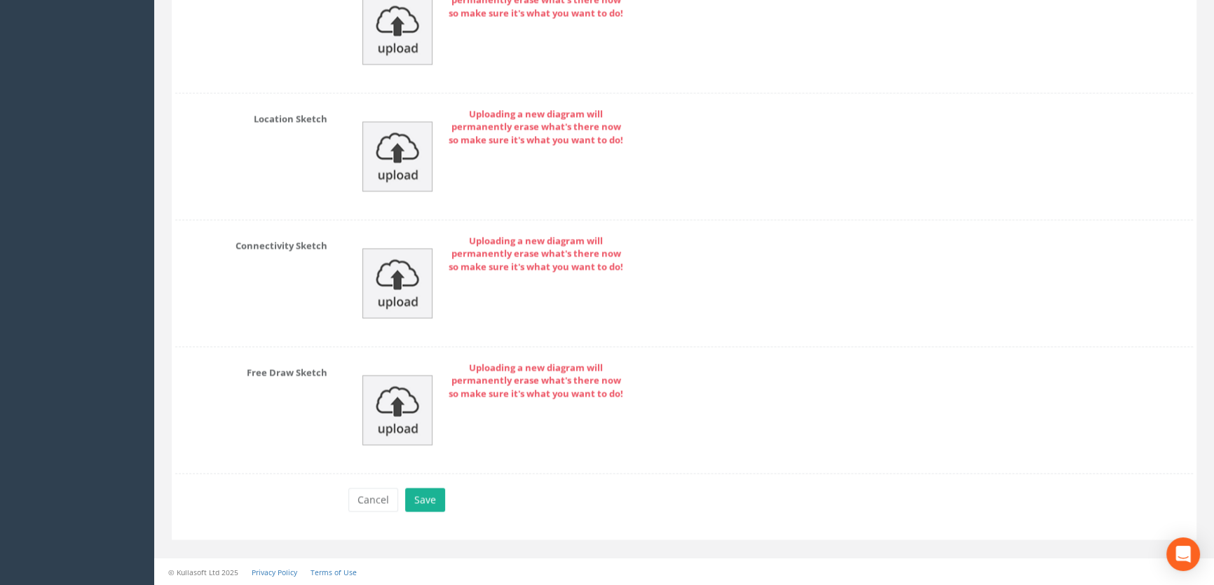
scroll to position [3211, 0]
click at [425, 499] on button "Save" at bounding box center [425, 500] width 40 height 24
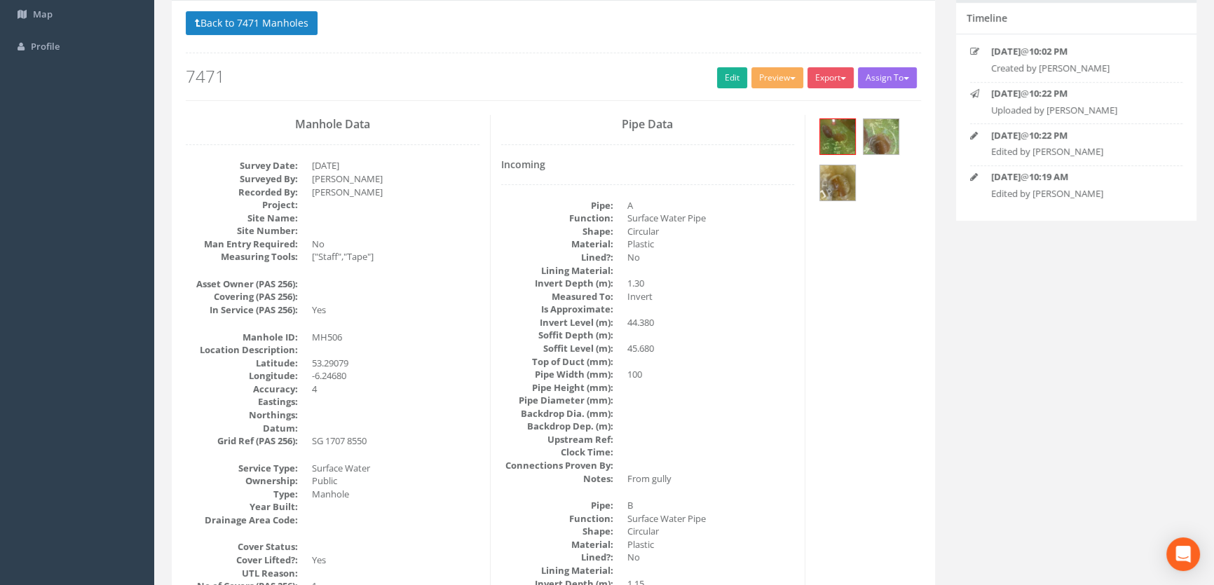
scroll to position [0, 0]
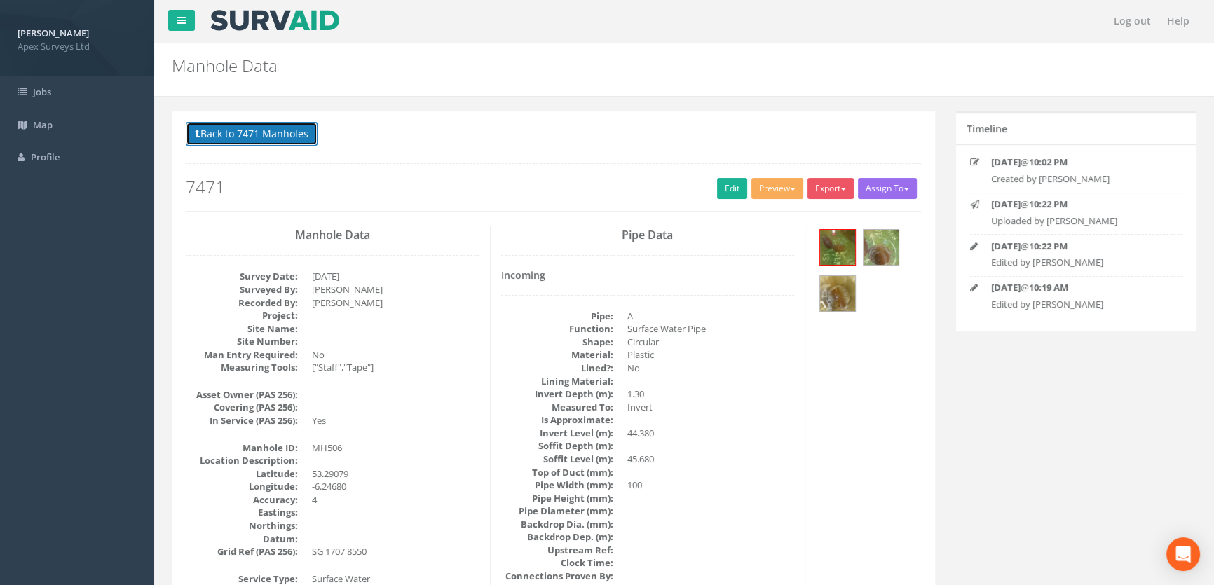
click at [266, 126] on button "Back to 7471 Manholes" at bounding box center [252, 134] width 132 height 24
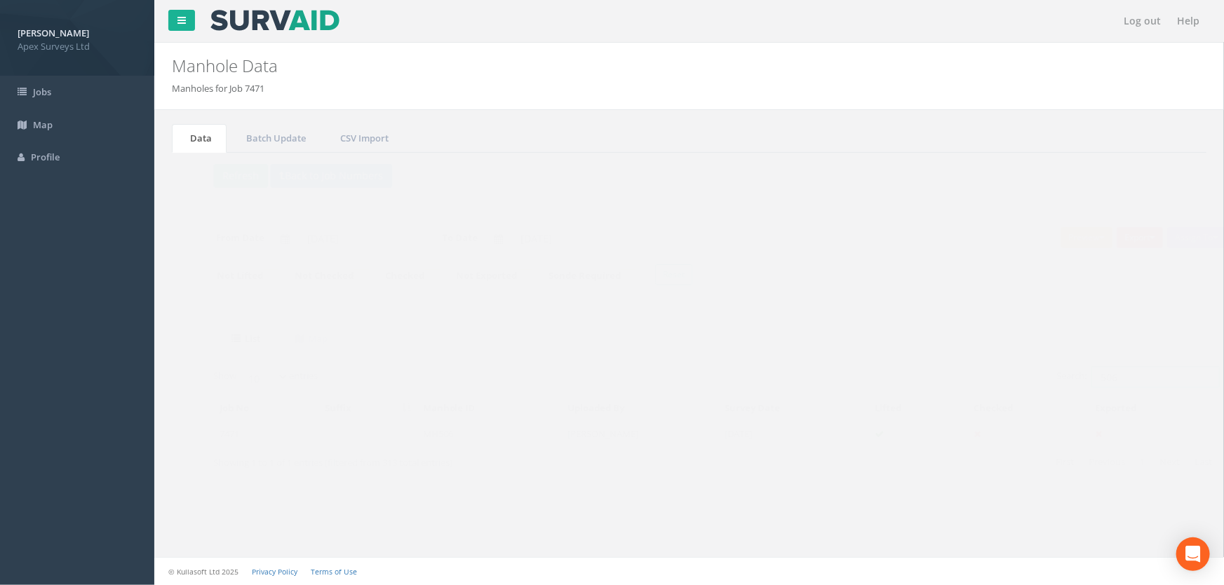
drag, startPoint x: 1108, startPoint y: 383, endPoint x: 1099, endPoint y: 379, distance: 9.1
click at [1107, 383] on input "506" at bounding box center [1128, 377] width 128 height 21
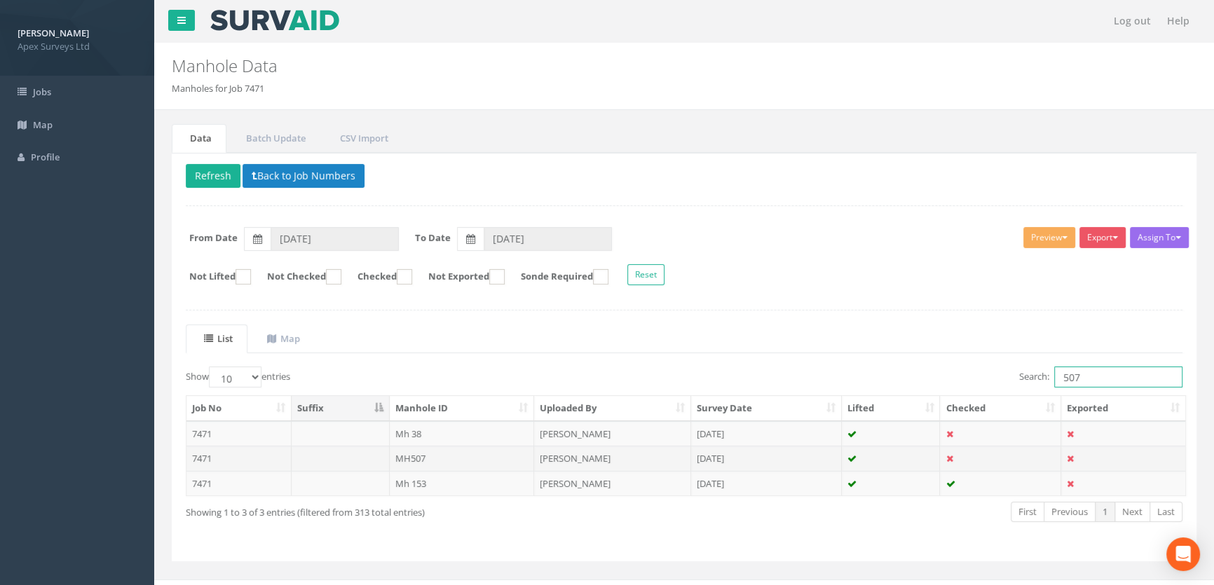
type input "507"
click at [418, 454] on td "MH507" at bounding box center [462, 458] width 145 height 25
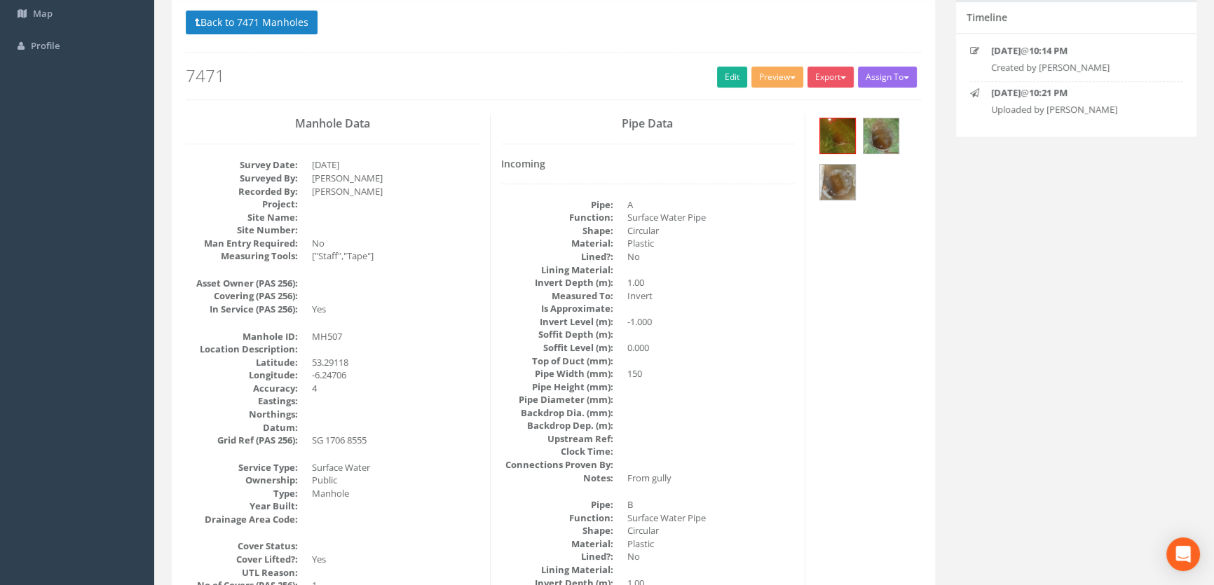
scroll to position [110, 0]
click at [723, 74] on link "Edit" at bounding box center [732, 78] width 30 height 21
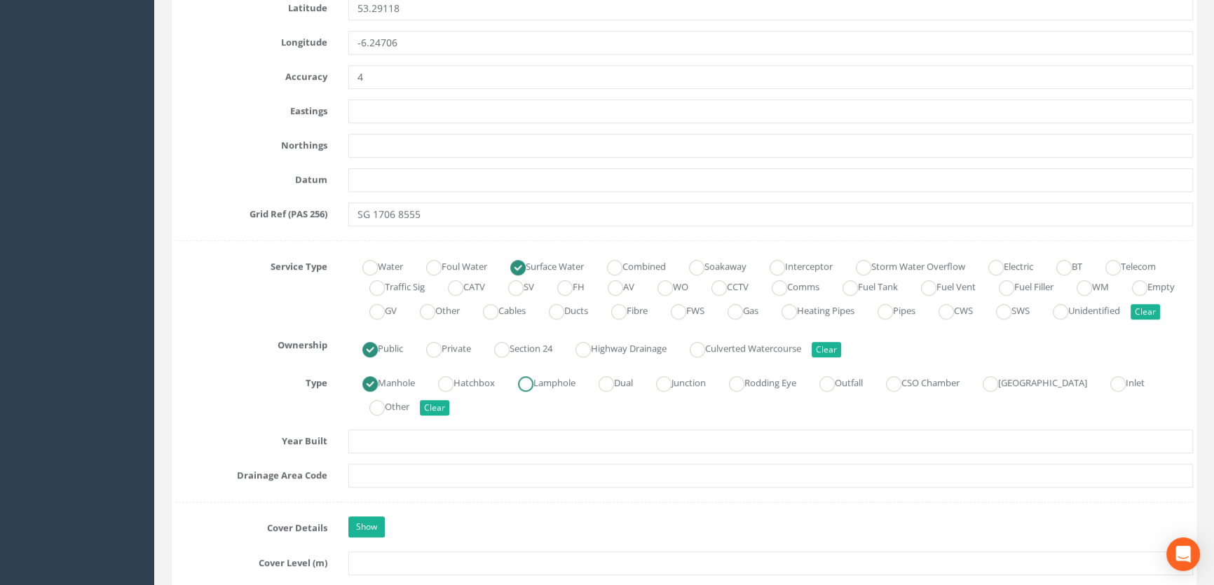
scroll to position [939, 0]
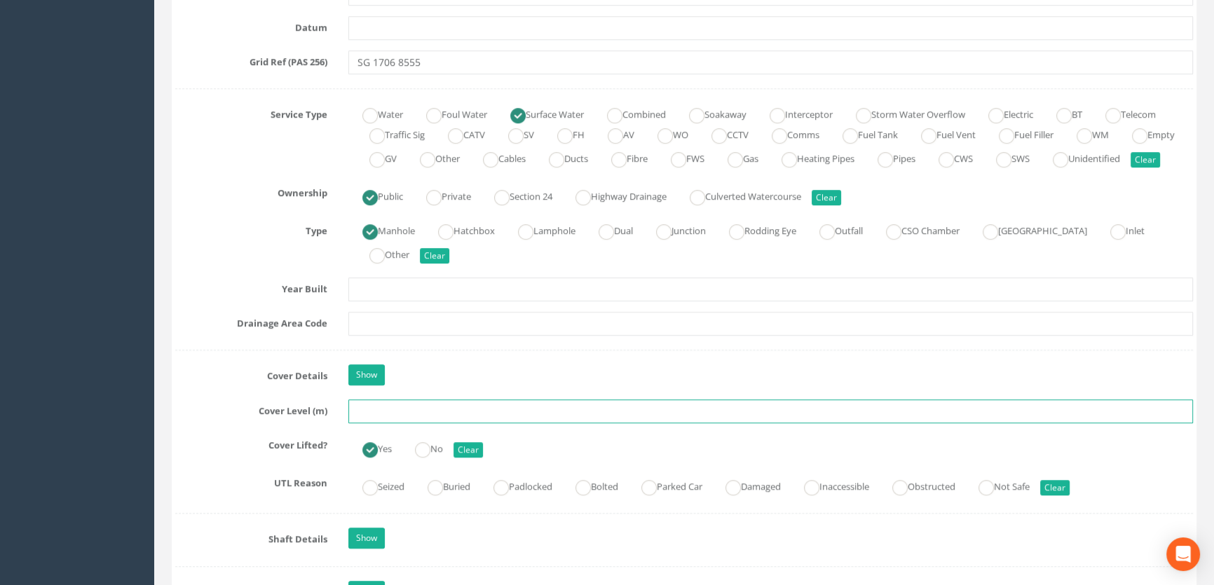
click at [406, 424] on input "text" at bounding box center [770, 412] width 845 height 24
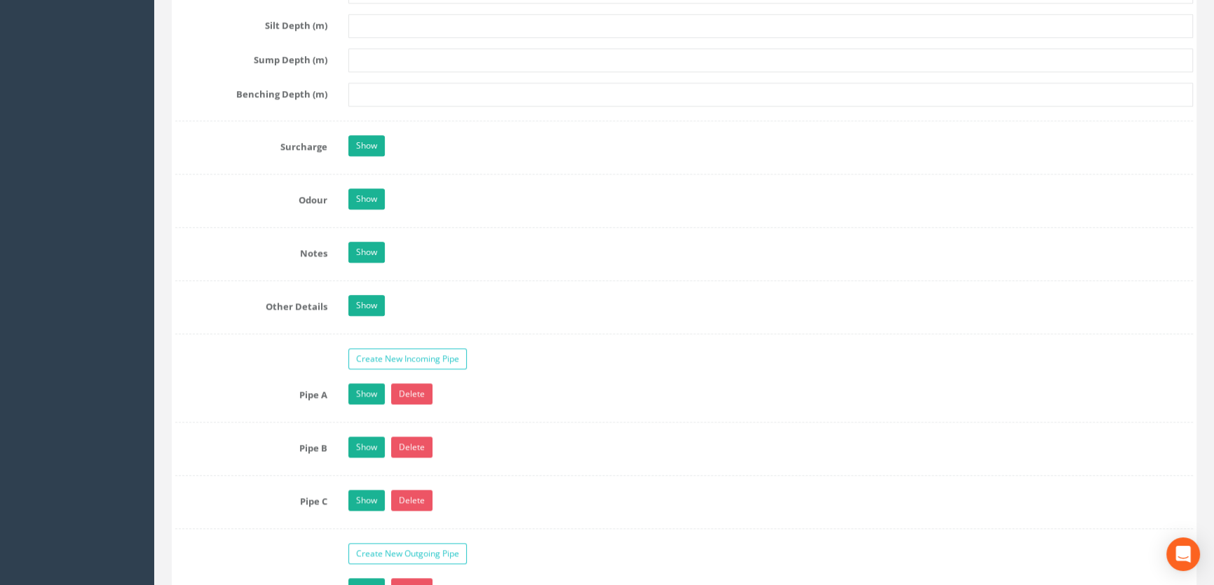
scroll to position [2150, 0]
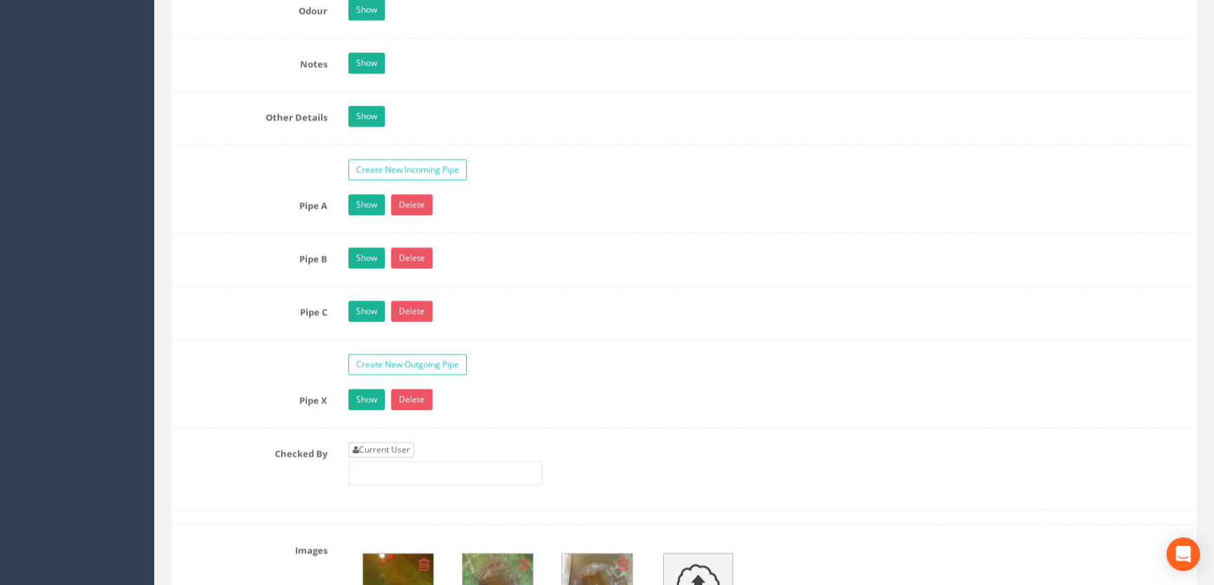
type input "45.31"
click at [407, 458] on link "Current User" at bounding box center [381, 449] width 66 height 15
type input "[PERSON_NAME]"
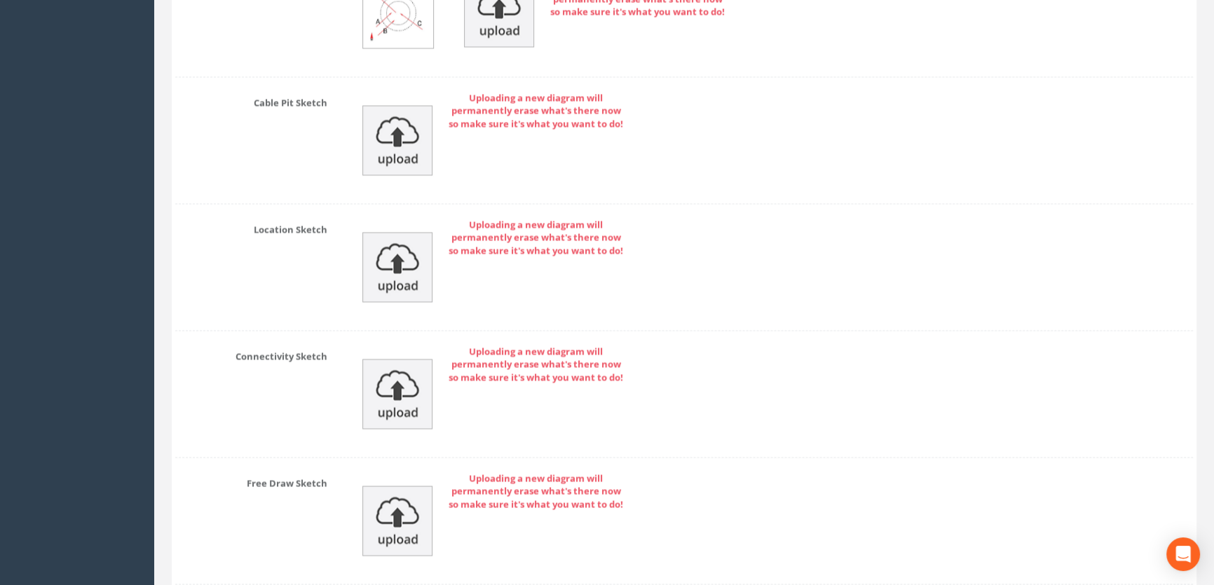
scroll to position [3211, 0]
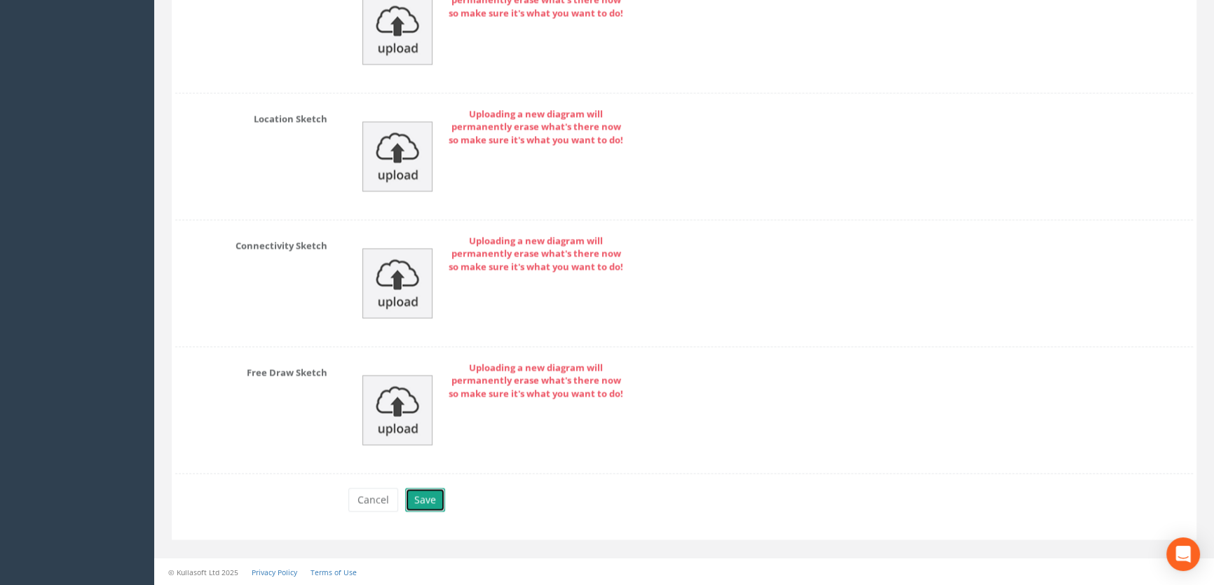
click at [422, 504] on button "Save" at bounding box center [425, 500] width 40 height 24
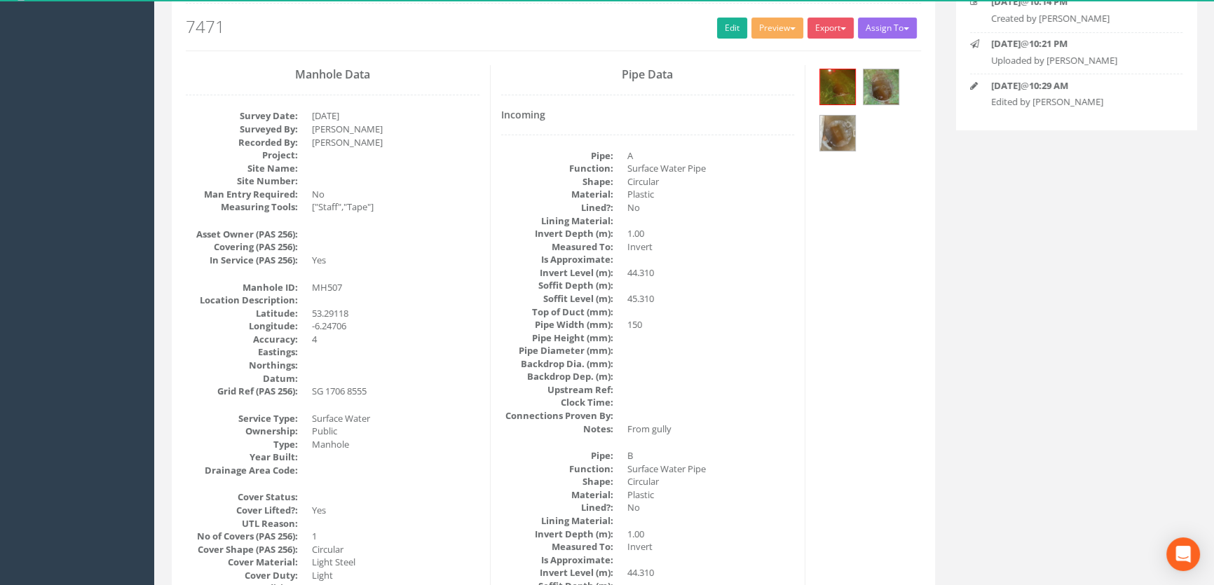
scroll to position [0, 0]
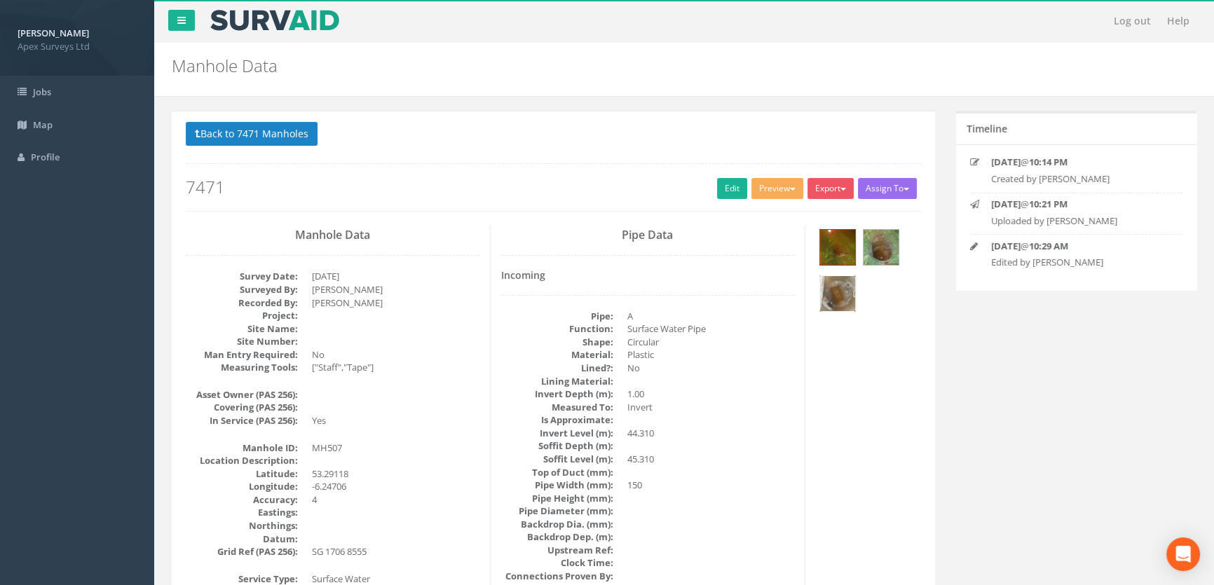
click at [846, 280] on img at bounding box center [837, 293] width 35 height 35
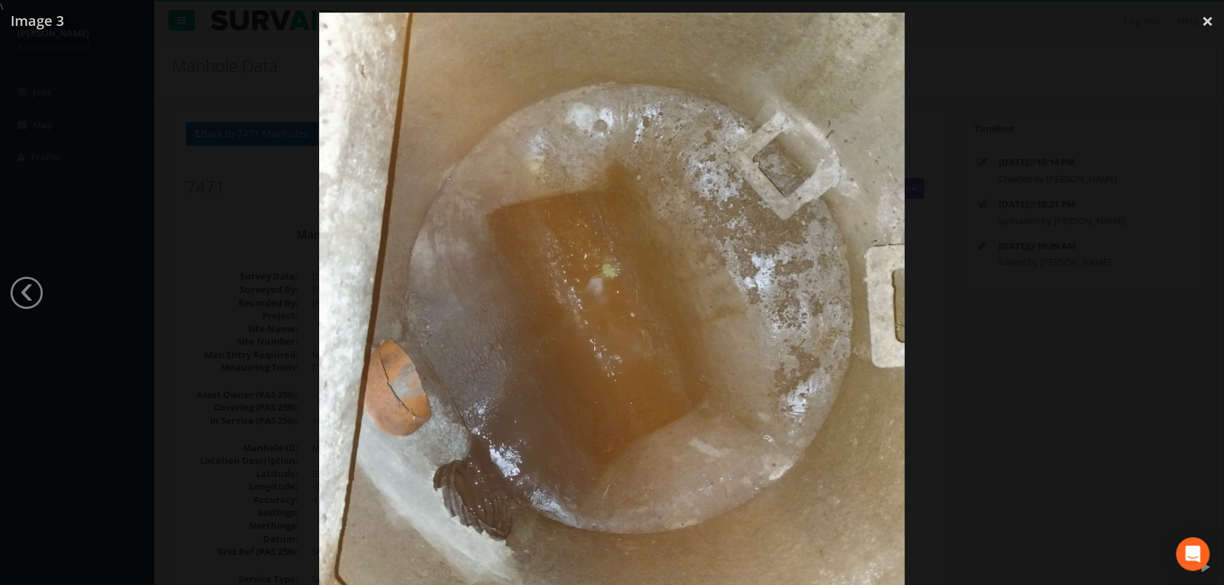
click at [196, 287] on div at bounding box center [612, 305] width 1224 height 585
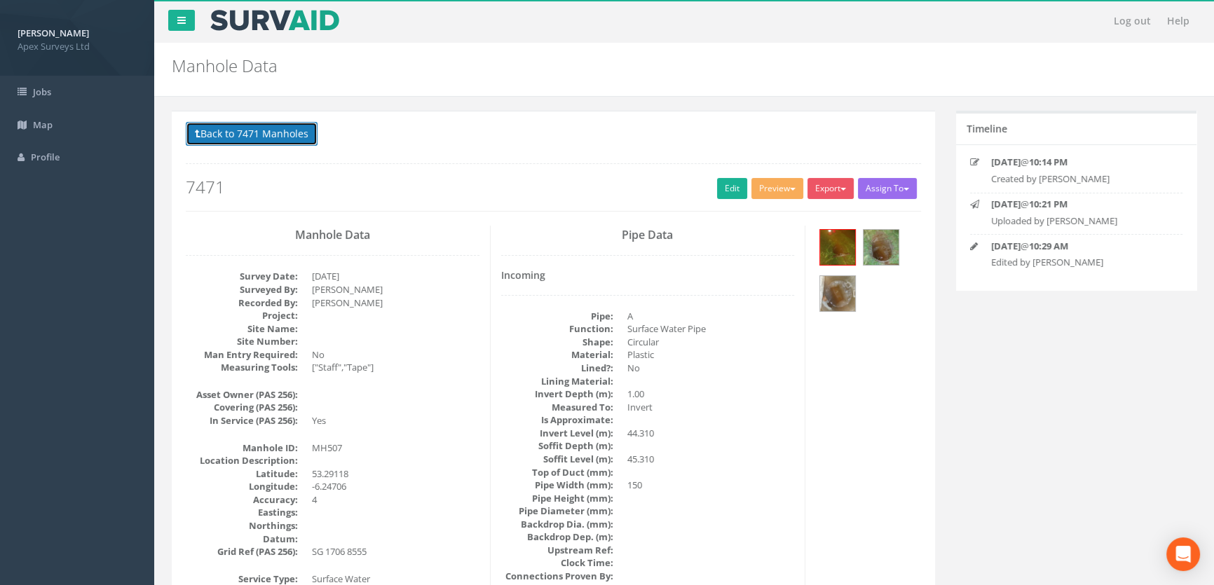
click at [264, 139] on button "Back to 7471 Manholes" at bounding box center [252, 134] width 132 height 24
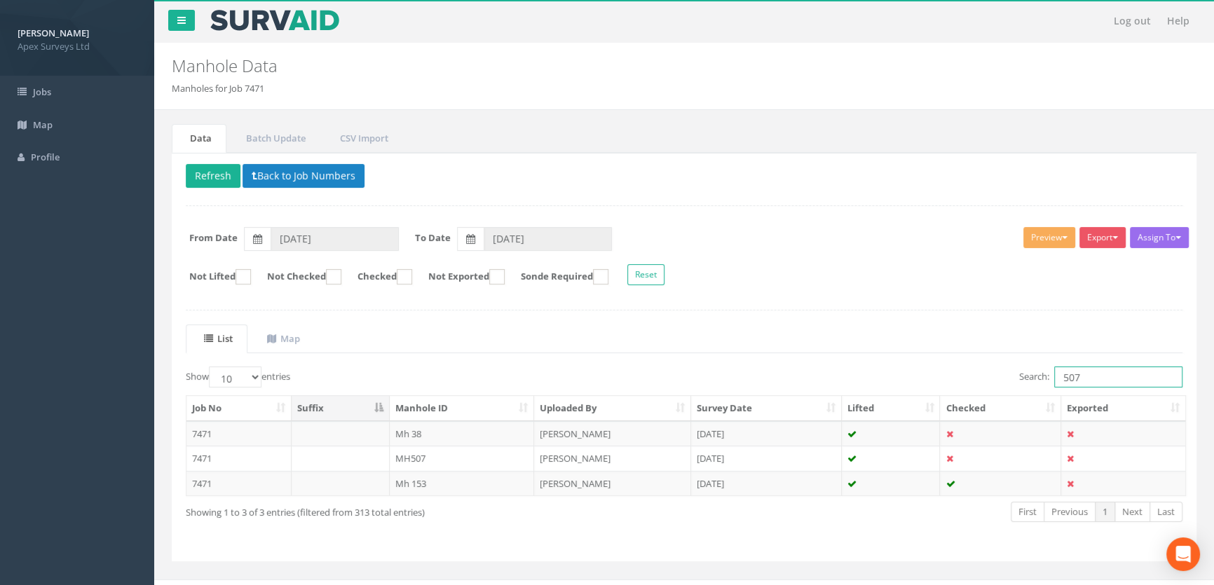
click at [1102, 374] on input "507" at bounding box center [1119, 377] width 128 height 21
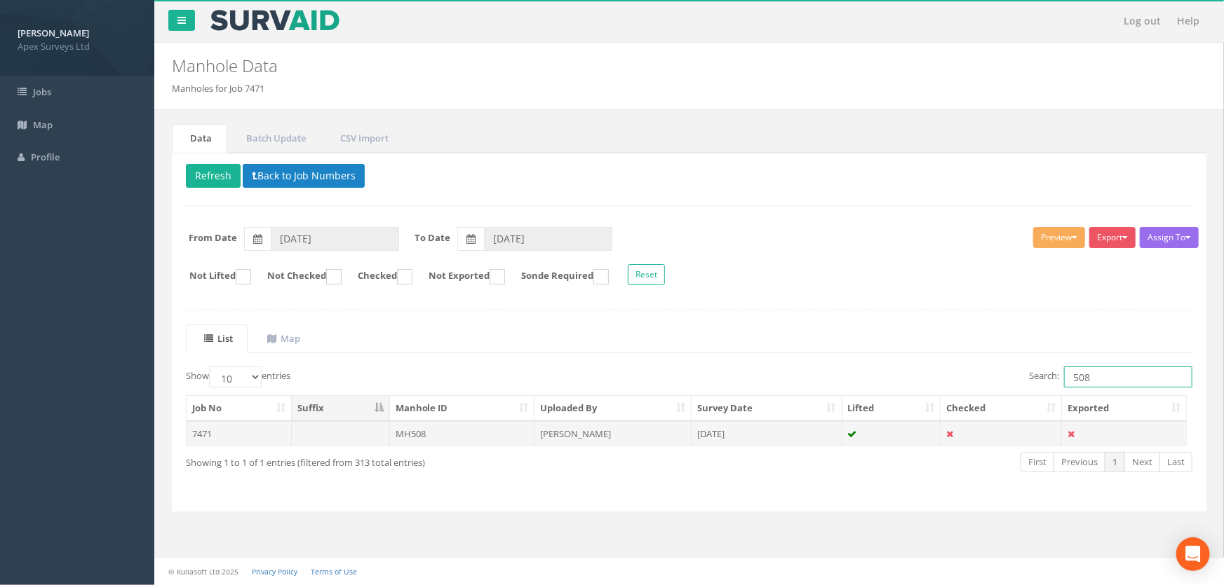
type input "508"
click at [435, 434] on td "MH508" at bounding box center [462, 433] width 145 height 25
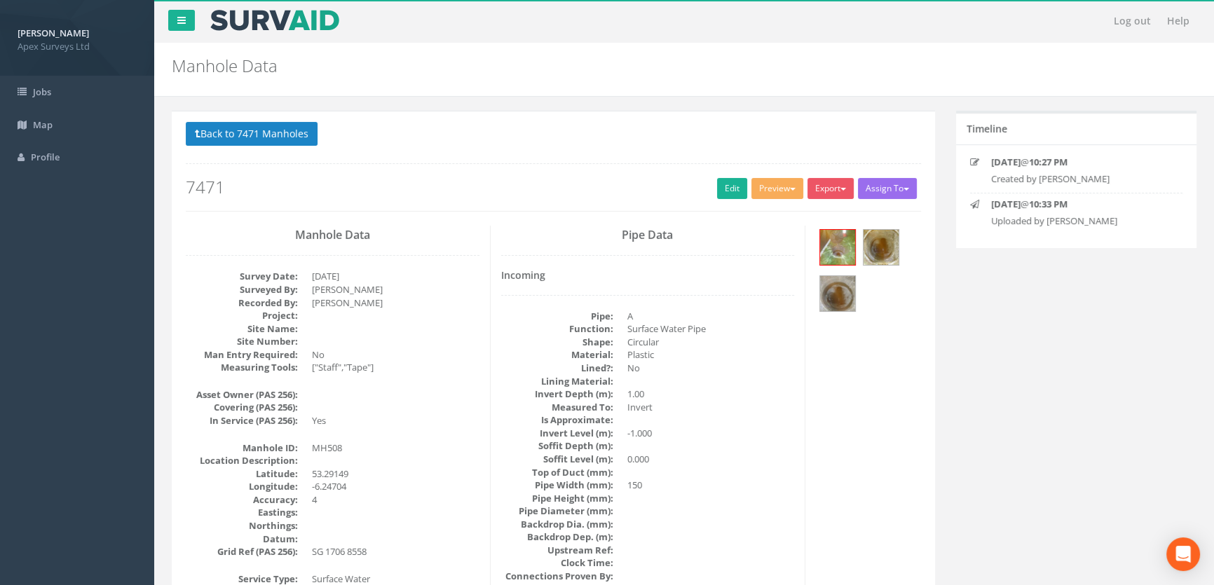
click at [712, 182] on h2 "7471" at bounding box center [554, 187] width 736 height 18
click at [719, 183] on link "Edit" at bounding box center [732, 188] width 30 height 21
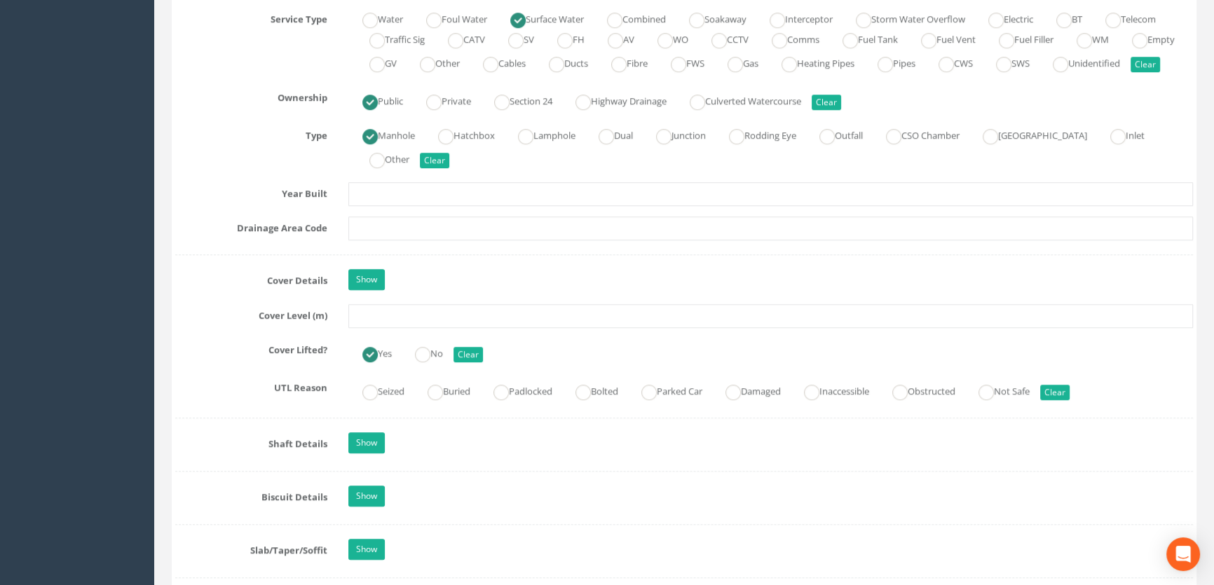
scroll to position [1211, 0]
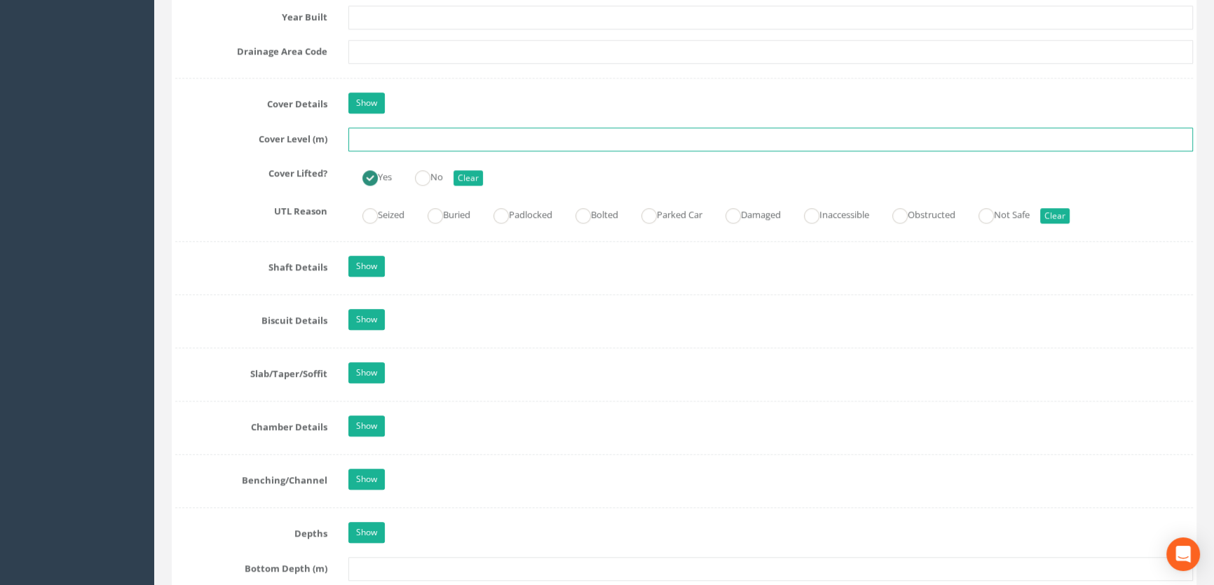
click at [373, 151] on input "text" at bounding box center [770, 140] width 845 height 24
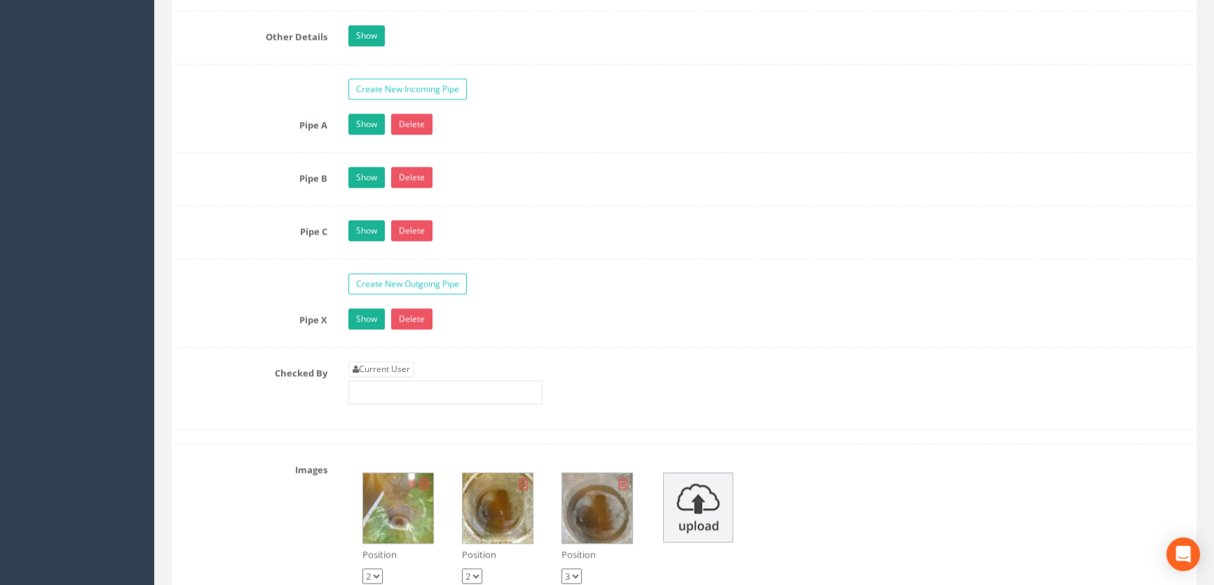
scroll to position [2550, 0]
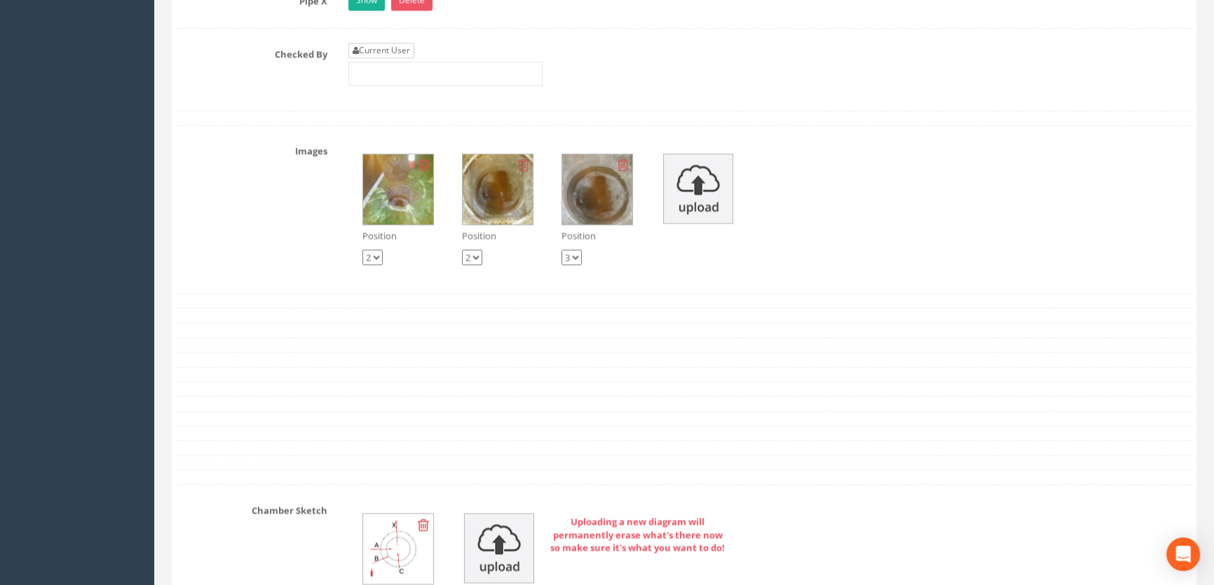
type input "44.96"
click at [396, 58] on link "Current User" at bounding box center [381, 50] width 66 height 15
type input "[PERSON_NAME]"
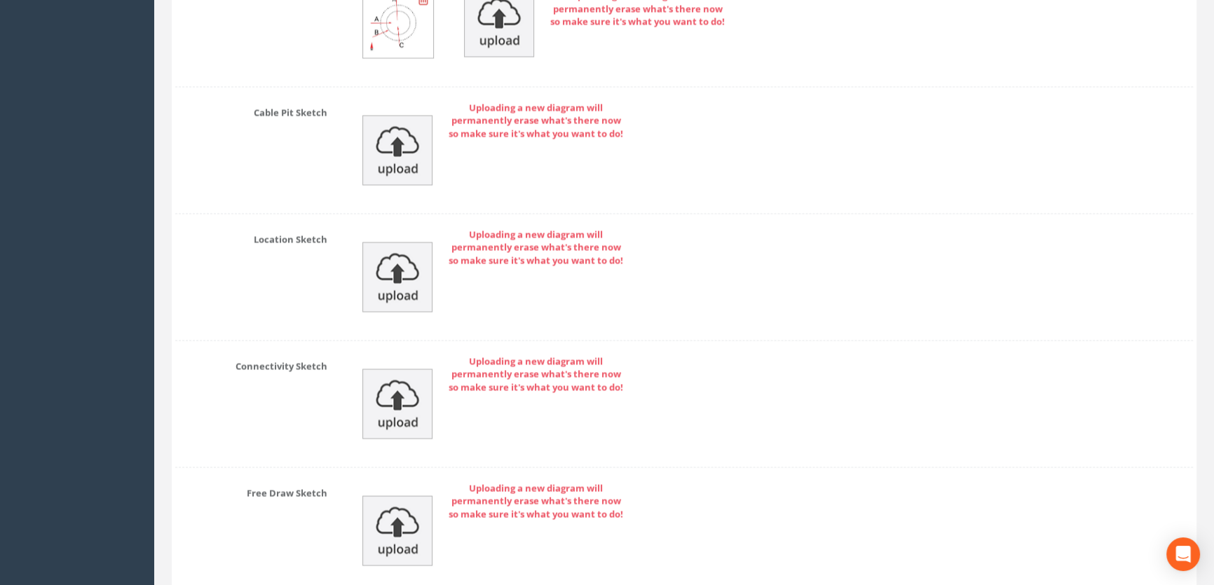
scroll to position [3211, 0]
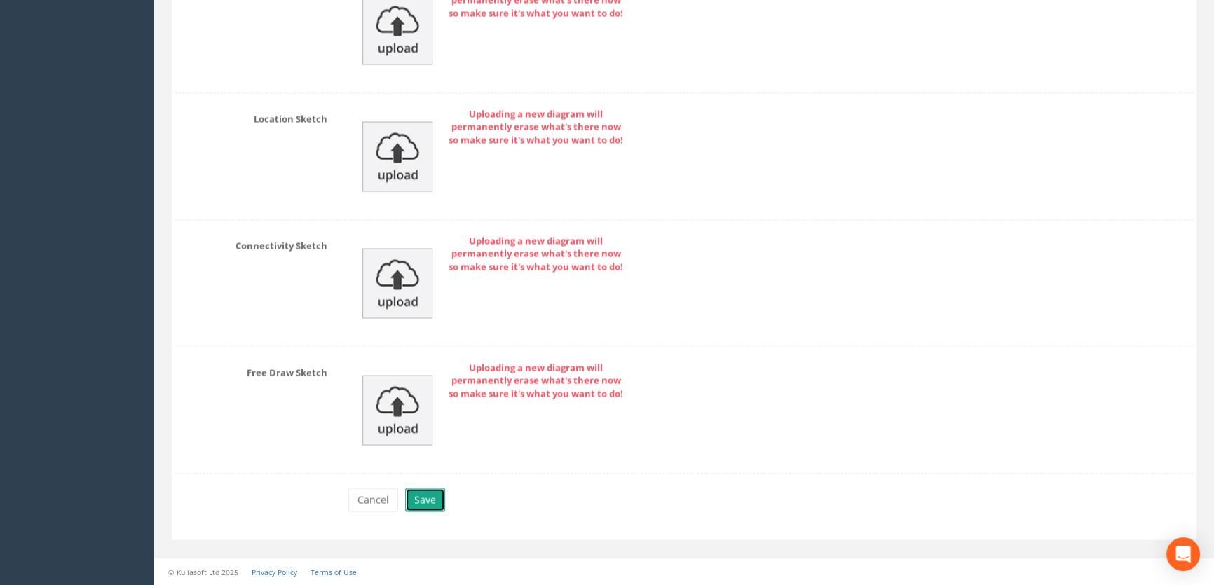
click at [430, 497] on button "Save" at bounding box center [425, 500] width 40 height 24
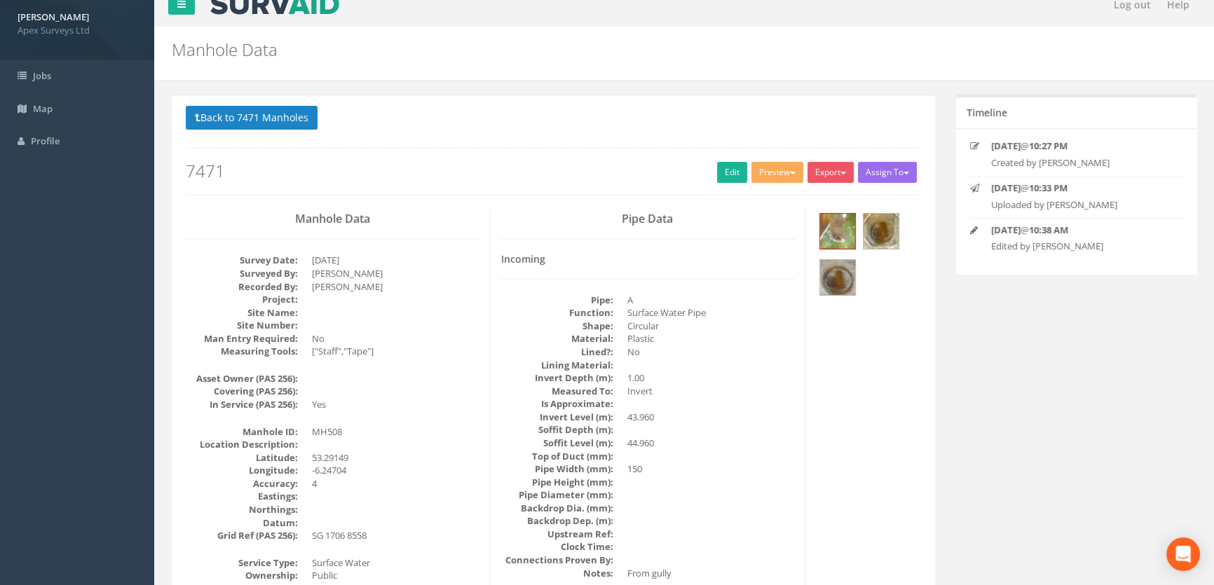
scroll to position [0, 0]
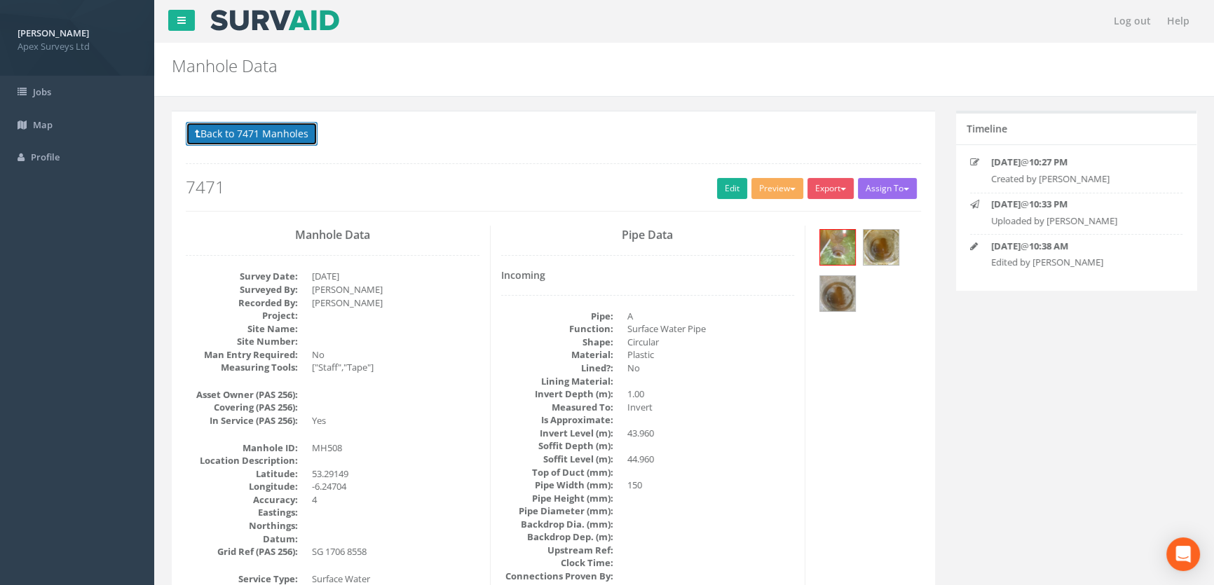
click at [269, 140] on button "Back to 7471 Manholes" at bounding box center [252, 134] width 132 height 24
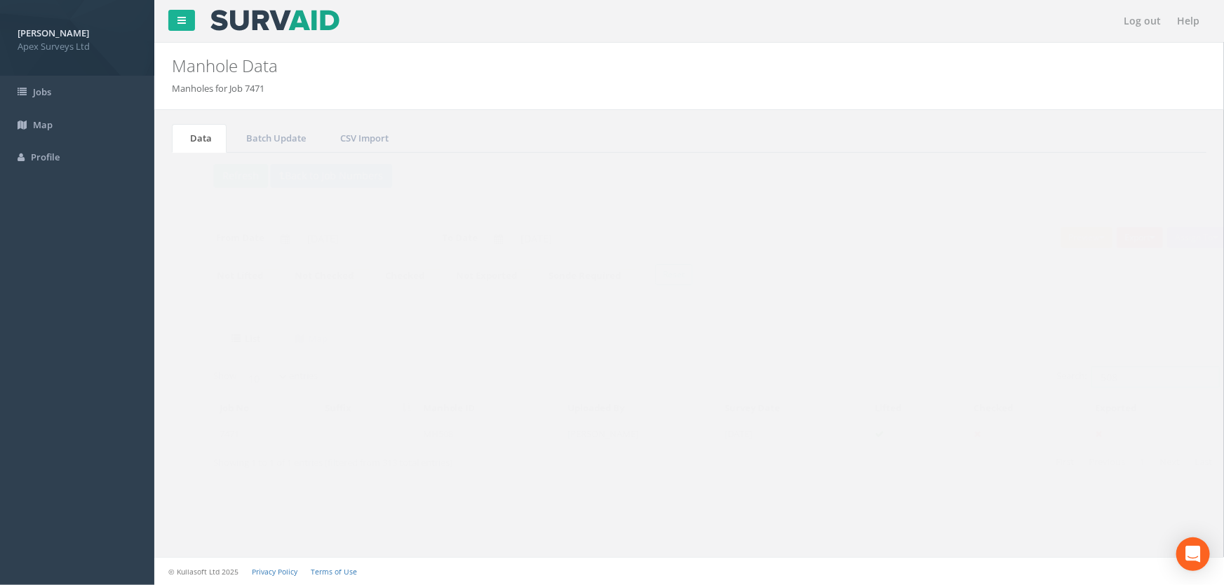
drag, startPoint x: 1107, startPoint y: 372, endPoint x: 959, endPoint y: 374, distance: 148.0
click at [957, 387] on div "Search: 508" at bounding box center [946, 379] width 493 height 25
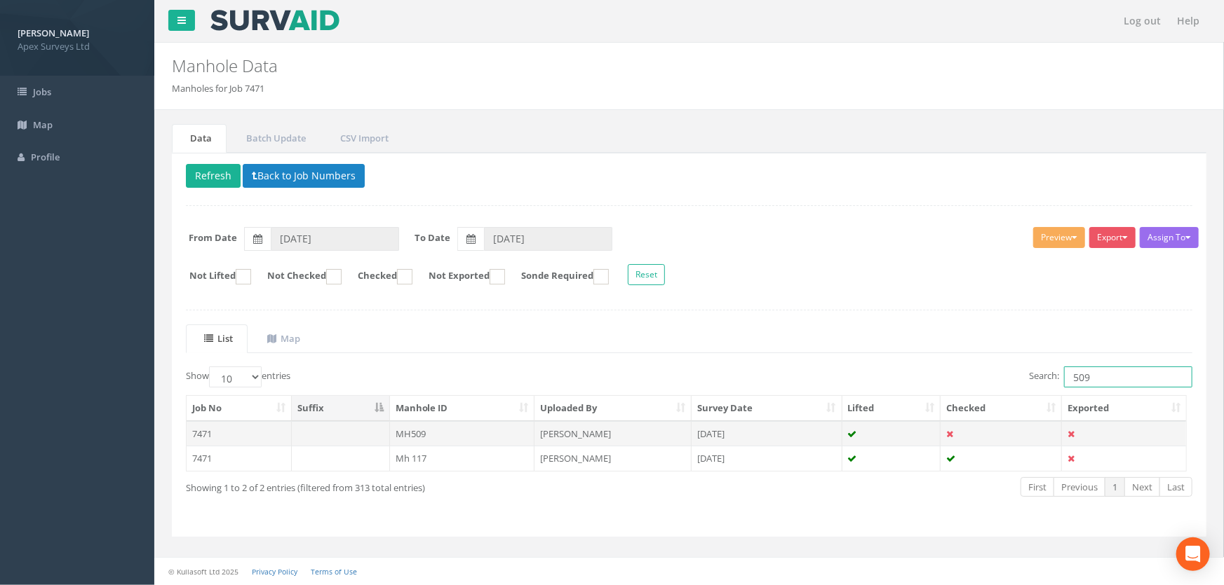
type input "509"
click at [413, 432] on td "MH509" at bounding box center [462, 433] width 145 height 25
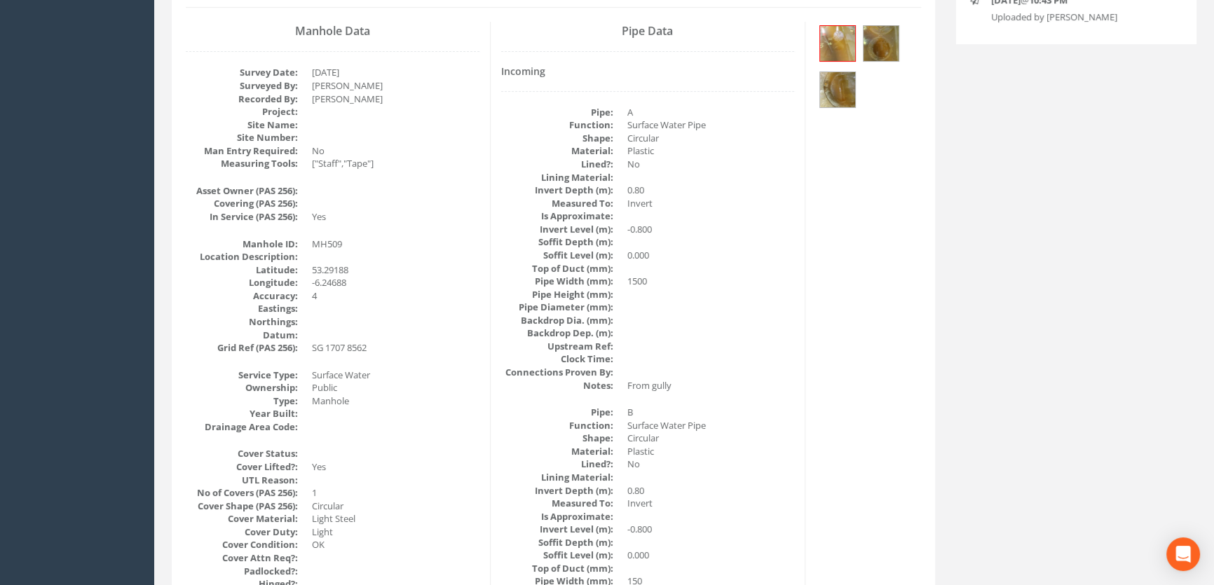
scroll to position [174, 0]
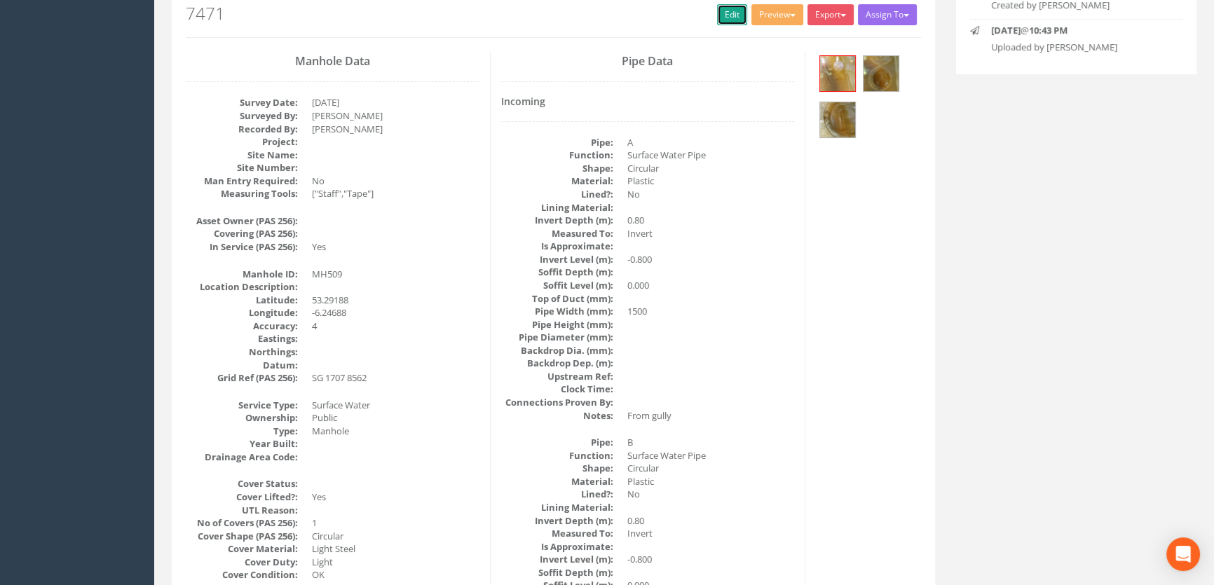
click at [719, 15] on link "Edit" at bounding box center [732, 14] width 30 height 21
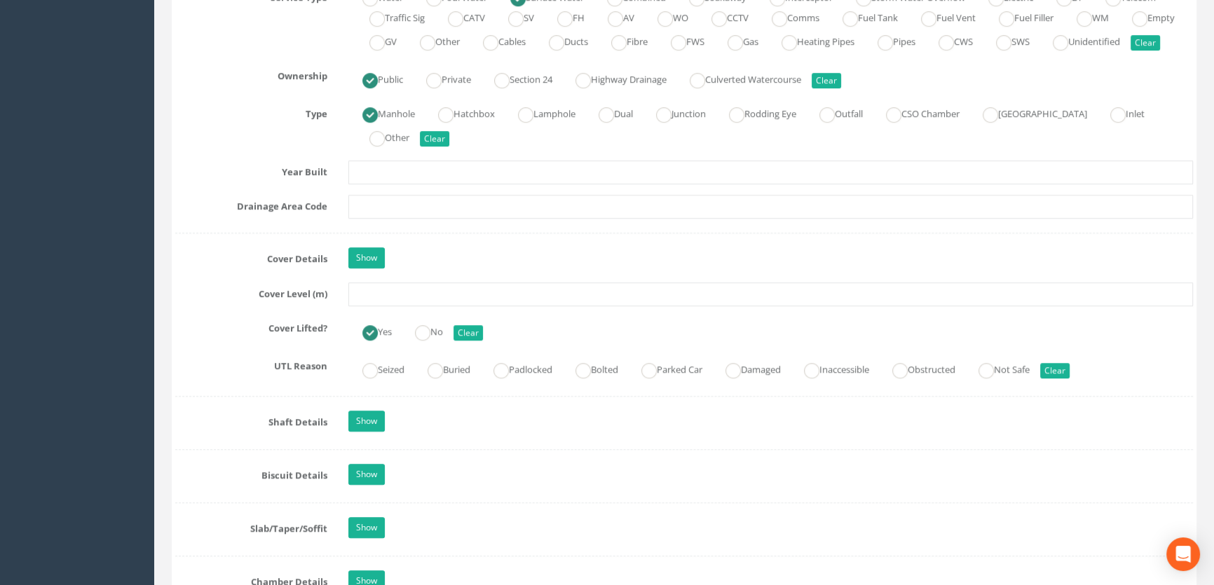
scroll to position [1066, 0]
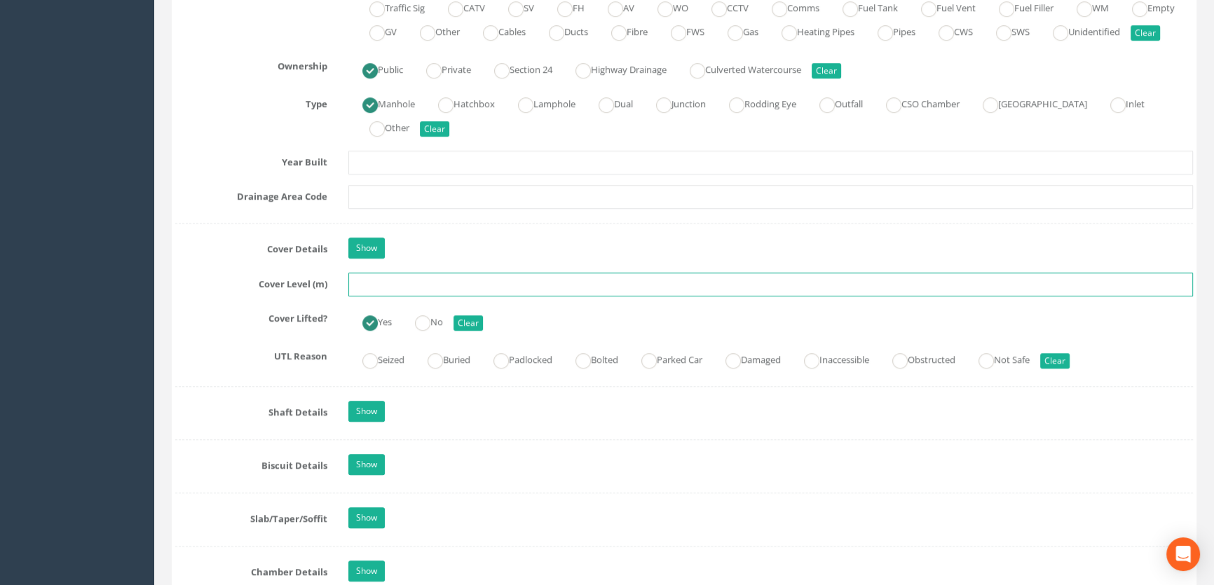
click at [363, 297] on input "text" at bounding box center [770, 285] width 845 height 24
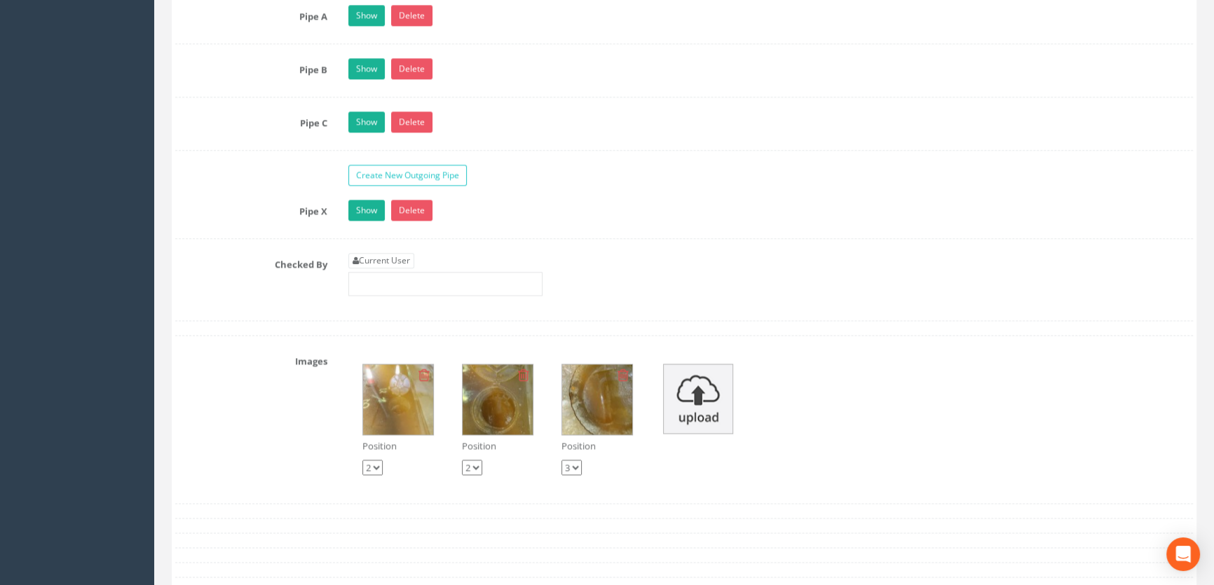
scroll to position [2341, 0]
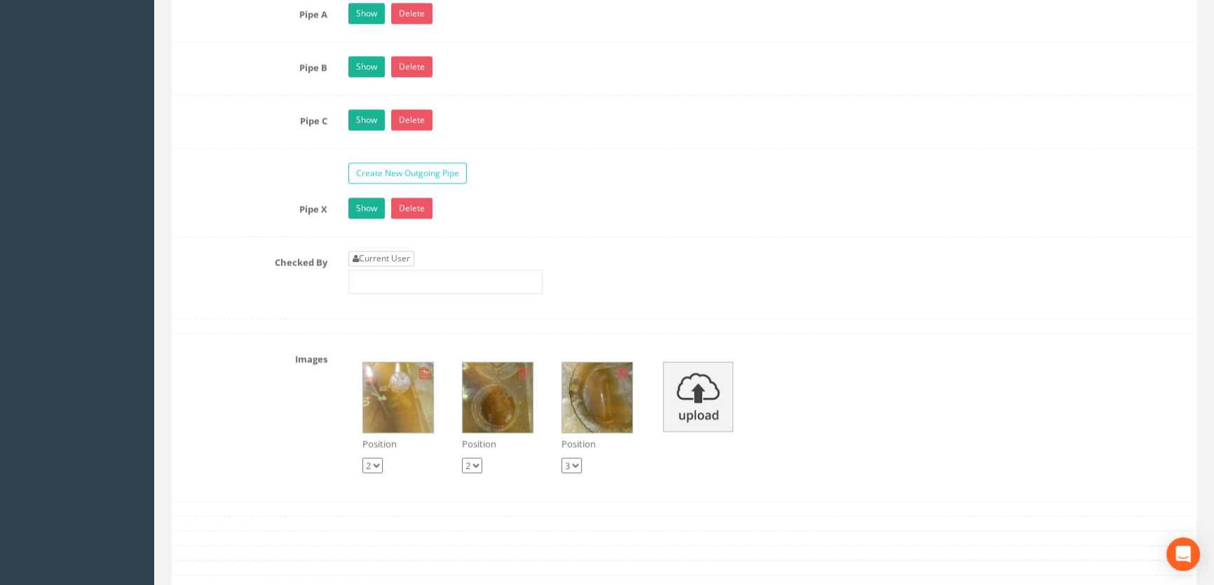
type input "44.51"
click at [369, 266] on link "Current User" at bounding box center [381, 258] width 66 height 15
type input "[PERSON_NAME]"
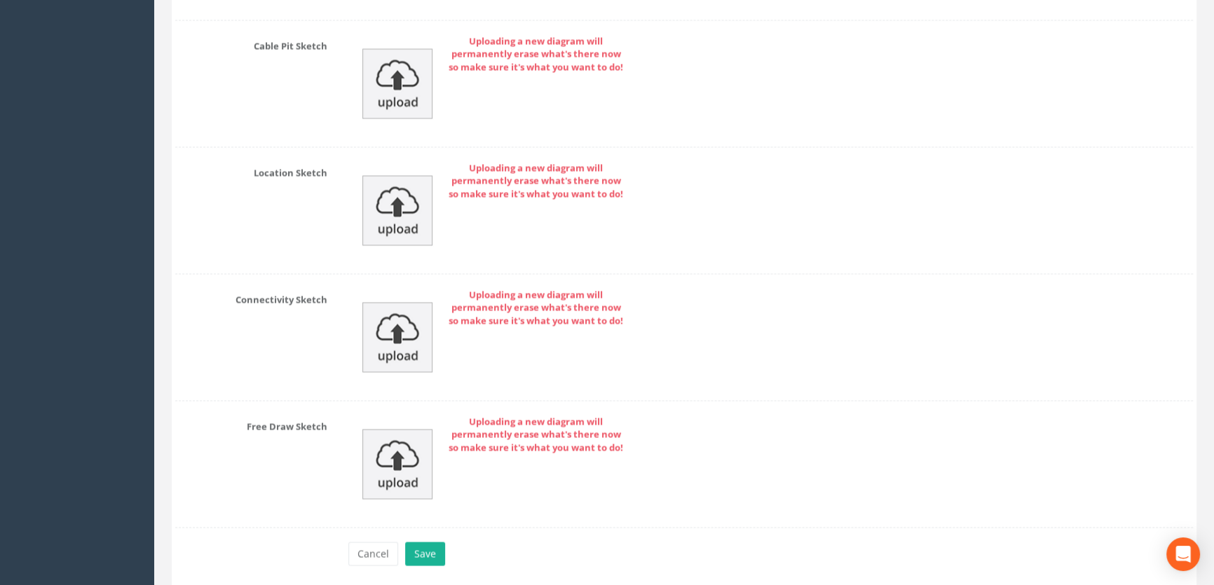
scroll to position [3211, 0]
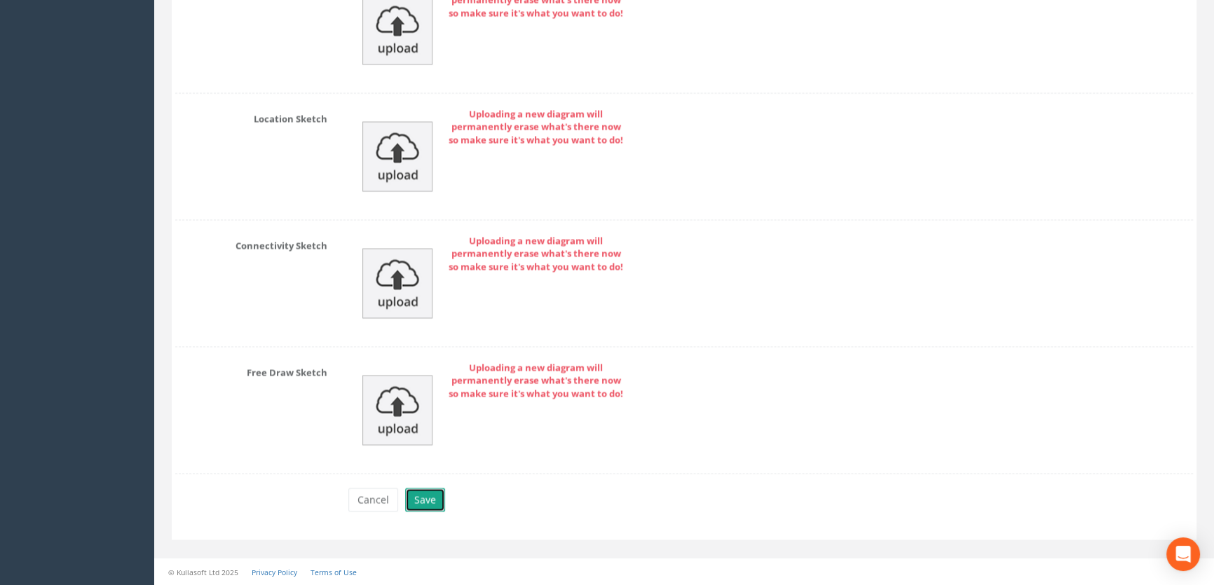
click at [420, 498] on button "Save" at bounding box center [425, 500] width 40 height 24
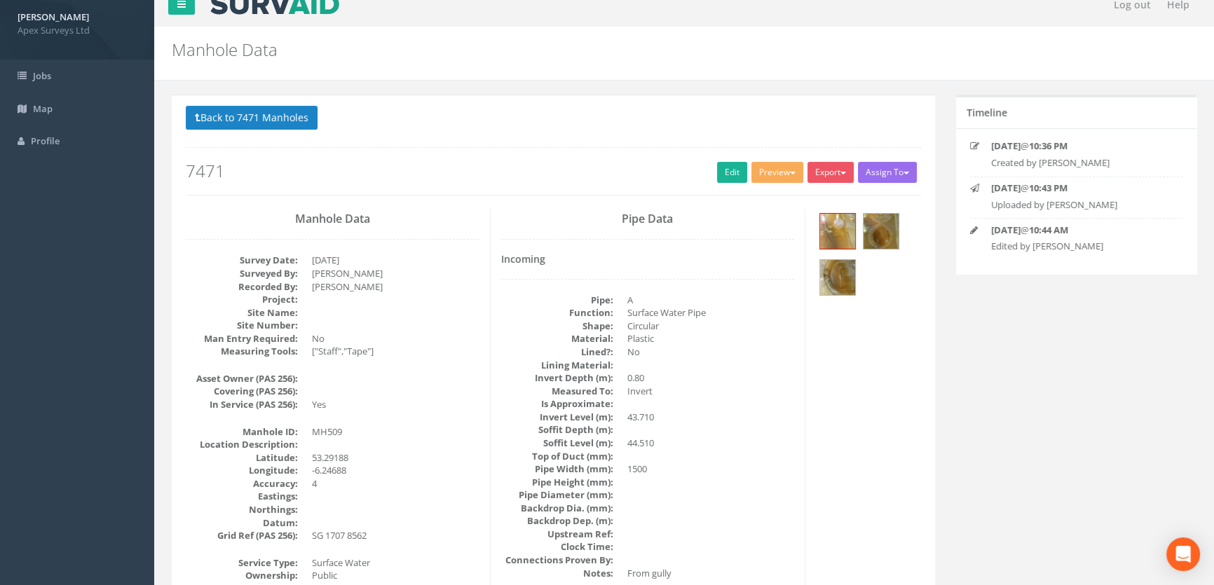
scroll to position [0, 0]
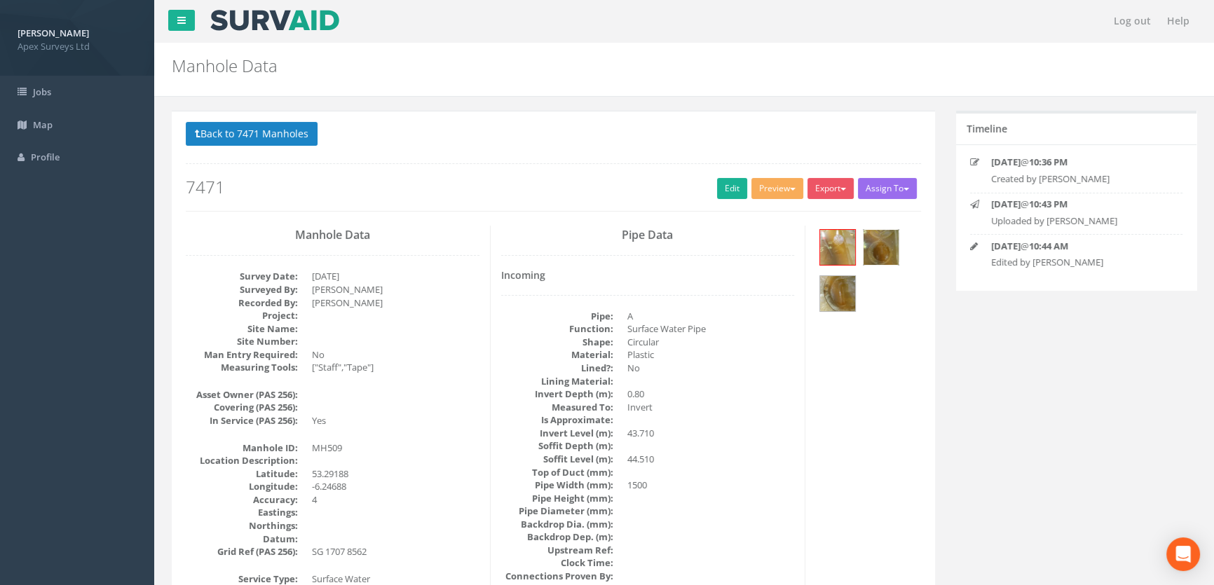
click at [875, 250] on img at bounding box center [881, 247] width 35 height 35
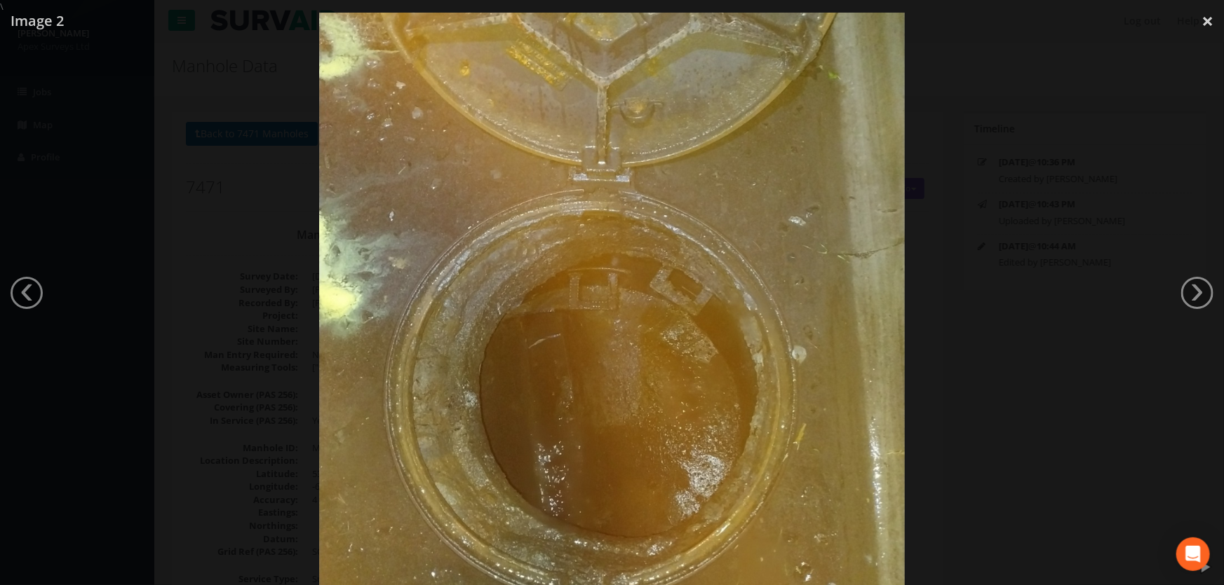
drag, startPoint x: 194, startPoint y: 317, endPoint x: 196, endPoint y: 324, distance: 7.3
click at [196, 323] on div at bounding box center [612, 310] width 1224 height 585
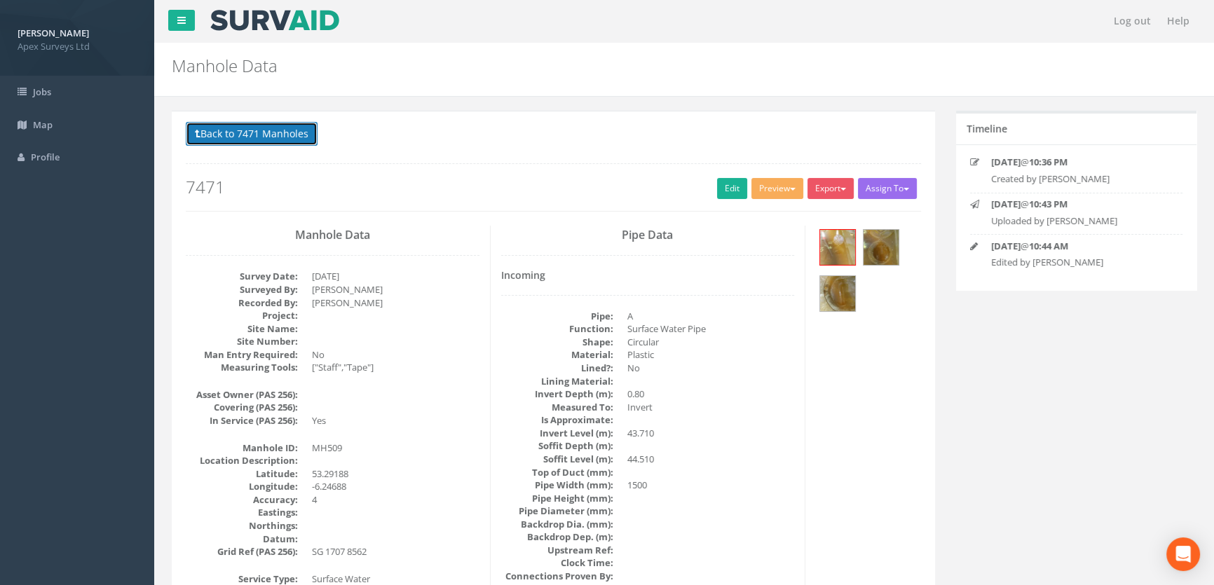
click at [248, 131] on button "Back to 7471 Manholes" at bounding box center [252, 134] width 132 height 24
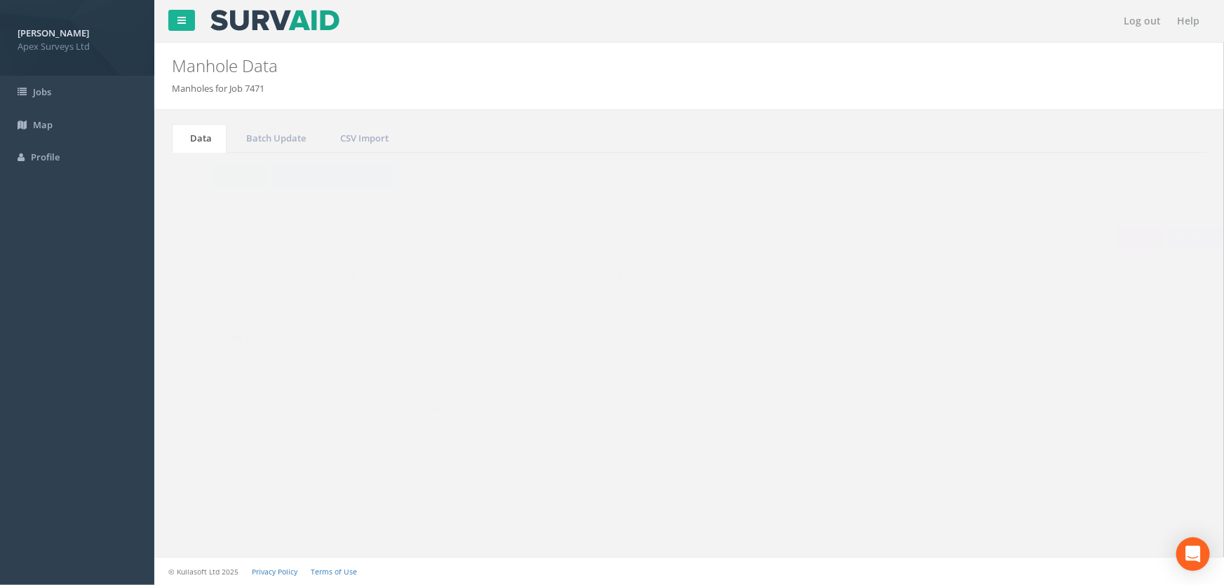
drag, startPoint x: 1101, startPoint y: 374, endPoint x: 990, endPoint y: 374, distance: 110.8
click at [990, 374] on div "Search: 509" at bounding box center [946, 379] width 493 height 25
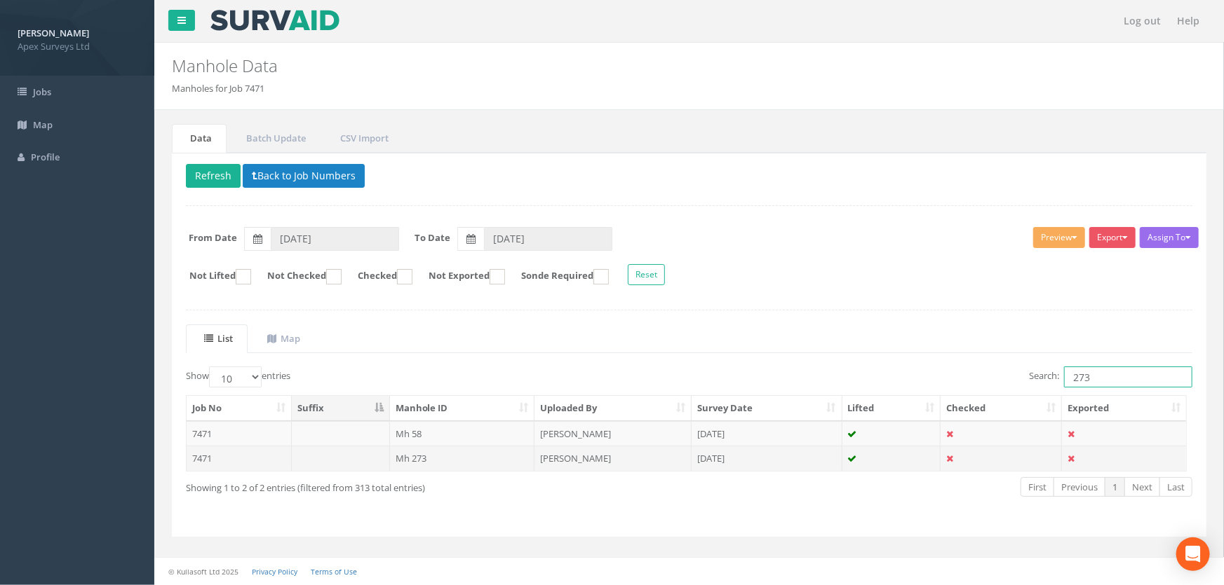
type input "273"
click at [428, 459] on td "Mh 273" at bounding box center [462, 458] width 145 height 25
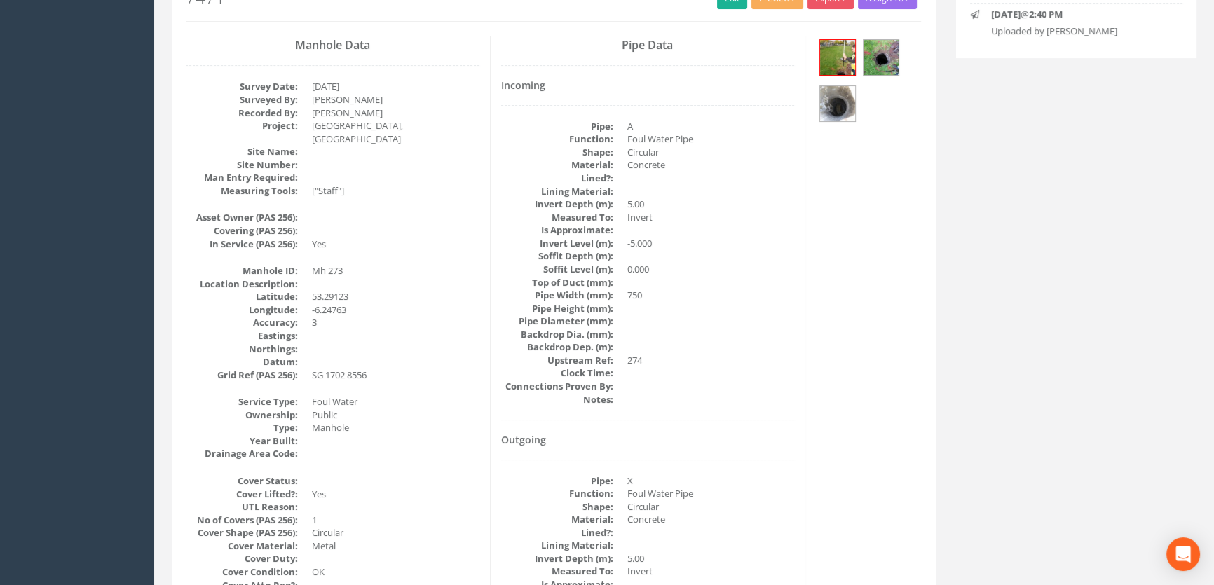
scroll to position [174, 0]
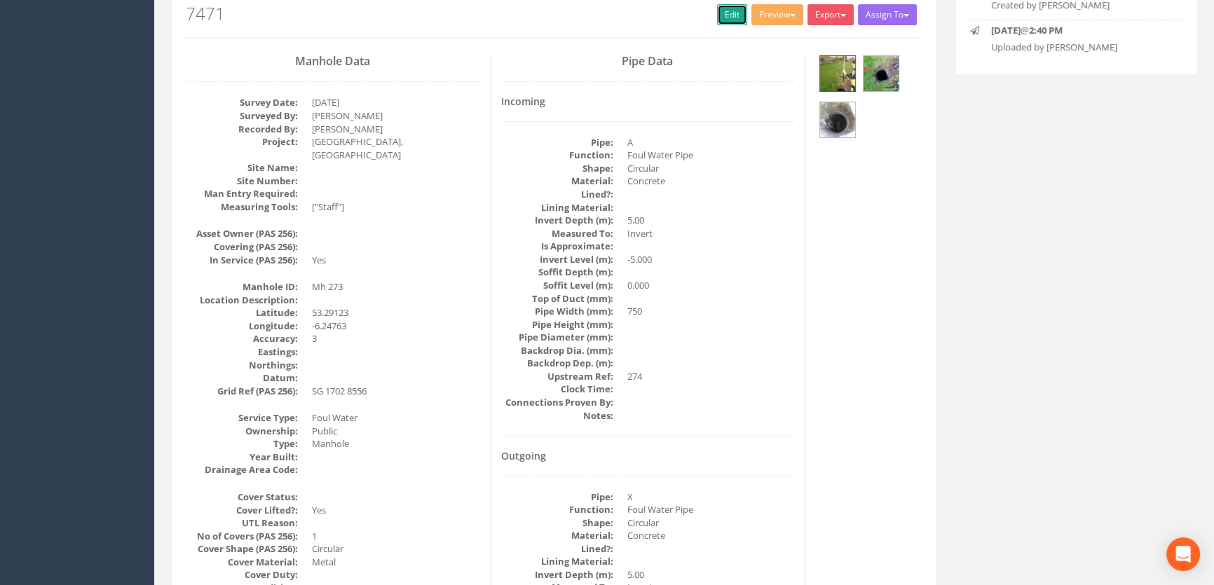
click at [721, 17] on link "Edit" at bounding box center [732, 14] width 30 height 21
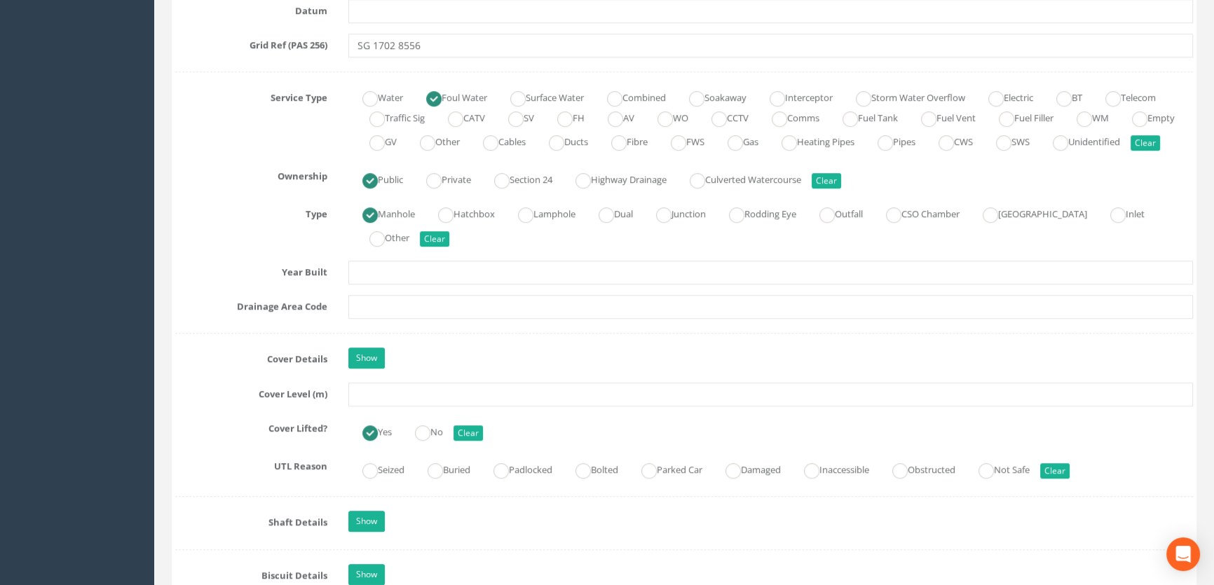
scroll to position [1003, 0]
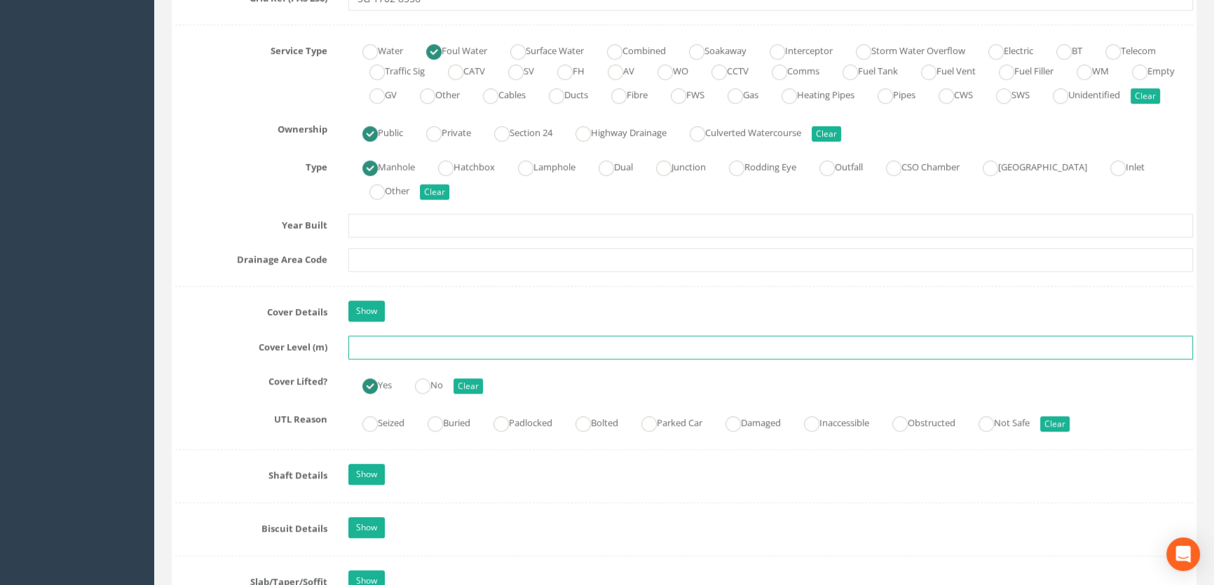
click at [394, 360] on input "text" at bounding box center [770, 348] width 845 height 24
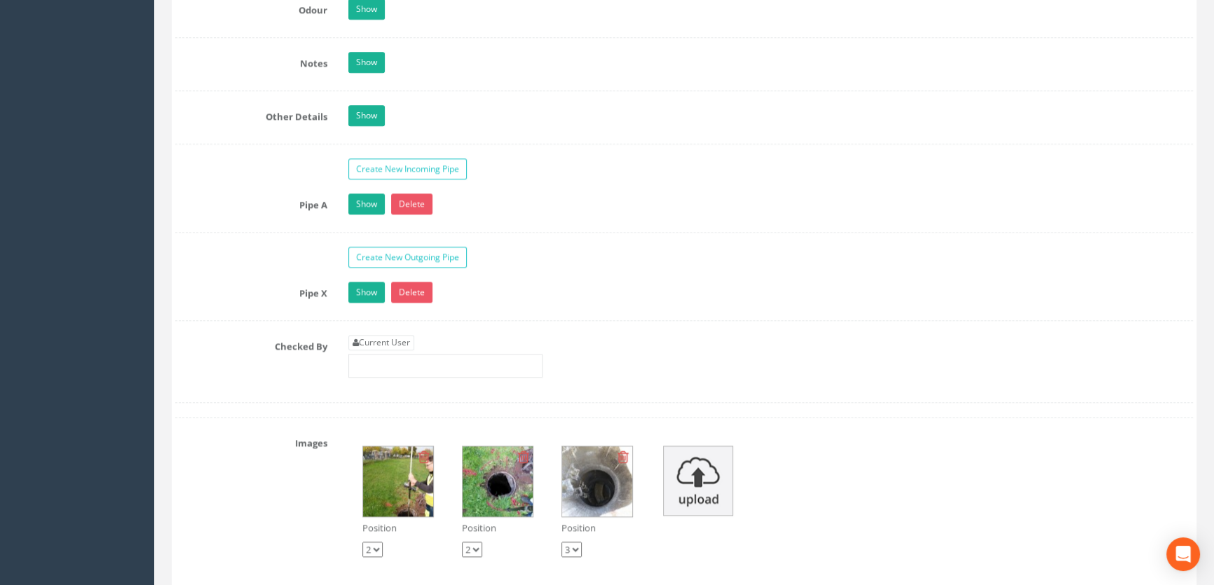
scroll to position [2405, 0]
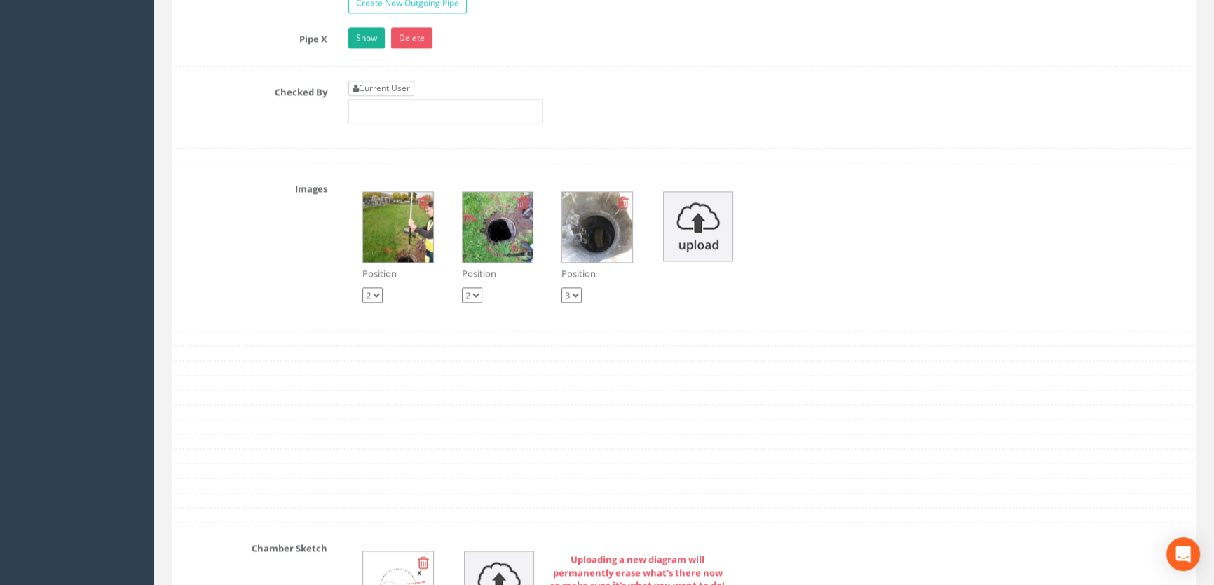
type input "48.12"
click at [374, 96] on link "Current User" at bounding box center [381, 88] width 66 height 15
type input "[PERSON_NAME]"
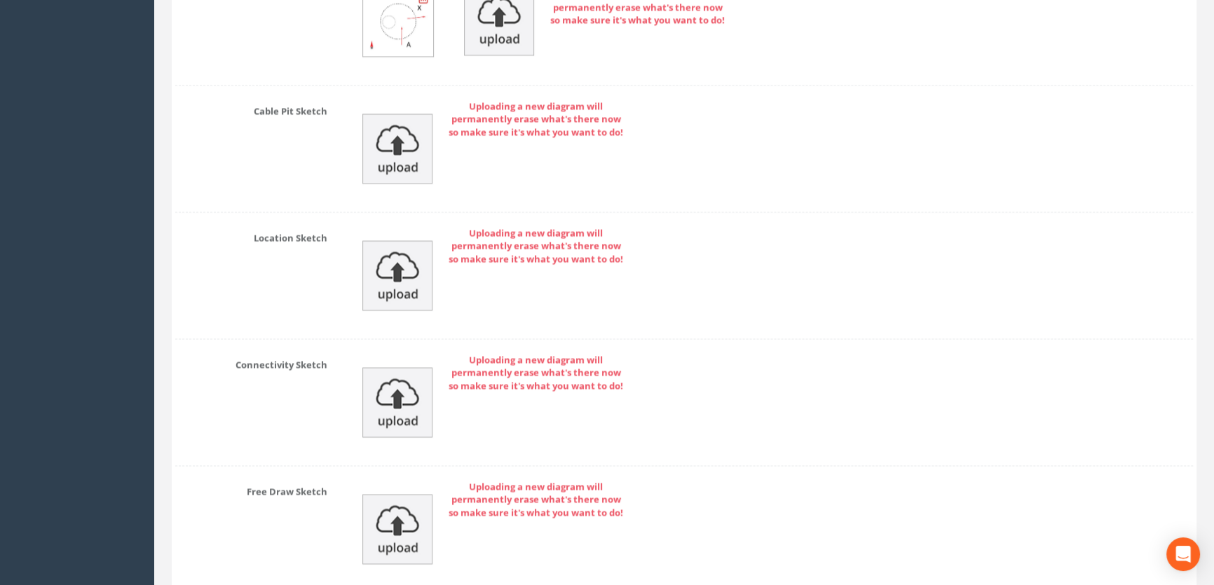
scroll to position [3105, 0]
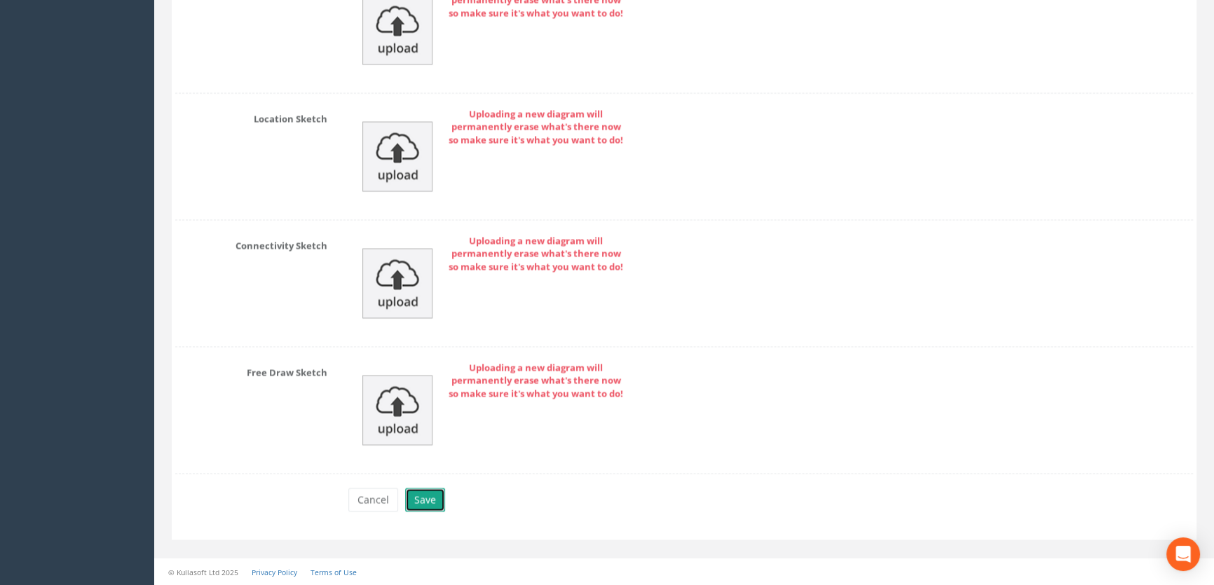
click at [417, 492] on button "Save" at bounding box center [425, 500] width 40 height 24
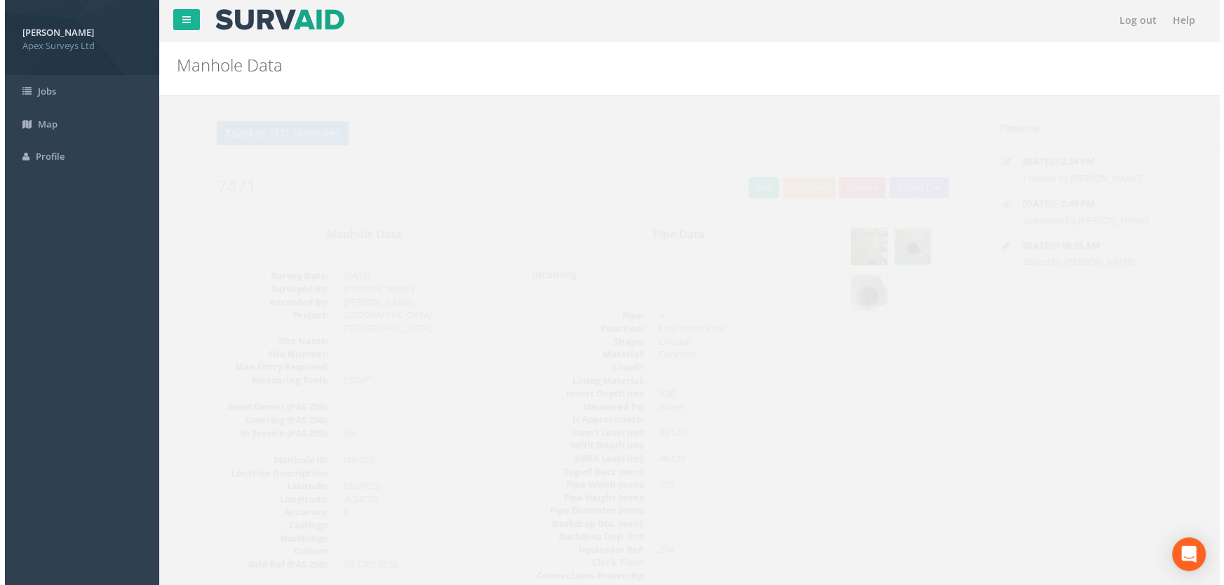
scroll to position [0, 0]
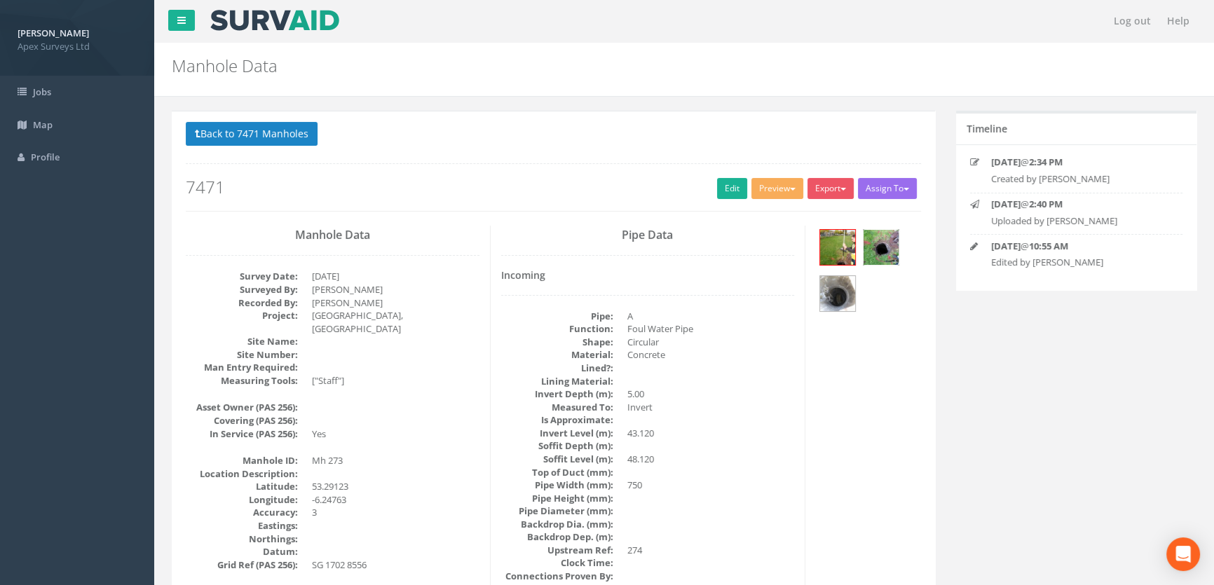
click at [886, 242] on img at bounding box center [881, 247] width 35 height 35
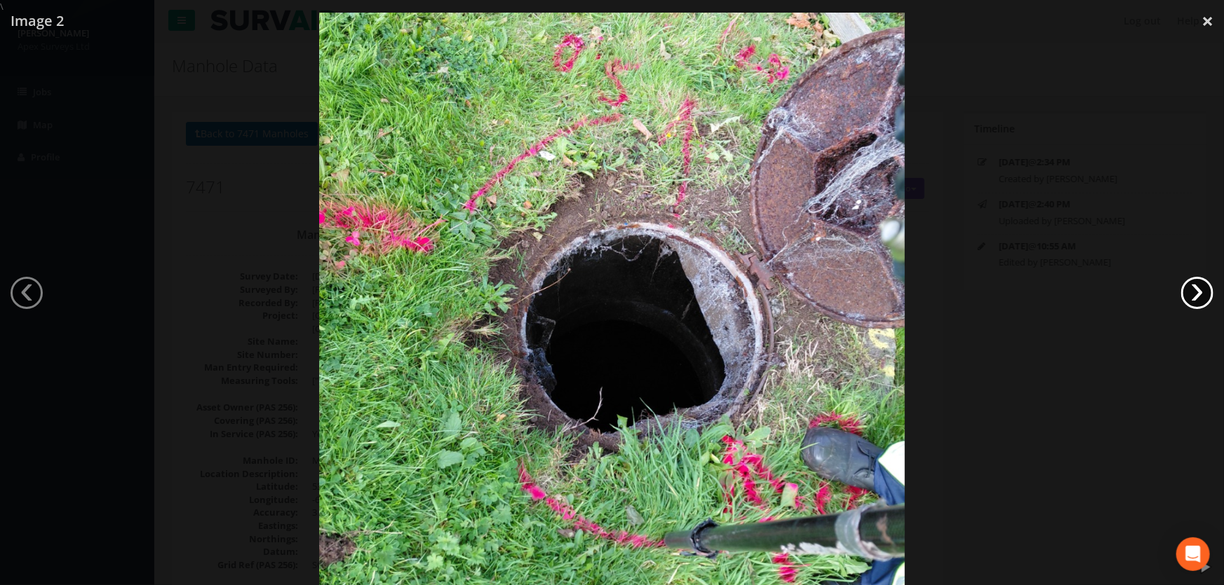
click at [1198, 287] on link "›" at bounding box center [1197, 293] width 32 height 32
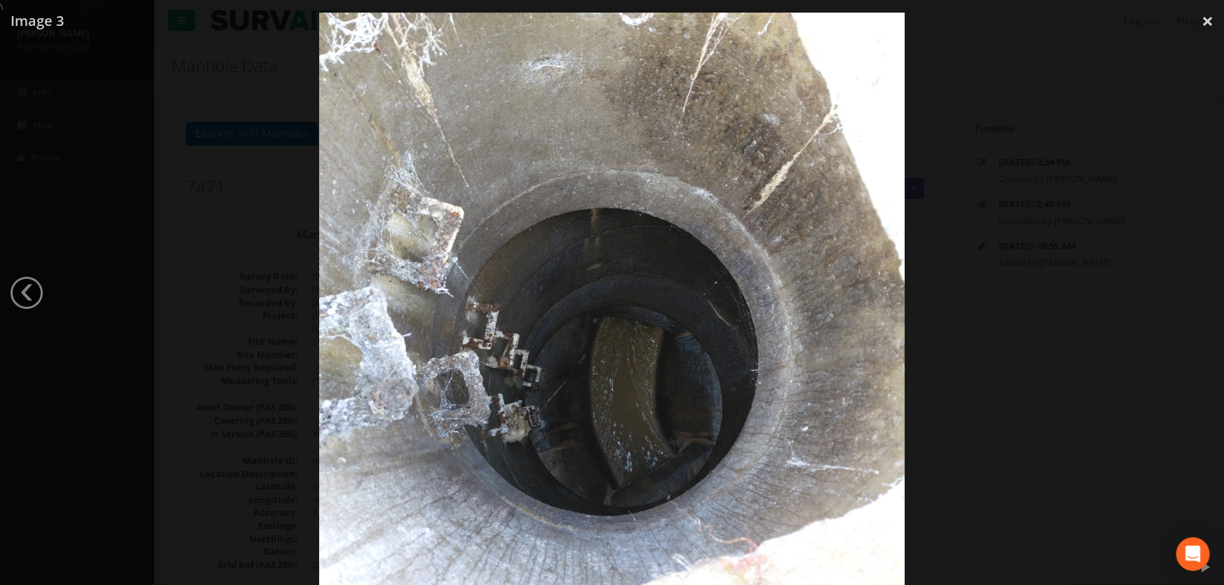
drag, startPoint x: 168, startPoint y: 259, endPoint x: 201, endPoint y: 257, distance: 33.8
click at [168, 259] on div at bounding box center [612, 305] width 1224 height 585
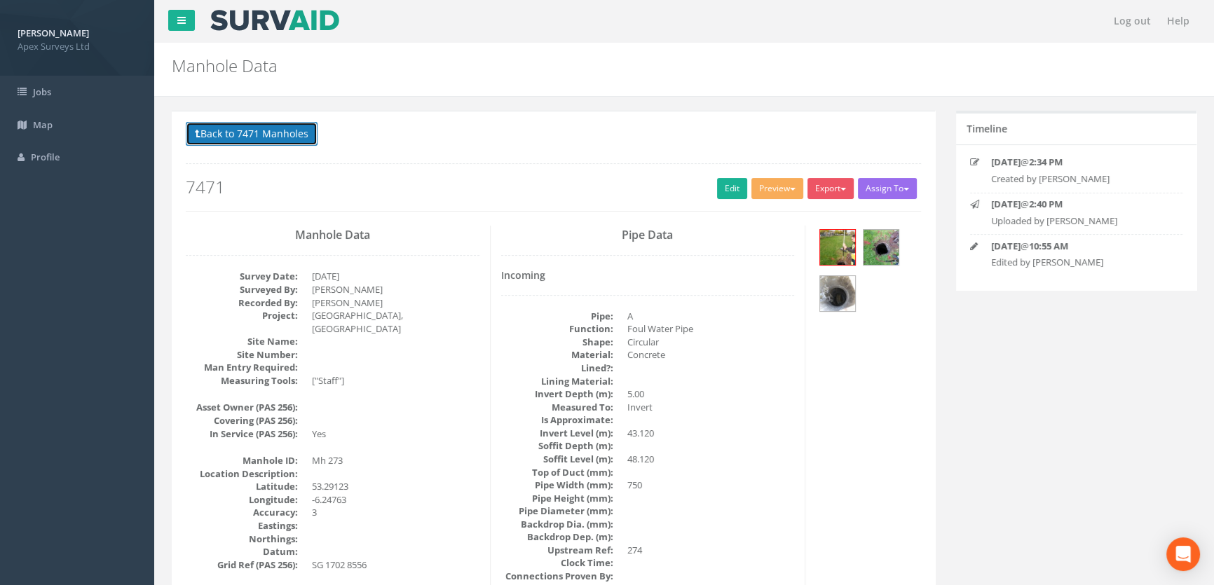
drag, startPoint x: 224, startPoint y: 127, endPoint x: 204, endPoint y: 132, distance: 20.2
click at [224, 127] on button "Back to 7471 Manholes" at bounding box center [252, 134] width 132 height 24
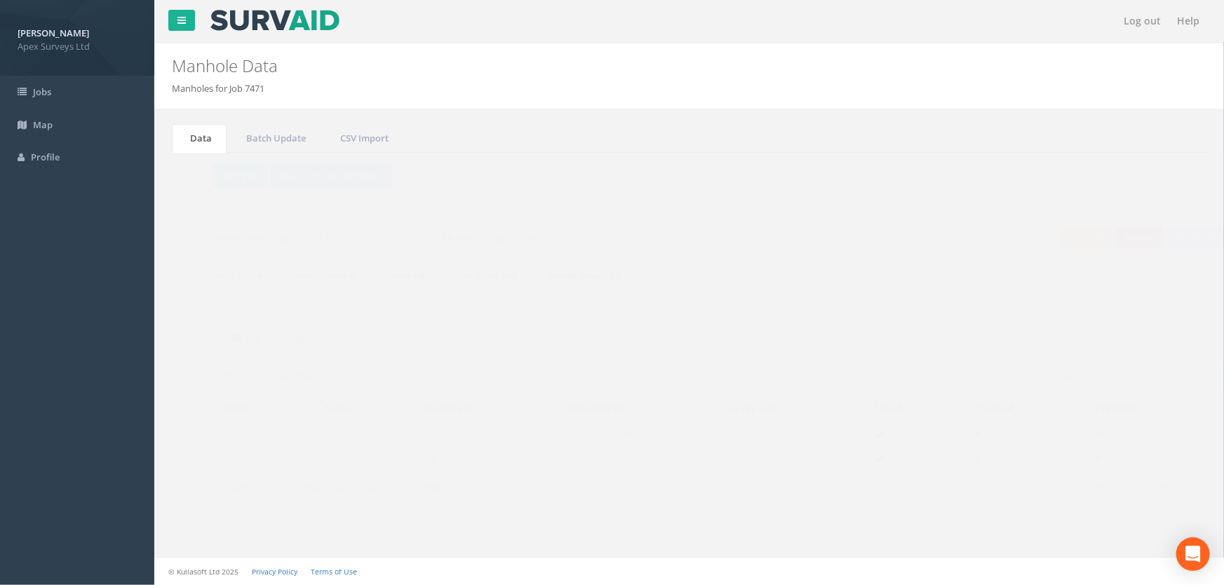
click at [1094, 379] on input "273" at bounding box center [1128, 377] width 128 height 21
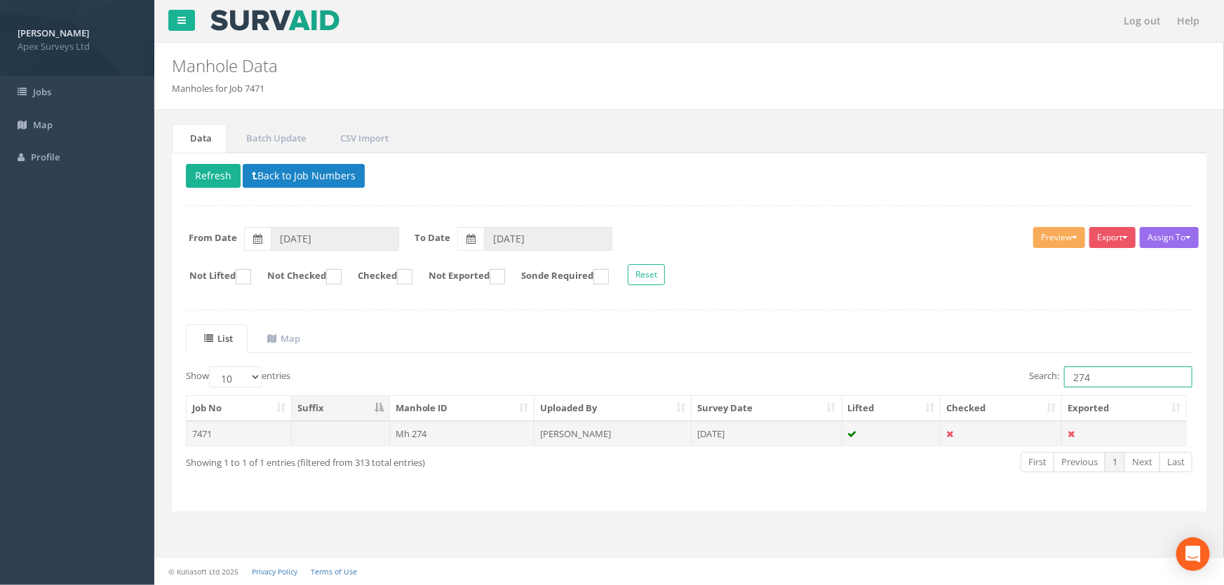
type input "274"
click at [412, 435] on td "Mh 274" at bounding box center [462, 433] width 145 height 25
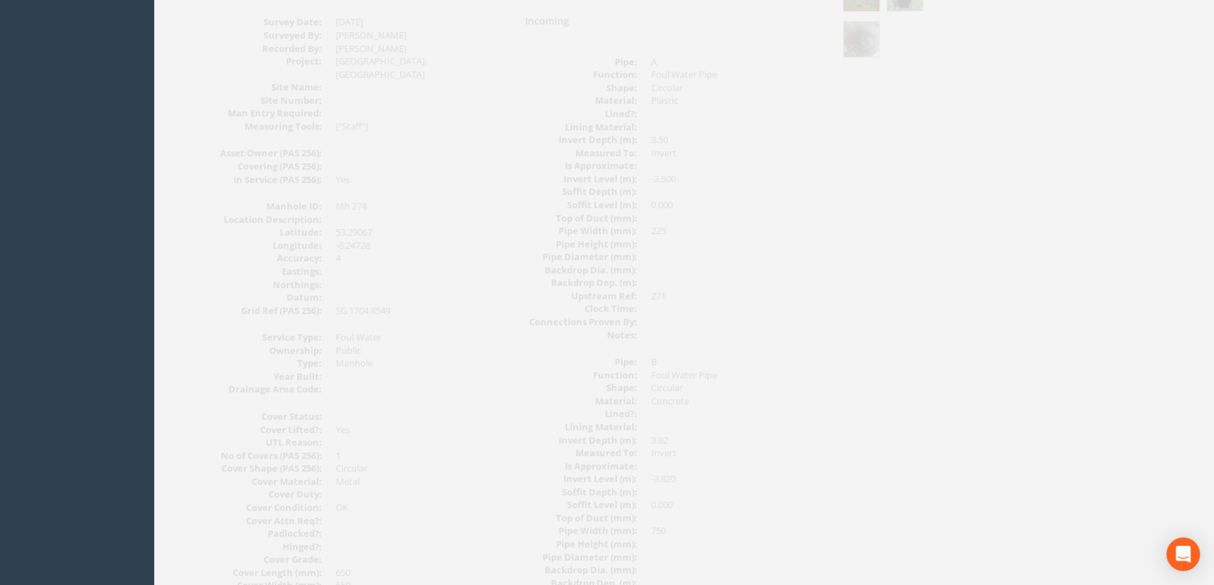
scroll to position [110, 0]
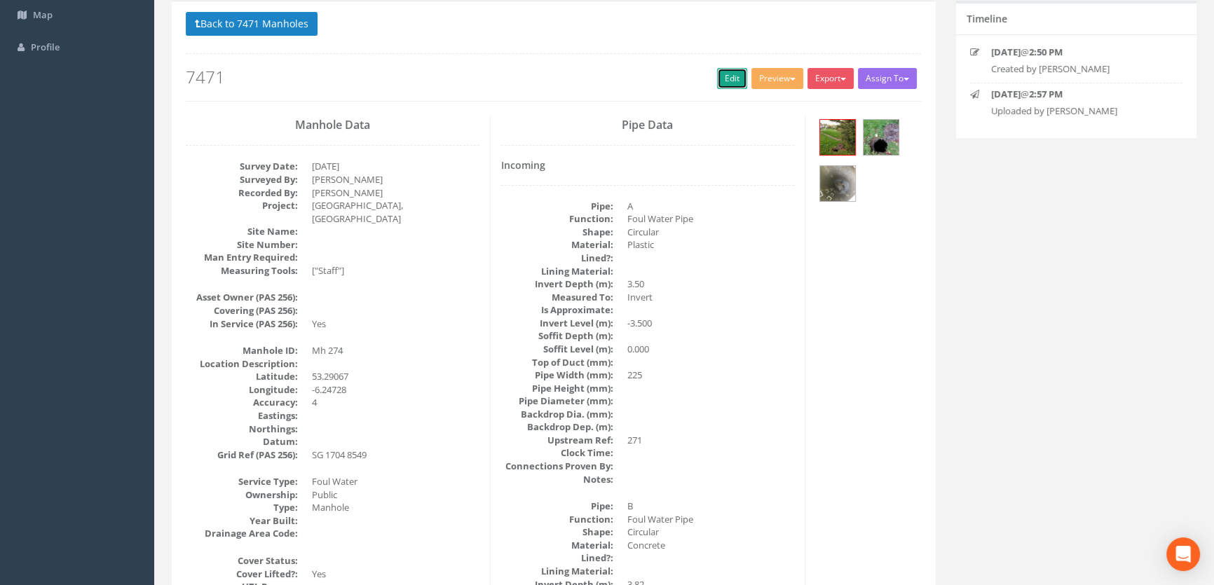
click at [729, 75] on link "Edit" at bounding box center [732, 78] width 30 height 21
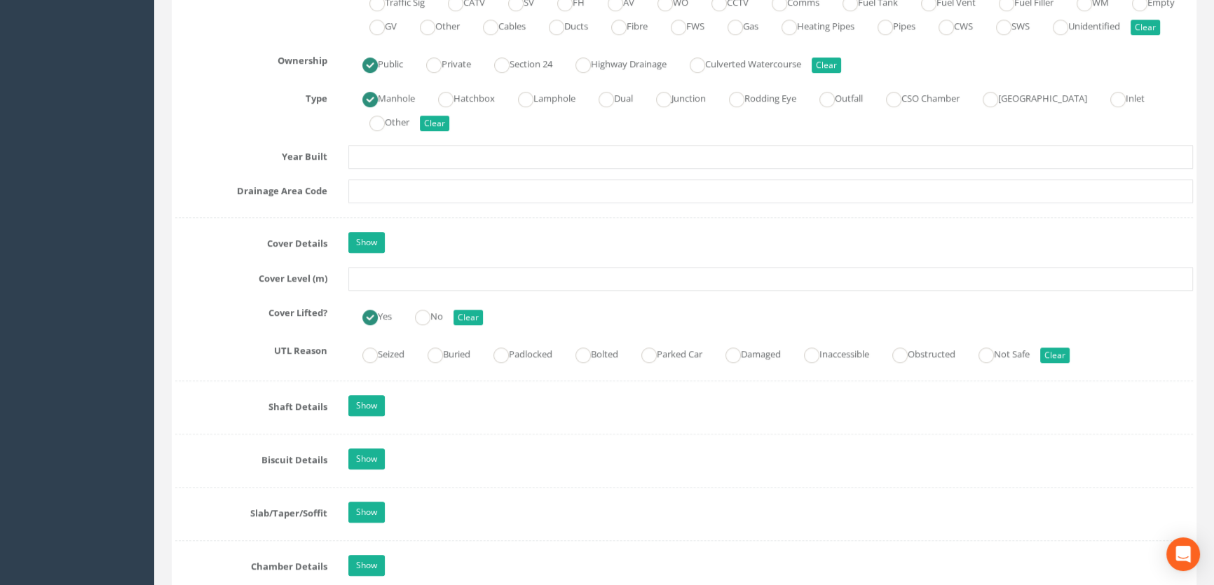
scroll to position [1257, 0]
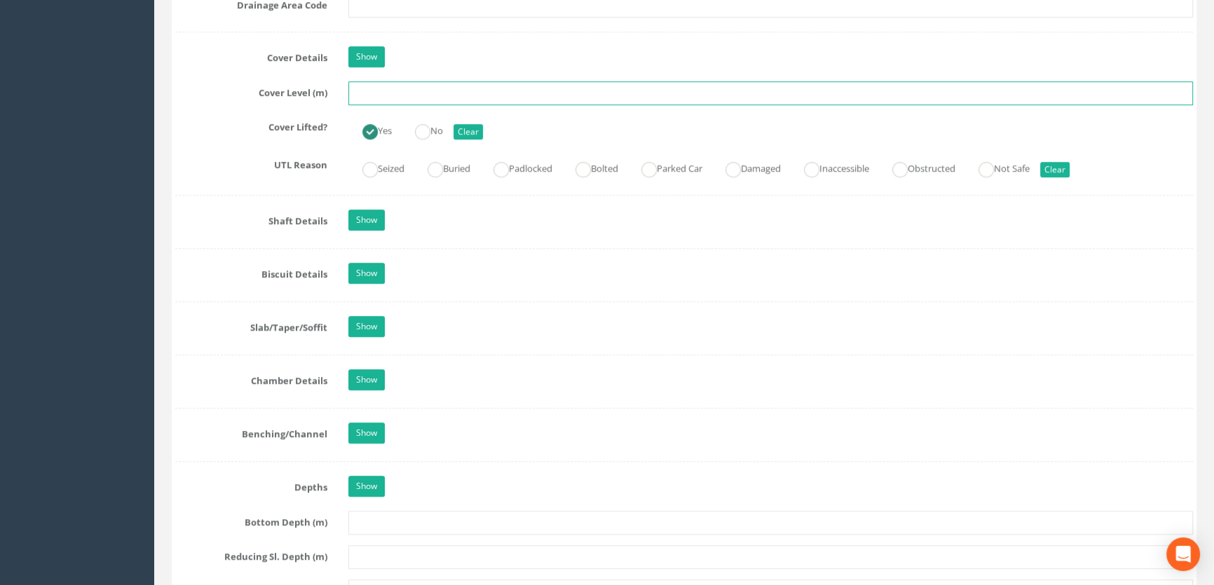
click at [383, 105] on input "text" at bounding box center [770, 93] width 845 height 24
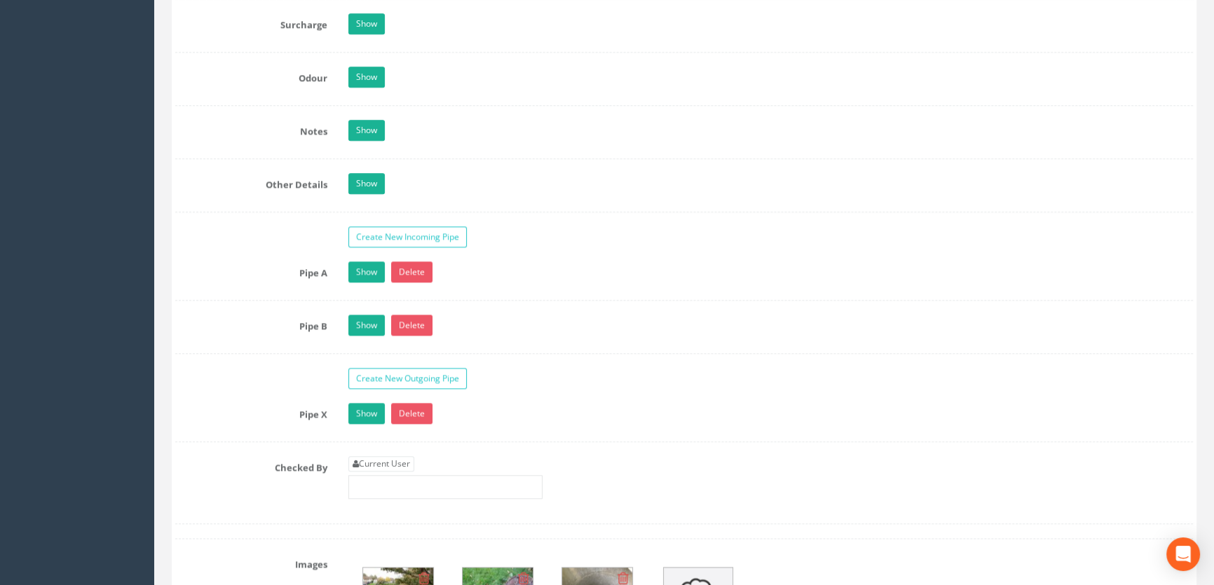
scroll to position [2277, 0]
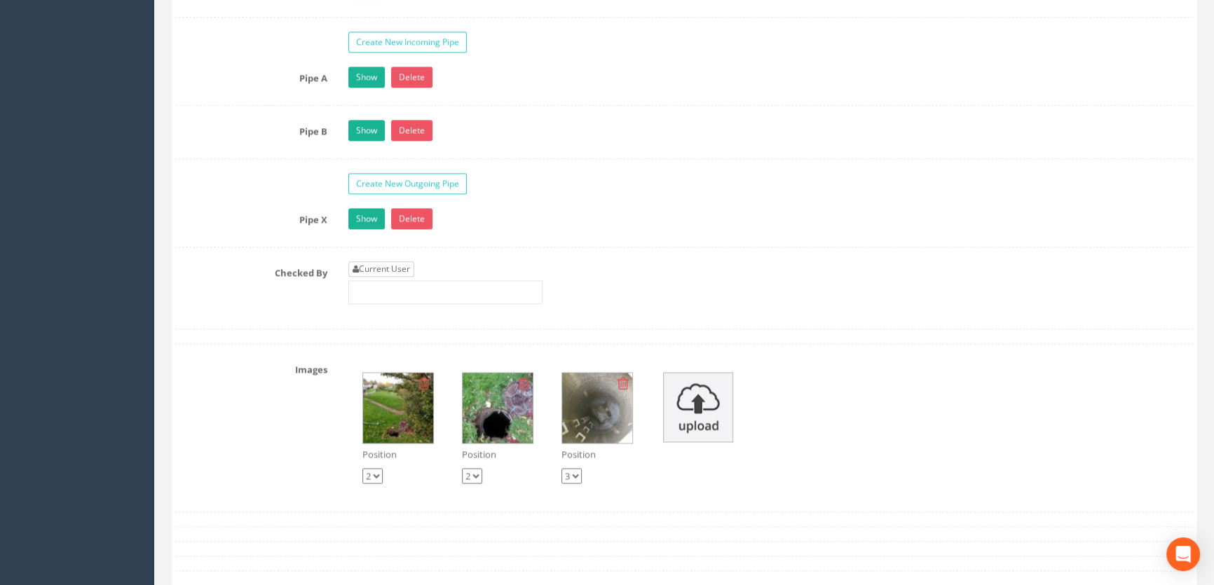
type input "47.39"
click at [405, 277] on link "Current User" at bounding box center [381, 269] width 66 height 15
type input "[PERSON_NAME]"
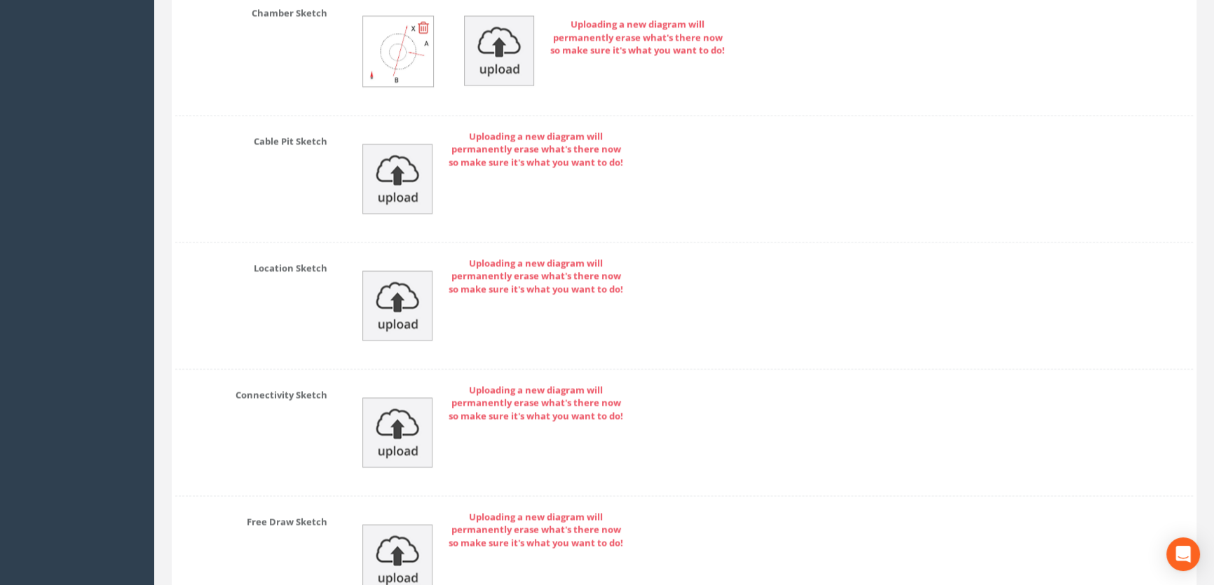
scroll to position [3157, 0]
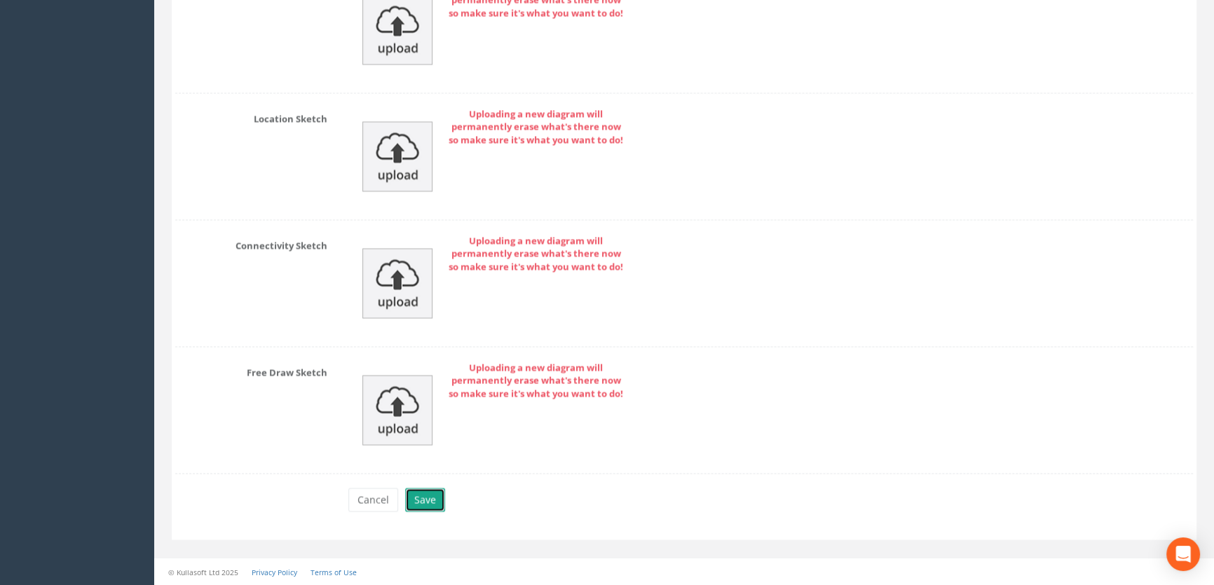
click at [419, 500] on button "Save" at bounding box center [425, 500] width 40 height 24
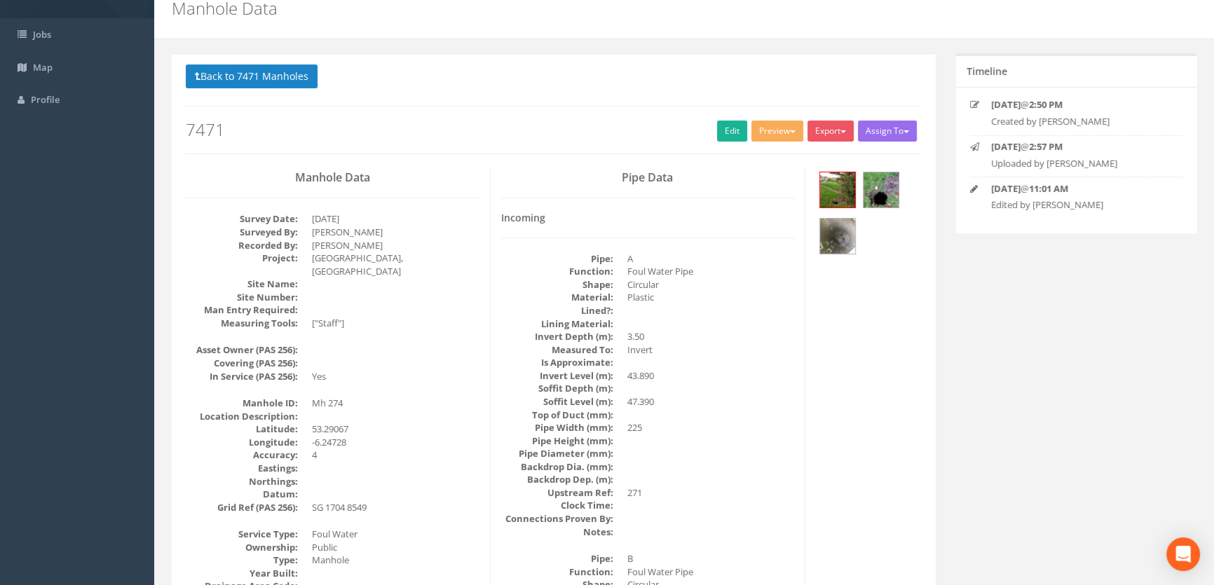
scroll to position [127, 0]
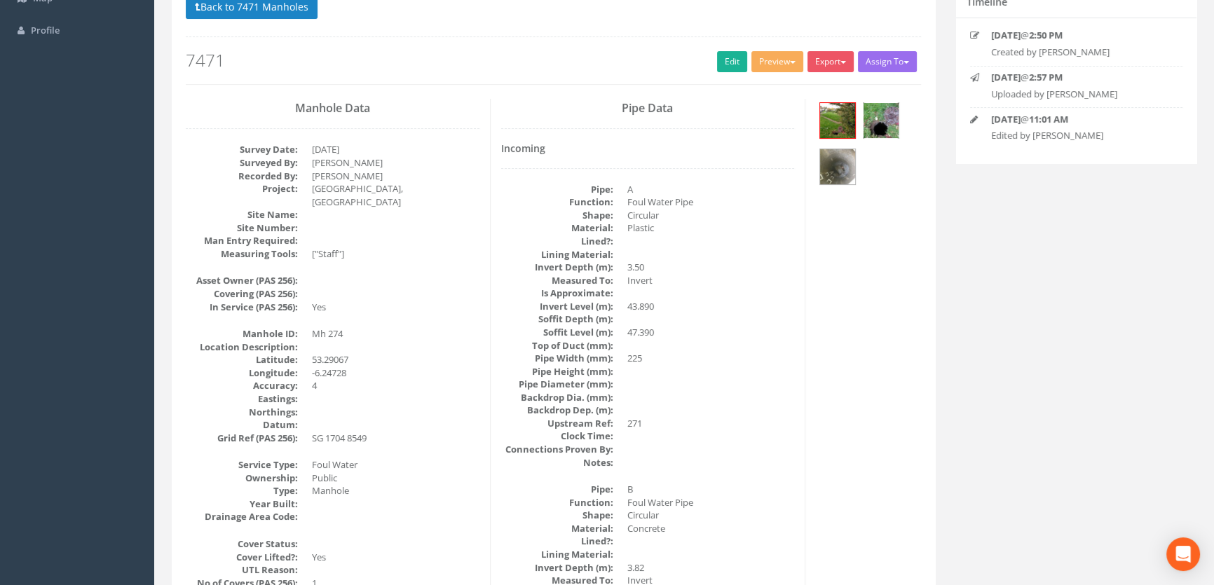
click at [881, 119] on img at bounding box center [881, 120] width 35 height 35
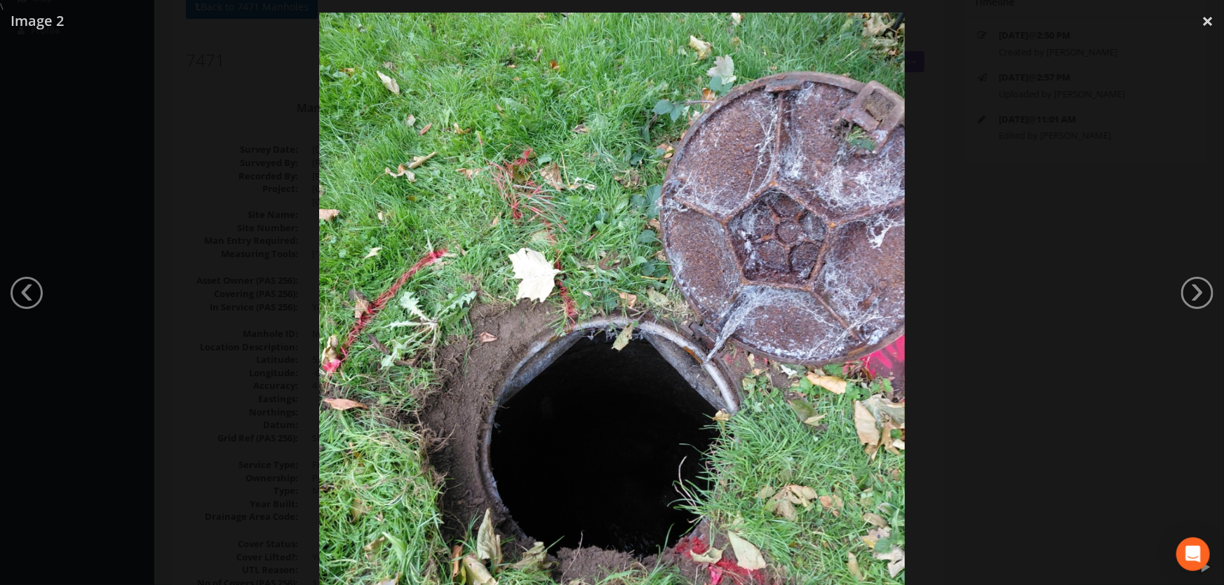
click at [1164, 290] on div at bounding box center [612, 305] width 1224 height 585
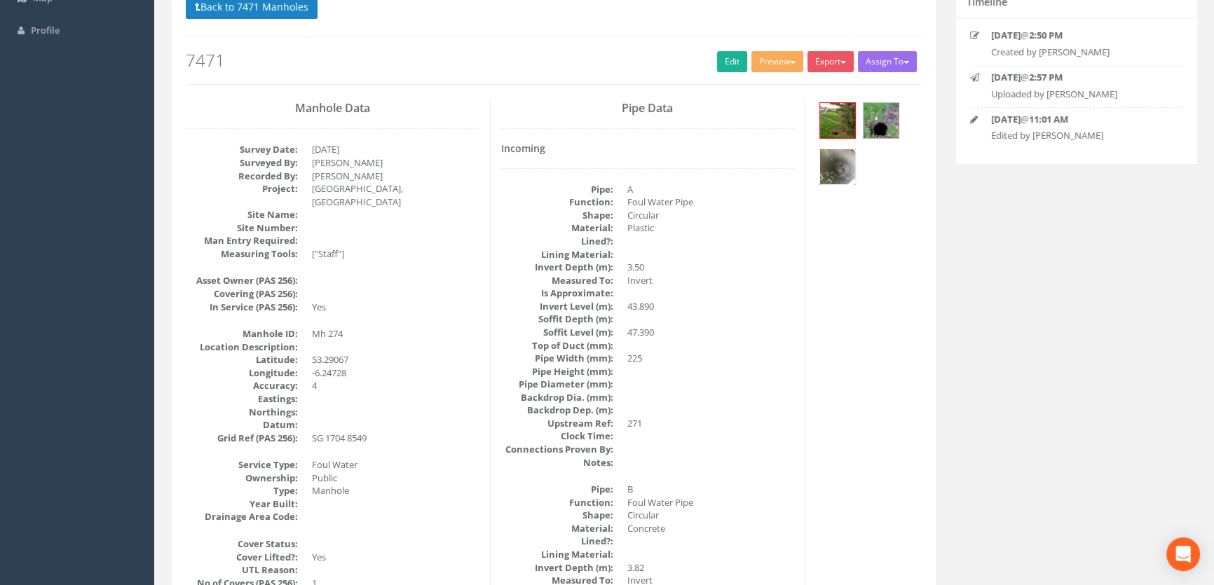
click at [837, 170] on img at bounding box center [837, 166] width 35 height 35
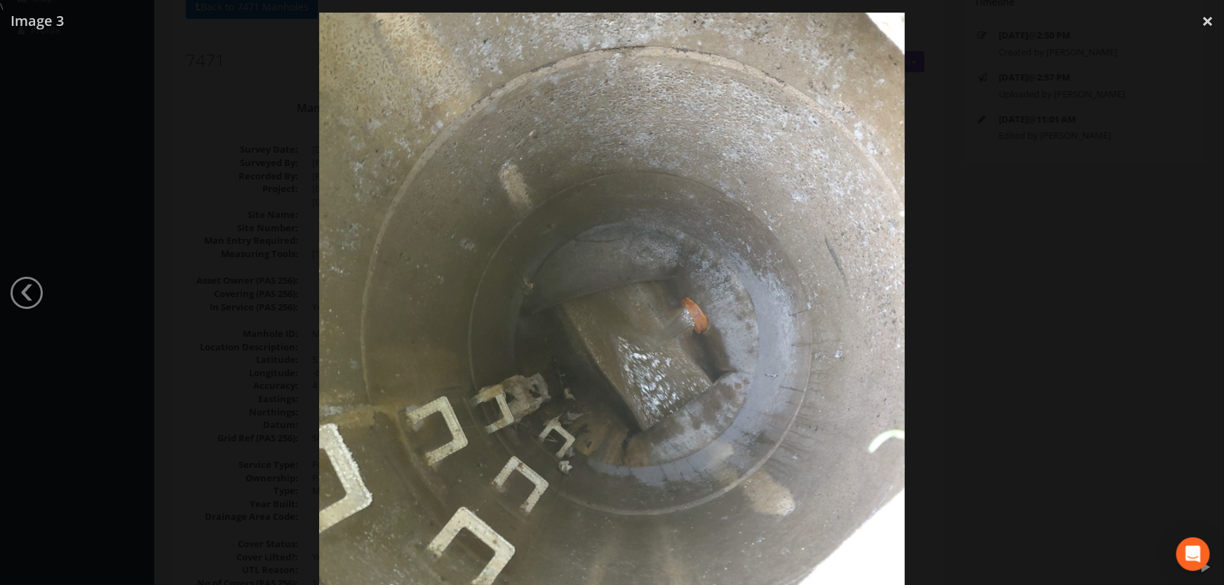
click at [188, 299] on div at bounding box center [612, 305] width 1224 height 585
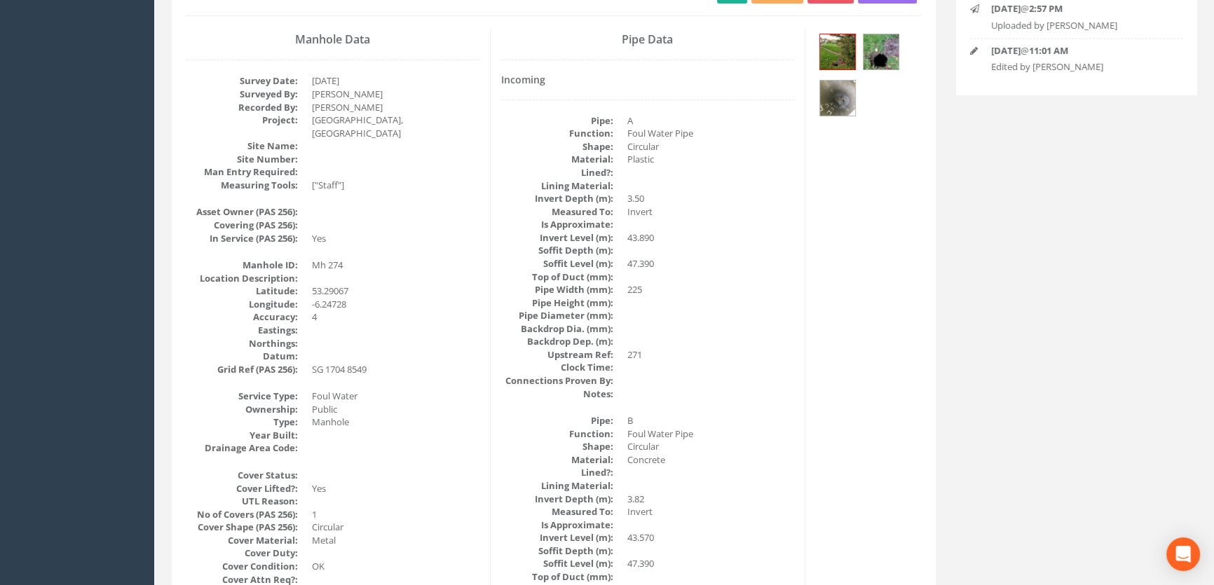
scroll to position [110, 0]
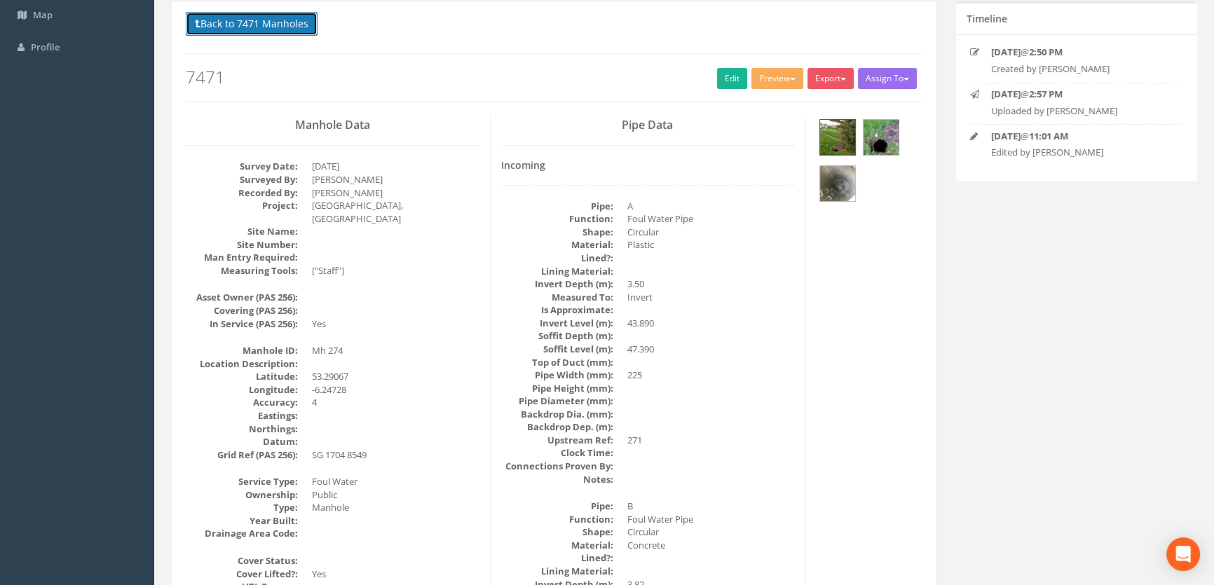
click at [257, 21] on button "Back to 7471 Manholes" at bounding box center [252, 24] width 132 height 24
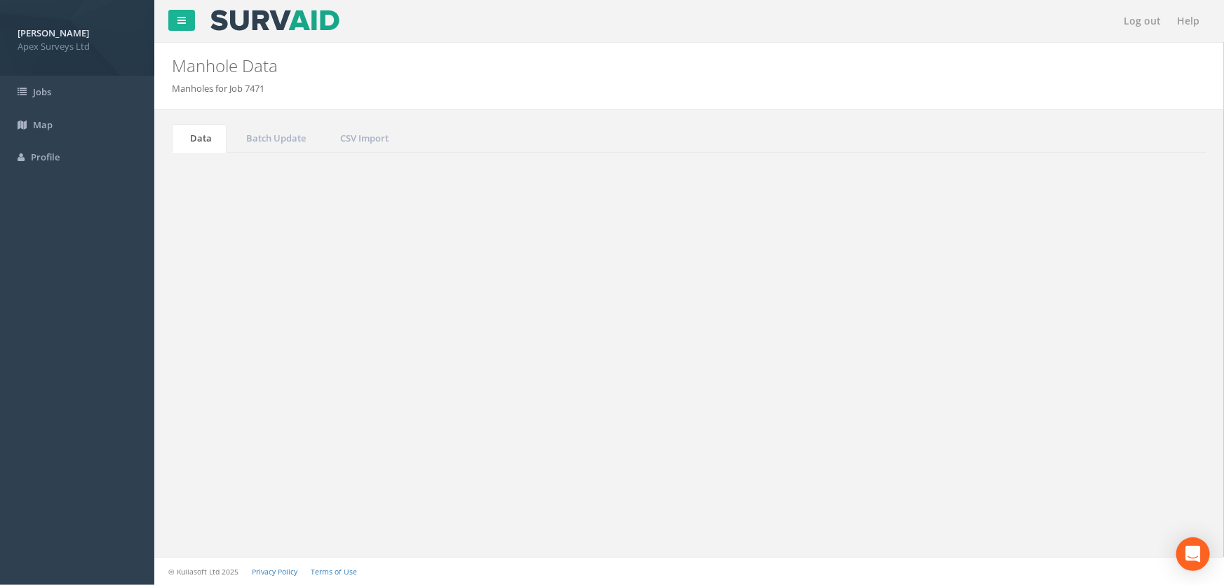
click at [1112, 379] on input "274" at bounding box center [1128, 377] width 128 height 21
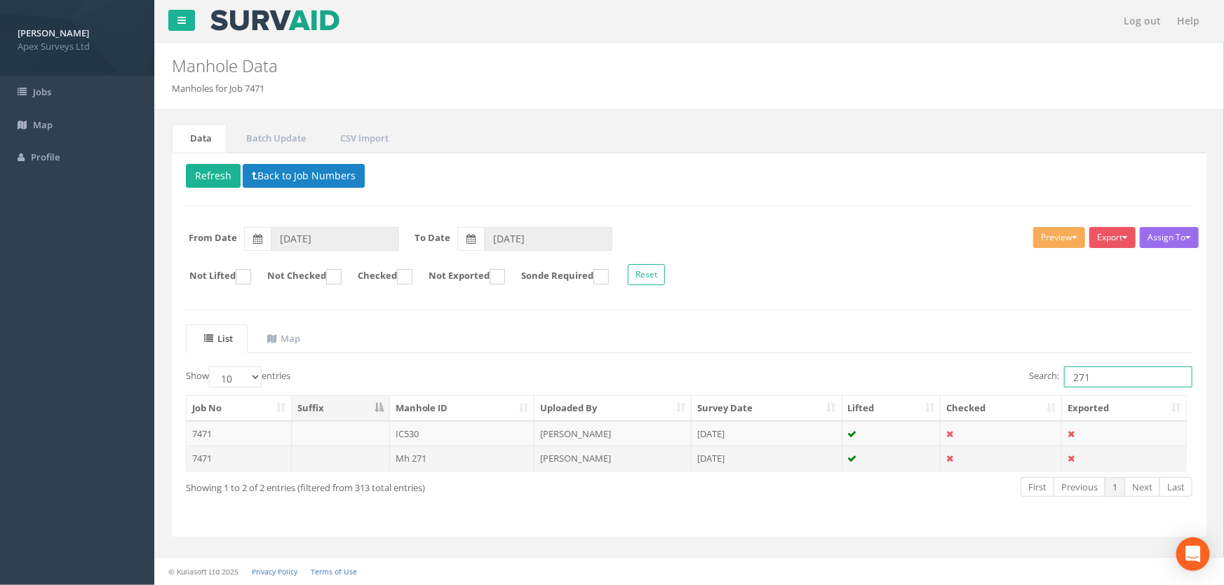
type input "271"
click at [426, 454] on td "Mh 271" at bounding box center [462, 458] width 145 height 25
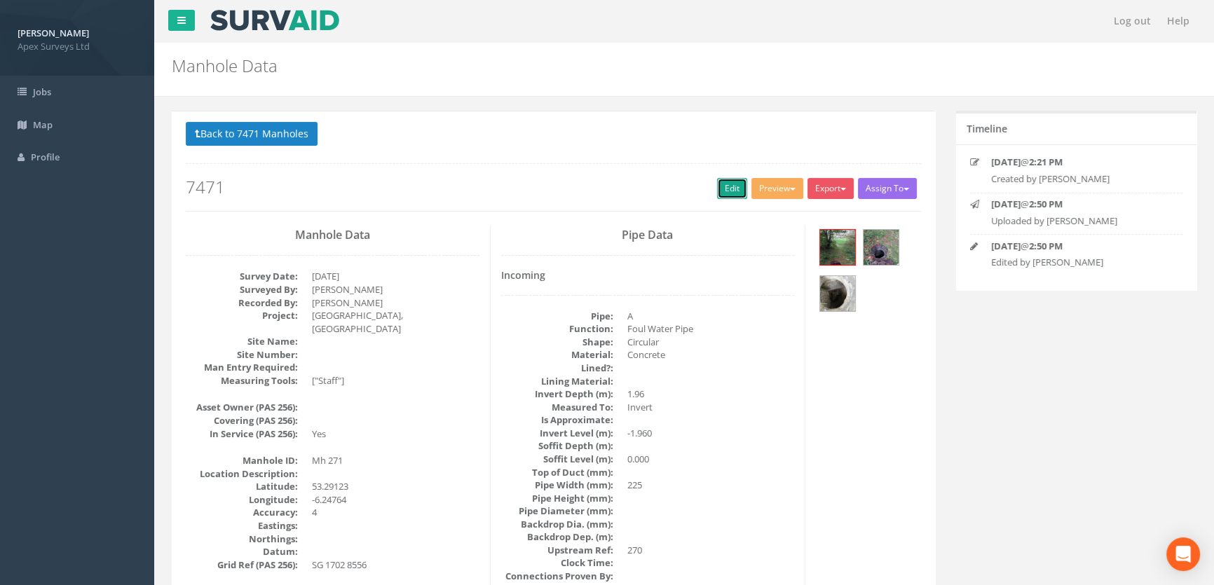
click at [729, 184] on link "Edit" at bounding box center [732, 188] width 30 height 21
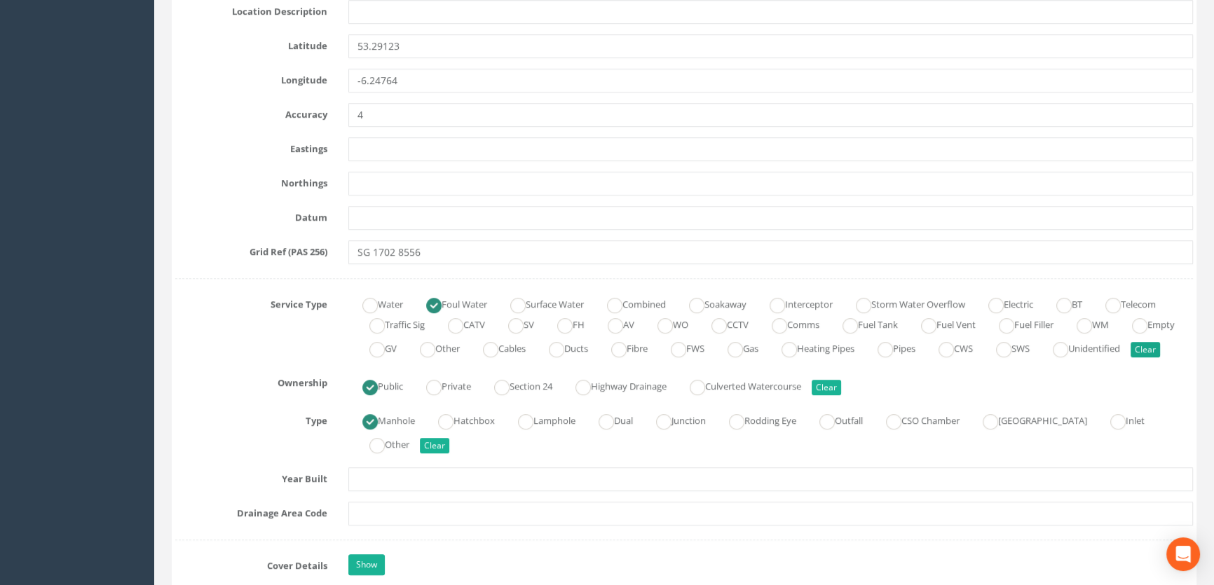
scroll to position [892, 0]
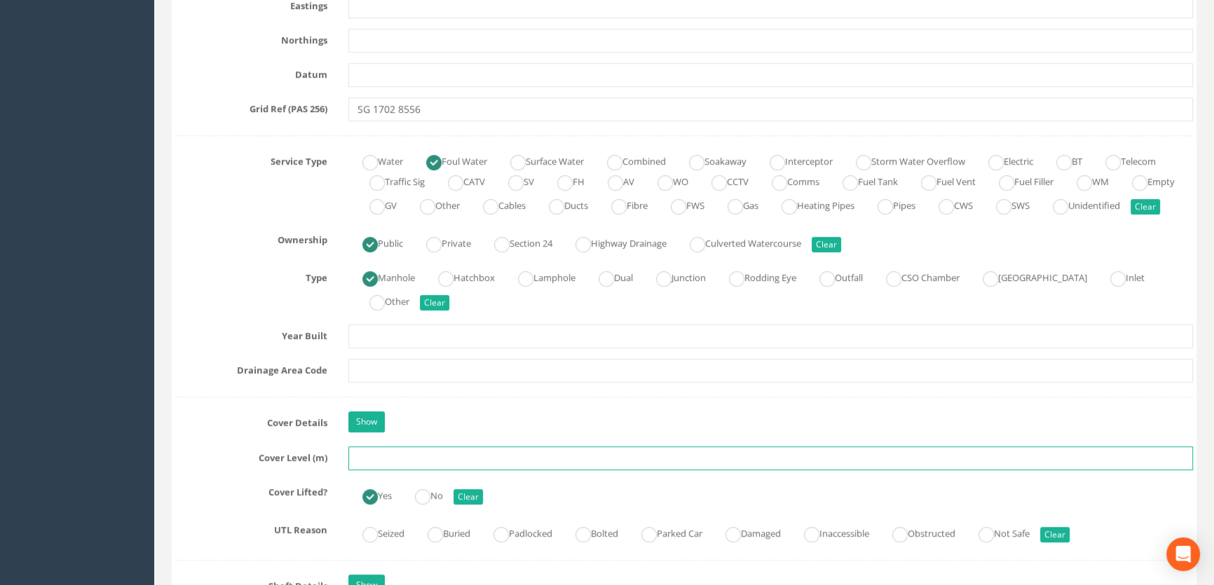
click at [382, 467] on input "text" at bounding box center [770, 459] width 845 height 24
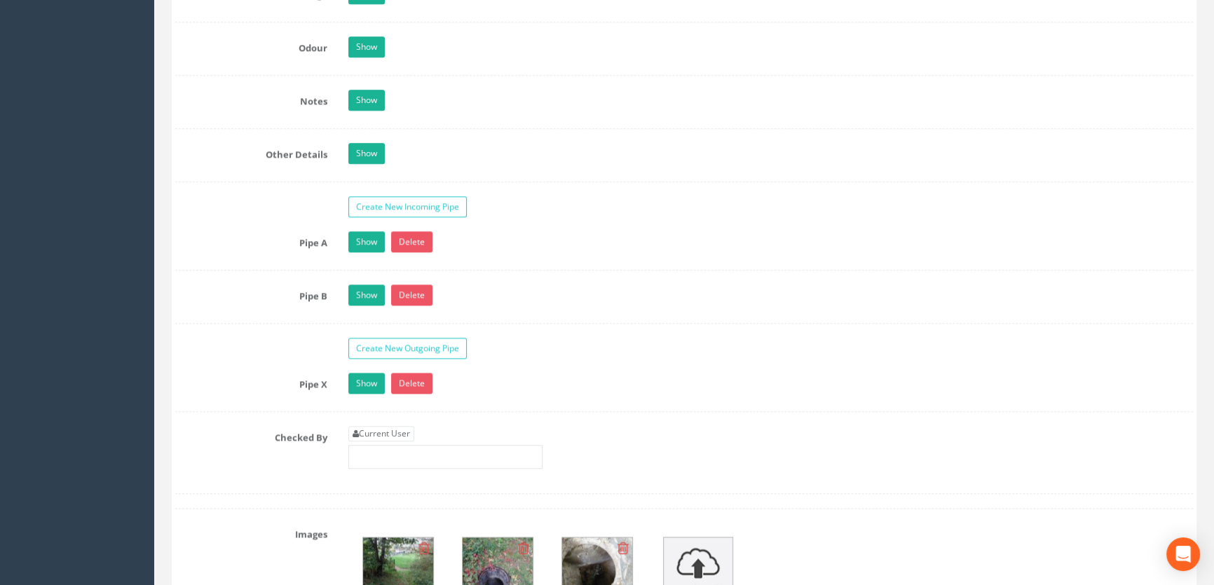
scroll to position [2230, 0]
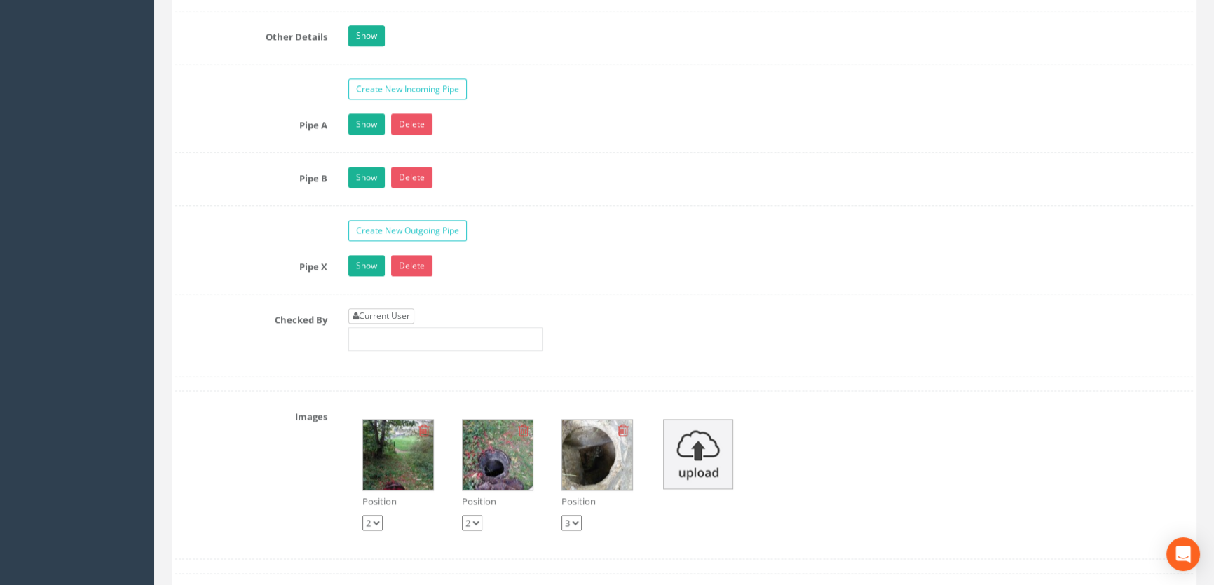
type input "46.68"
click at [377, 324] on link "Current User" at bounding box center [381, 316] width 66 height 15
type input "[PERSON_NAME]"
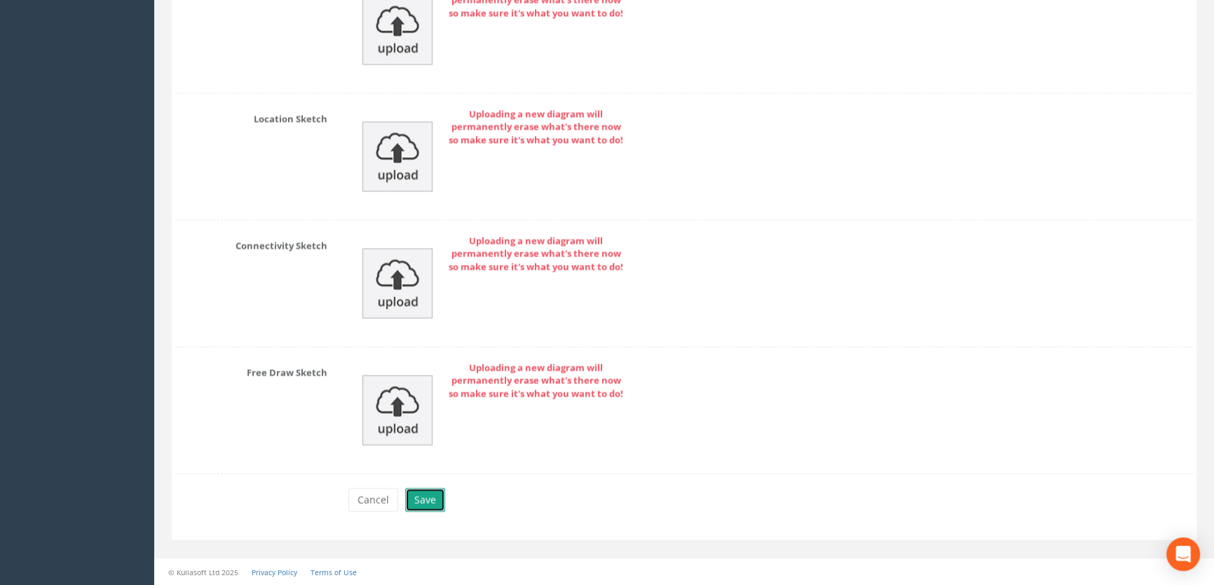
click at [428, 504] on button "Save" at bounding box center [425, 500] width 40 height 24
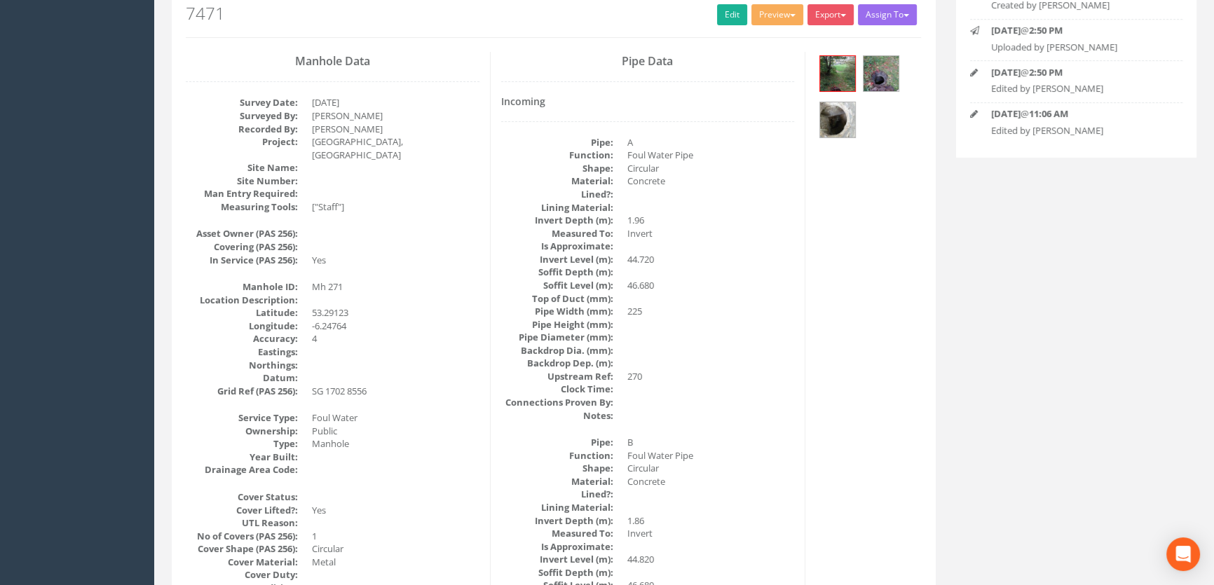
scroll to position [0, 0]
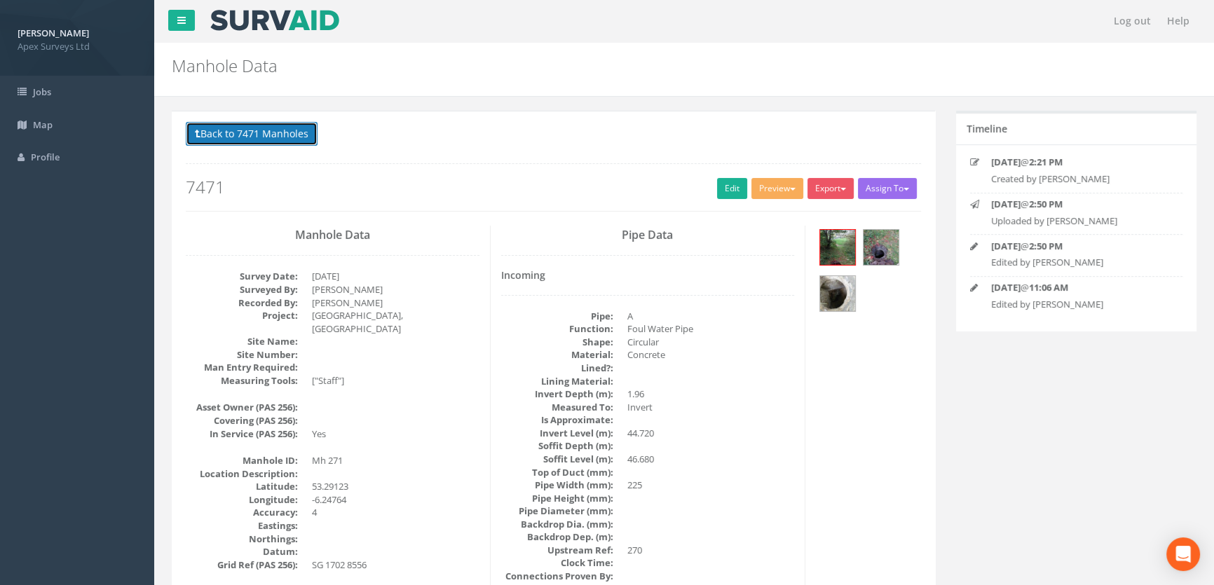
click at [225, 135] on button "Back to 7471 Manholes" at bounding box center [252, 134] width 132 height 24
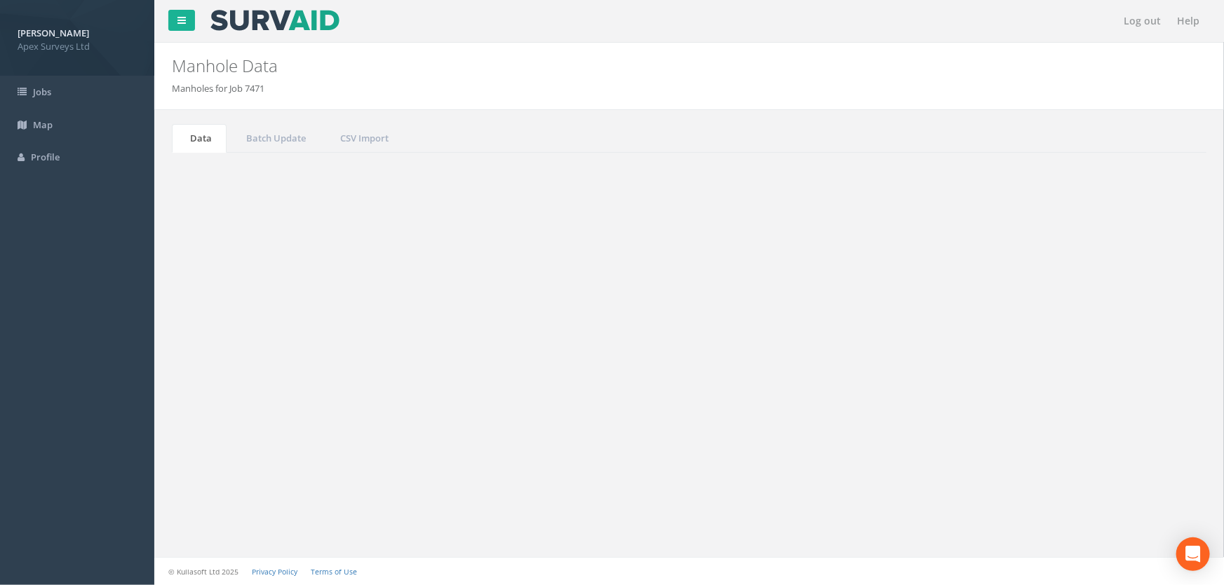
drag, startPoint x: 1102, startPoint y: 377, endPoint x: 1000, endPoint y: 379, distance: 102.4
click at [999, 381] on div "Search: 271" at bounding box center [946, 379] width 493 height 25
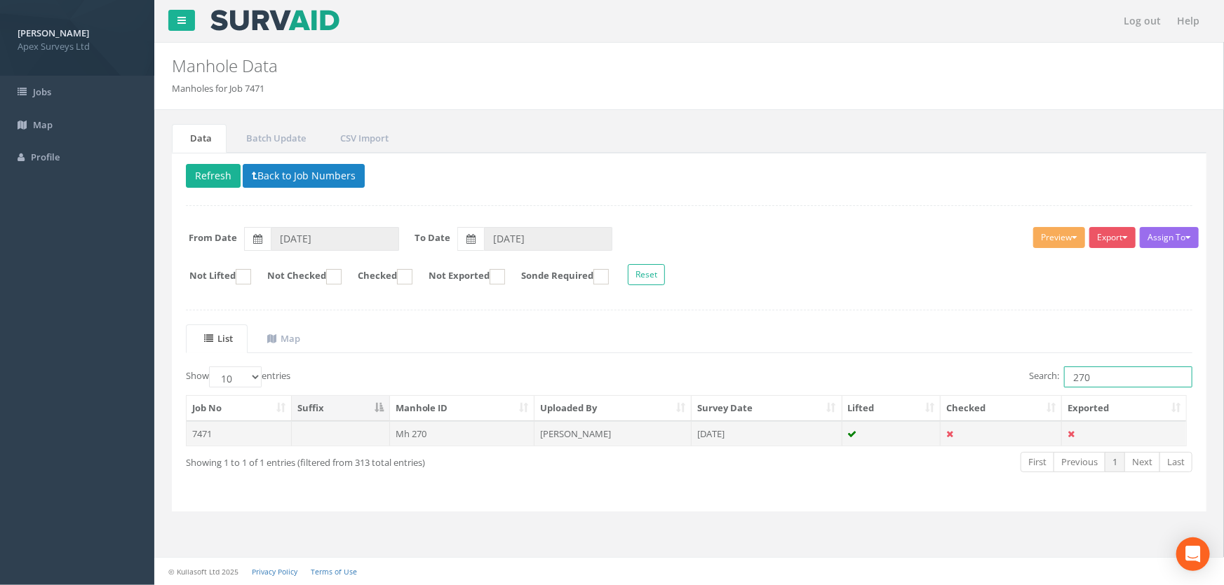
type input "270"
click at [412, 433] on td "Mh 270" at bounding box center [462, 433] width 145 height 25
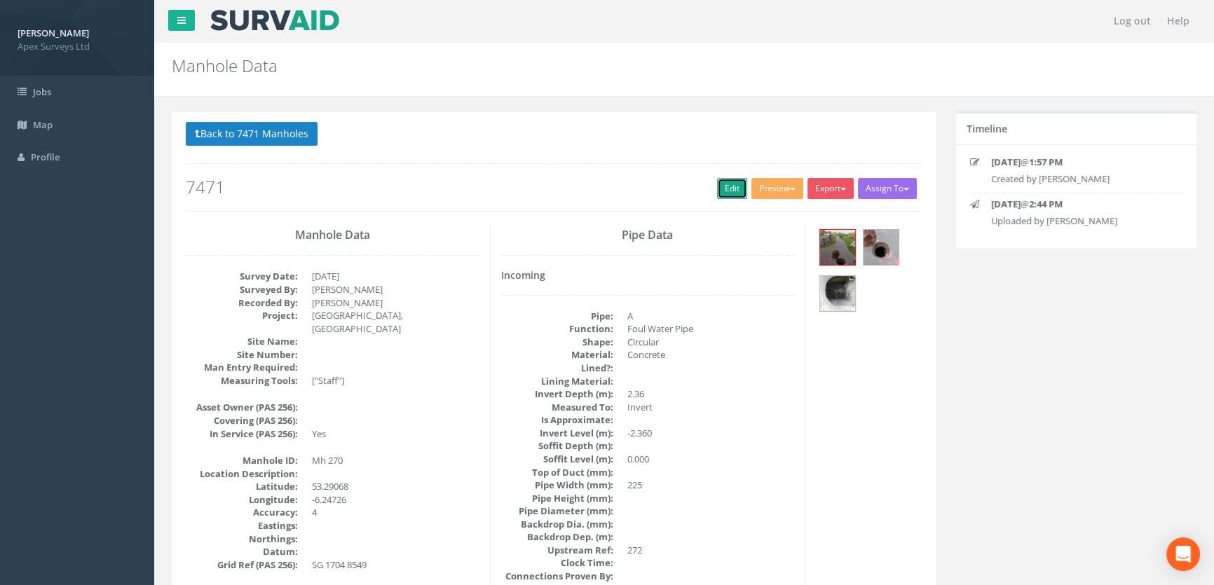
drag, startPoint x: 727, startPoint y: 182, endPoint x: 1, endPoint y: 298, distance: 734.9
click at [729, 184] on link "Edit" at bounding box center [732, 188] width 30 height 21
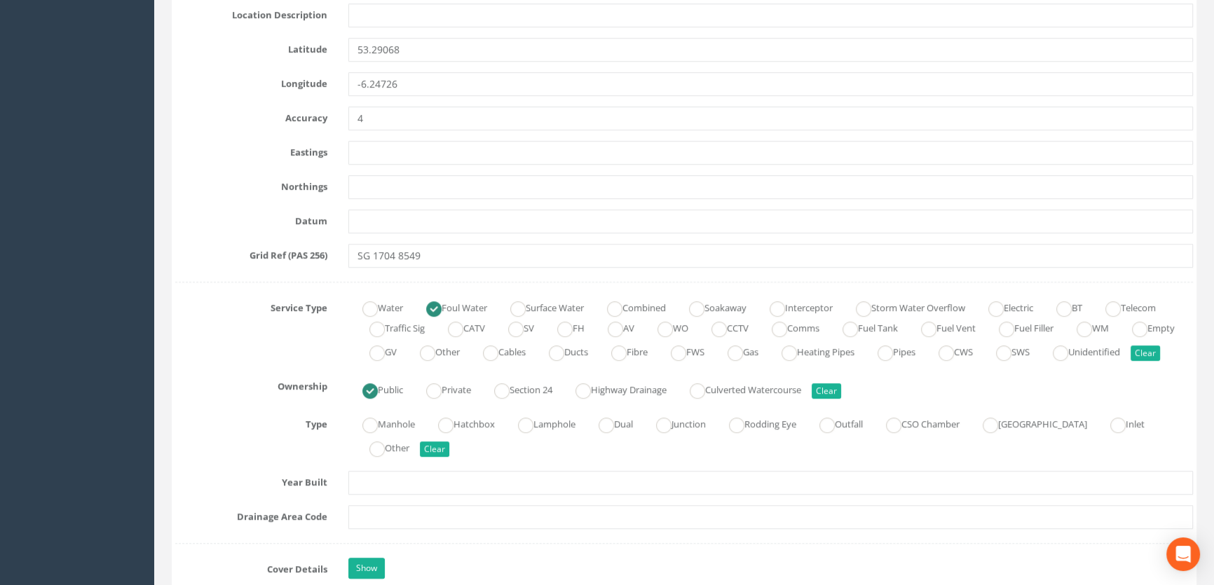
scroll to position [1020, 0]
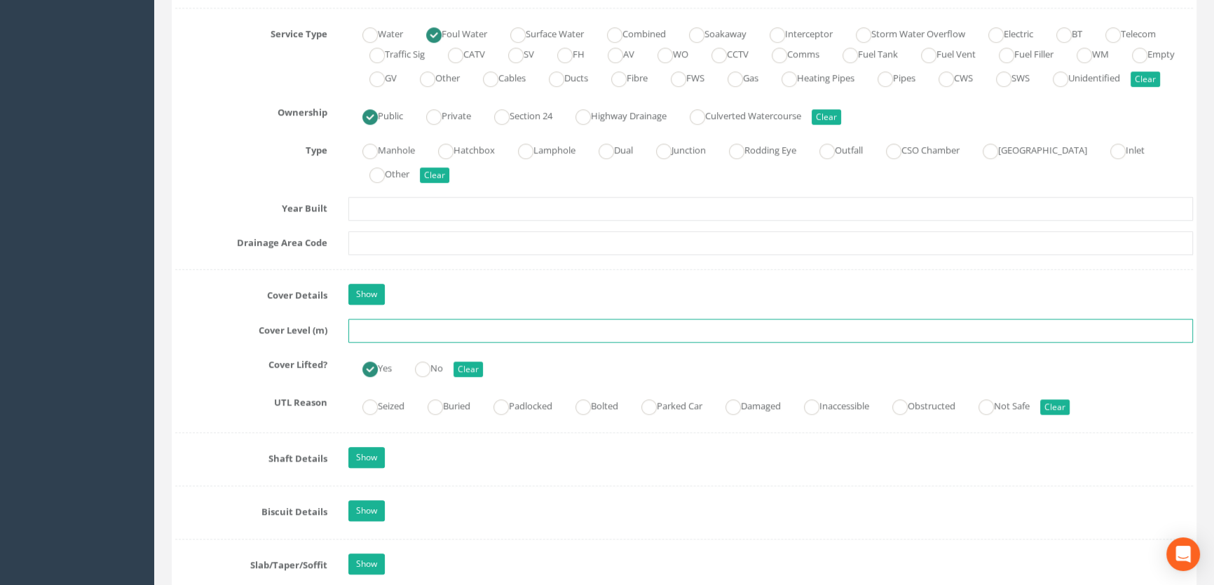
click at [389, 343] on input "text" at bounding box center [770, 331] width 845 height 24
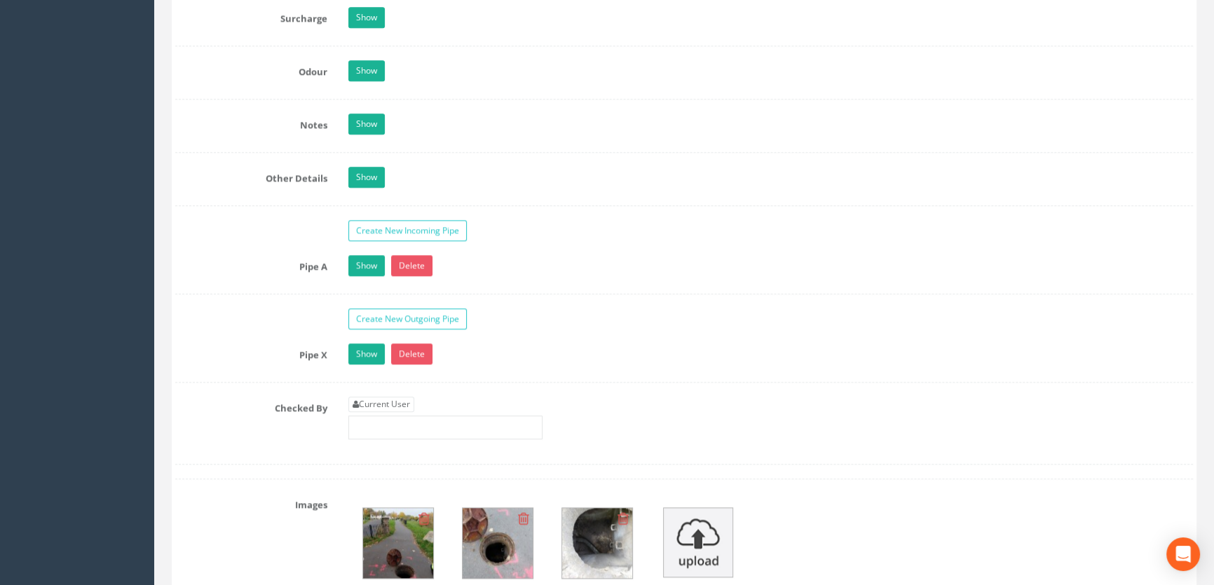
scroll to position [2294, 0]
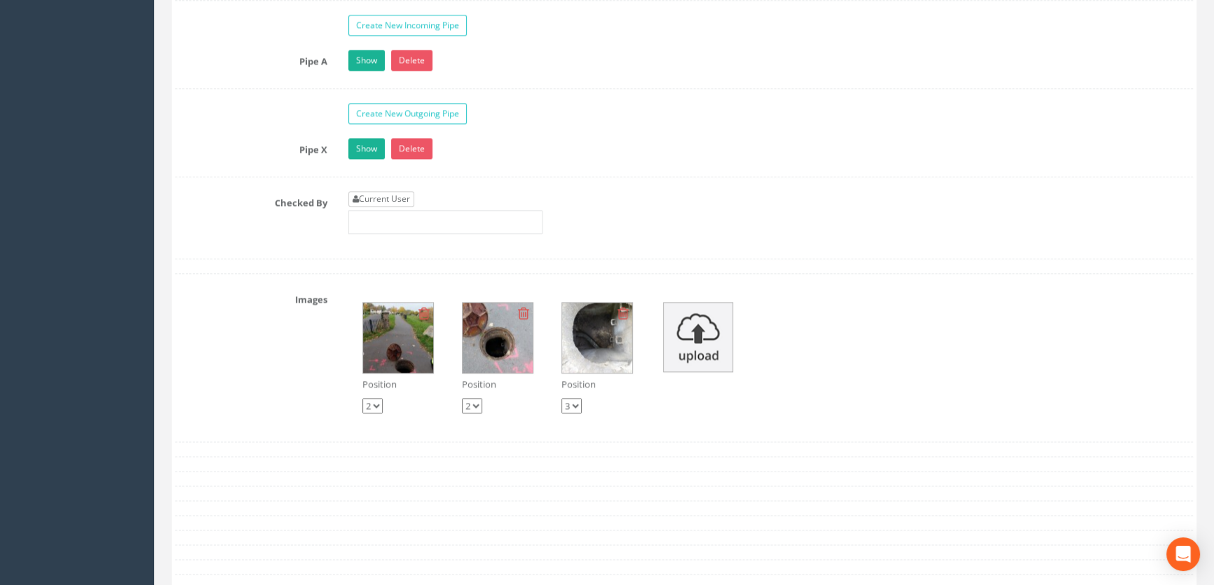
type input "47.32"
click at [402, 207] on link "Current User" at bounding box center [381, 198] width 66 height 15
type input "[PERSON_NAME]"
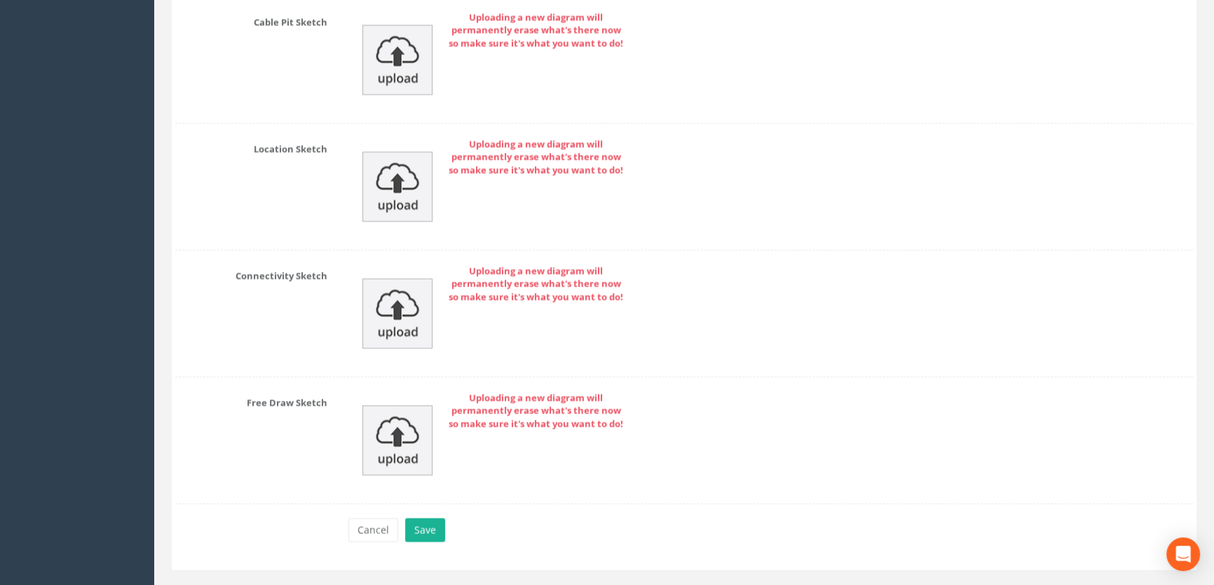
scroll to position [3105, 0]
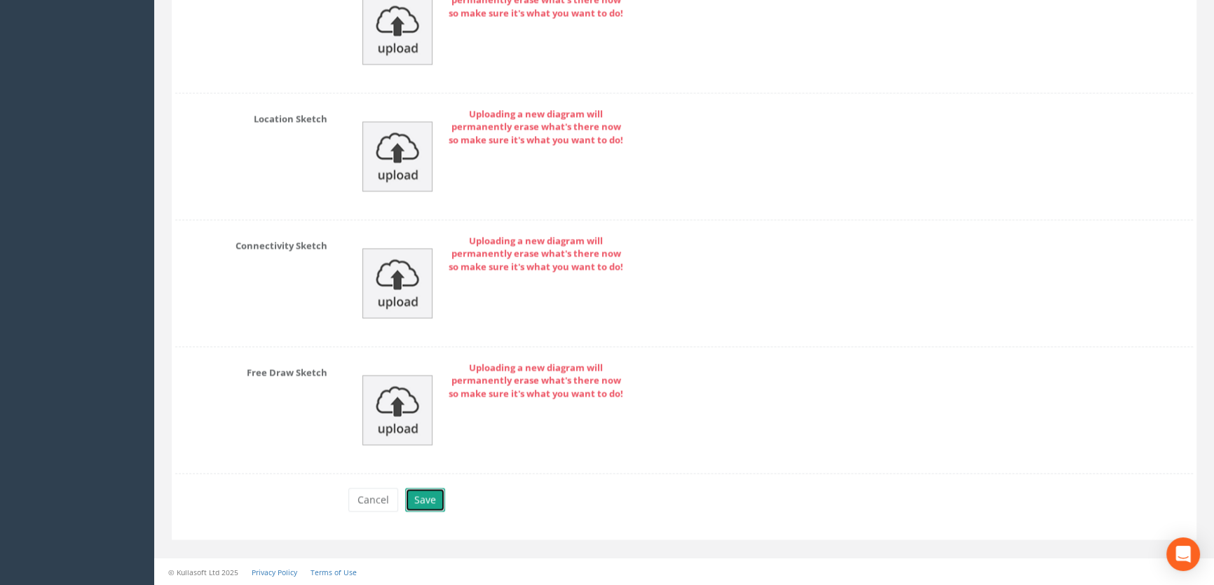
click at [437, 496] on button "Save" at bounding box center [425, 500] width 40 height 24
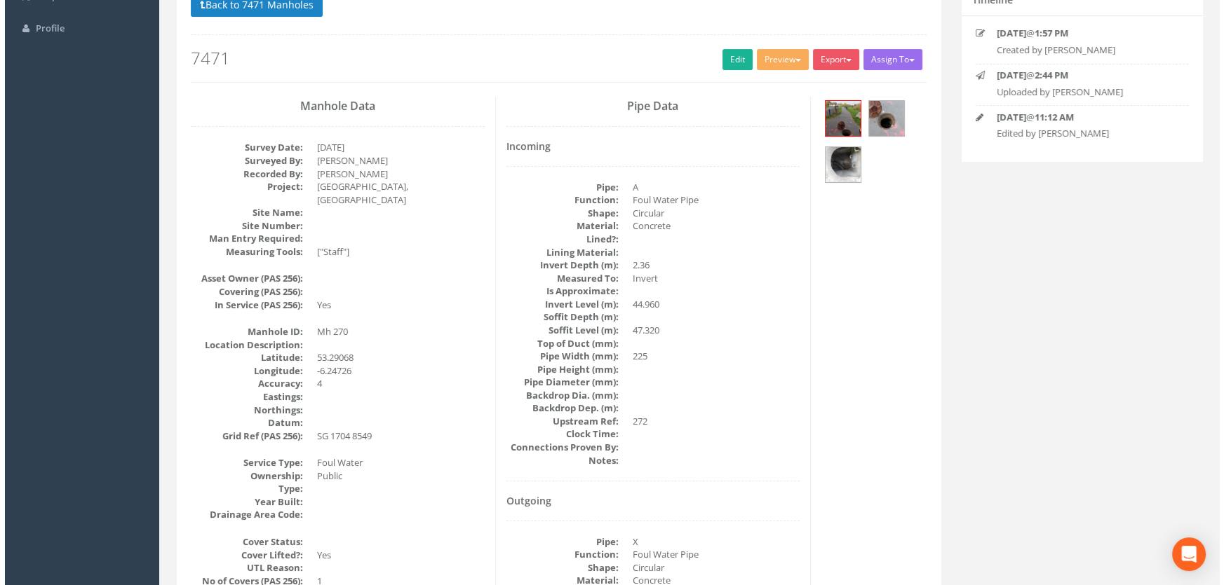
scroll to position [0, 0]
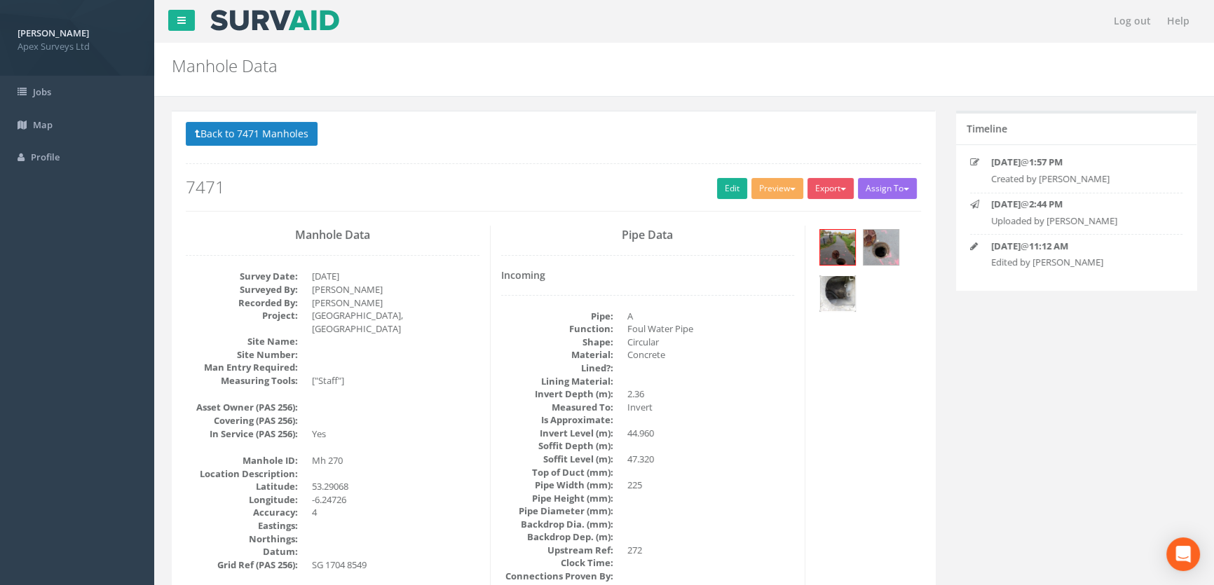
click at [841, 282] on img at bounding box center [837, 293] width 35 height 35
